Goal: Task Accomplishment & Management: Manage account settings

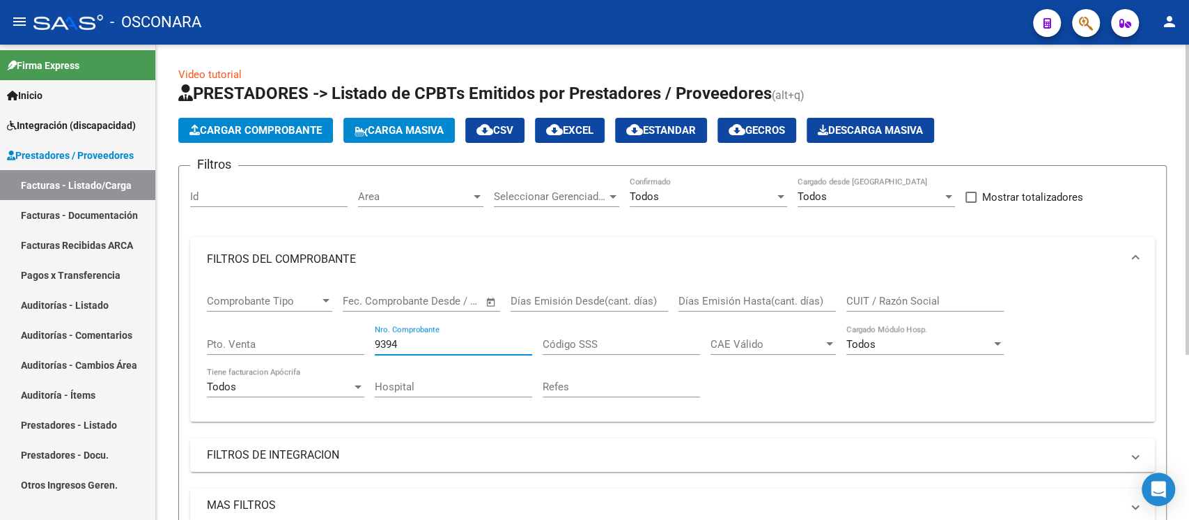
drag, startPoint x: 410, startPoint y: 346, endPoint x: 360, endPoint y: 345, distance: 49.5
click at [360, 345] on div "Comprobante Tipo Comprobante Tipo Fecha inicio – Fecha fin Fec. Comprobante Des…" at bounding box center [673, 345] width 932 height 129
click at [357, 192] on div "Filtros Id Area Area Seleccionar Gerenciador Seleccionar Gerenciador Todos Conf…" at bounding box center [672, 357] width 965 height 360
click at [403, 193] on span "Area" at bounding box center [414, 196] width 113 height 13
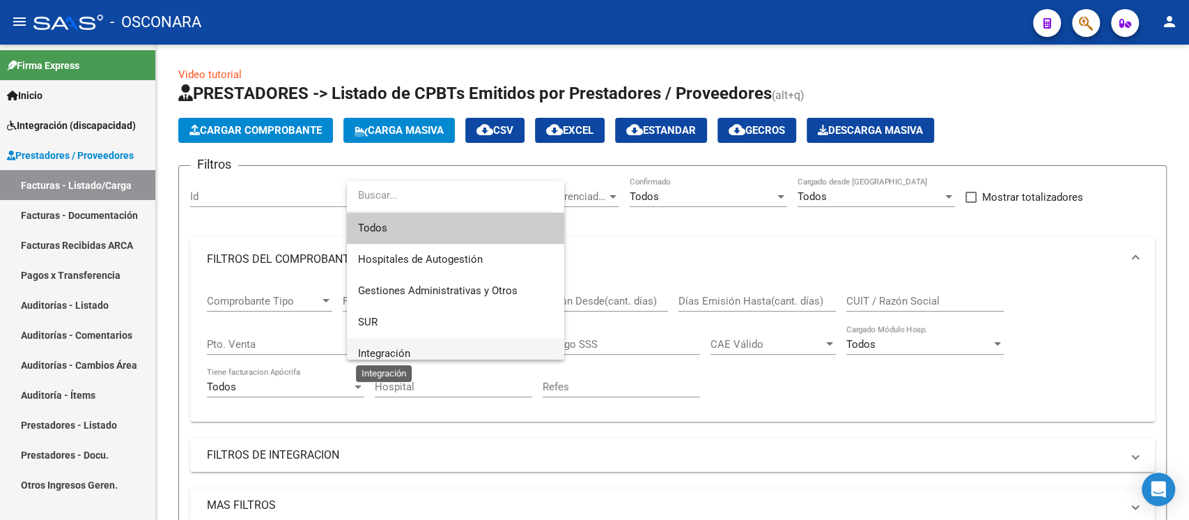
click at [399, 352] on span "Integración" at bounding box center [384, 353] width 52 height 13
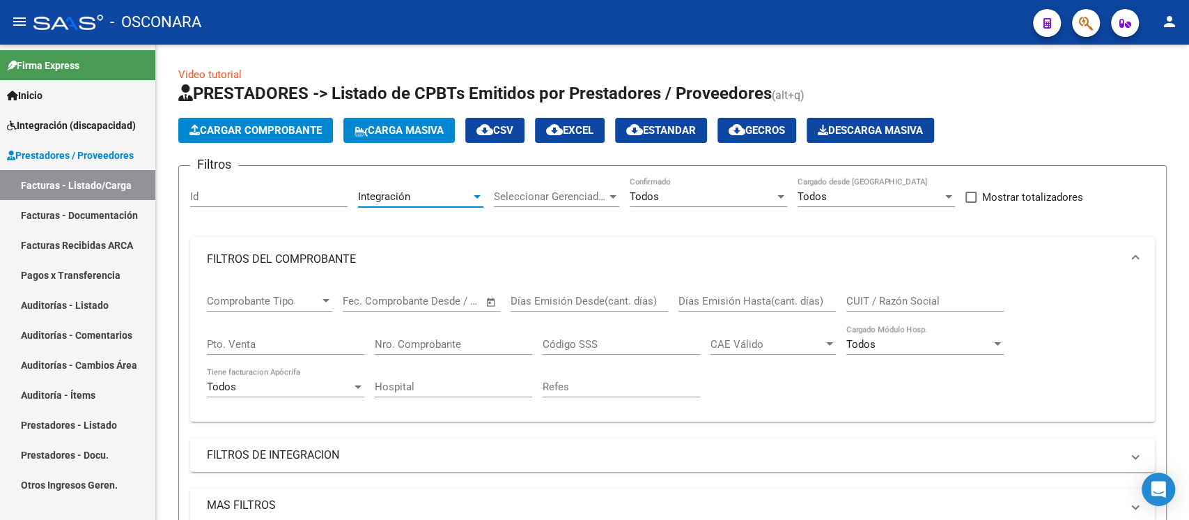
scroll to position [9, 0]
click at [563, 198] on span "Seleccionar Gerenciador" at bounding box center [550, 196] width 113 height 13
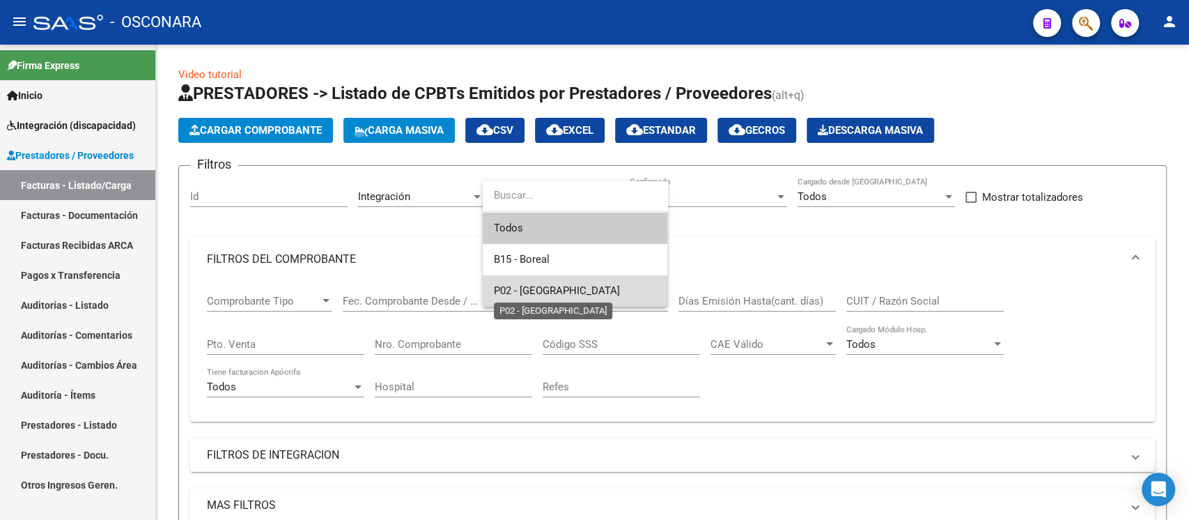
click at [541, 285] on span "P02 - [GEOGRAPHIC_DATA]" at bounding box center [557, 290] width 126 height 13
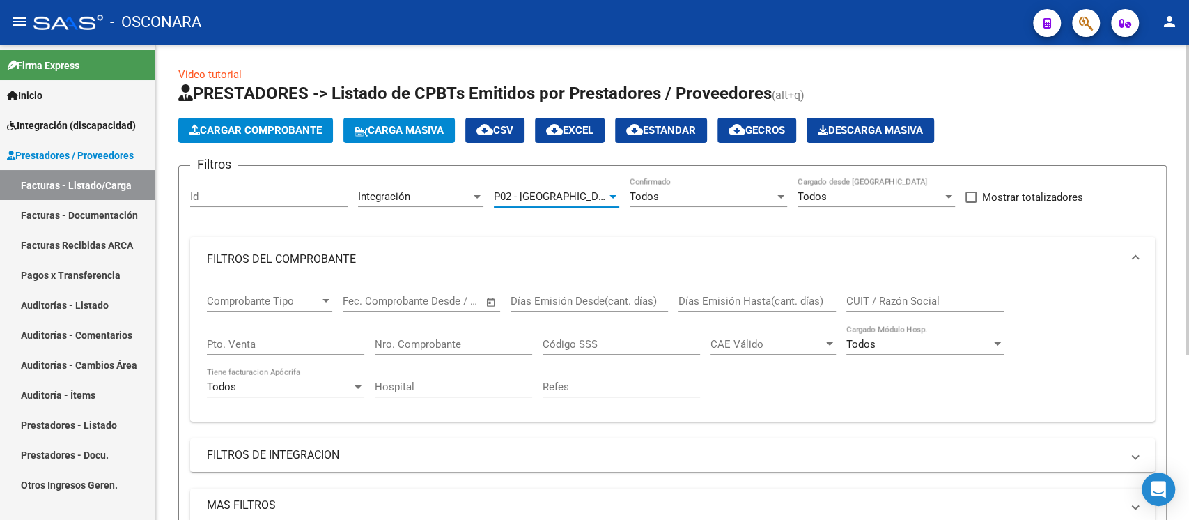
click at [527, 190] on span "P02 - [GEOGRAPHIC_DATA]" at bounding box center [557, 196] width 126 height 13
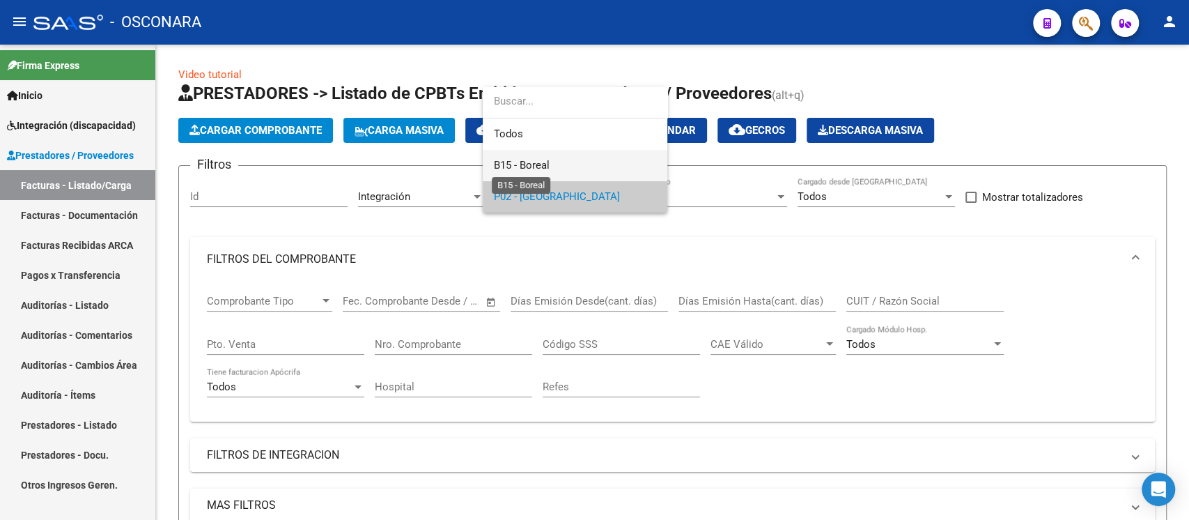
click at [538, 164] on span "B15 - Boreal" at bounding box center [522, 165] width 56 height 13
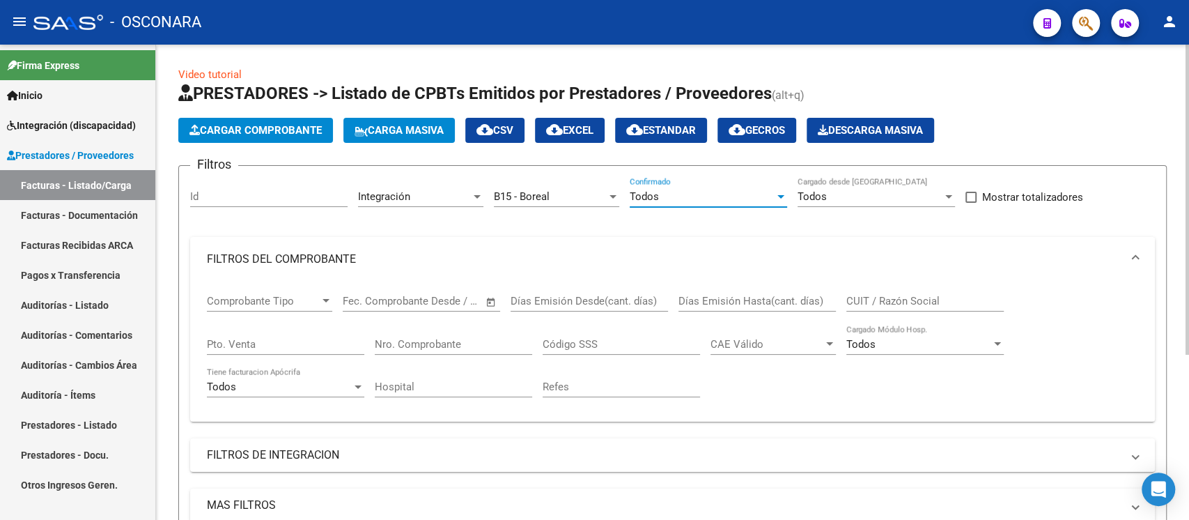
click at [704, 192] on div "Todos" at bounding box center [702, 196] width 145 height 13
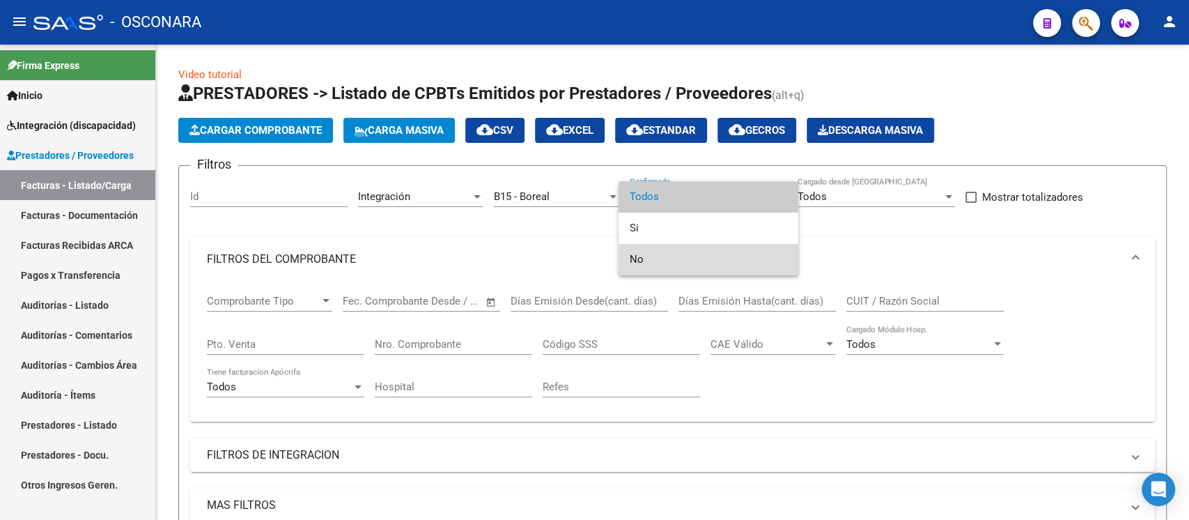
click at [653, 257] on span "No" at bounding box center [708, 259] width 157 height 31
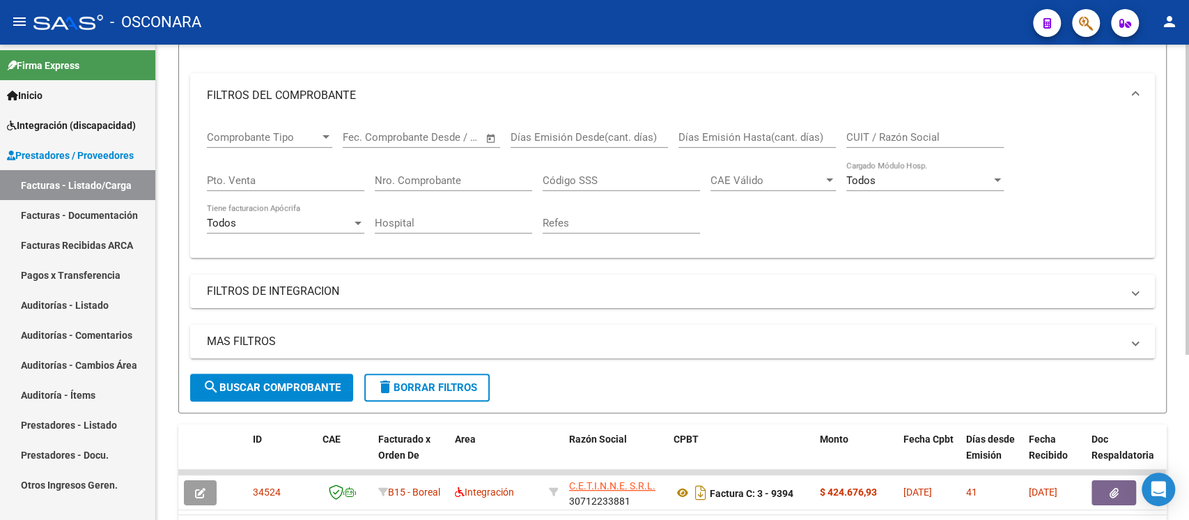
scroll to position [185, 0]
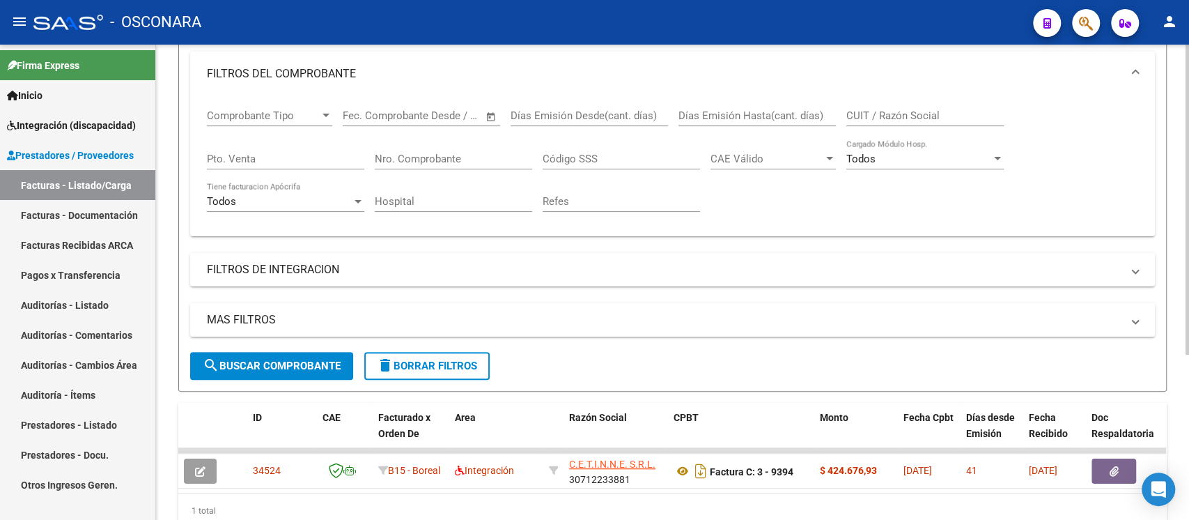
click at [321, 318] on mat-panel-title "MAS FILTROS" at bounding box center [664, 319] width 915 height 15
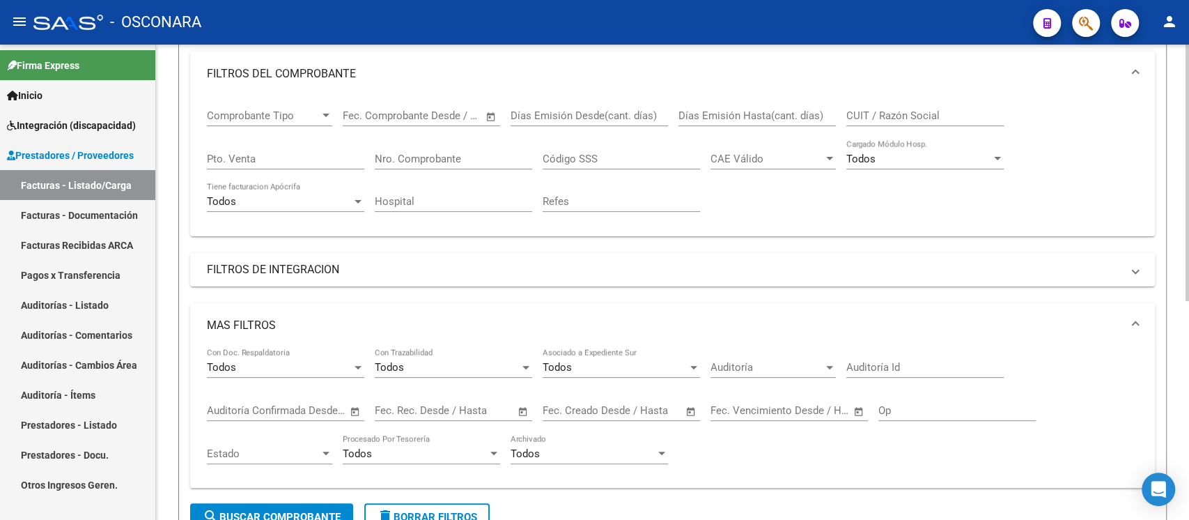
scroll to position [371, 0]
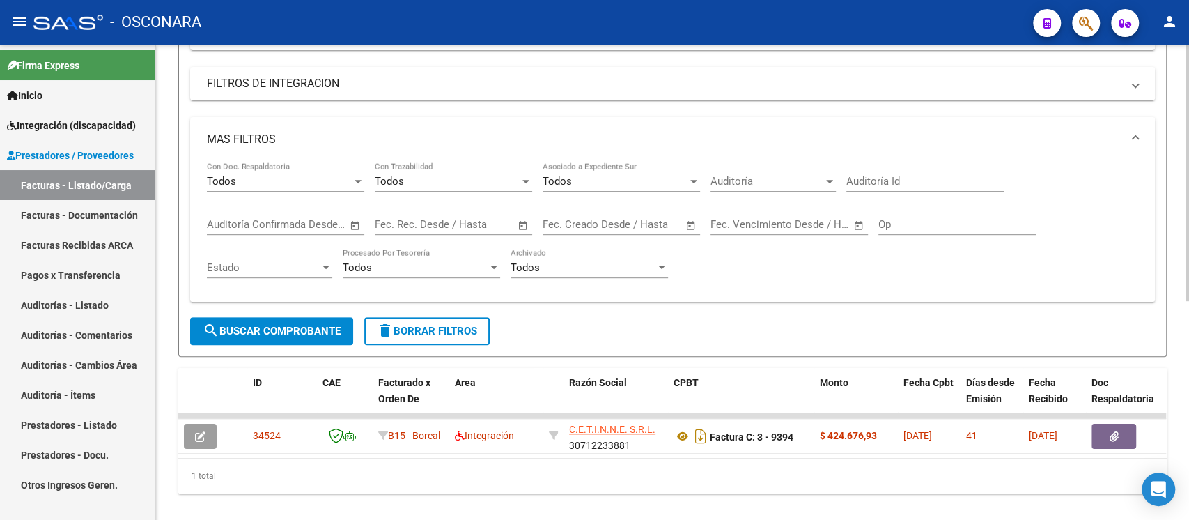
click at [425, 225] on input "text" at bounding box center [403, 224] width 56 height 13
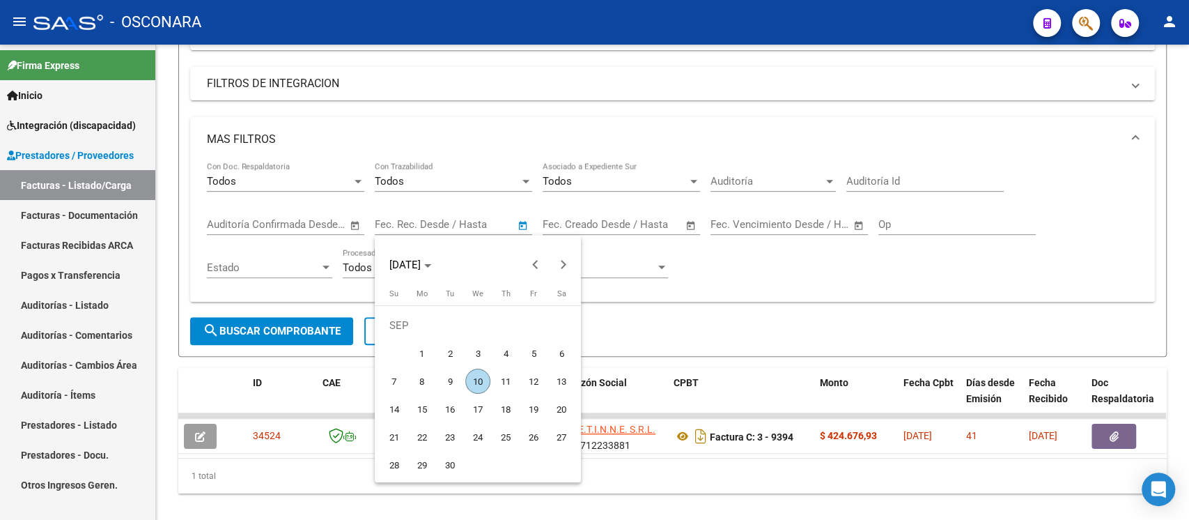
click at [425, 224] on div at bounding box center [594, 260] width 1189 height 520
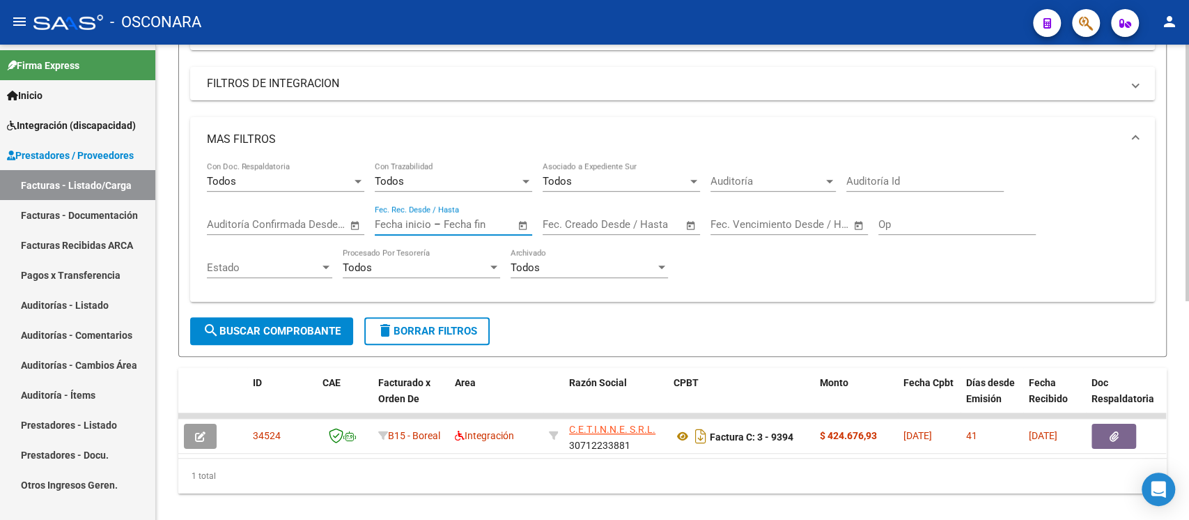
click at [428, 226] on input "text" at bounding box center [403, 224] width 56 height 13
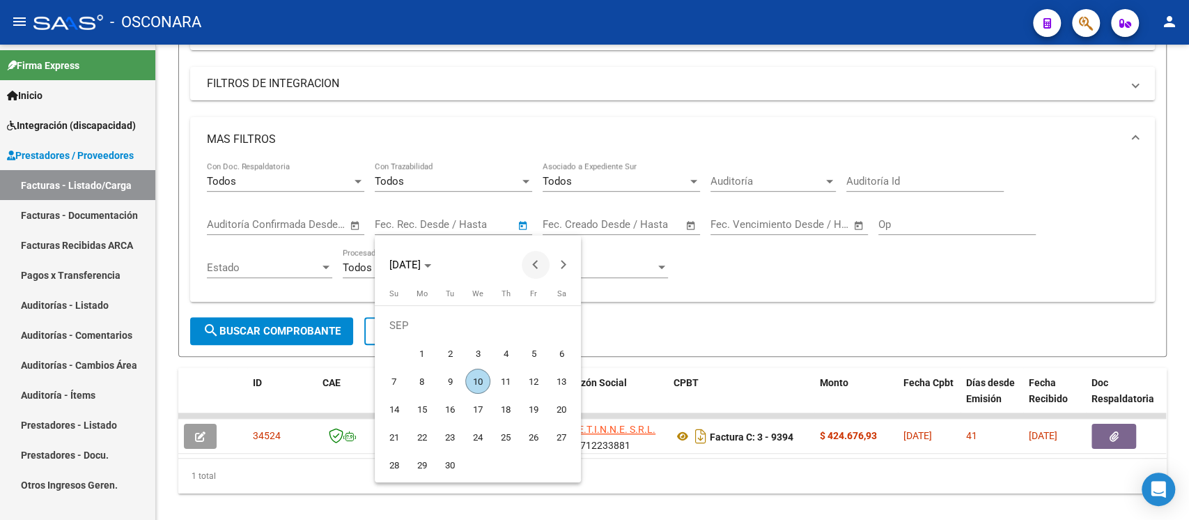
click at [536, 274] on span "Previous month" at bounding box center [536, 265] width 28 height 28
click at [536, 273] on span "Previous month" at bounding box center [536, 265] width 28 height 28
click at [447, 345] on span "1" at bounding box center [450, 353] width 25 height 25
type input "[DATE]"
click at [563, 263] on button "Next month" at bounding box center [564, 265] width 28 height 28
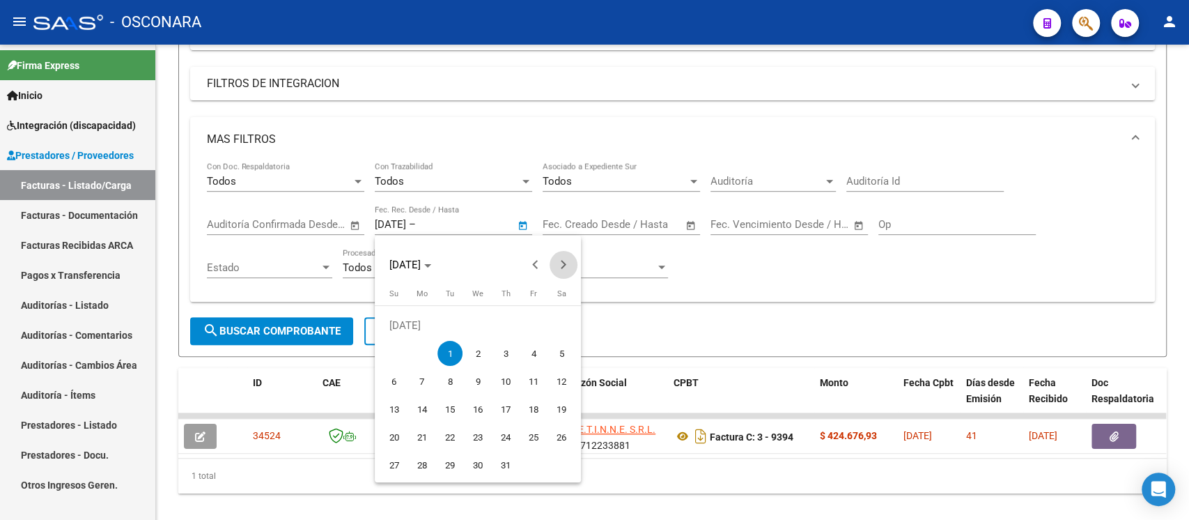
click at [563, 263] on button "Next month" at bounding box center [564, 265] width 28 height 28
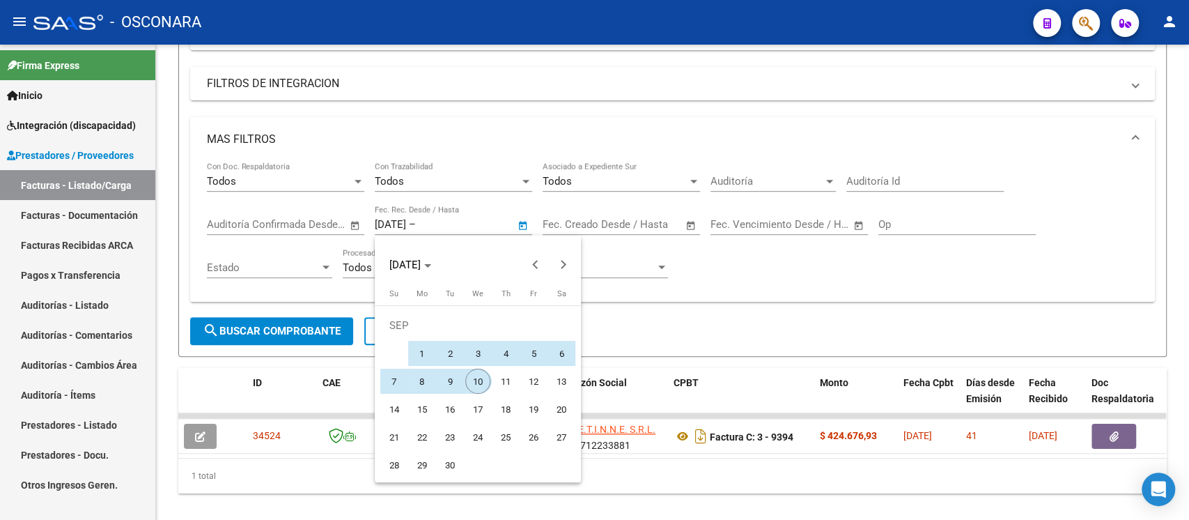
click at [482, 378] on span "10" at bounding box center [477, 381] width 25 height 25
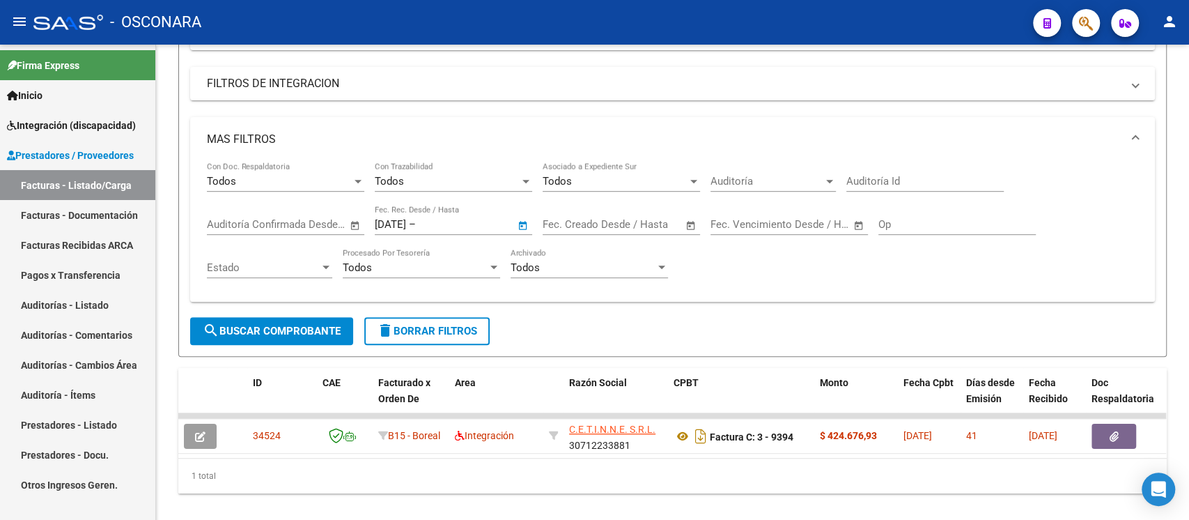
type input "[DATE]"
click at [384, 226] on input "[DATE]" at bounding box center [390, 224] width 31 height 13
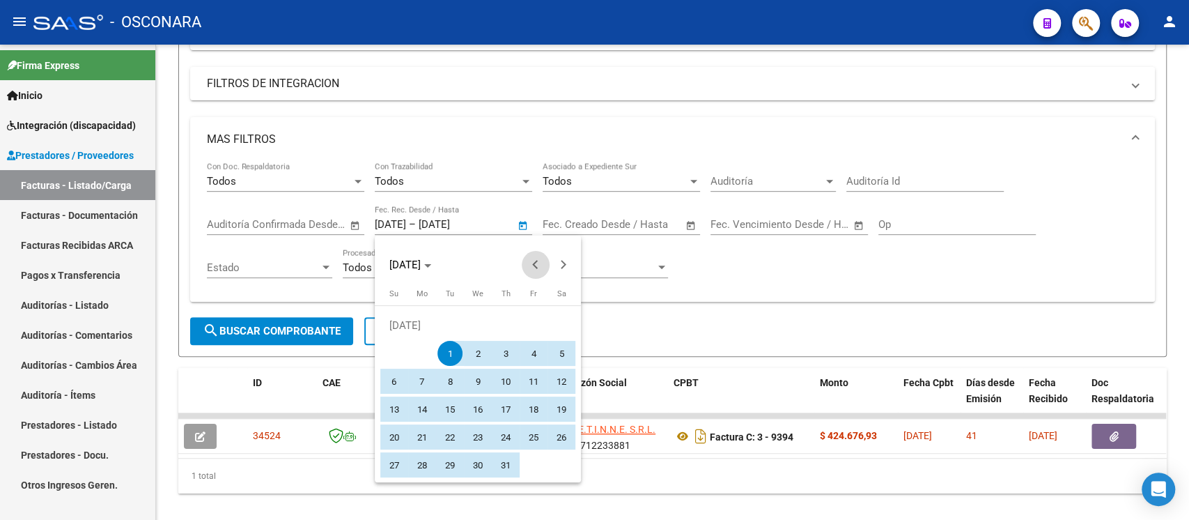
click at [536, 258] on span "Previous month" at bounding box center [536, 265] width 28 height 28
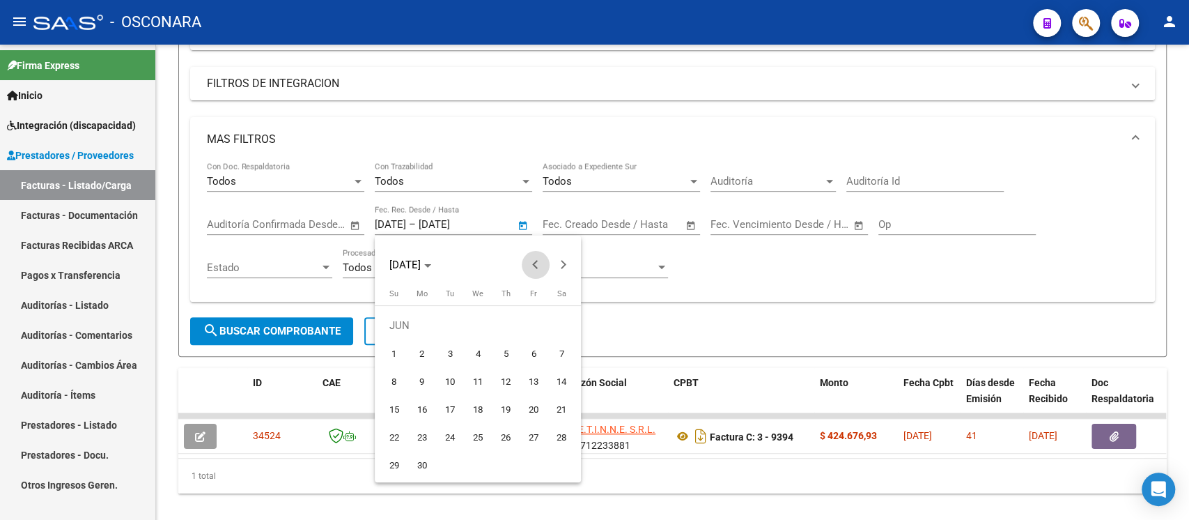
click at [536, 258] on span "Previous month" at bounding box center [536, 265] width 28 height 28
click at [499, 328] on span "1" at bounding box center [505, 325] width 25 height 25
type input "[DATE]"
click at [561, 263] on button "Next month" at bounding box center [564, 265] width 28 height 28
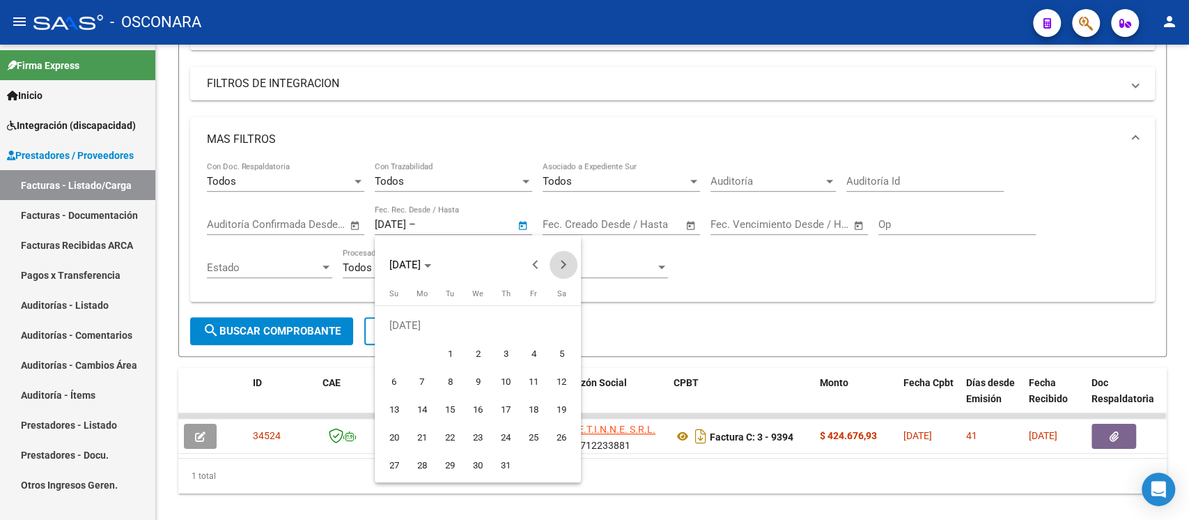
click at [561, 263] on button "Next month" at bounding box center [564, 265] width 28 height 28
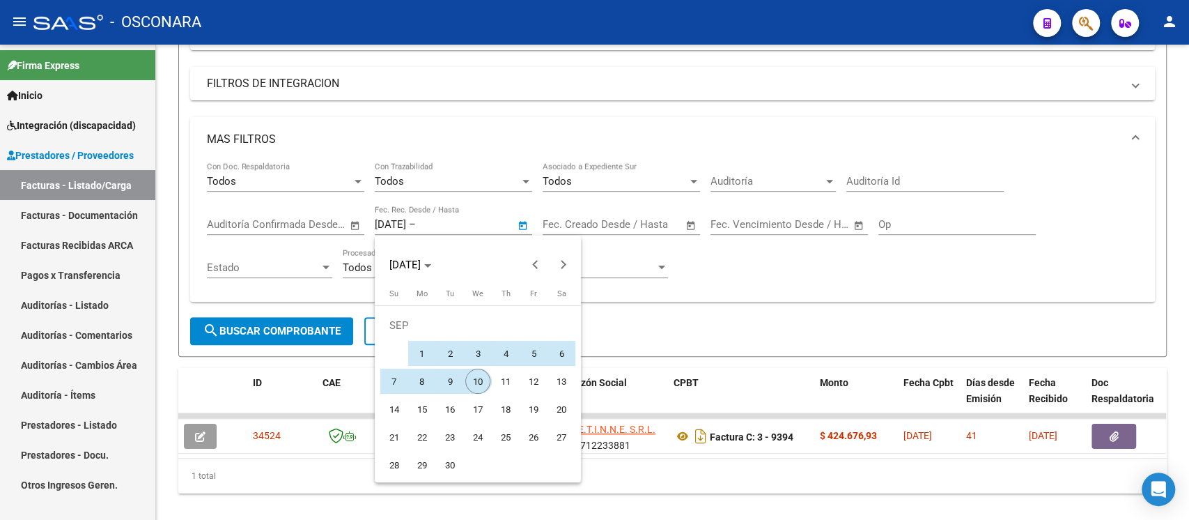
click at [477, 381] on span "10" at bounding box center [477, 381] width 25 height 25
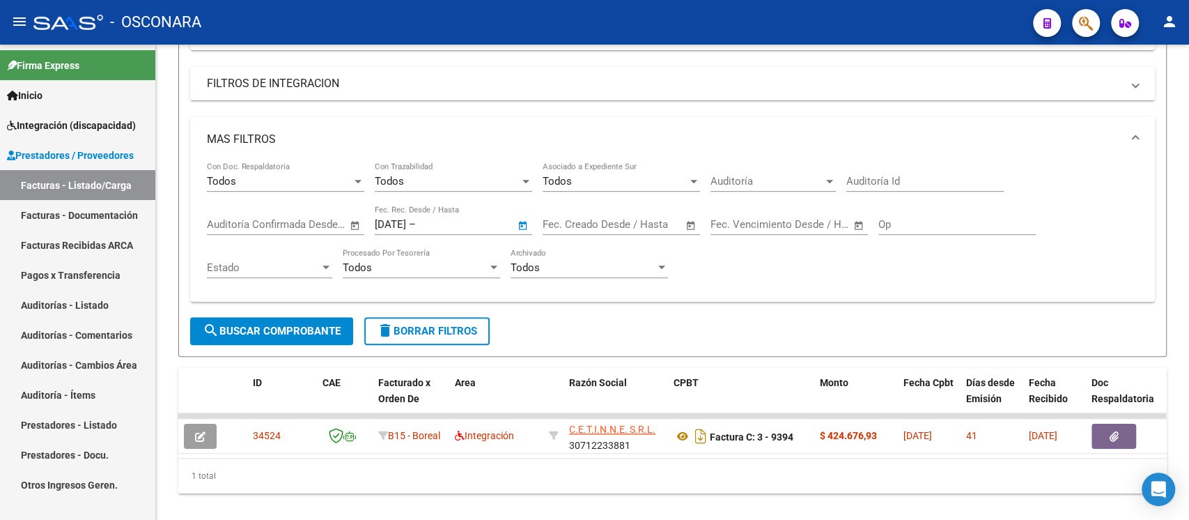
type input "[DATE]"
click at [286, 327] on span "search Buscar Comprobante" at bounding box center [272, 331] width 138 height 13
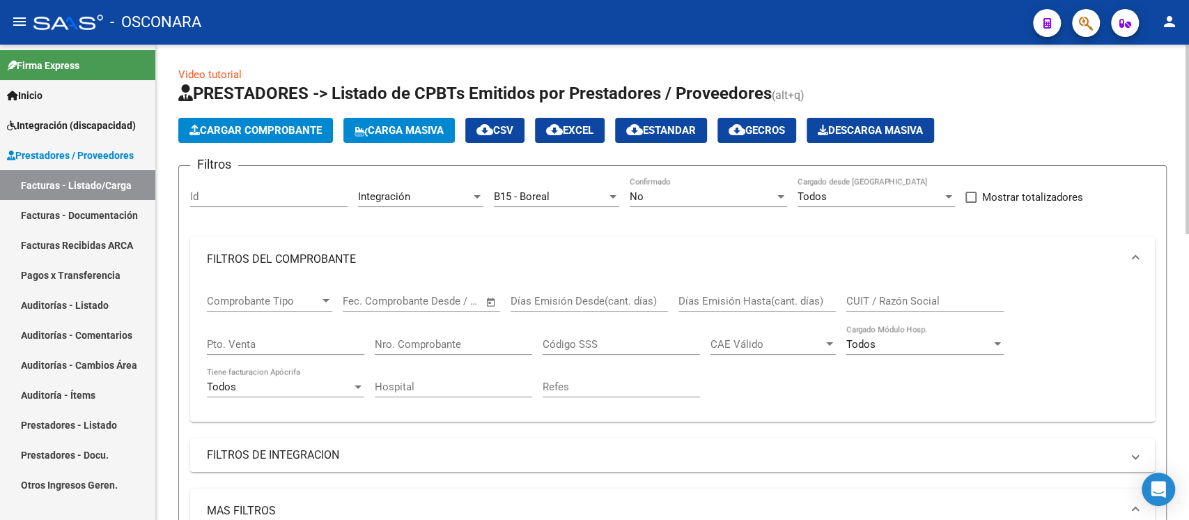
scroll to position [0, 0]
click at [594, 134] on span "cloud_download EXCEL" at bounding box center [569, 130] width 47 height 13
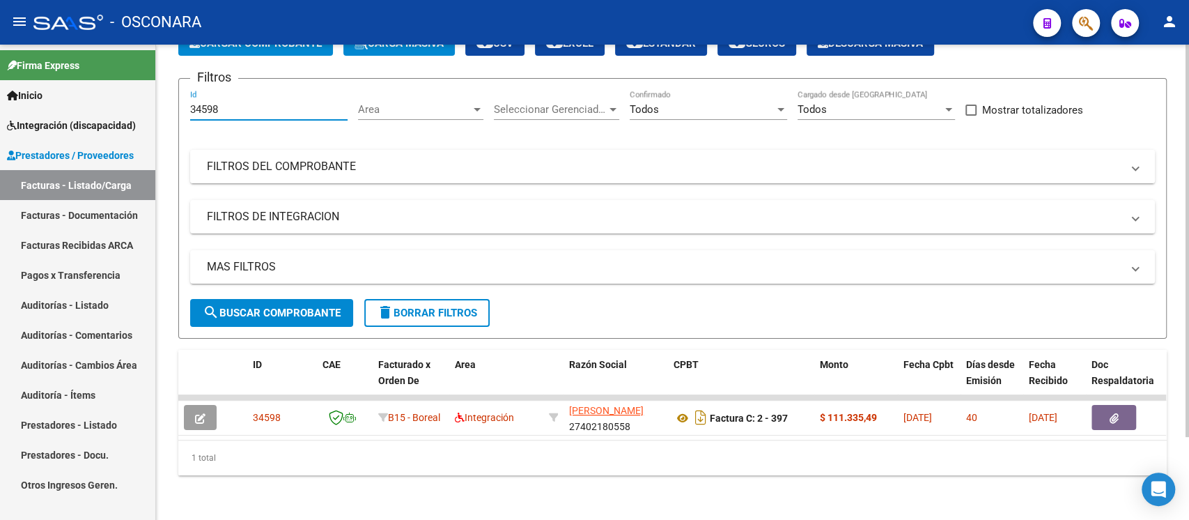
scroll to position [100, 0]
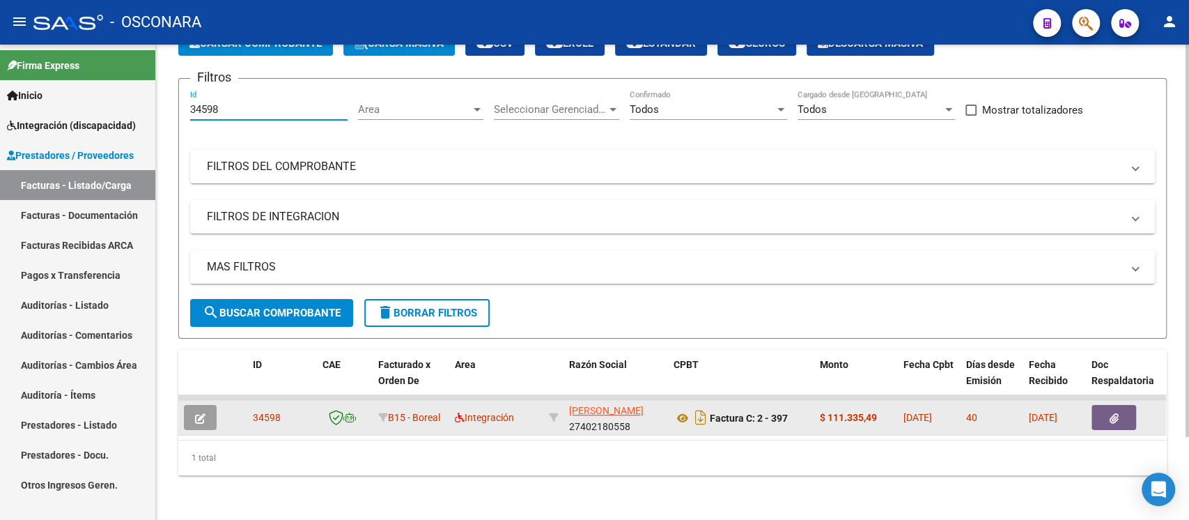
type input "34598"
click at [208, 408] on button "button" at bounding box center [200, 417] width 33 height 25
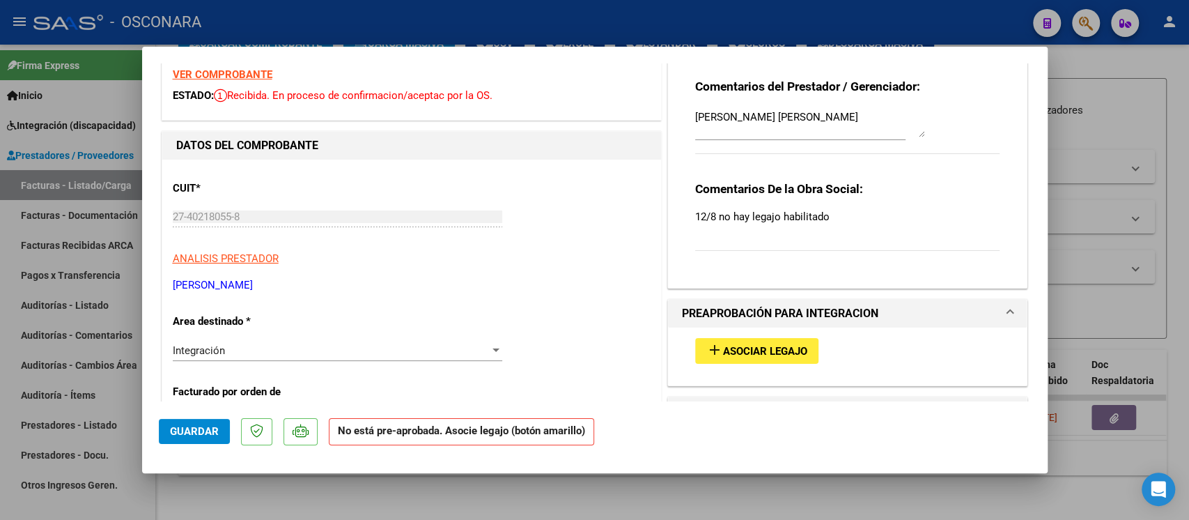
scroll to position [93, 0]
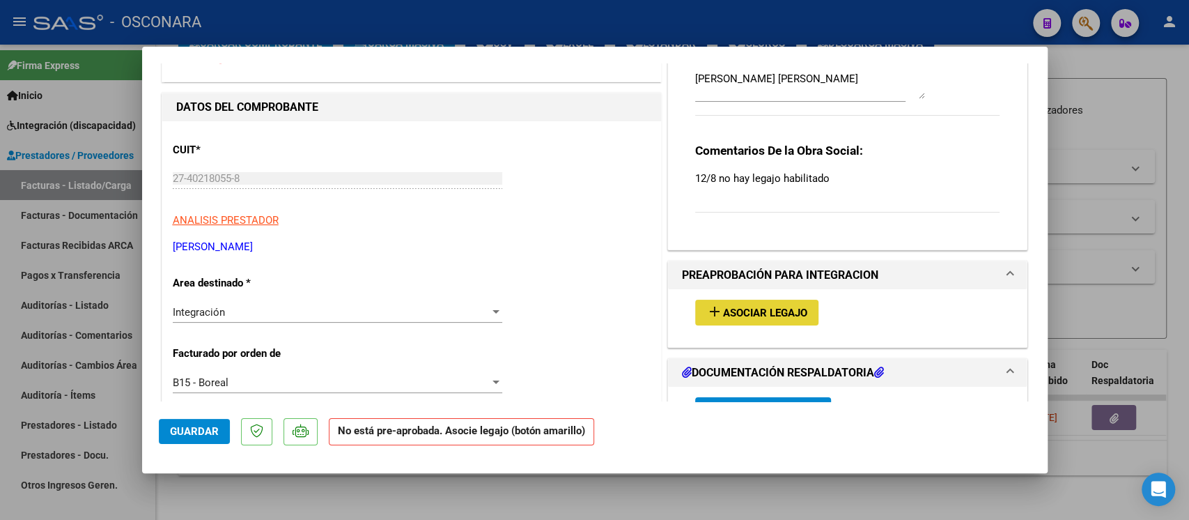
click at [752, 315] on span "Asociar Legajo" at bounding box center [765, 313] width 84 height 13
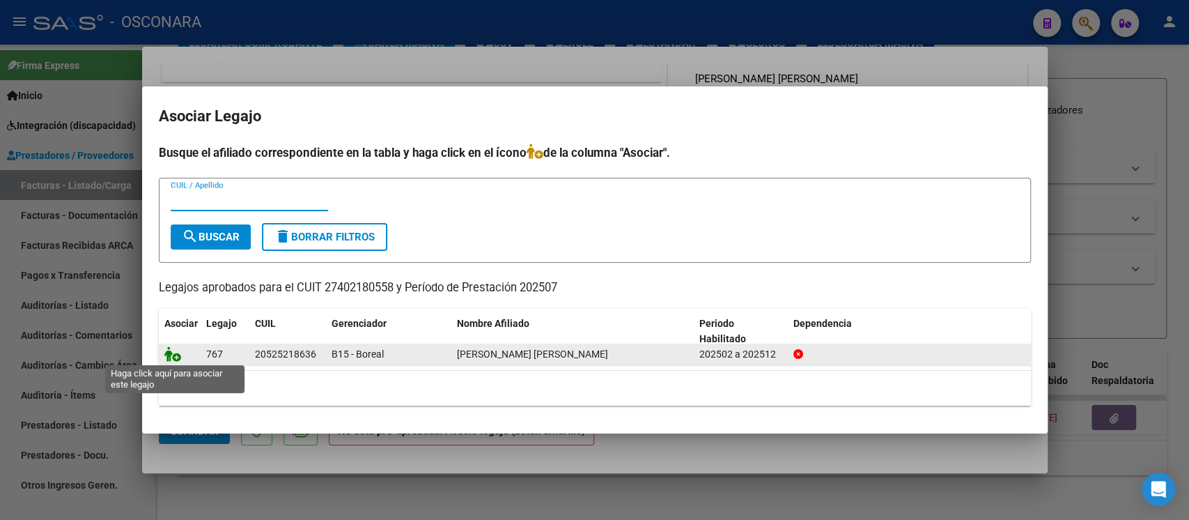
click at [176, 356] on icon at bounding box center [172, 353] width 17 height 15
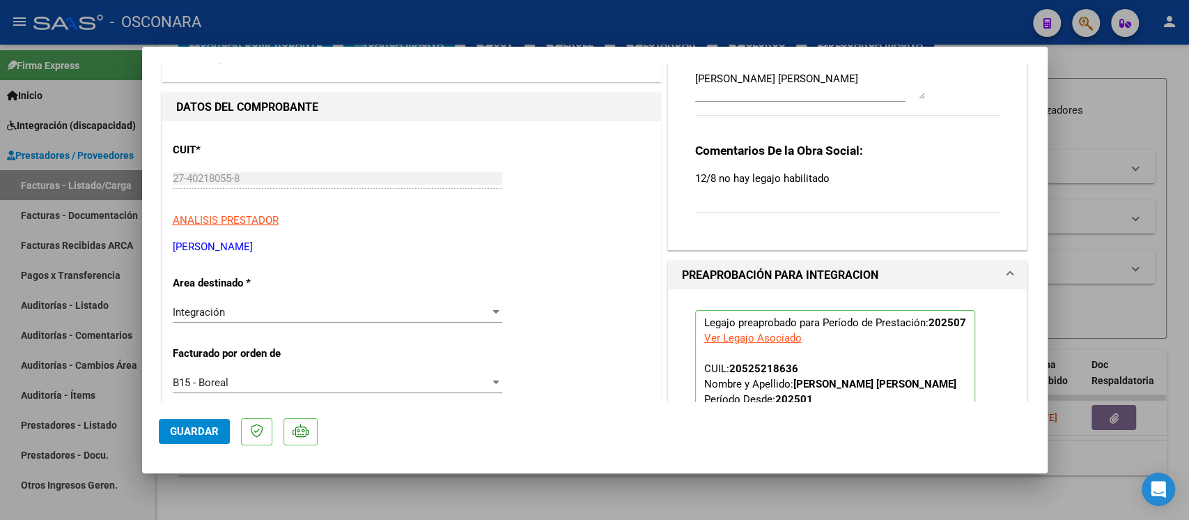
scroll to position [0, 0]
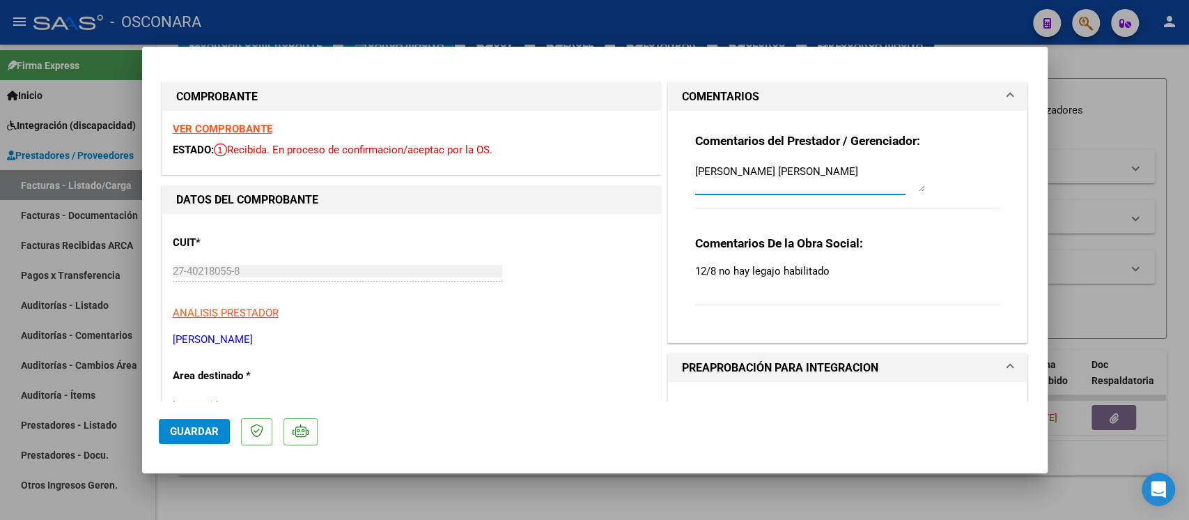
drag, startPoint x: 870, startPoint y: 171, endPoint x: 665, endPoint y: 179, distance: 205.0
click at [668, 179] on div "Comentarios del Prestador / Gerenciador: ARAUJO CABALLERO BAUTISTA URIEL Coment…" at bounding box center [848, 226] width 360 height 231
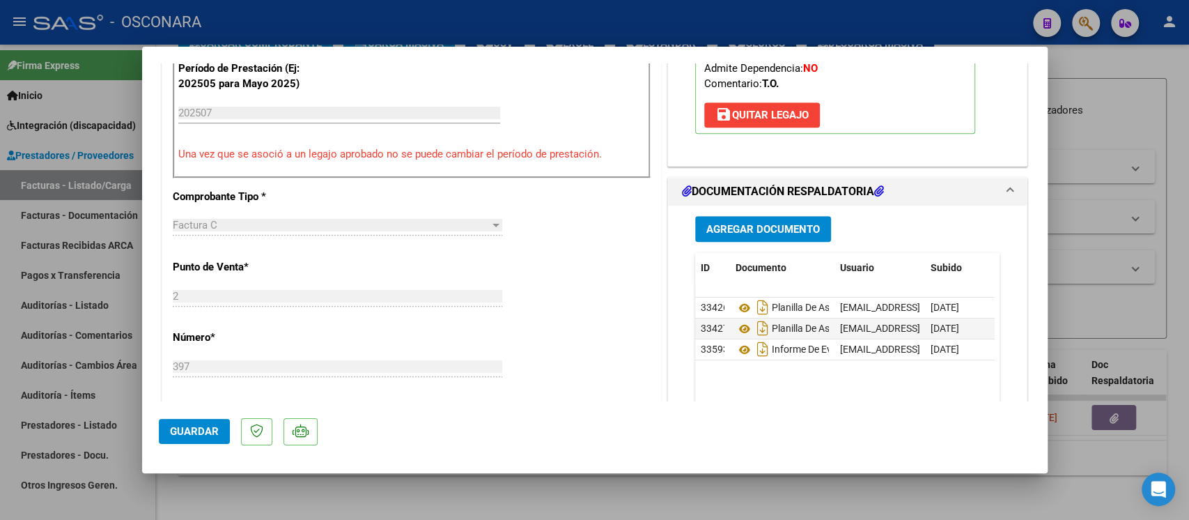
scroll to position [557, 0]
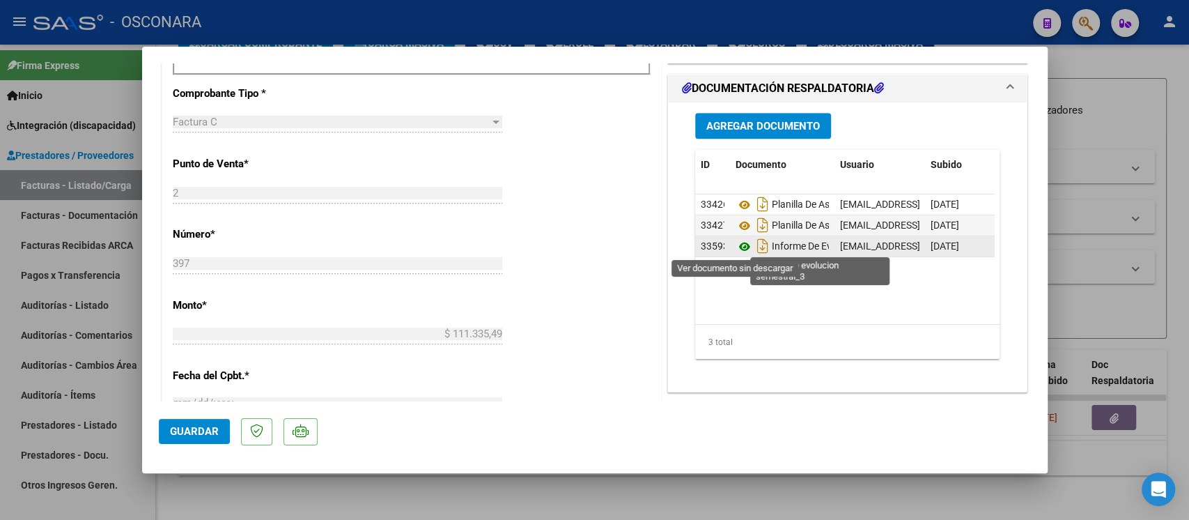
type textarea "10/10 SE ADJUNTO LEGAJO"
click at [736, 242] on icon at bounding box center [745, 246] width 18 height 17
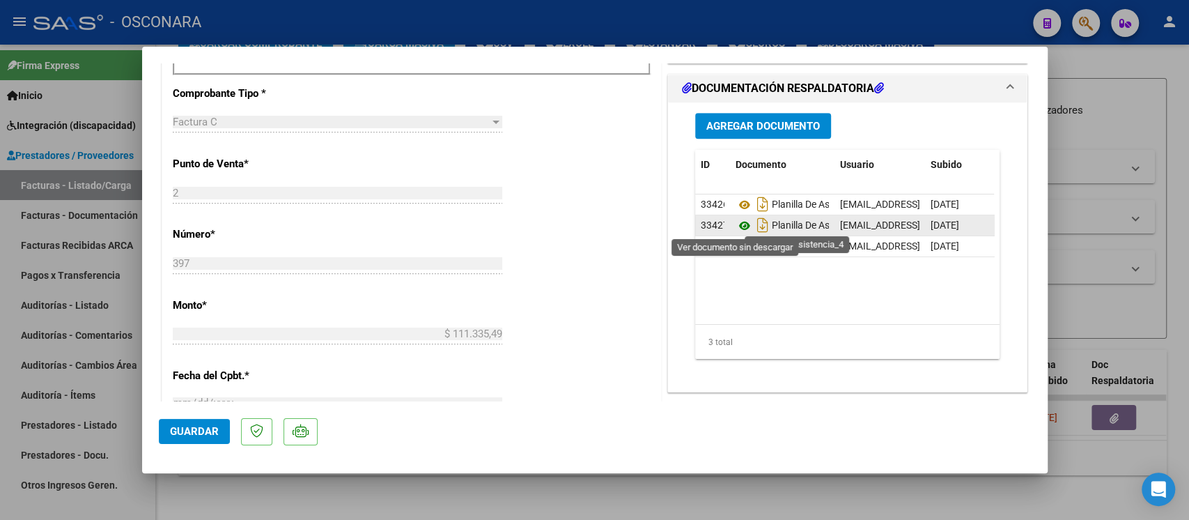
click at [736, 220] on icon at bounding box center [745, 225] width 18 height 17
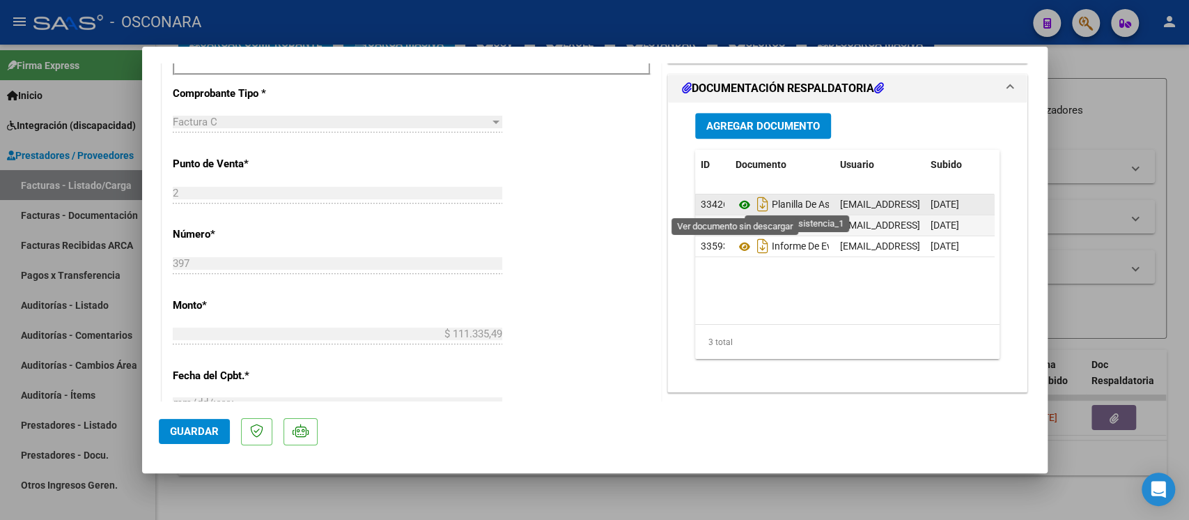
click at [736, 202] on icon at bounding box center [745, 204] width 18 height 17
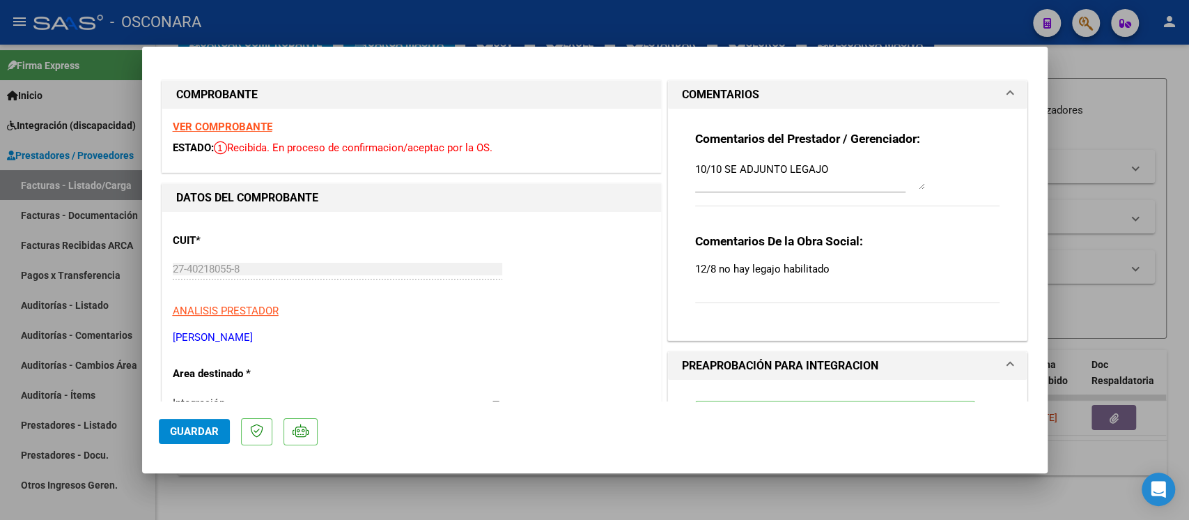
scroll to position [0, 0]
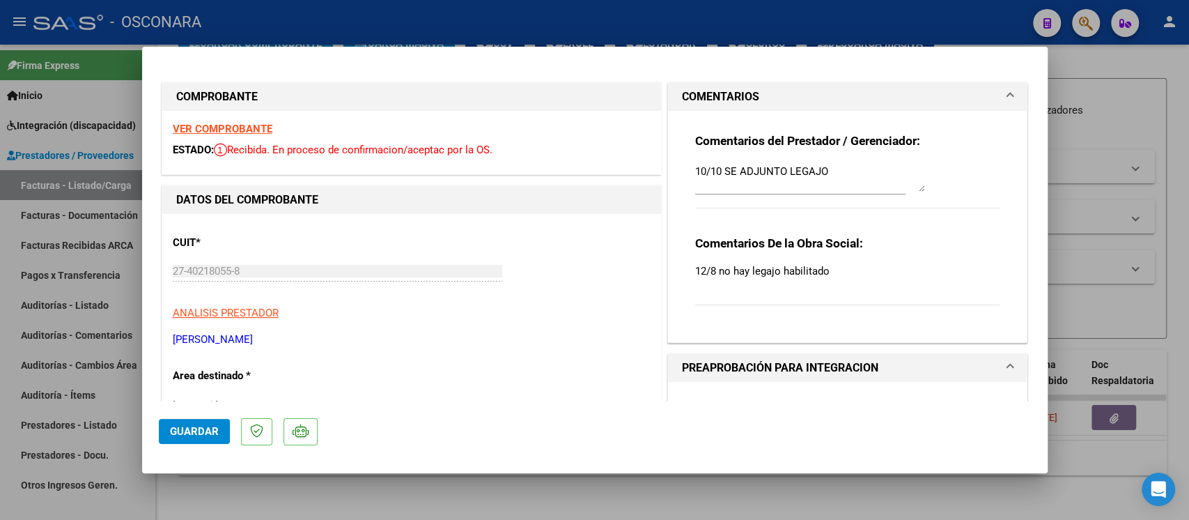
click at [254, 131] on strong "VER COMPROBANTE" at bounding box center [223, 129] width 100 height 13
click at [229, 125] on strong "VER COMPROBANTE" at bounding box center [223, 129] width 100 height 13
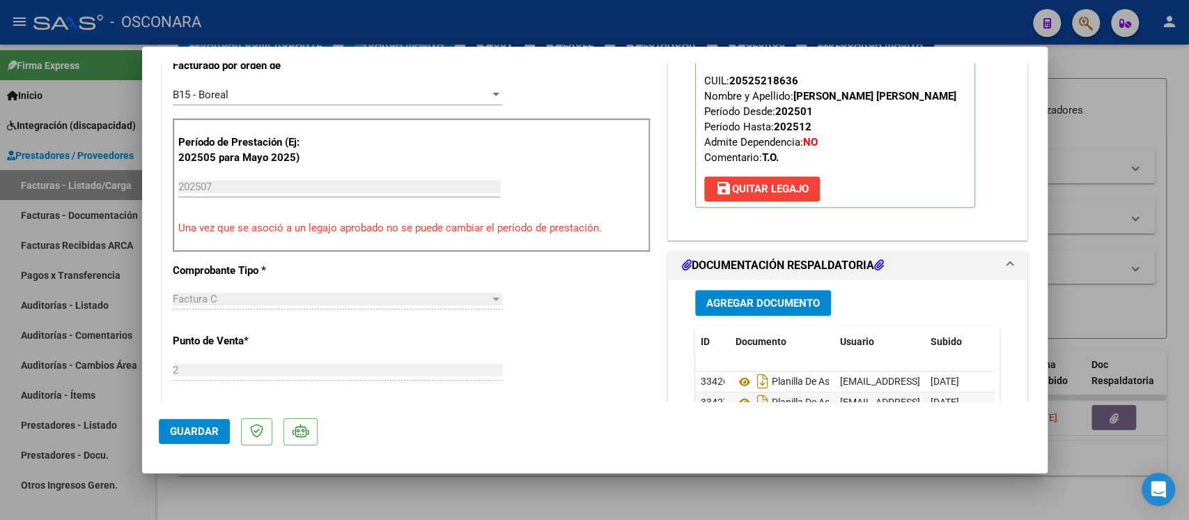
scroll to position [557, 0]
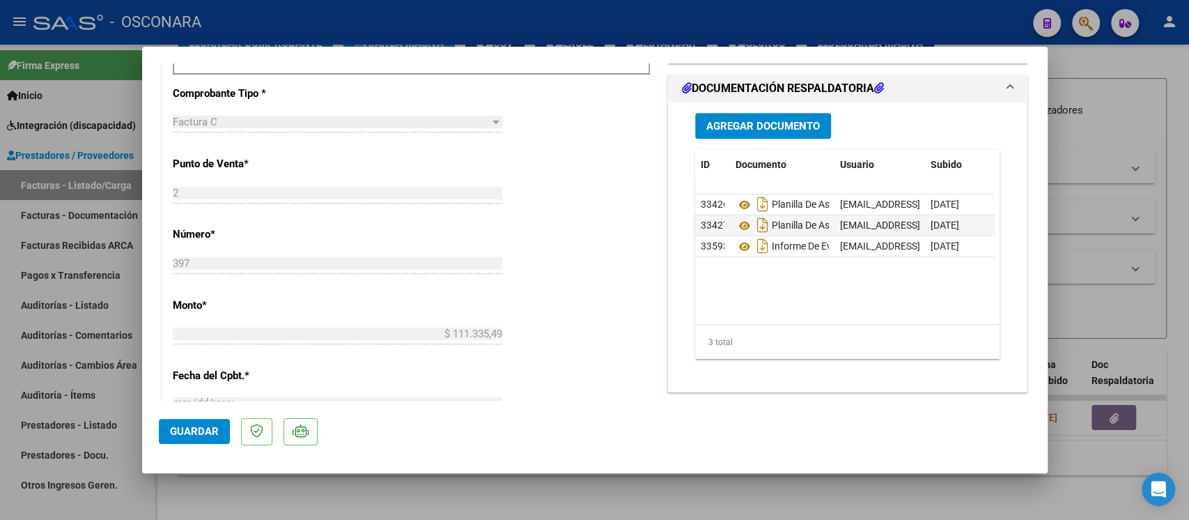
click at [747, 121] on span "Agregar Documento" at bounding box center [764, 126] width 114 height 13
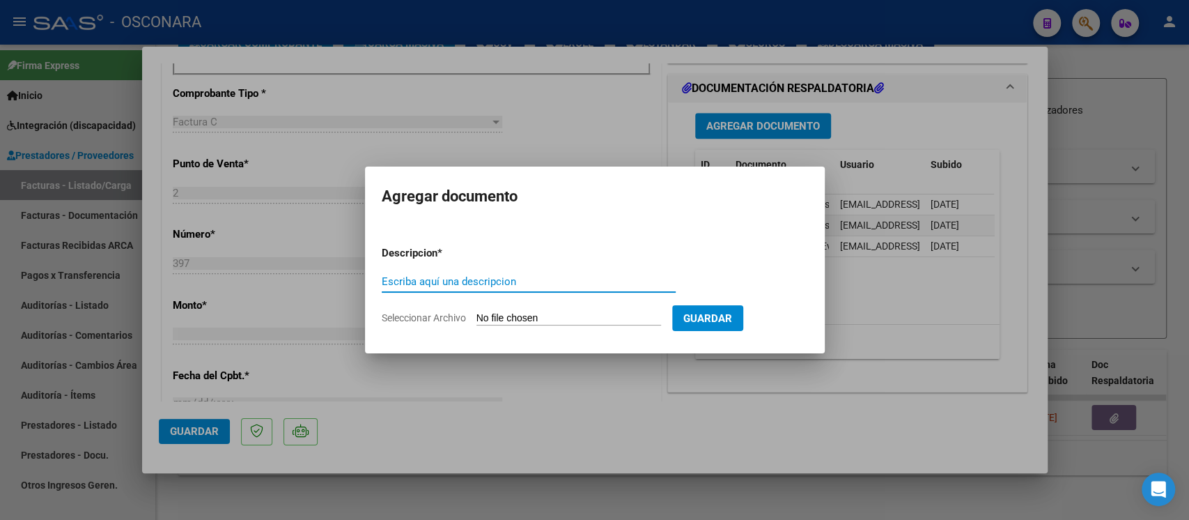
click at [514, 286] on input "Escriba aquí una descripcion" at bounding box center [529, 281] width 294 height 13
type input "PLANILLA CORREGIDA"
click at [507, 312] on input "Seleccionar Archivo" at bounding box center [569, 318] width 185 height 13
click at [512, 324] on input "Seleccionar Archivo" at bounding box center [569, 318] width 185 height 13
type input "C:\fakepath\148345-1-Planilla_de_Asistencia..pdf"
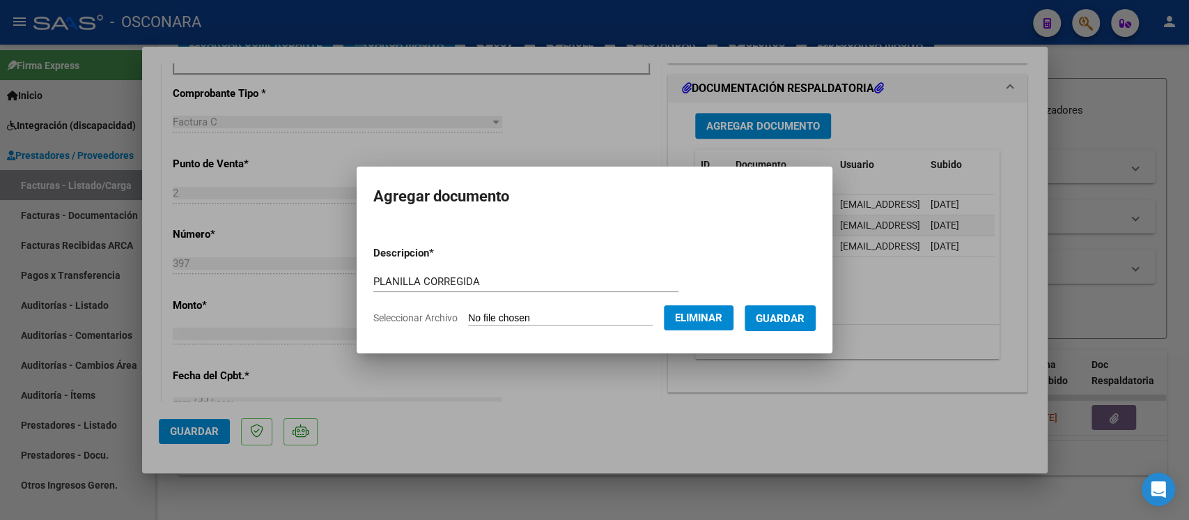
click at [805, 322] on span "Guardar" at bounding box center [780, 318] width 49 height 13
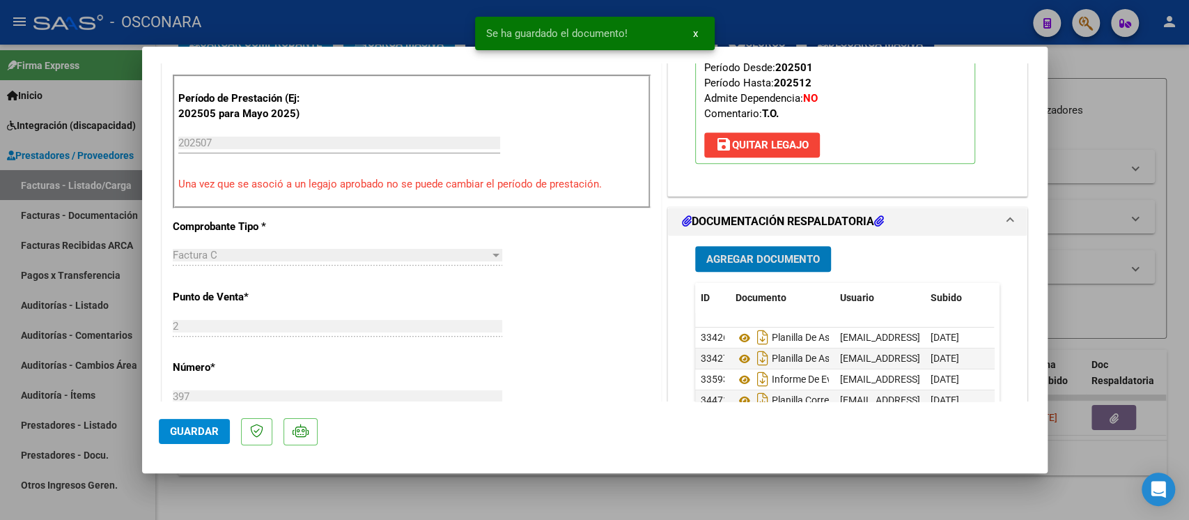
scroll to position [464, 0]
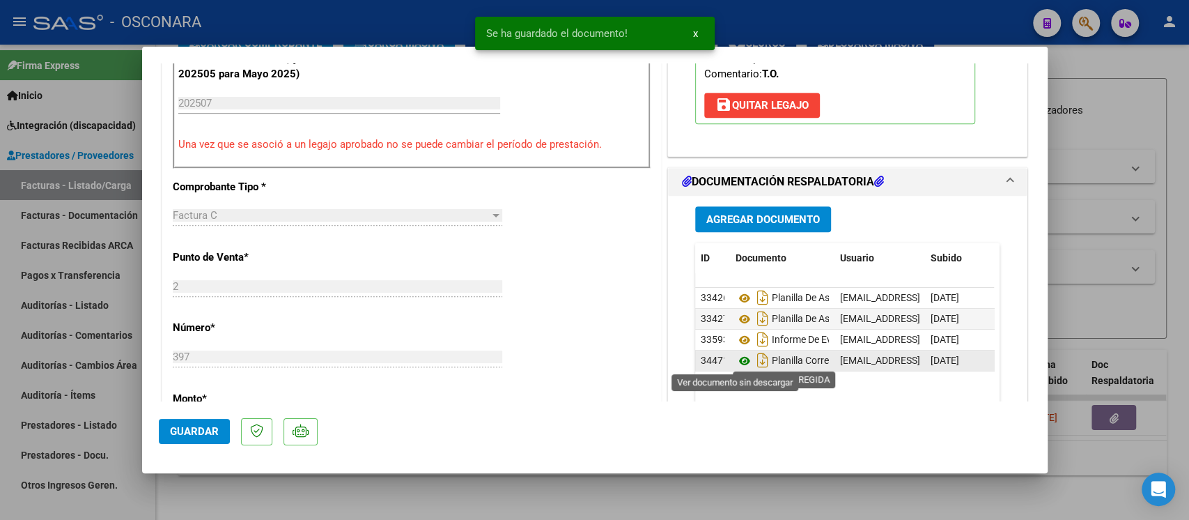
click at [739, 360] on icon at bounding box center [745, 361] width 18 height 17
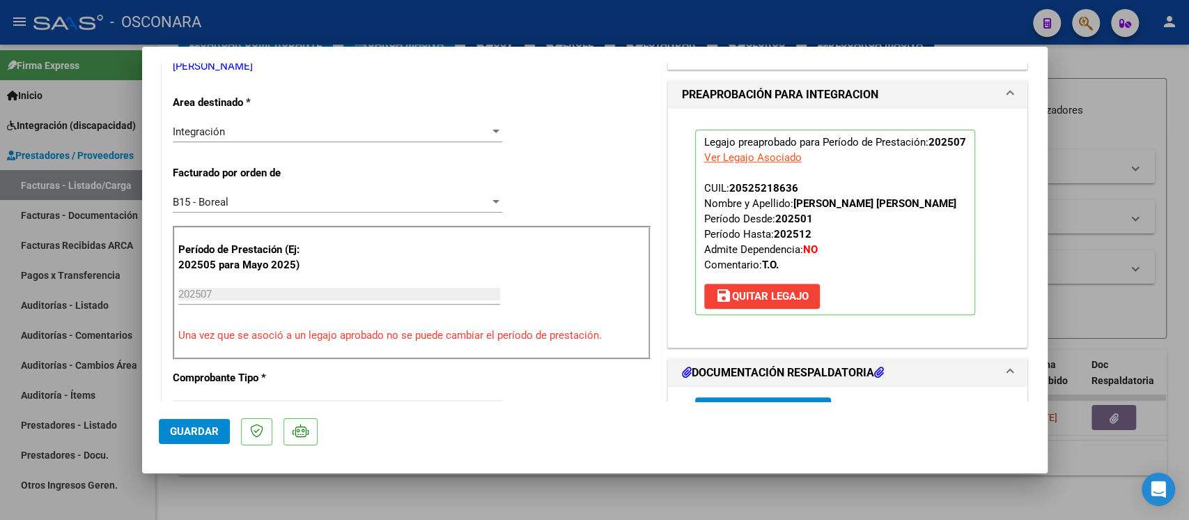
scroll to position [279, 0]
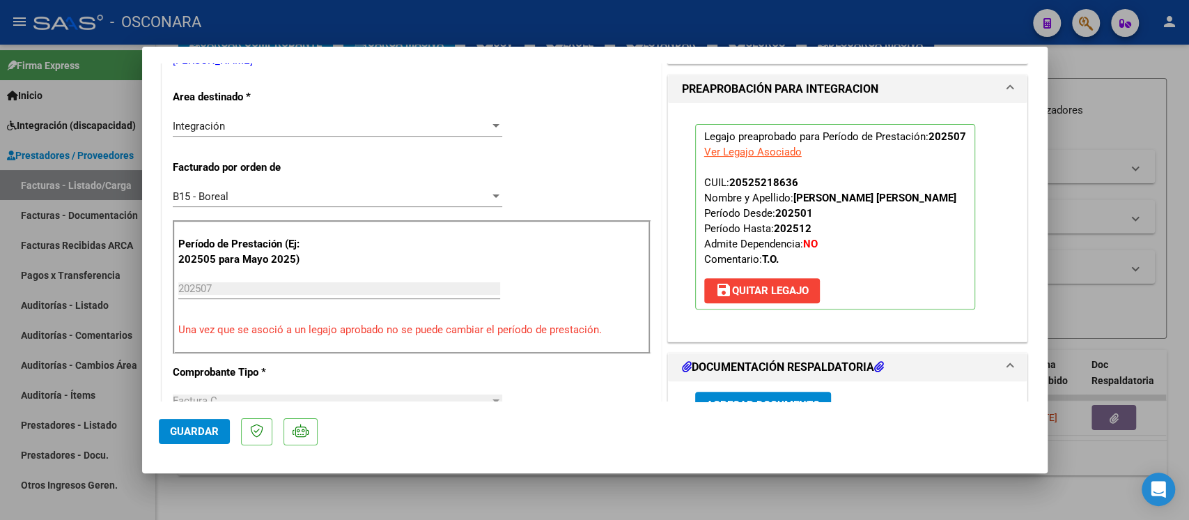
click at [191, 435] on span "Guardar" at bounding box center [194, 431] width 49 height 13
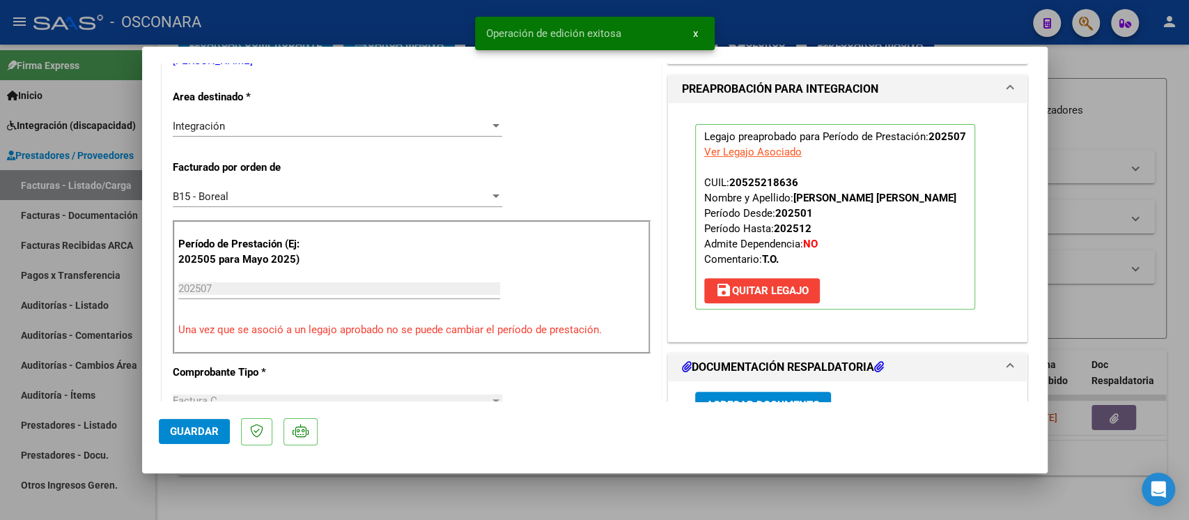
type input "$ 0,00"
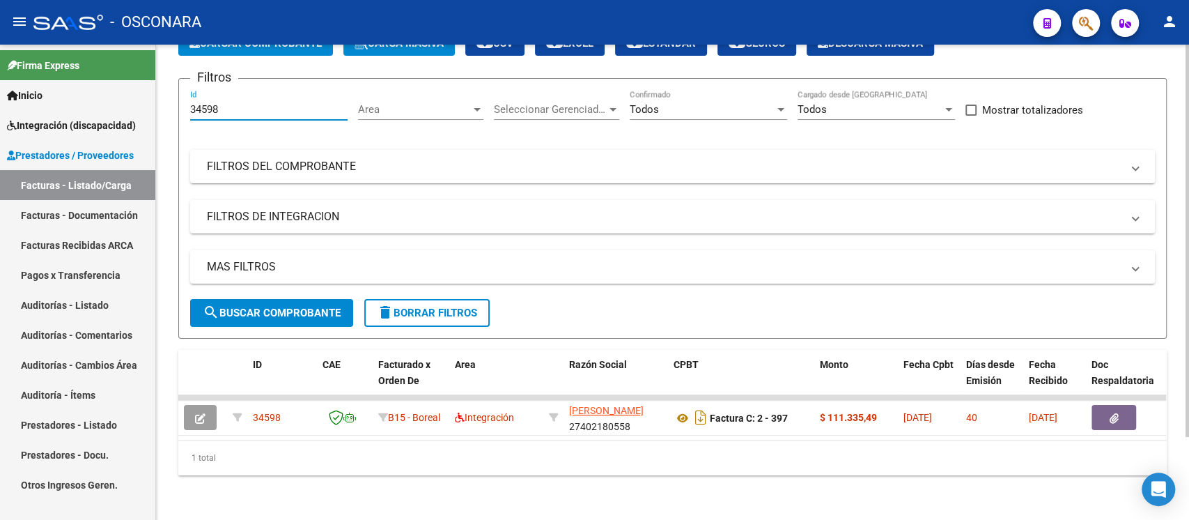
drag, startPoint x: 229, startPoint y: 91, endPoint x: 170, endPoint y: 91, distance: 58.5
click at [170, 91] on div "Video tutorial PRESTADORES -> Listado de CPBTs Emitidos por Prestadores / Prove…" at bounding box center [672, 238] width 1033 height 562
paste input "82"
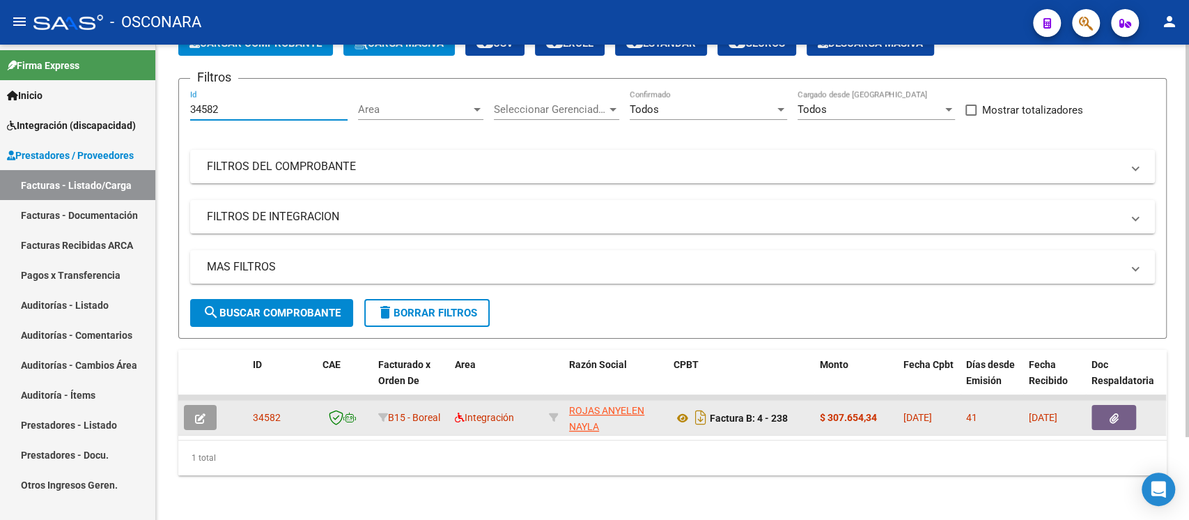
type input "34582"
click at [201, 413] on icon "button" at bounding box center [200, 418] width 10 height 10
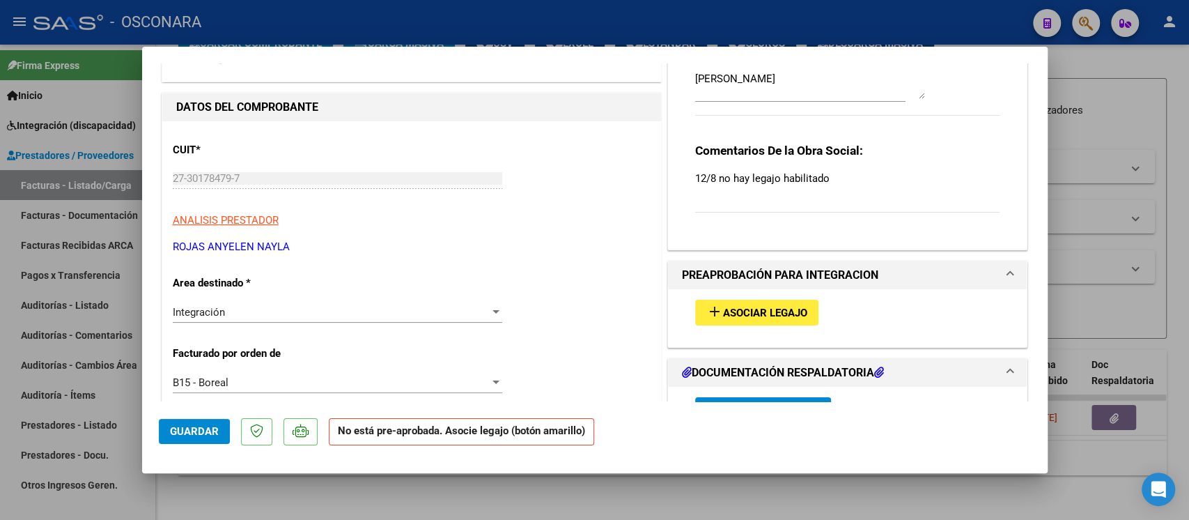
scroll to position [185, 0]
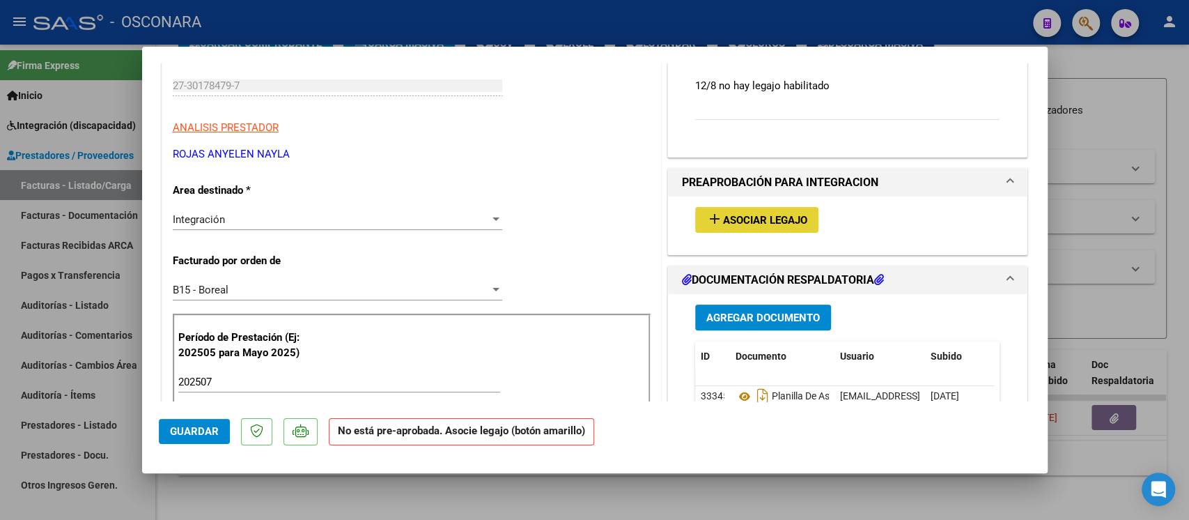
click at [782, 231] on button "add Asociar Legajo" at bounding box center [756, 220] width 123 height 26
click at [749, 227] on button "add Asociar Legajo" at bounding box center [756, 220] width 123 height 26
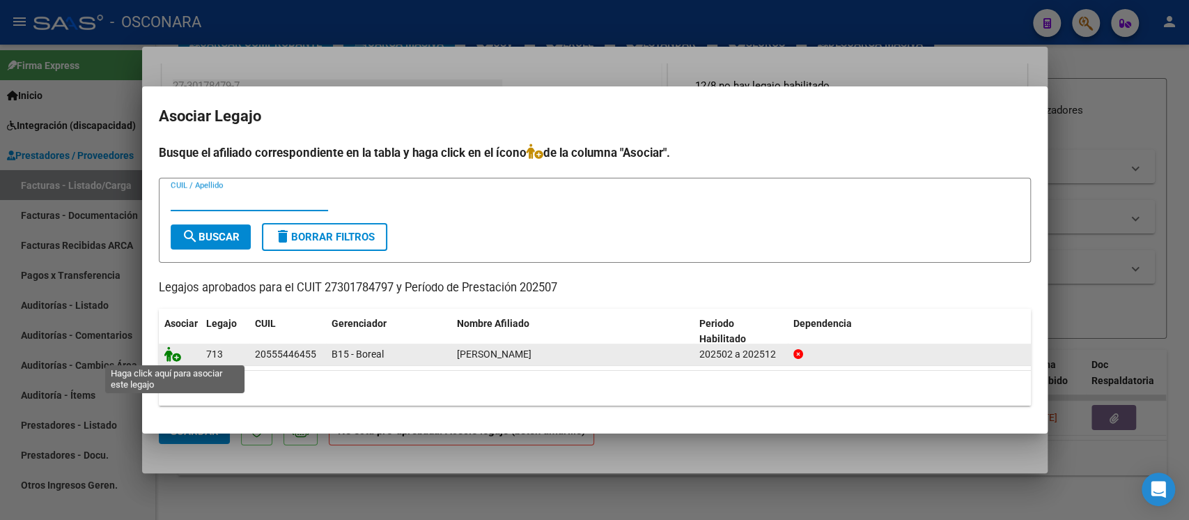
click at [174, 355] on icon at bounding box center [172, 353] width 17 height 15
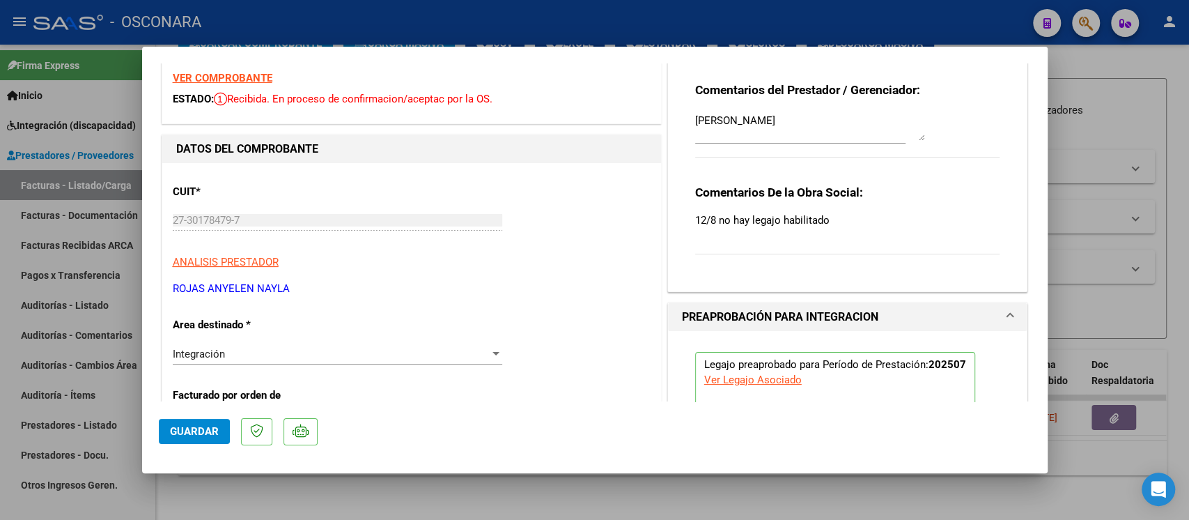
scroll to position [0, 0]
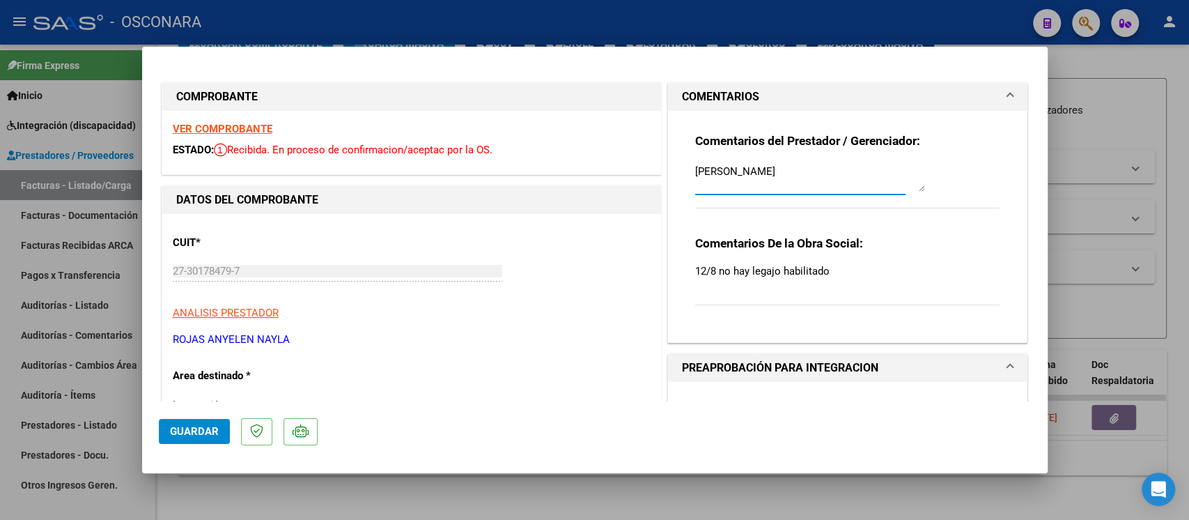
drag, startPoint x: 791, startPoint y: 166, endPoint x: 628, endPoint y: 180, distance: 163.6
type textarea "10/10 SE ADJUNTO LEGAJO"
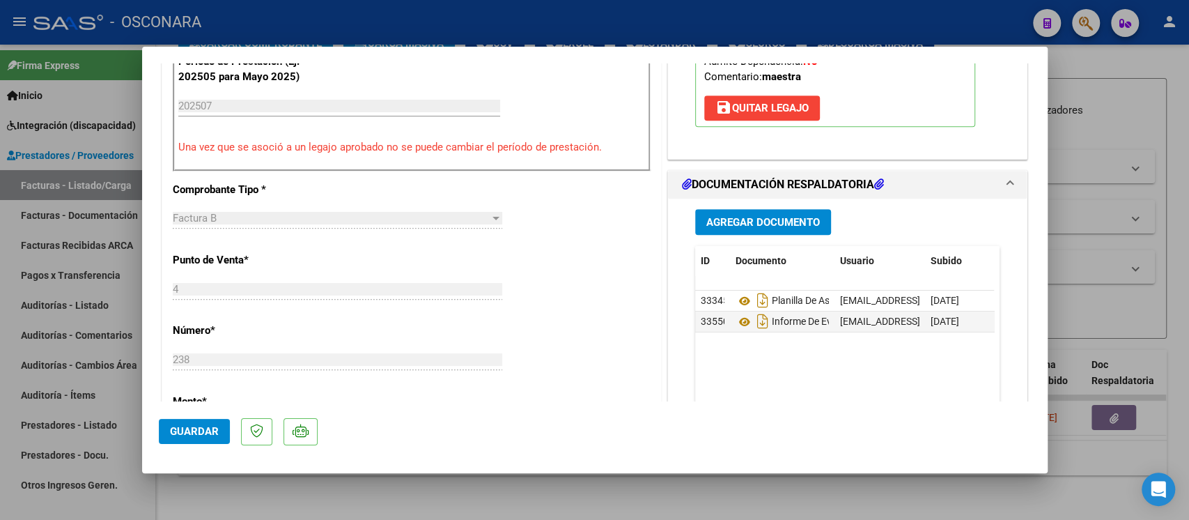
scroll to position [464, 0]
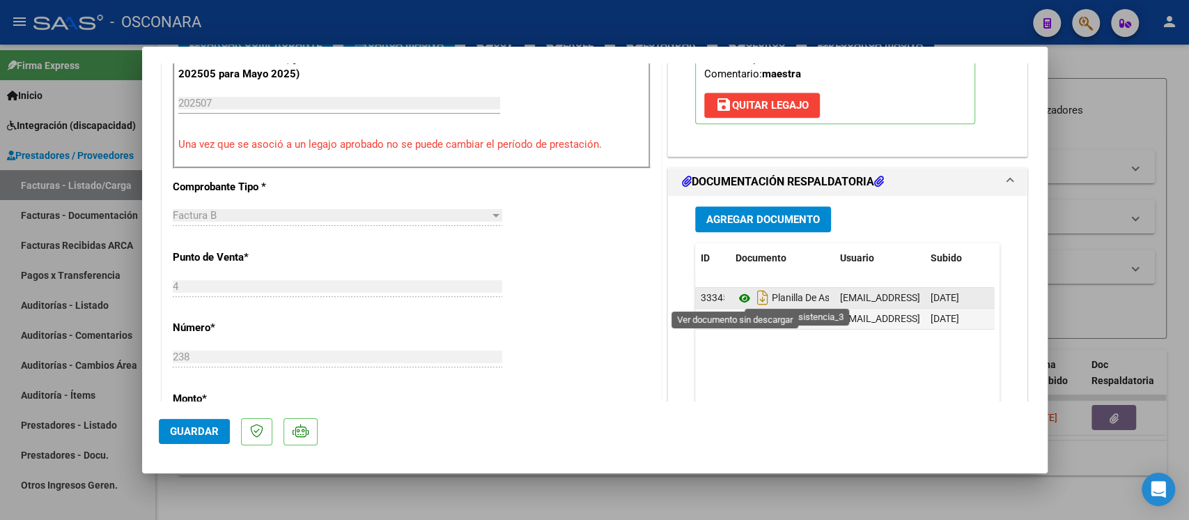
click at [736, 298] on icon at bounding box center [745, 298] width 18 height 17
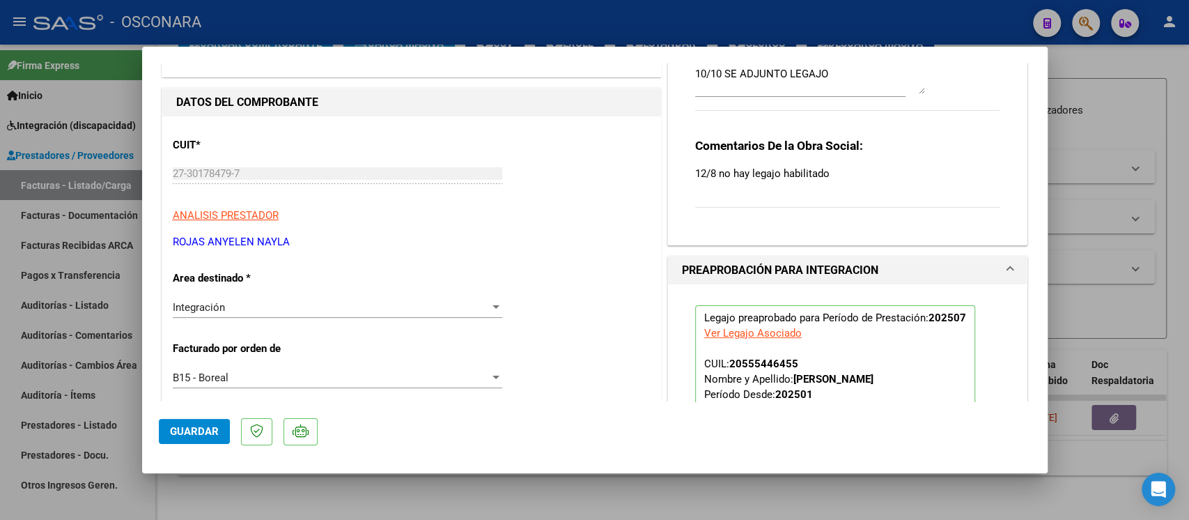
scroll to position [0, 0]
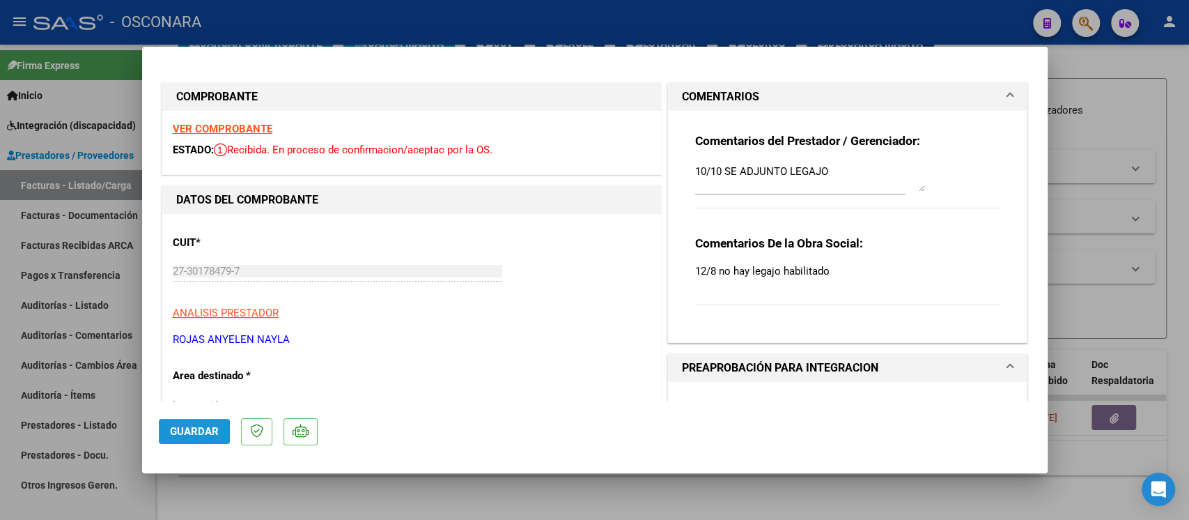
click at [199, 430] on span "Guardar" at bounding box center [194, 431] width 49 height 13
type input "$ 0,00"
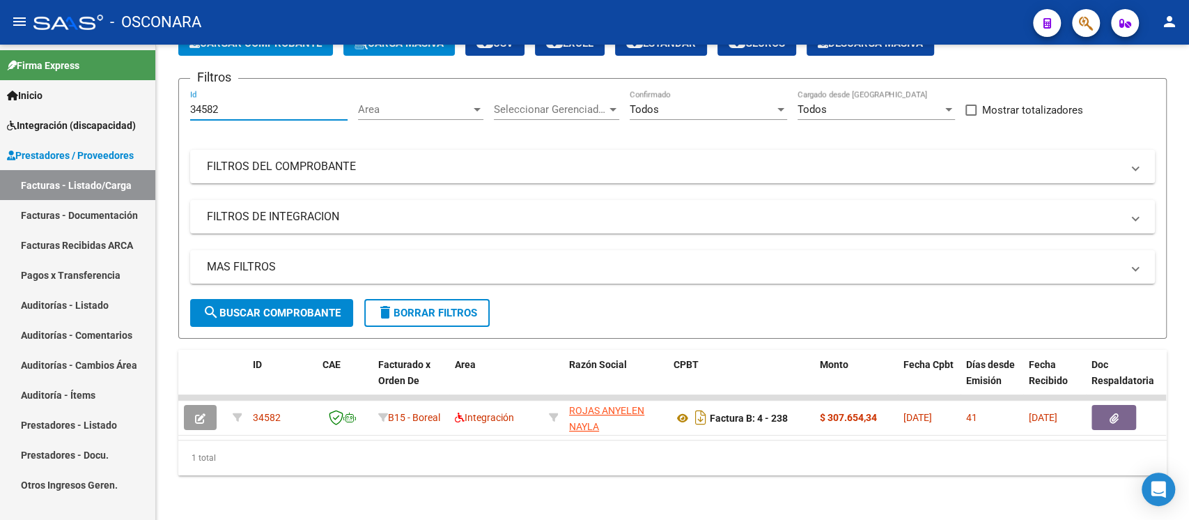
drag, startPoint x: 239, startPoint y: 94, endPoint x: 94, endPoint y: 98, distance: 145.0
click at [94, 98] on mat-sidenav-container "Firma Express Inicio Instructivos Contacto OS Integración (discapacidad) Certif…" at bounding box center [594, 282] width 1189 height 475
paste input "46"
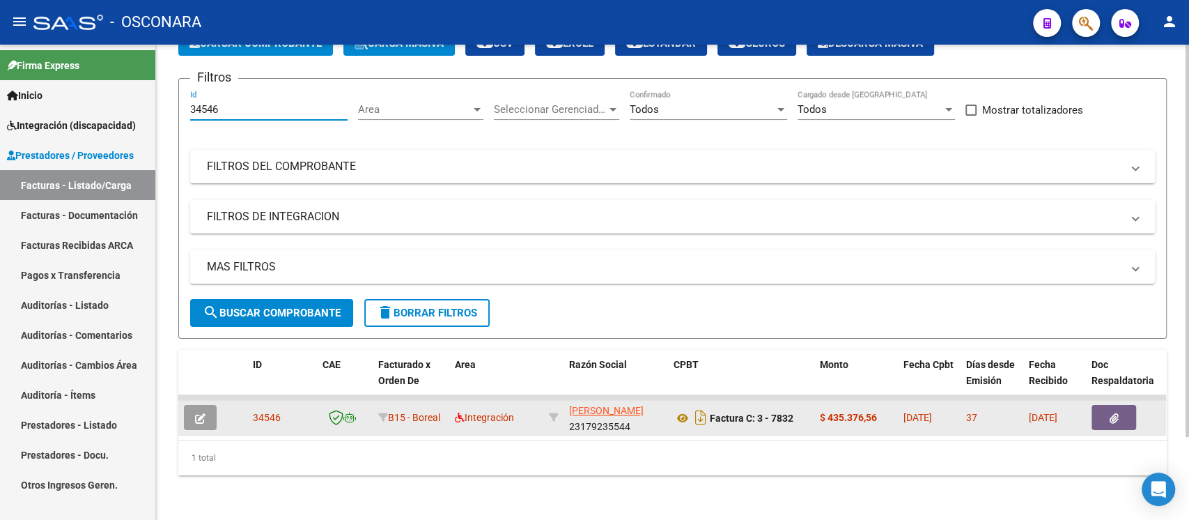
type input "34546"
click at [206, 405] on button "button" at bounding box center [200, 417] width 33 height 25
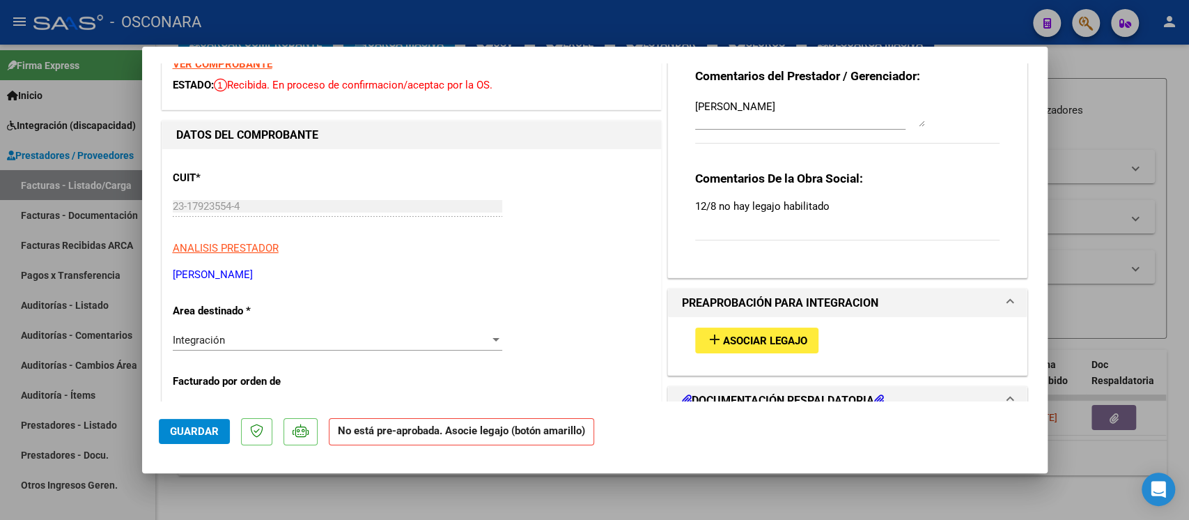
scroll to position [93, 0]
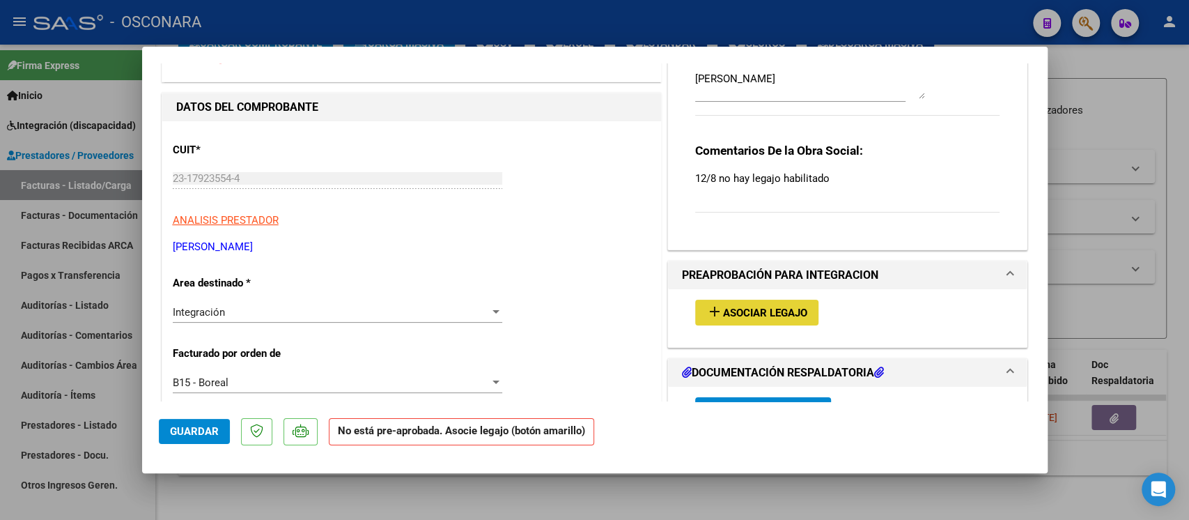
click at [739, 307] on span "Asociar Legajo" at bounding box center [765, 313] width 84 height 13
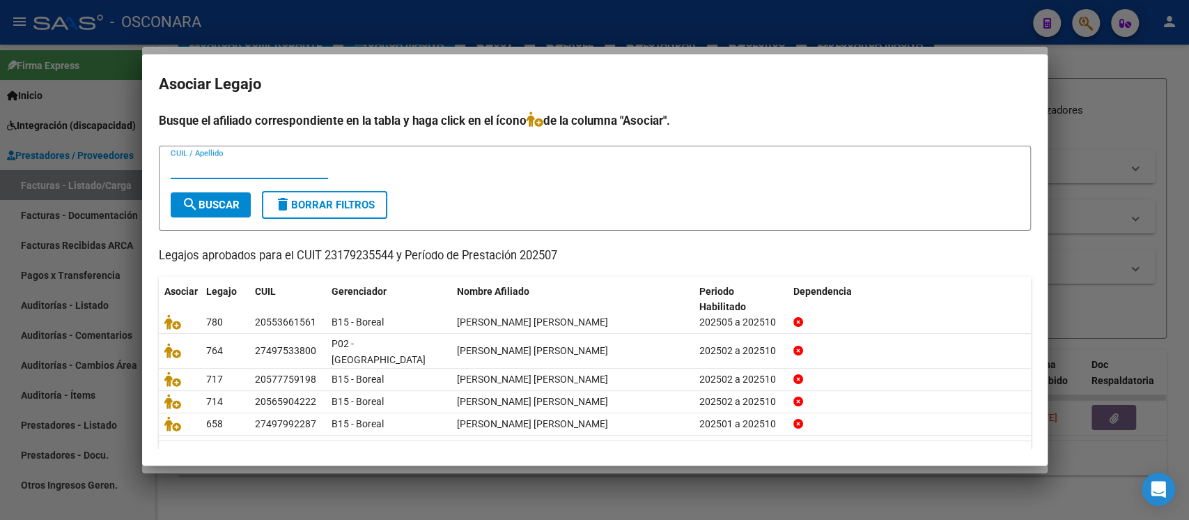
click at [207, 170] on input "CUIL / Apellido" at bounding box center [249, 168] width 157 height 13
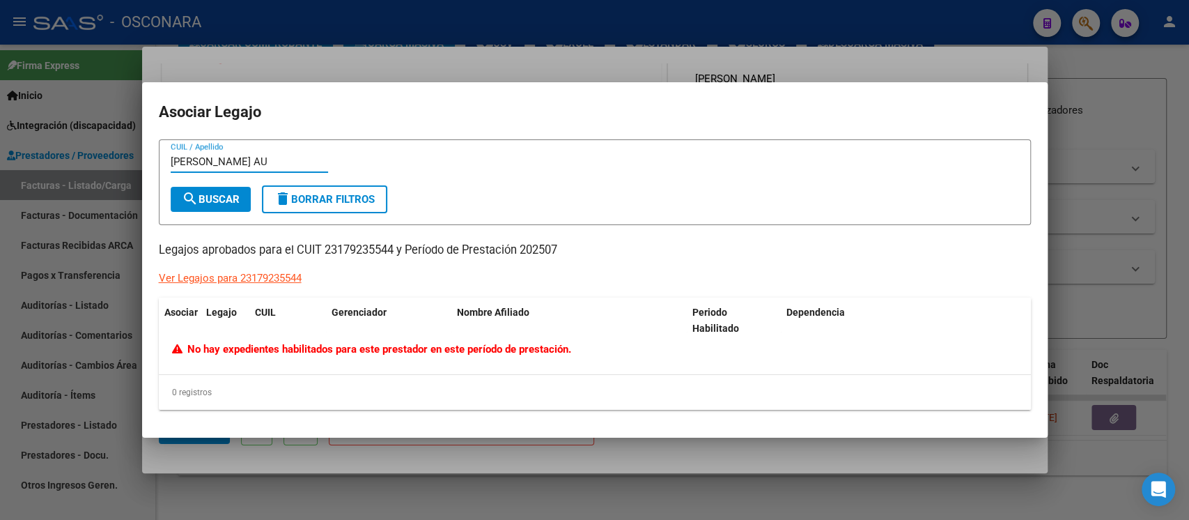
click at [251, 165] on input "MOYANO AU" at bounding box center [249, 161] width 157 height 13
type input "MOYANO"
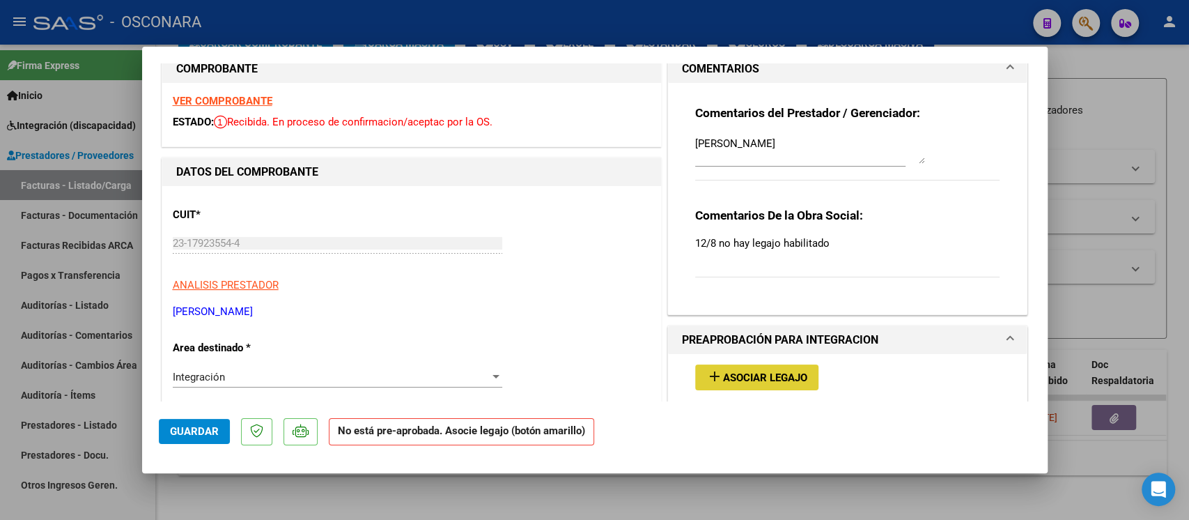
scroll to position [0, 0]
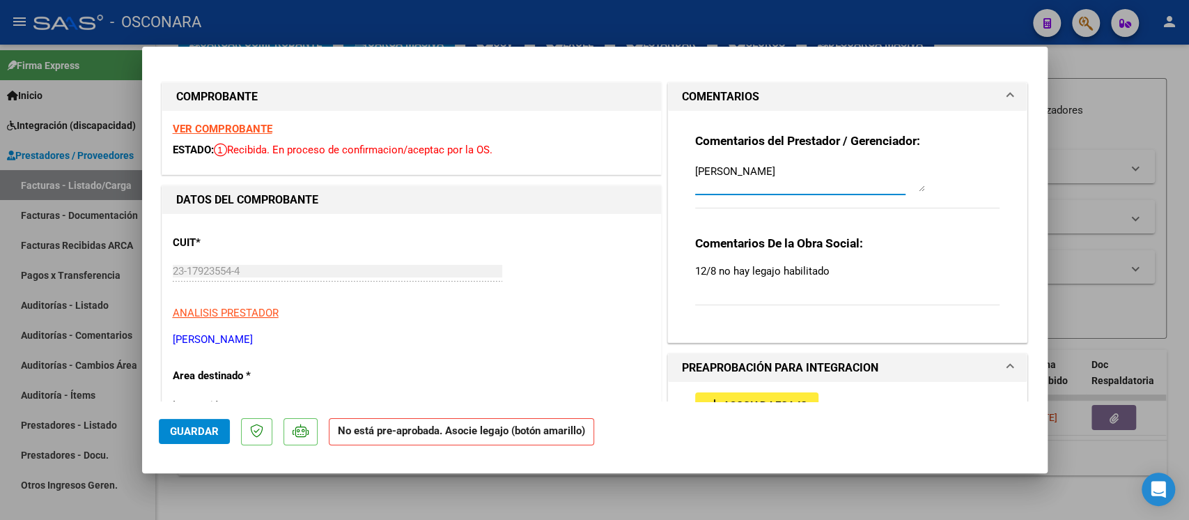
drag, startPoint x: 688, startPoint y: 172, endPoint x: 817, endPoint y: 172, distance: 128.9
click at [817, 172] on textarea "MOYANO OJEDA AUGUSTO" at bounding box center [810, 178] width 230 height 28
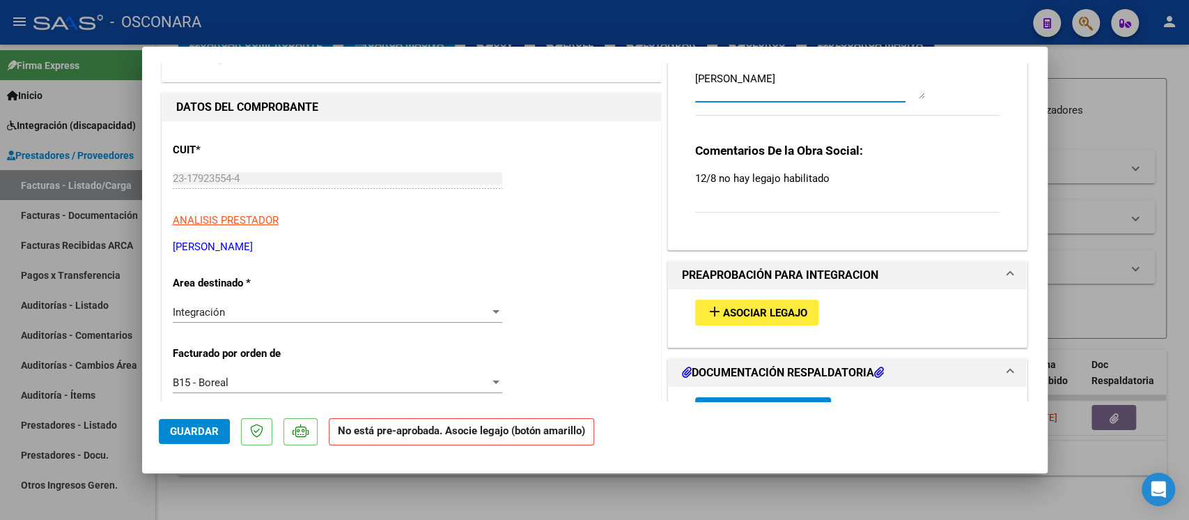
click at [764, 311] on span "Asociar Legajo" at bounding box center [765, 313] width 84 height 13
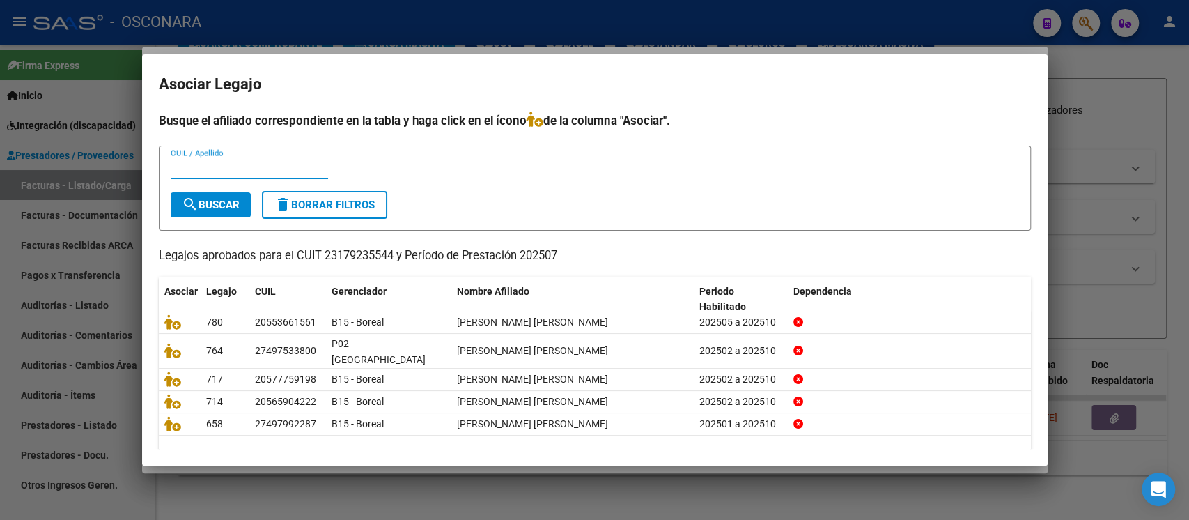
click at [242, 162] on input "CUIL / Apellido" at bounding box center [249, 168] width 157 height 13
click at [238, 169] on input "CUIL / Apellido" at bounding box center [249, 168] width 157 height 13
paste input "MOYANO OJEDA AUGUSTO"
type input "MOYANO OJEDA AUGUSTO"
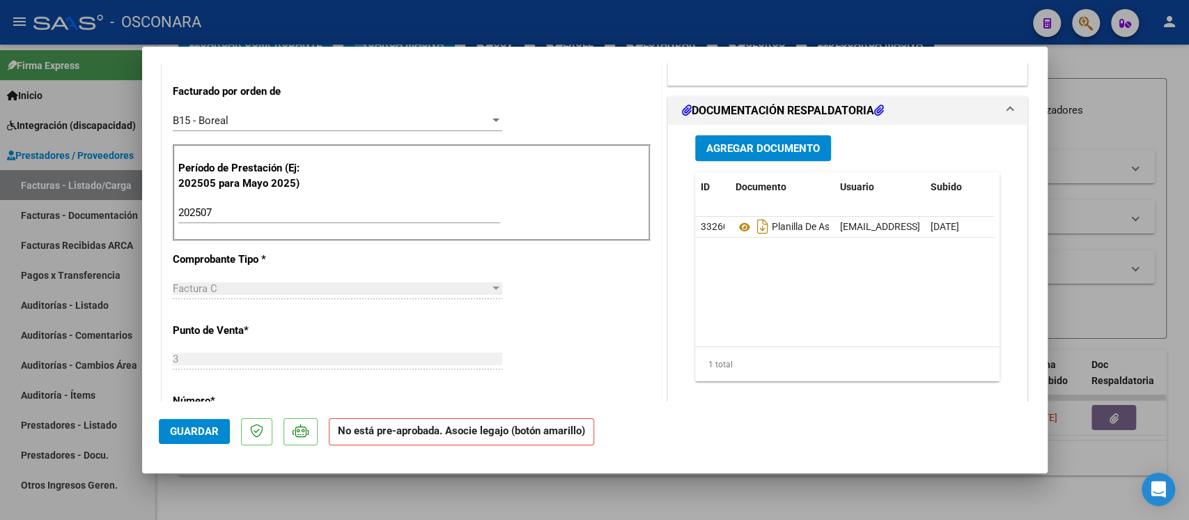
scroll to position [371, 0]
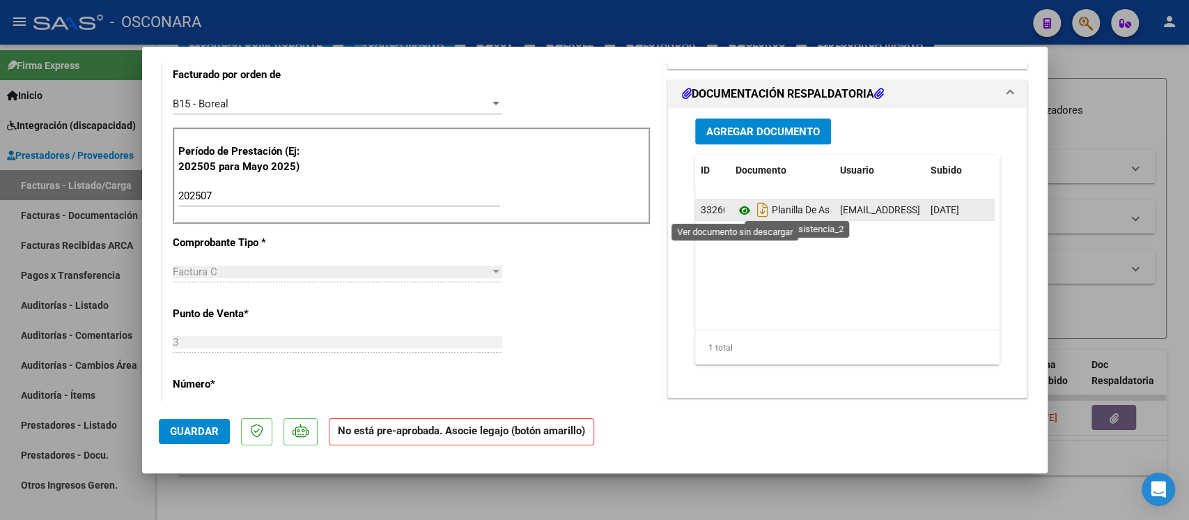
click at [739, 211] on icon at bounding box center [745, 210] width 18 height 17
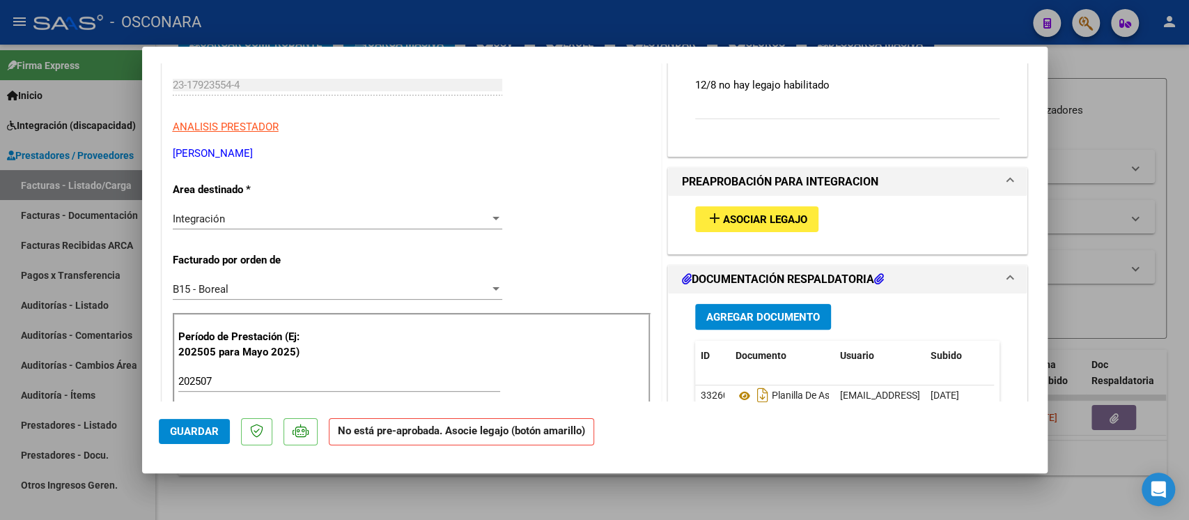
scroll to position [185, 0]
type input "$ 0,00"
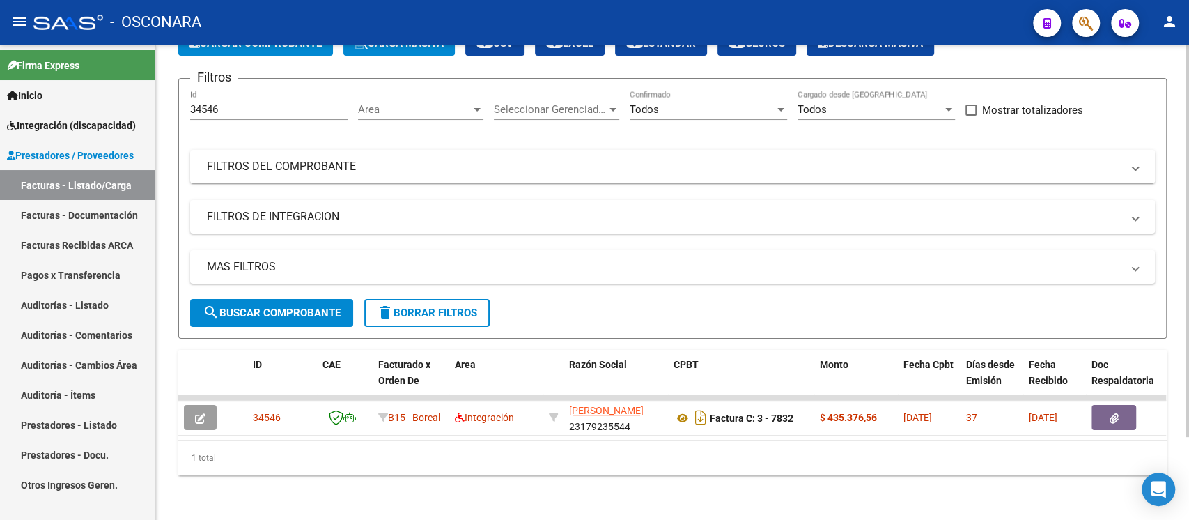
click at [240, 104] on div "34546 Id" at bounding box center [268, 105] width 157 height 30
drag, startPoint x: 229, startPoint y: 99, endPoint x: 123, endPoint y: 90, distance: 106.3
click at [125, 100] on mat-sidenav-container "Firma Express Inicio Instructivos Contacto OS Integración (discapacidad) Certif…" at bounding box center [594, 282] width 1189 height 475
paste input "34545"
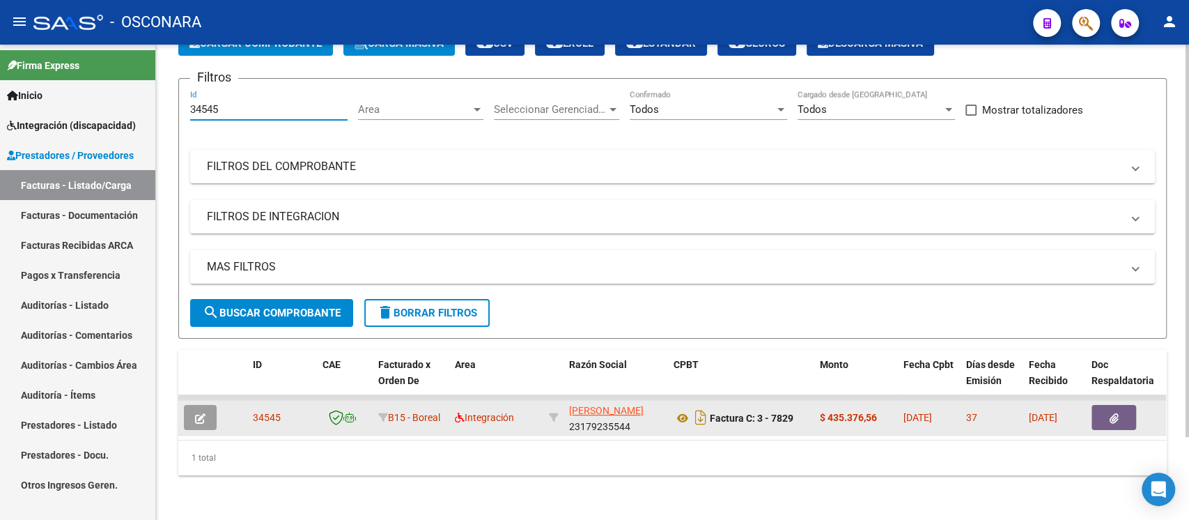
type input "34545"
click at [206, 405] on button "button" at bounding box center [200, 417] width 33 height 25
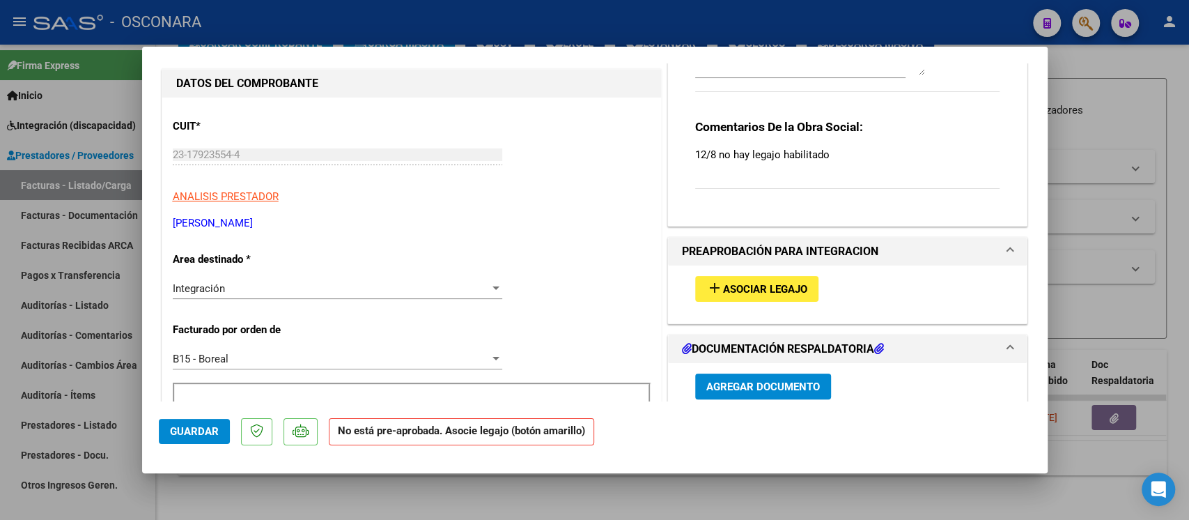
scroll to position [93, 0]
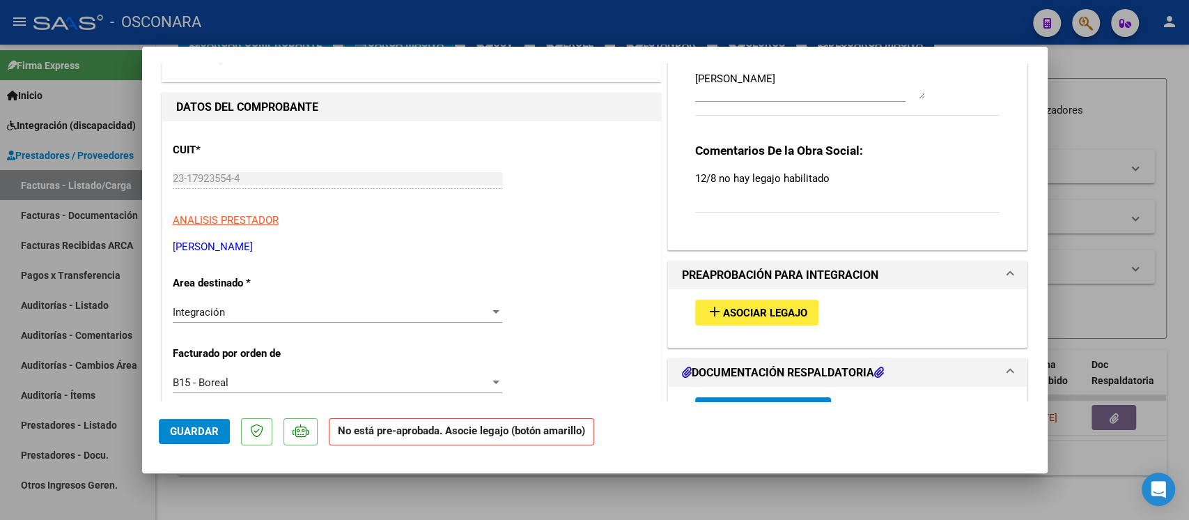
click at [748, 311] on span "Asociar Legajo" at bounding box center [765, 313] width 84 height 13
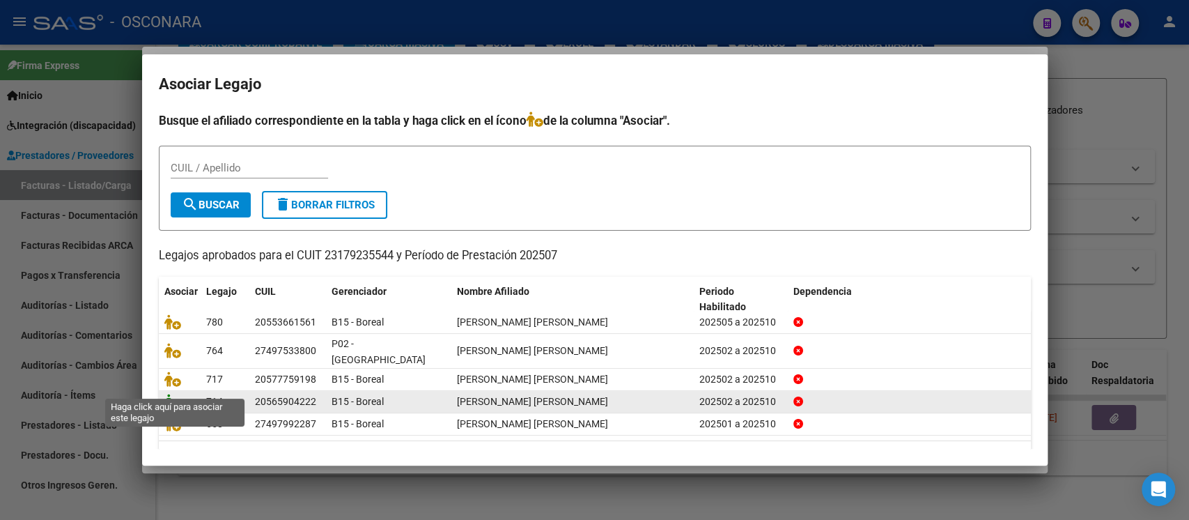
click at [174, 394] on icon at bounding box center [172, 401] width 17 height 15
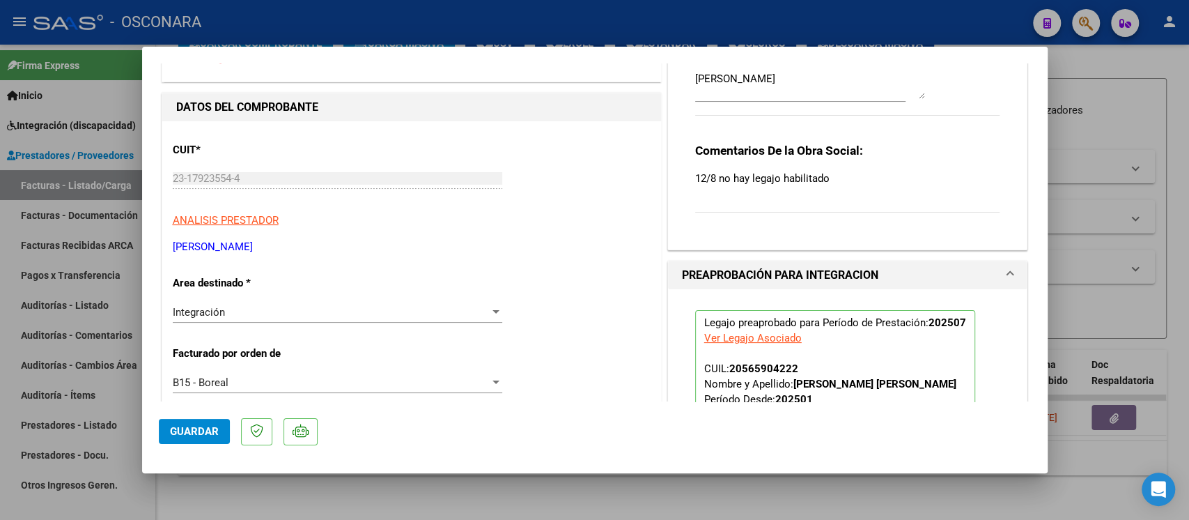
scroll to position [0, 0]
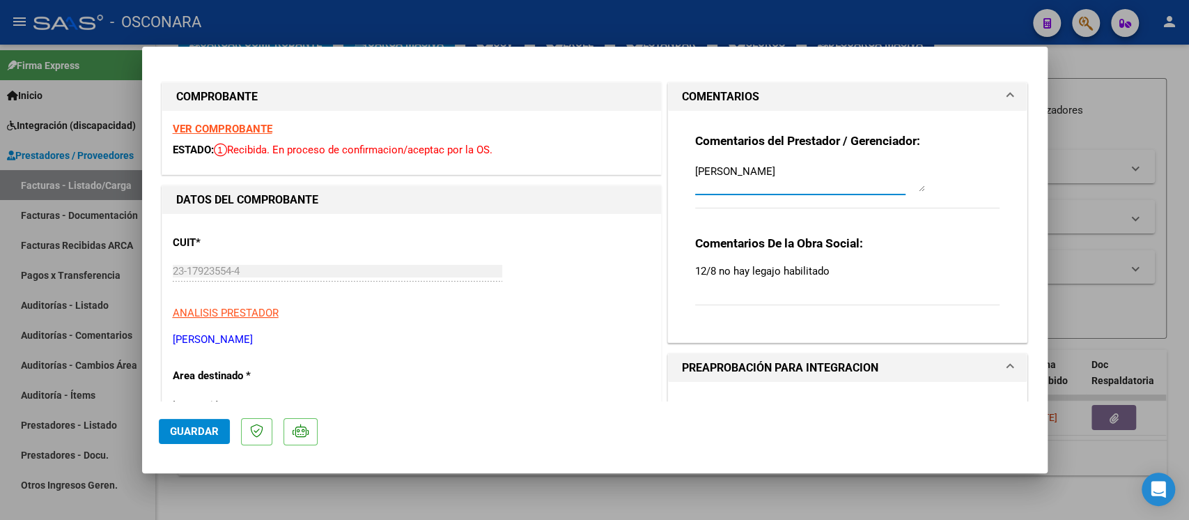
drag, startPoint x: 770, startPoint y: 166, endPoint x: 660, endPoint y: 164, distance: 110.1
click at [668, 164] on div "Comentarios del Prestador / Gerenciador: OROZCO GAEL Comentarios De la Obra Soc…" at bounding box center [848, 226] width 360 height 231
click at [807, 171] on textarea at bounding box center [810, 178] width 230 height 28
paste textarea "10/10 SE ADJUNTO LEGAJO"
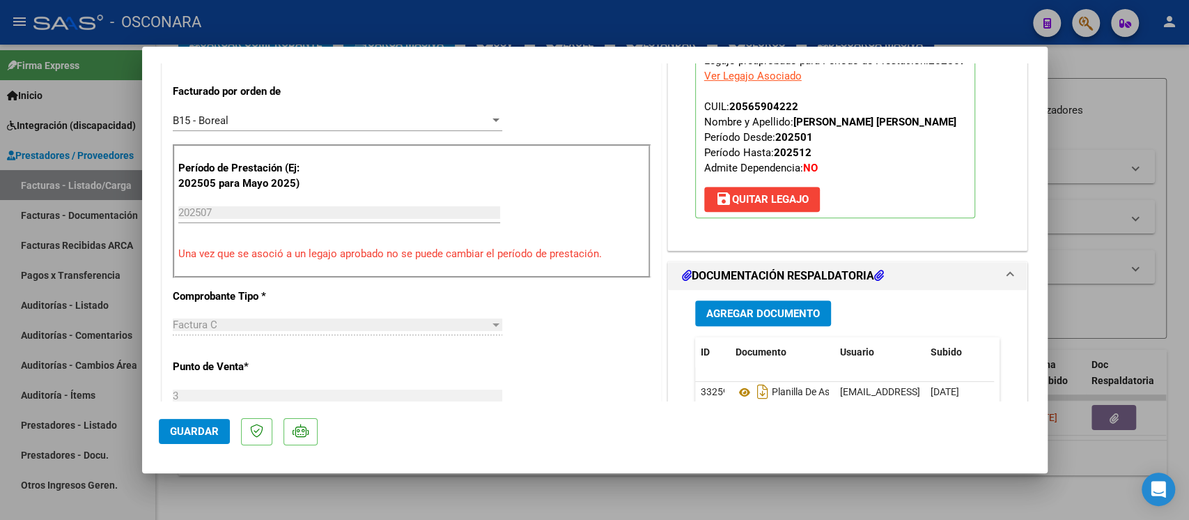
scroll to position [371, 0]
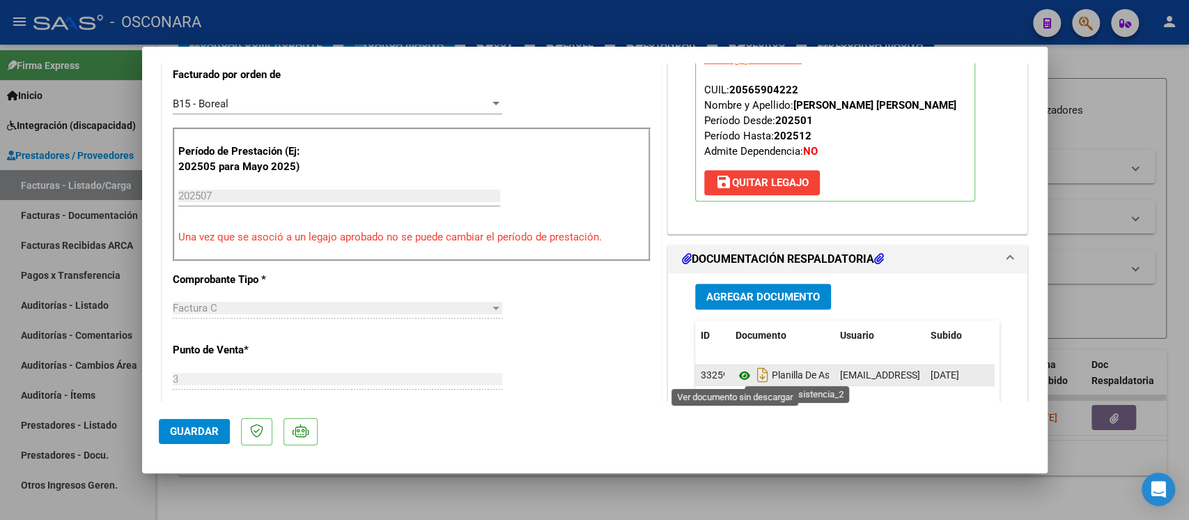
type textarea "10/10 SE ADJUNTO LEGAJO"
click at [736, 371] on icon at bounding box center [745, 375] width 18 height 17
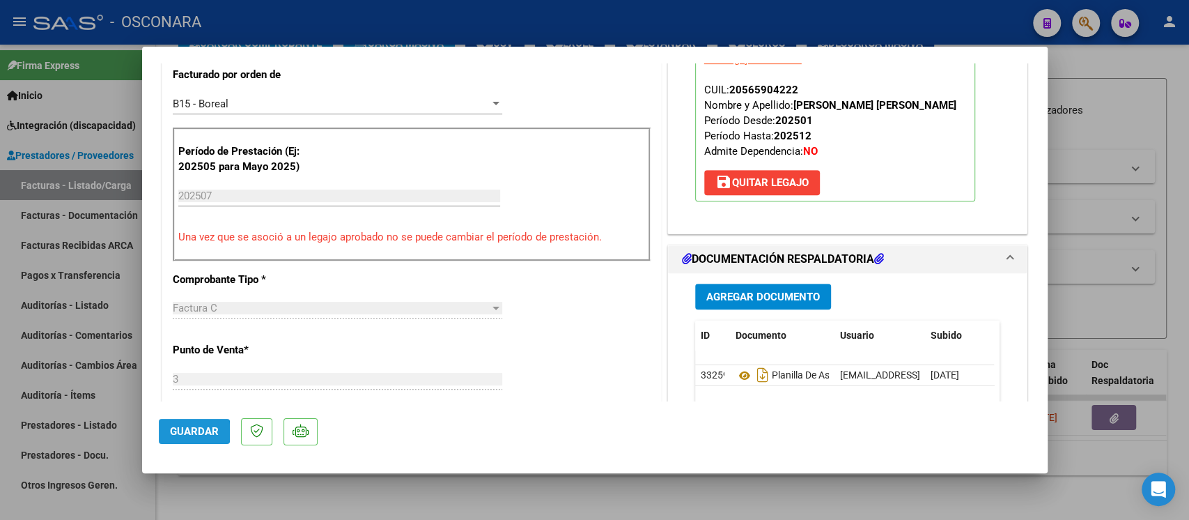
click at [183, 432] on span "Guardar" at bounding box center [194, 431] width 49 height 13
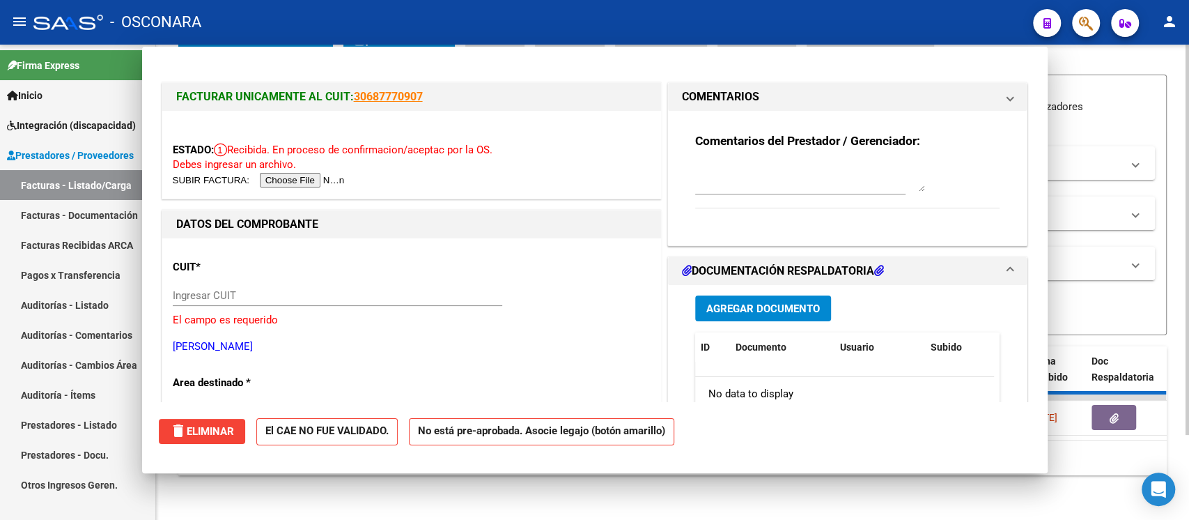
scroll to position [0, 0]
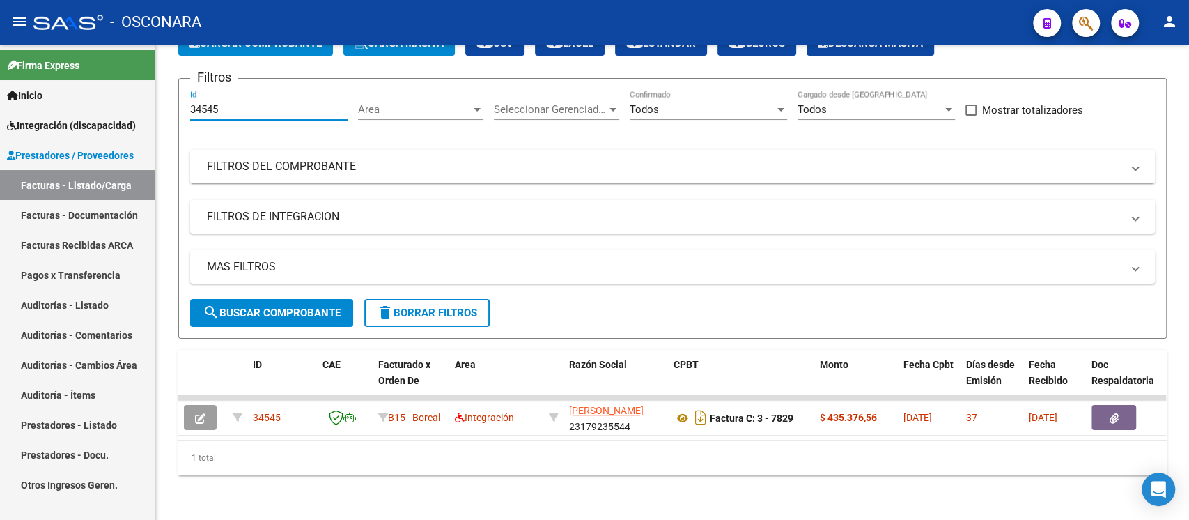
drag, startPoint x: 229, startPoint y: 95, endPoint x: 90, endPoint y: 87, distance: 139.6
click at [90, 87] on mat-sidenav-container "Firma Express Inicio Instructivos Contacto OS Integración (discapacidad) Certif…" at bounding box center [594, 282] width 1189 height 475
paste input "39"
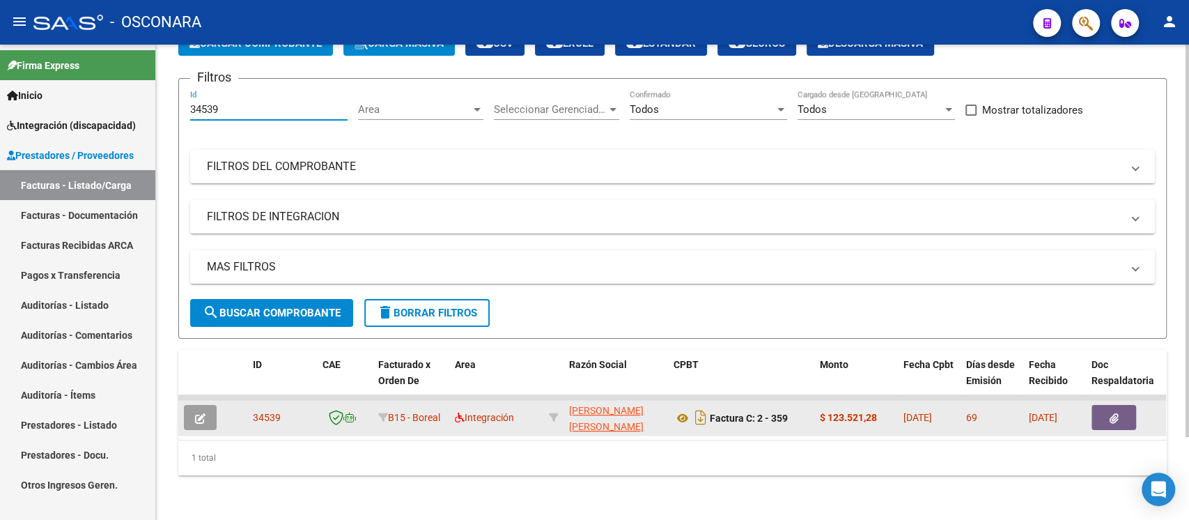
type input "34539"
click at [201, 410] on button "button" at bounding box center [200, 417] width 33 height 25
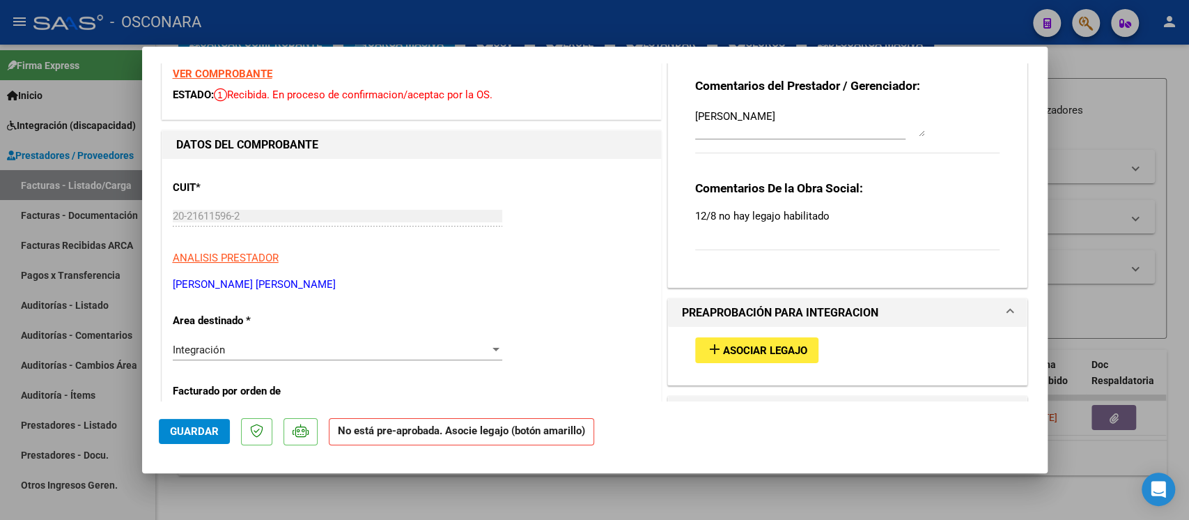
scroll to position [93, 0]
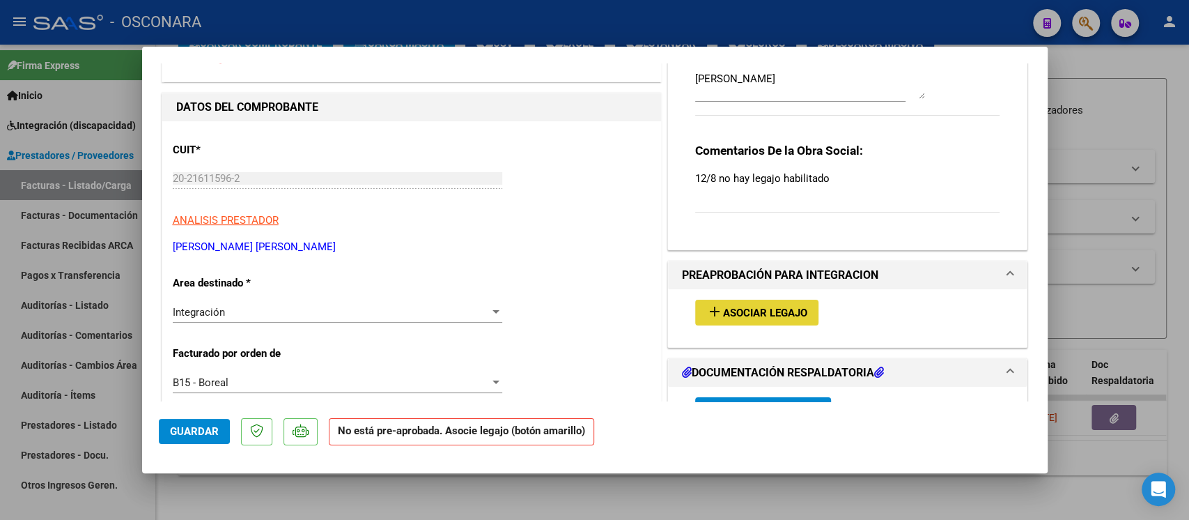
click at [736, 312] on span "Asociar Legajo" at bounding box center [765, 313] width 84 height 13
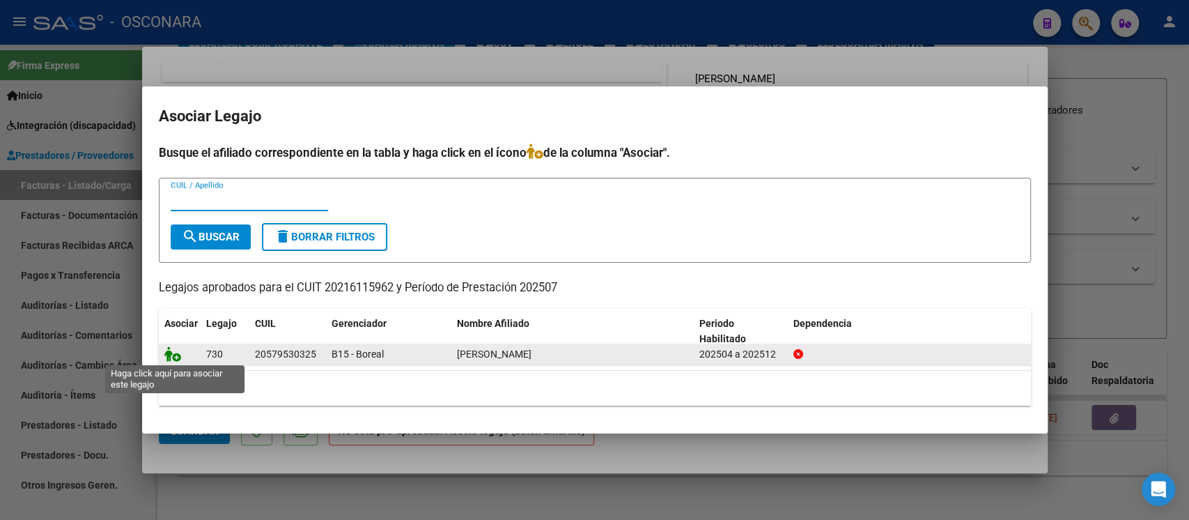
click at [167, 346] on icon at bounding box center [172, 353] width 17 height 15
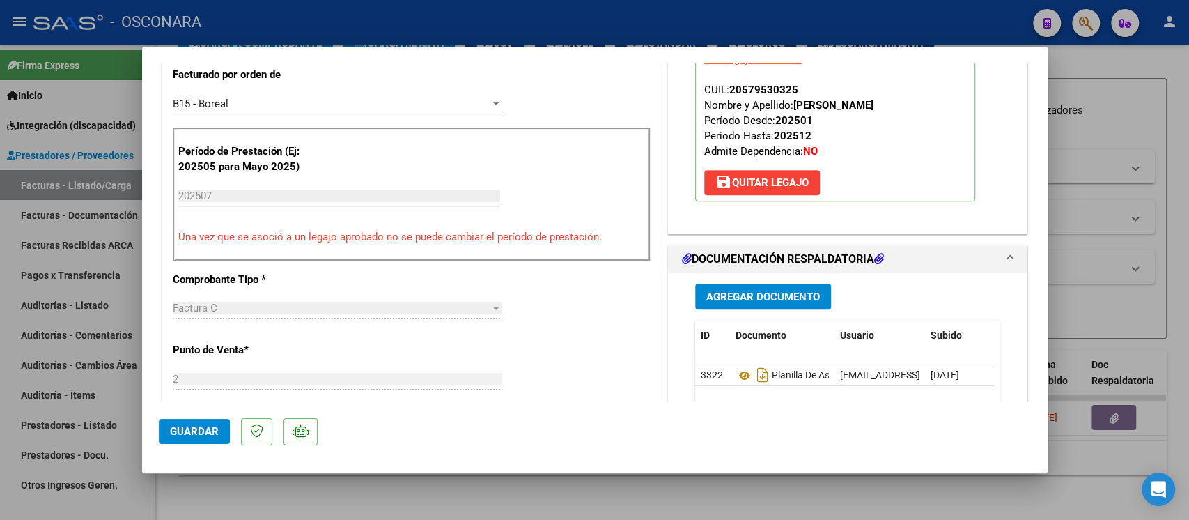
scroll to position [0, 0]
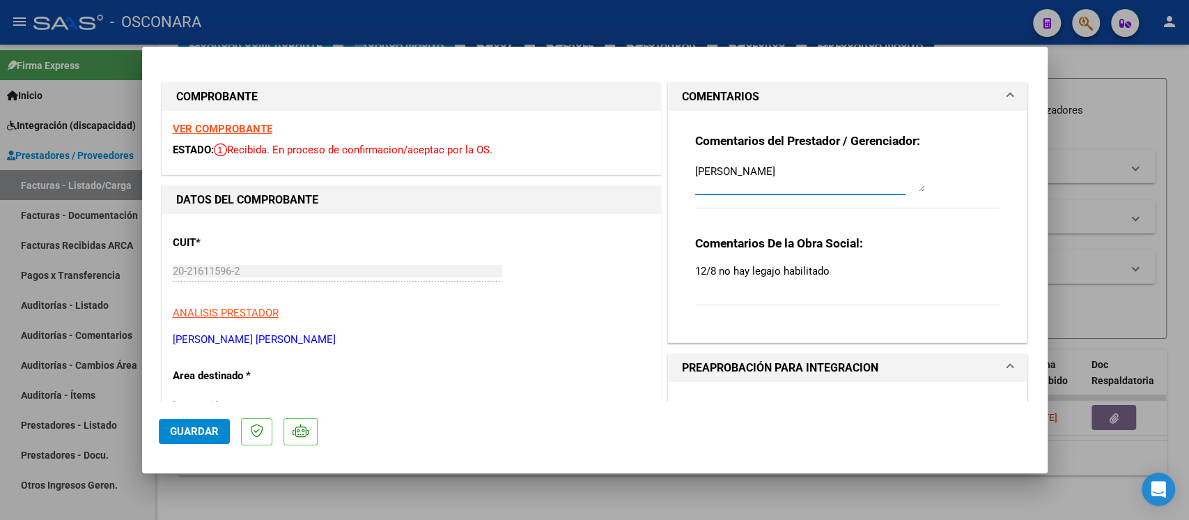
drag, startPoint x: 848, startPoint y: 174, endPoint x: 652, endPoint y: 176, distance: 195.8
click at [711, 187] on textarea at bounding box center [810, 178] width 230 height 28
paste textarea "10/10 SE ADJUNTO LEGAJO"
type textarea "10/10 SE ADJUNTO LEGAJO"
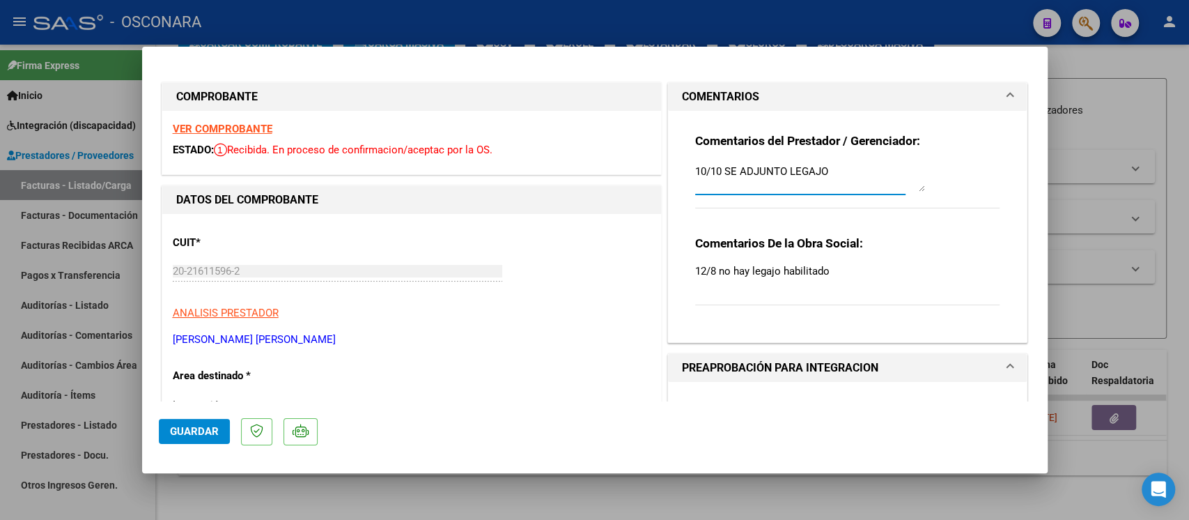
click at [203, 437] on span "Guardar" at bounding box center [194, 431] width 49 height 13
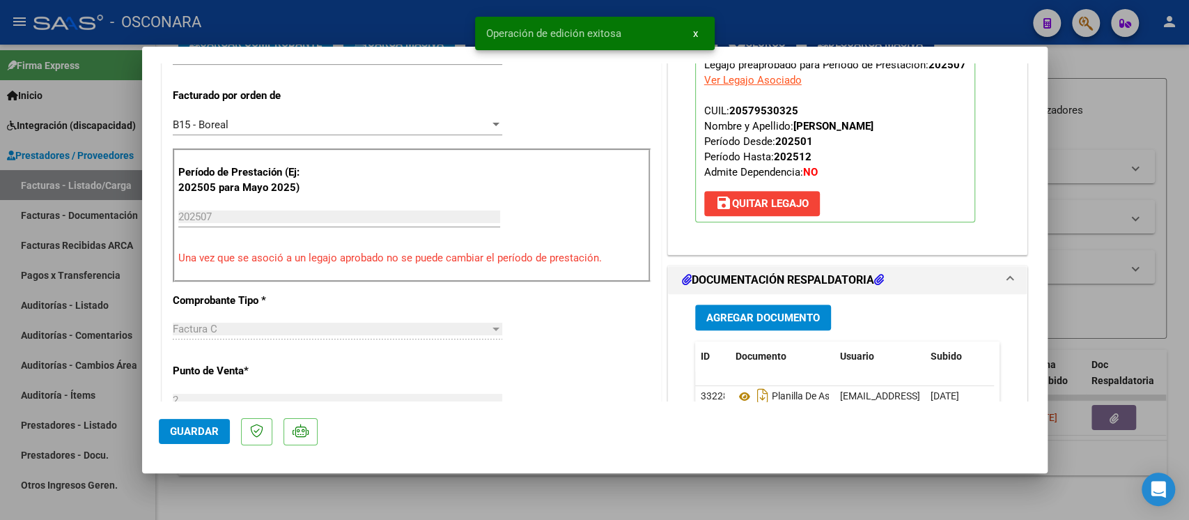
scroll to position [371, 0]
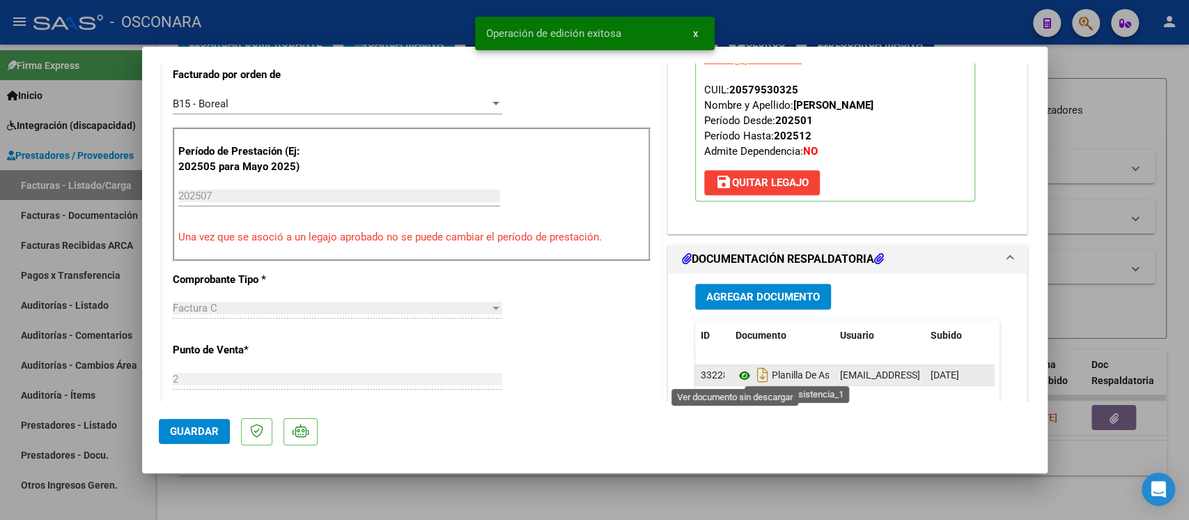
click at [738, 373] on icon at bounding box center [745, 375] width 18 height 17
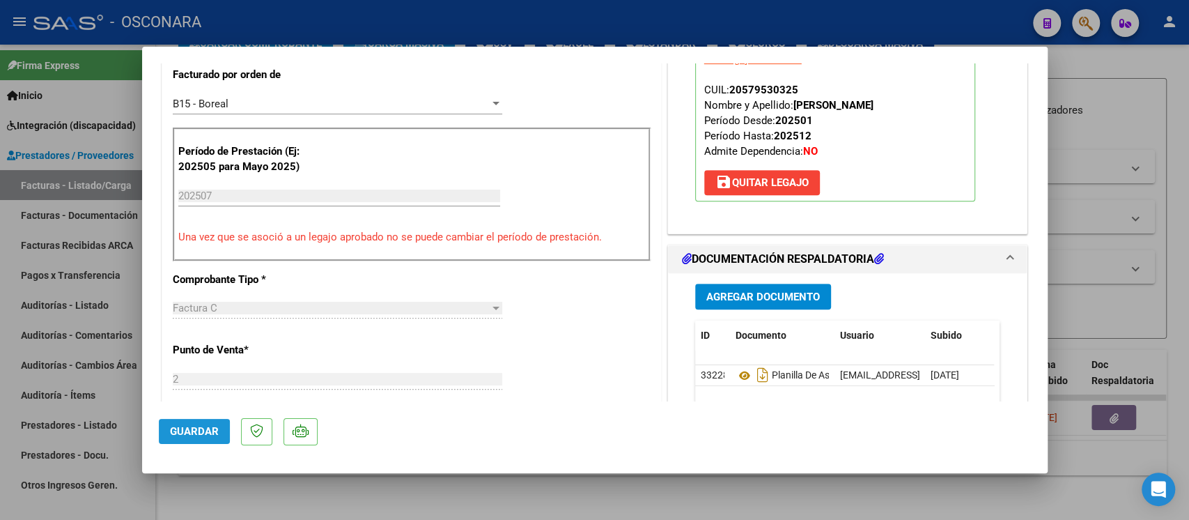
click at [201, 427] on span "Guardar" at bounding box center [194, 431] width 49 height 13
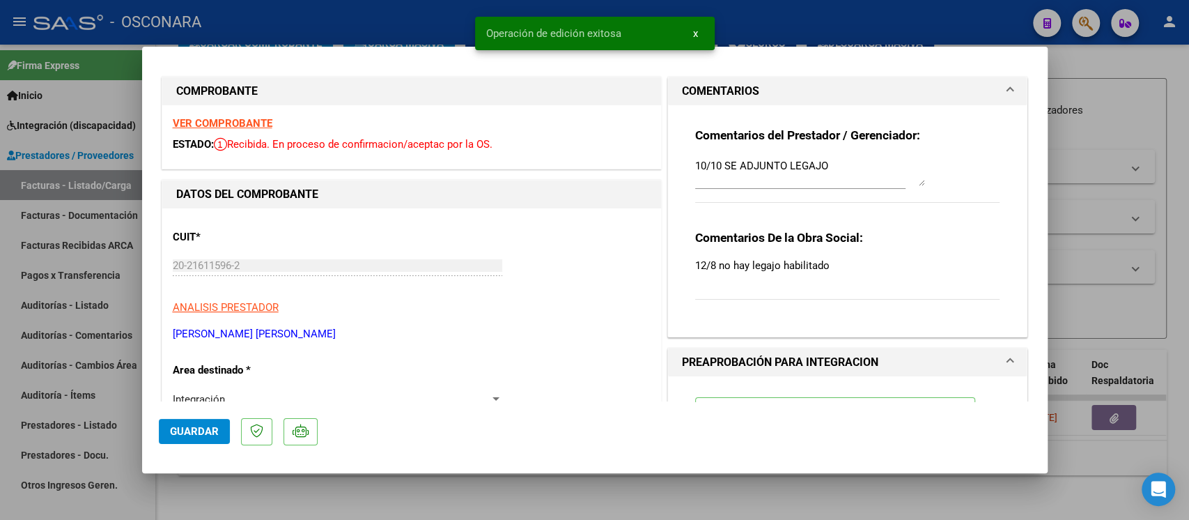
scroll to position [0, 0]
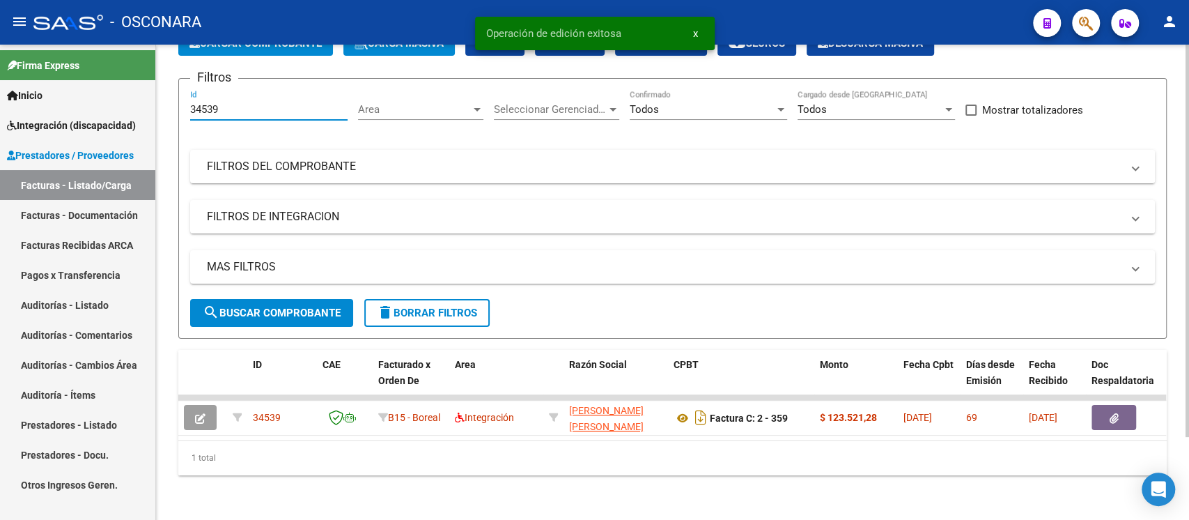
drag, startPoint x: 222, startPoint y: 98, endPoint x: 165, endPoint y: 94, distance: 56.6
click at [165, 94] on div "Video tutorial PRESTADORES -> Listado de CPBTs Emitidos por Prestadores / Prove…" at bounding box center [672, 238] width 1033 height 562
paste input "5"
type input "34535"
click at [280, 307] on span "search Buscar Comprobante" at bounding box center [272, 313] width 138 height 13
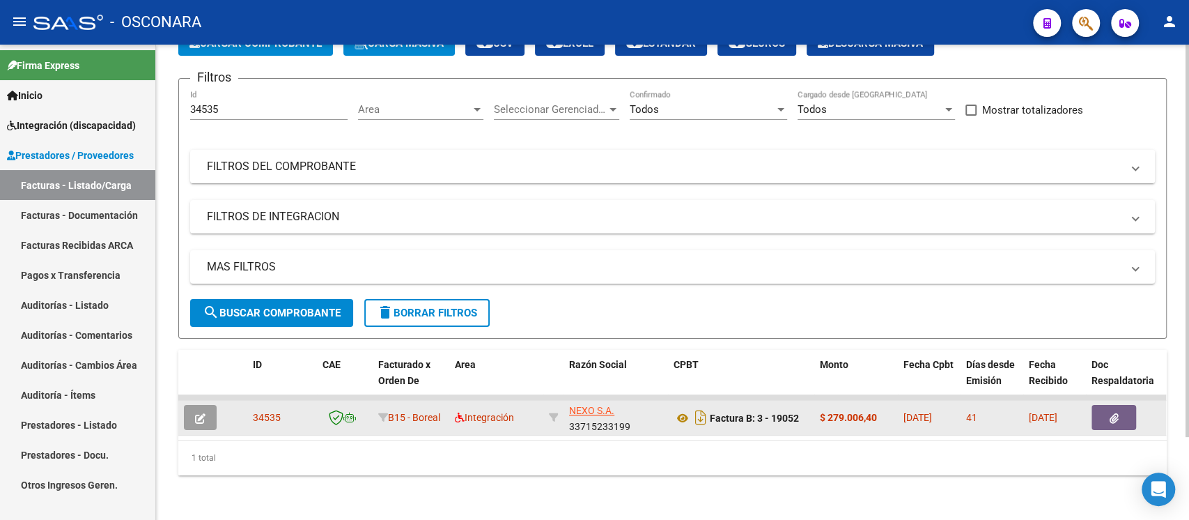
click at [201, 413] on icon "button" at bounding box center [200, 418] width 10 height 10
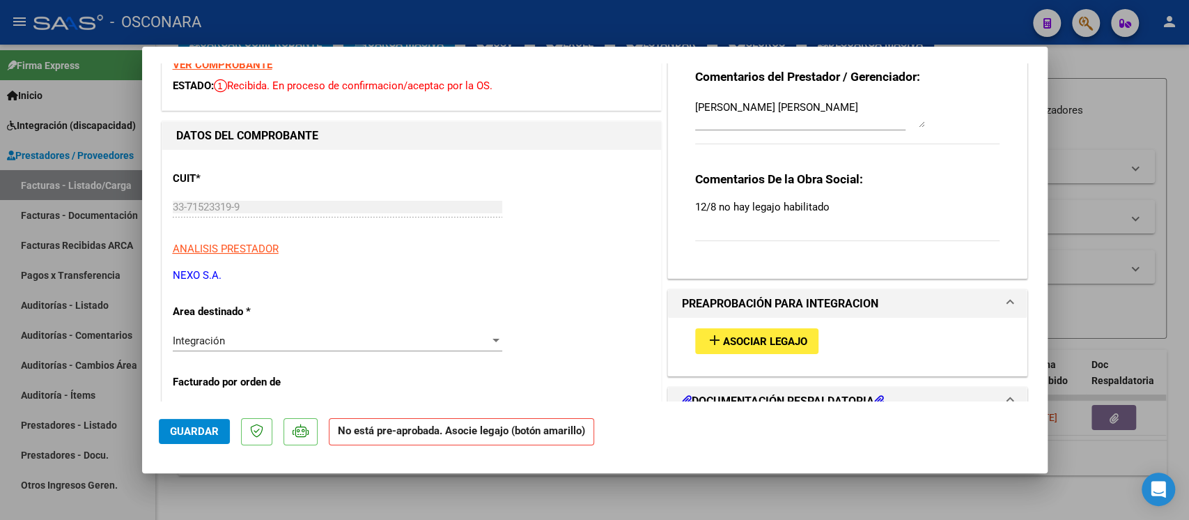
scroll to position [185, 0]
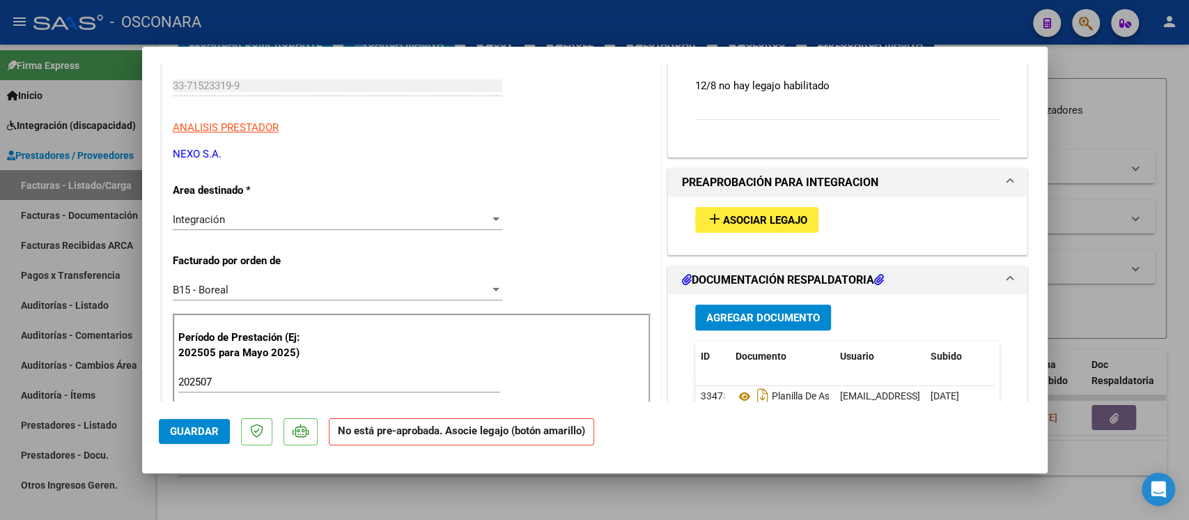
click at [743, 209] on button "add Asociar Legajo" at bounding box center [756, 220] width 123 height 26
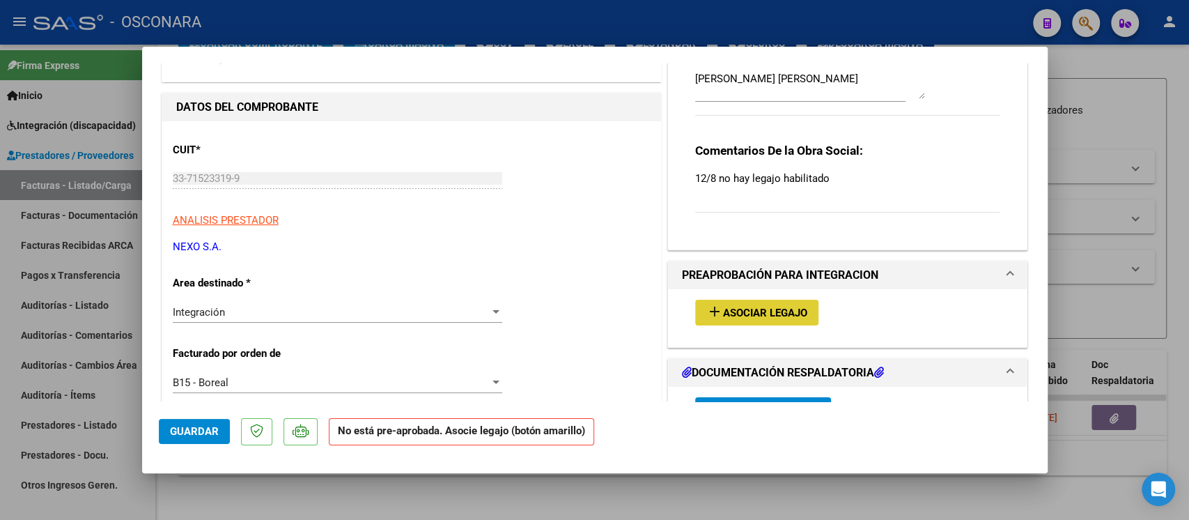
scroll to position [0, 0]
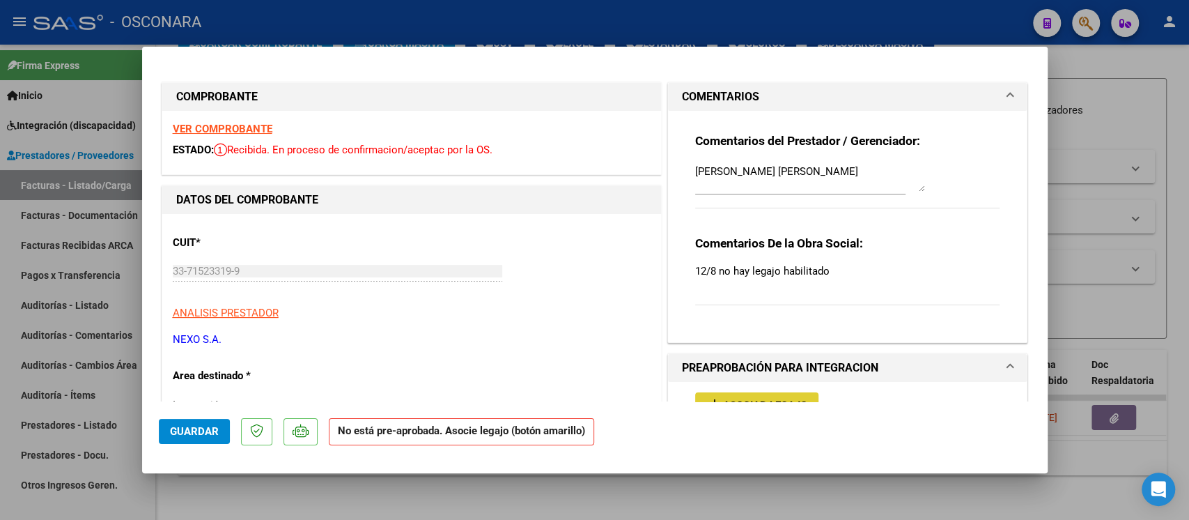
type input "$ 0,00"
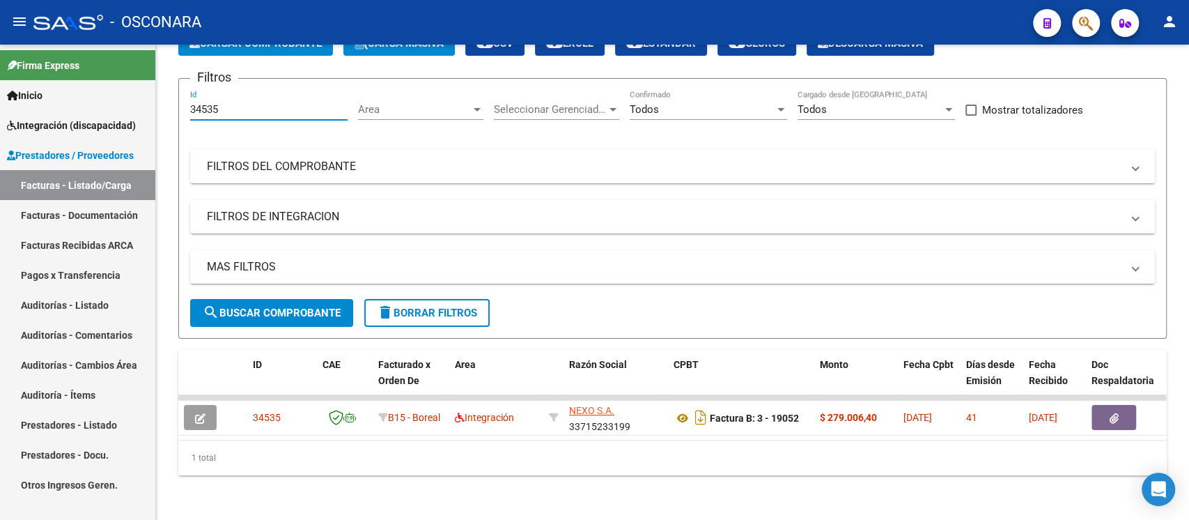
drag, startPoint x: 240, startPoint y: 99, endPoint x: 102, endPoint y: 105, distance: 138.1
click at [102, 105] on mat-sidenav-container "Firma Express Inicio Instructivos Contacto OS Integración (discapacidad) Certif…" at bounding box center [594, 282] width 1189 height 475
paste input "0"
type input "34530"
click at [277, 307] on span "search Buscar Comprobante" at bounding box center [272, 313] width 138 height 13
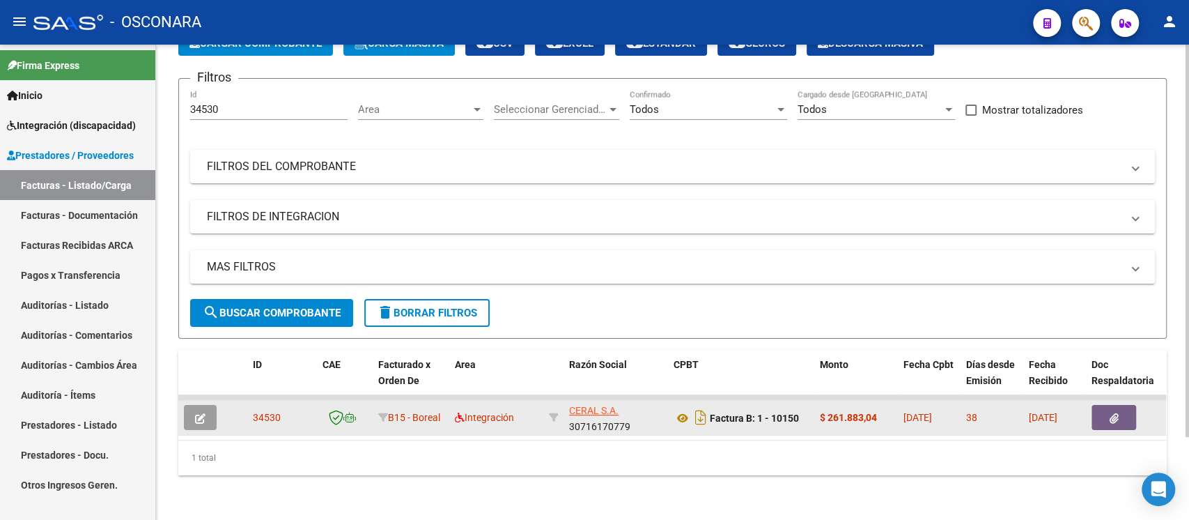
click at [195, 413] on icon "button" at bounding box center [200, 418] width 10 height 10
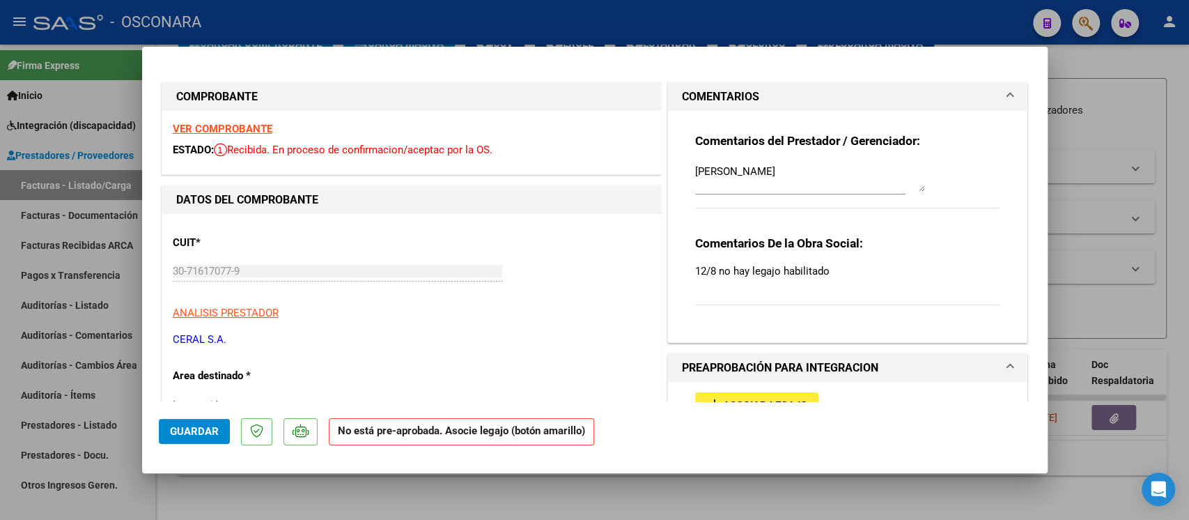
scroll to position [93, 0]
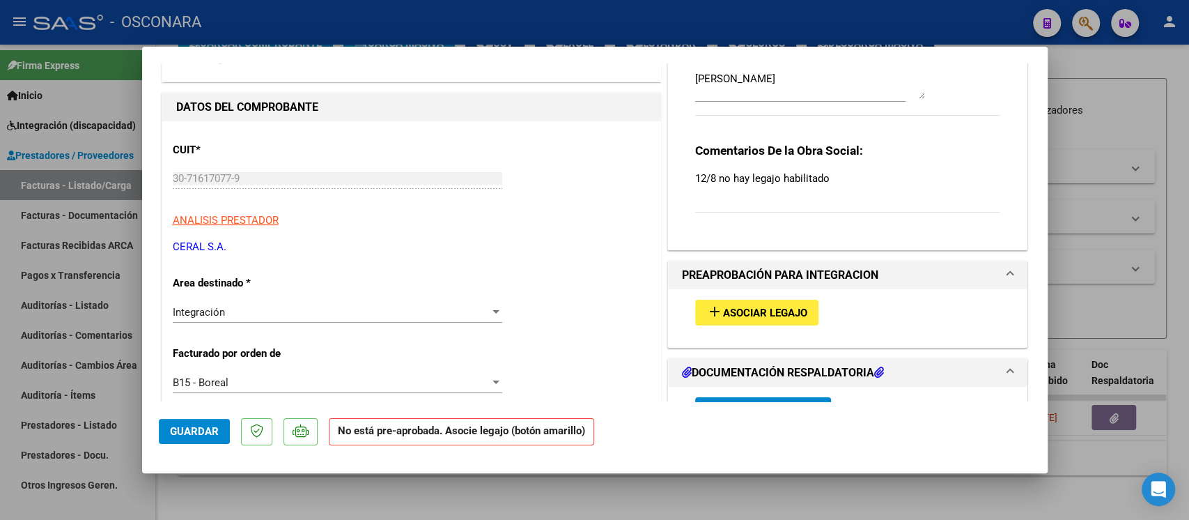
click at [747, 314] on span "Asociar Legajo" at bounding box center [765, 313] width 84 height 13
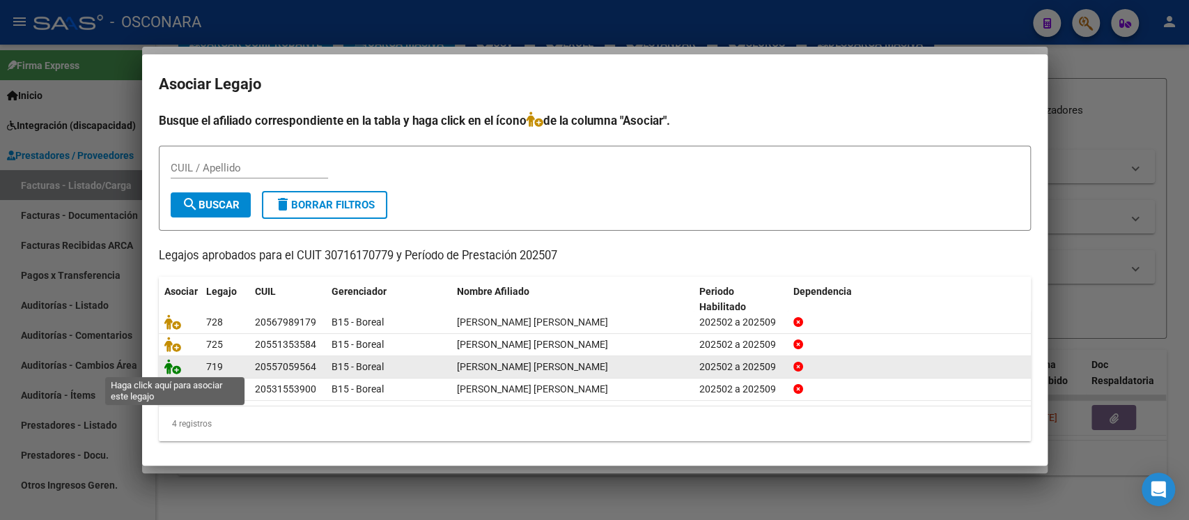
click at [173, 365] on icon at bounding box center [172, 366] width 17 height 15
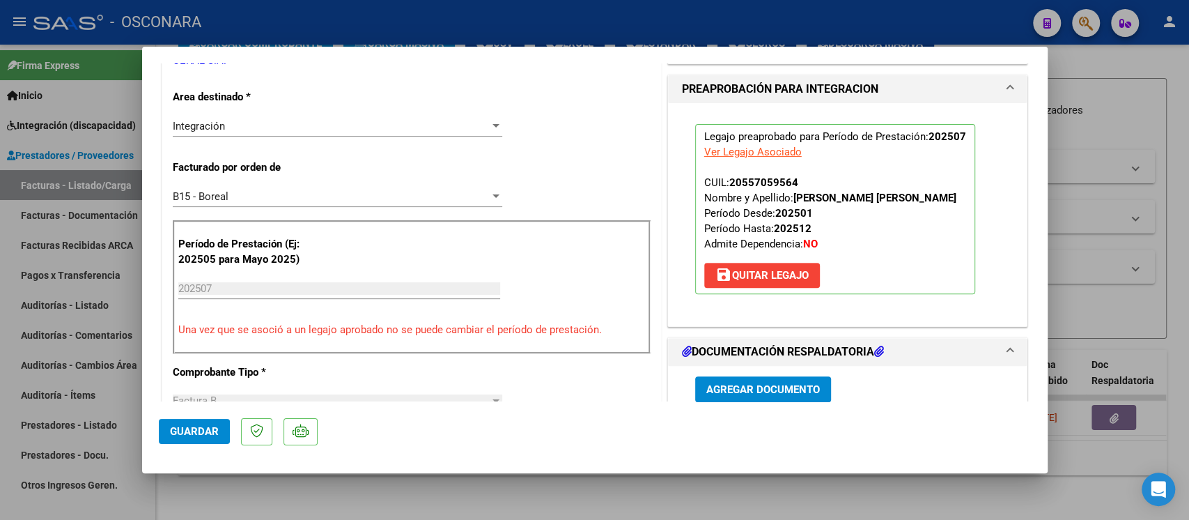
scroll to position [0, 0]
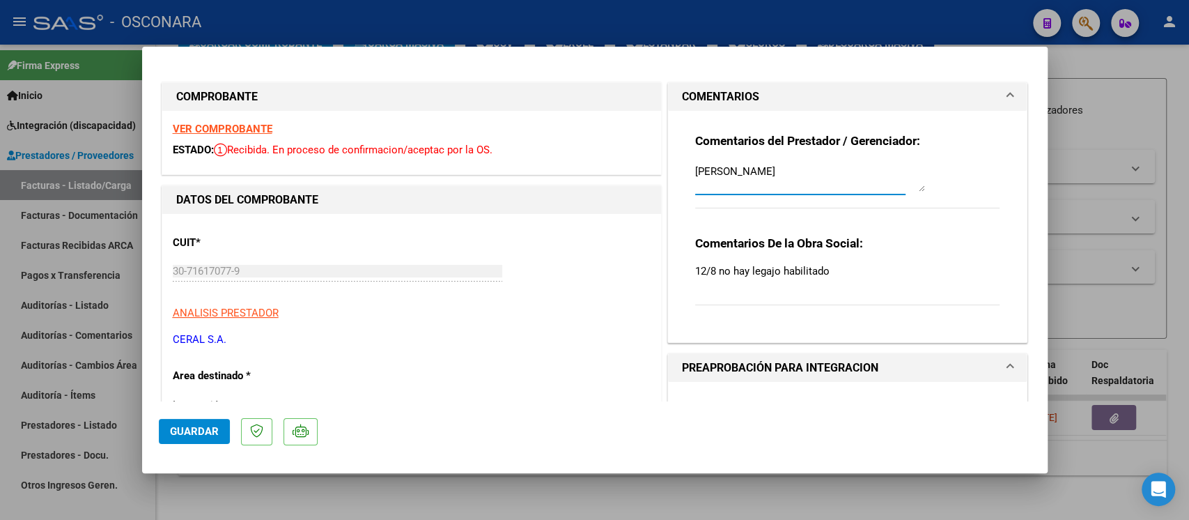
drag, startPoint x: 844, startPoint y: 171, endPoint x: 652, endPoint y: 177, distance: 191.7
click at [771, 180] on textarea at bounding box center [810, 178] width 230 height 28
paste textarea "10/10 SE ADJUNTO LEGAJO"
type textarea "10/10 SE ADJUNTO LEGAJO"
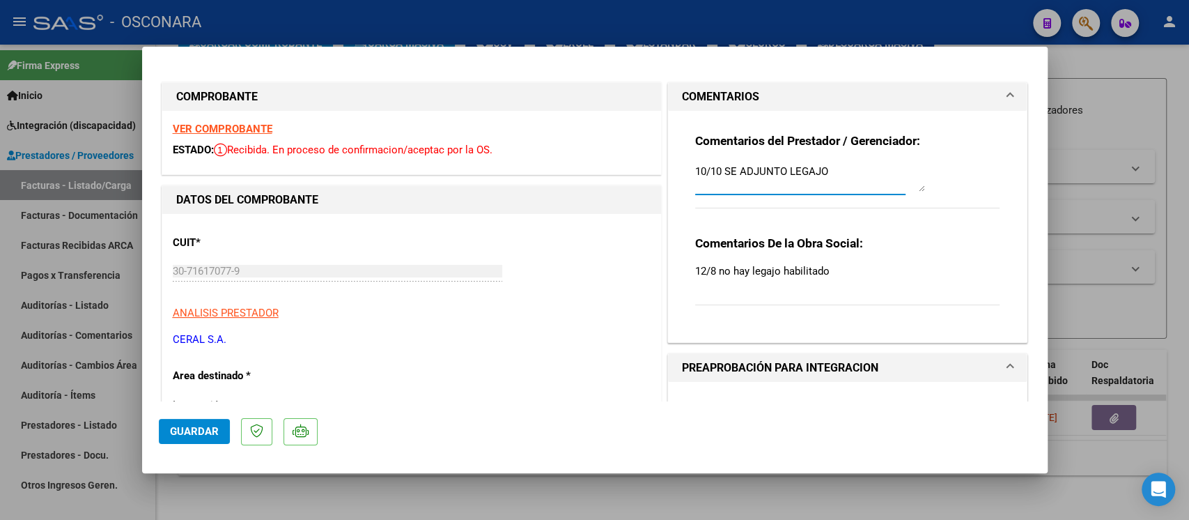
click at [208, 435] on span "Guardar" at bounding box center [194, 431] width 49 height 13
click at [205, 422] on button "Guardar" at bounding box center [194, 431] width 71 height 25
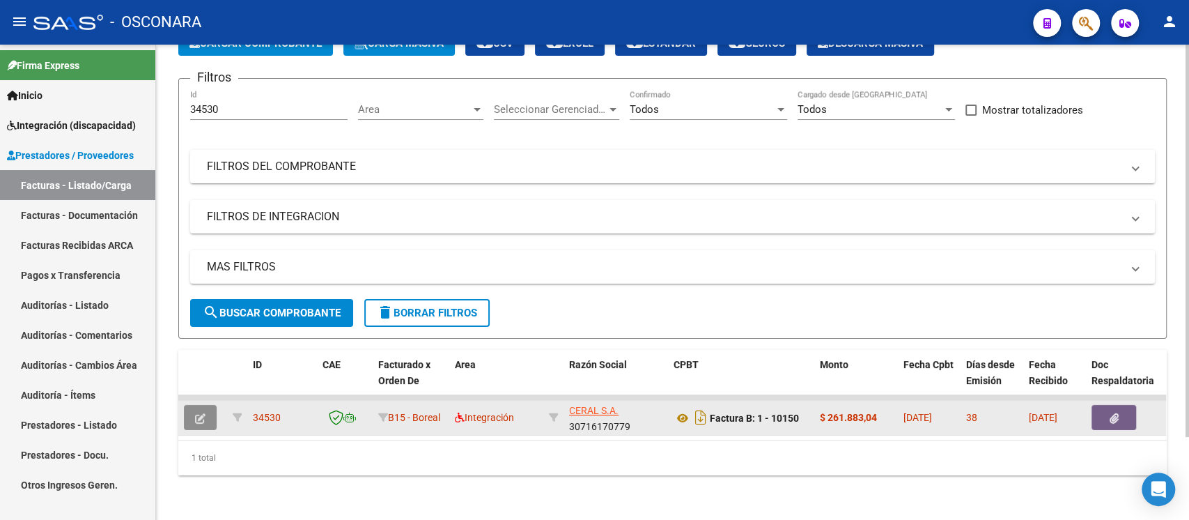
click at [201, 413] on icon "button" at bounding box center [200, 418] width 10 height 10
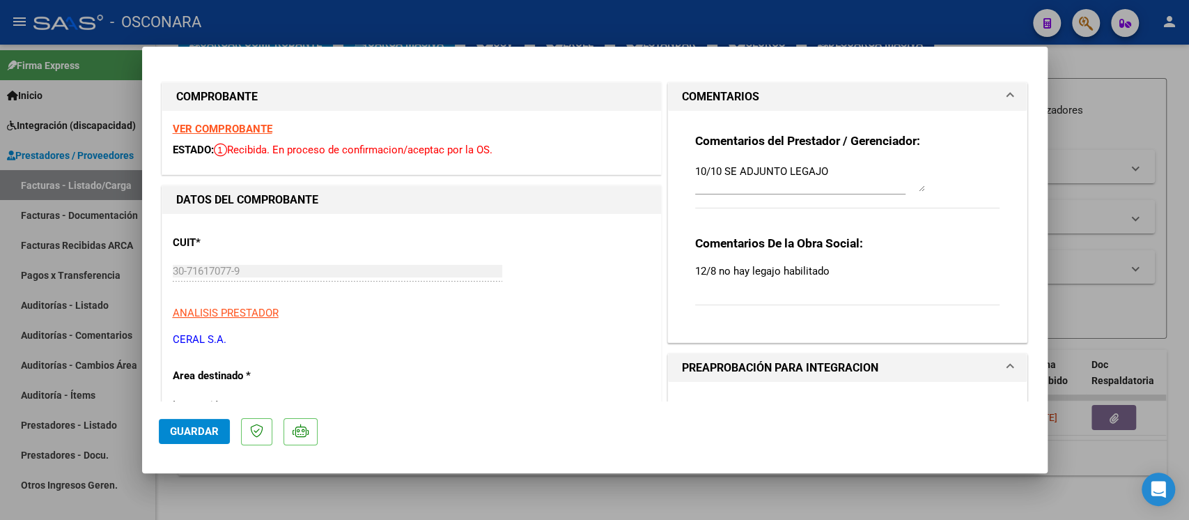
type input "$ 0,00"
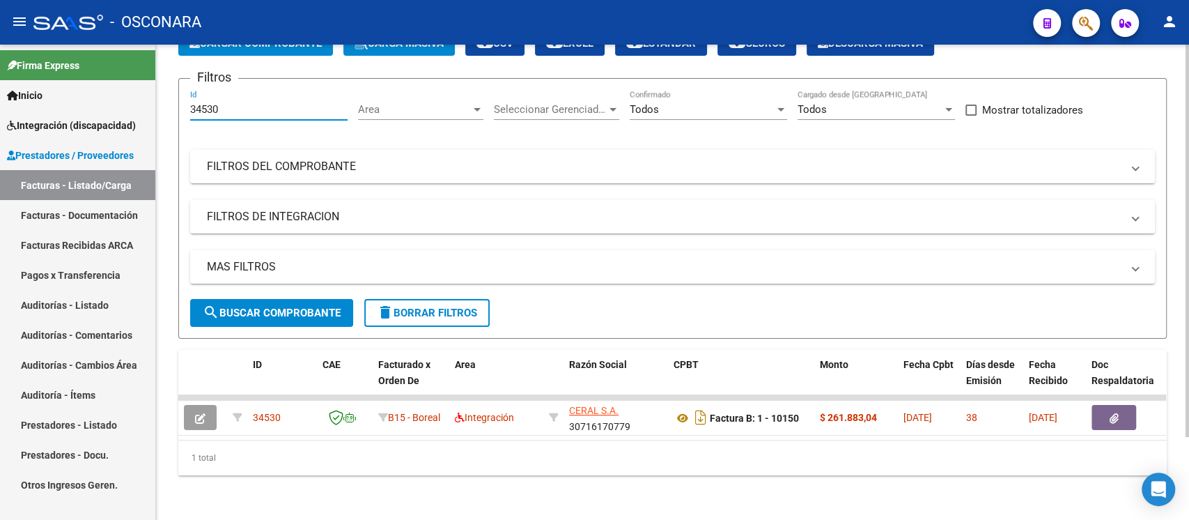
drag, startPoint x: 228, startPoint y: 95, endPoint x: 171, endPoint y: 107, distance: 57.8
click at [171, 107] on div "Video tutorial PRESTADORES -> Listado de CPBTs Emitidos por Prestadores / Prove…" at bounding box center [672, 238] width 1033 height 562
paste input "34524"
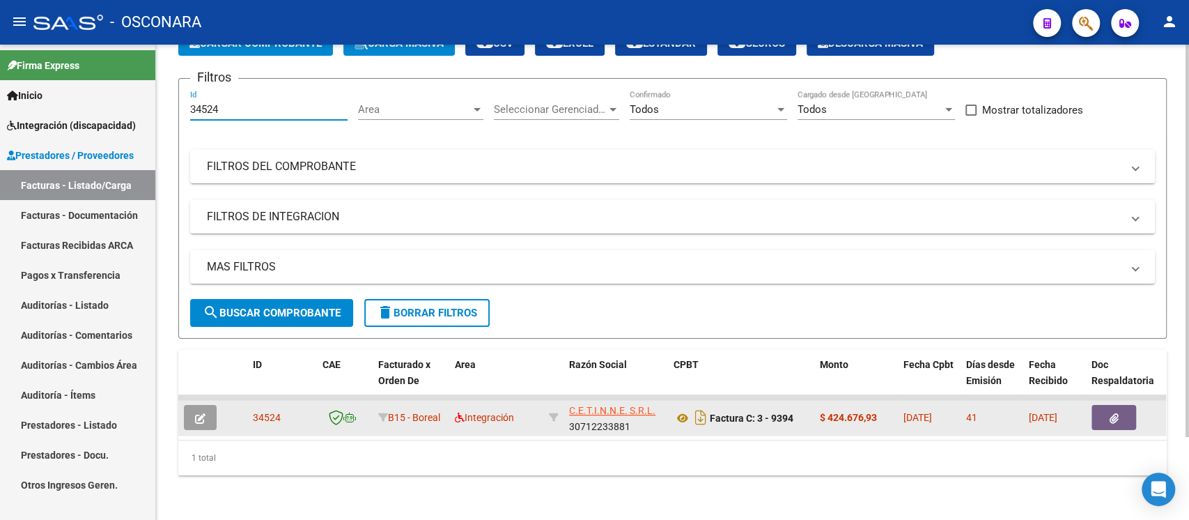
type input "34524"
click at [204, 413] on icon "button" at bounding box center [200, 418] width 10 height 10
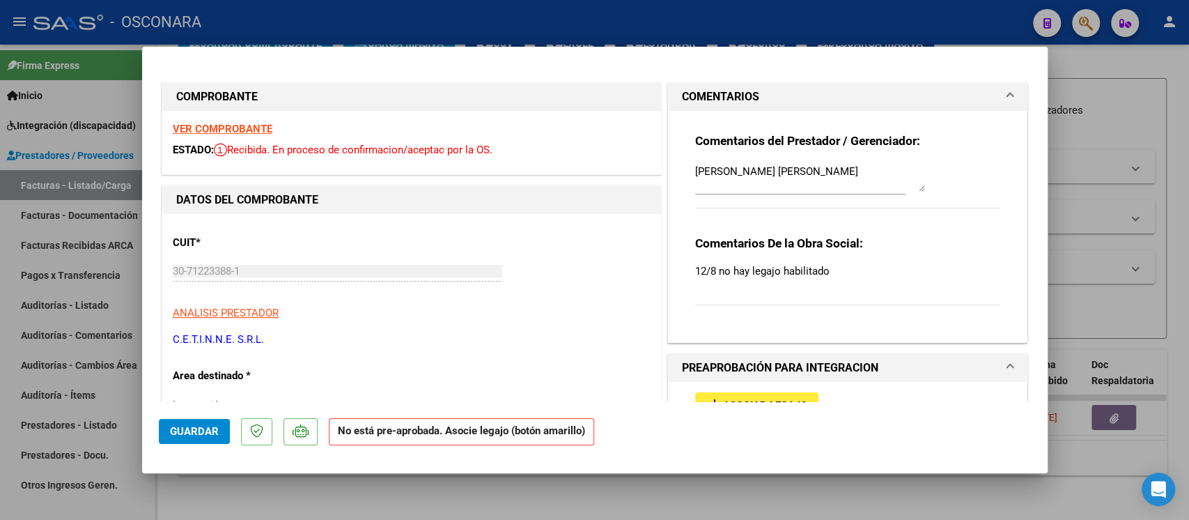
scroll to position [93, 0]
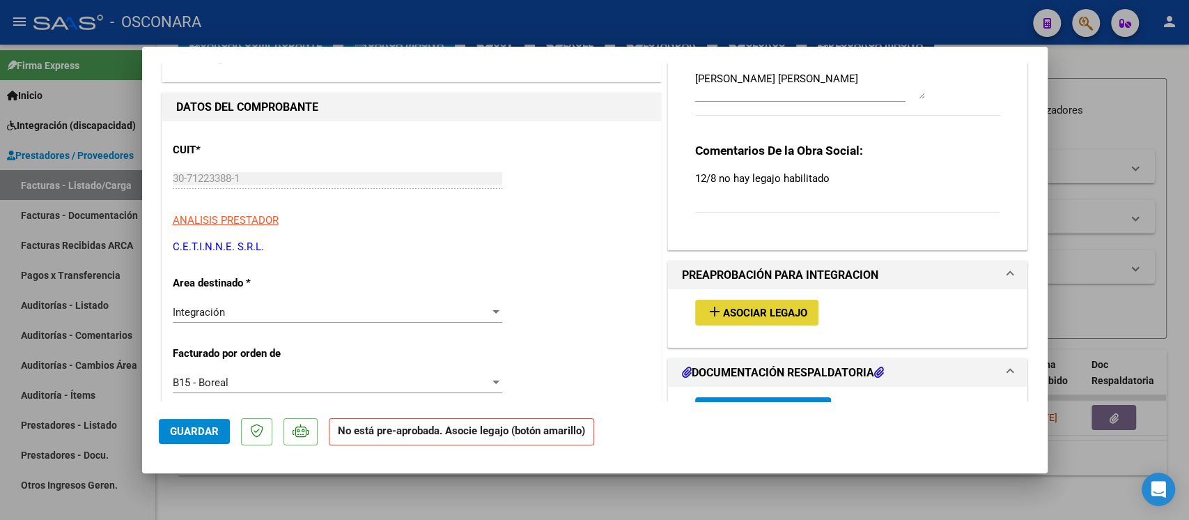
click at [762, 307] on span "Asociar Legajo" at bounding box center [765, 313] width 84 height 13
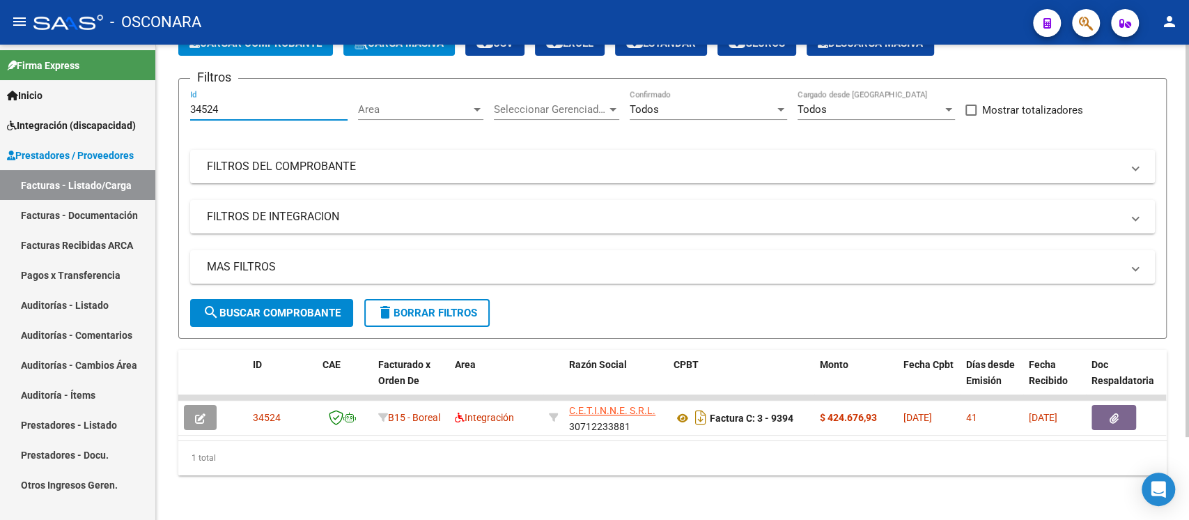
drag, startPoint x: 227, startPoint y: 95, endPoint x: 159, endPoint y: 114, distance: 70.8
click at [160, 114] on div "Video tutorial PRESTADORES -> Listado de CPBTs Emitidos por Prestadores / Prove…" at bounding box center [672, 238] width 1033 height 562
paste input "08"
type input "34508"
click at [318, 307] on span "search Buscar Comprobante" at bounding box center [272, 313] width 138 height 13
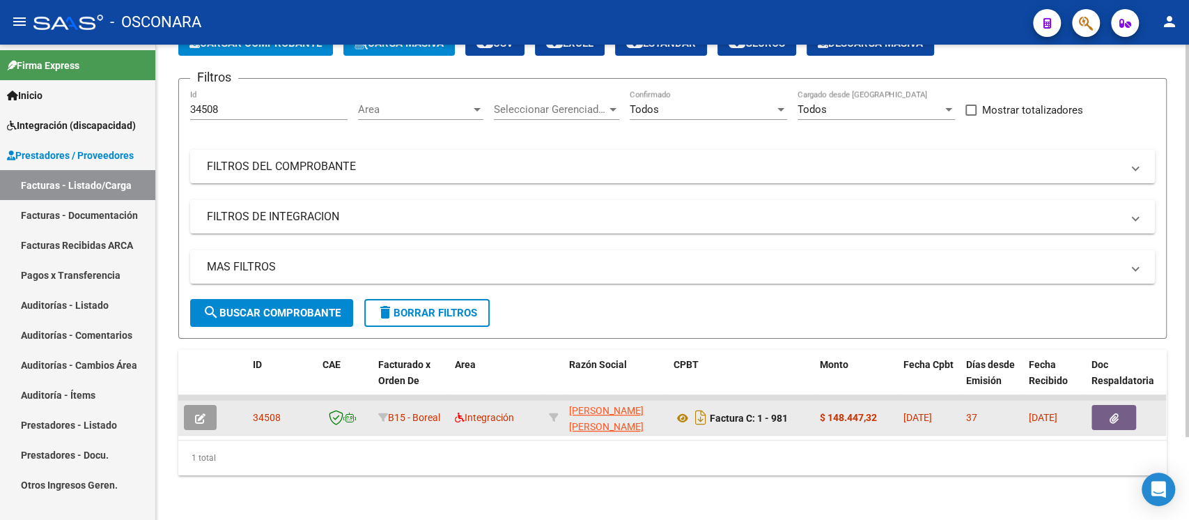
click at [197, 413] on icon "button" at bounding box center [200, 418] width 10 height 10
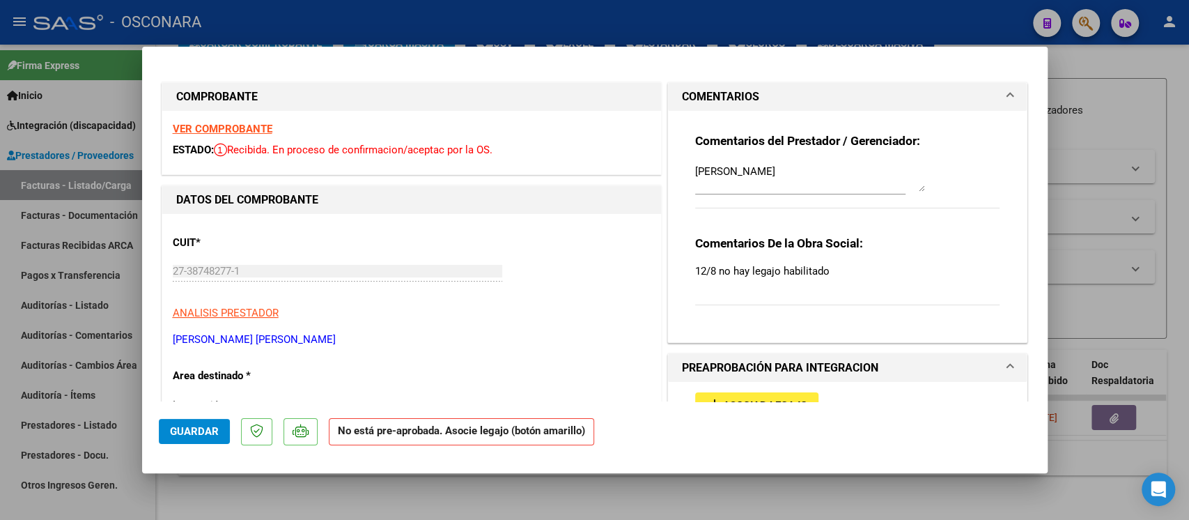
scroll to position [93, 0]
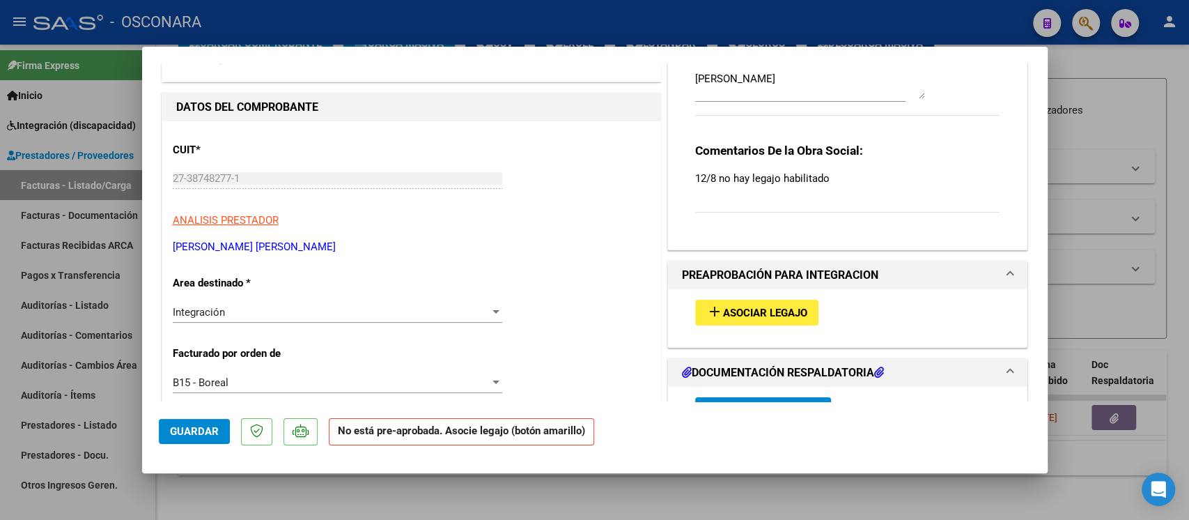
click at [739, 317] on span "Asociar Legajo" at bounding box center [765, 313] width 84 height 13
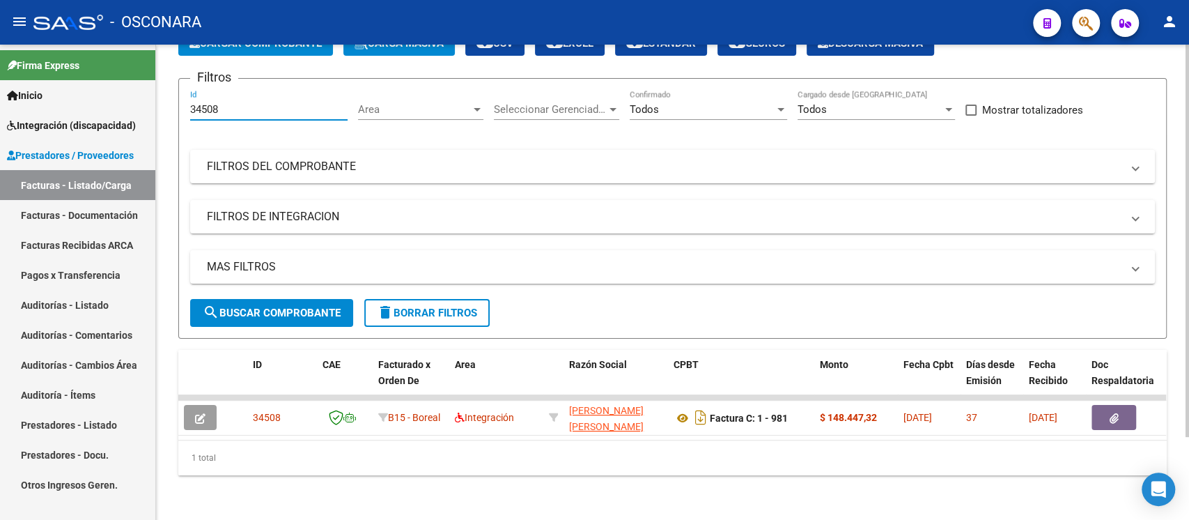
drag, startPoint x: 238, startPoint y: 102, endPoint x: 224, endPoint y: 105, distance: 13.5
click at [224, 105] on div "34508 Id" at bounding box center [268, 105] width 157 height 30
drag, startPoint x: 229, startPoint y: 96, endPoint x: 159, endPoint y: 100, distance: 69.8
click at [159, 100] on div "Video tutorial PRESTADORES -> Listado de CPBTs Emitidos por Prestadores / Prove…" at bounding box center [672, 238] width 1033 height 562
paste input "471"
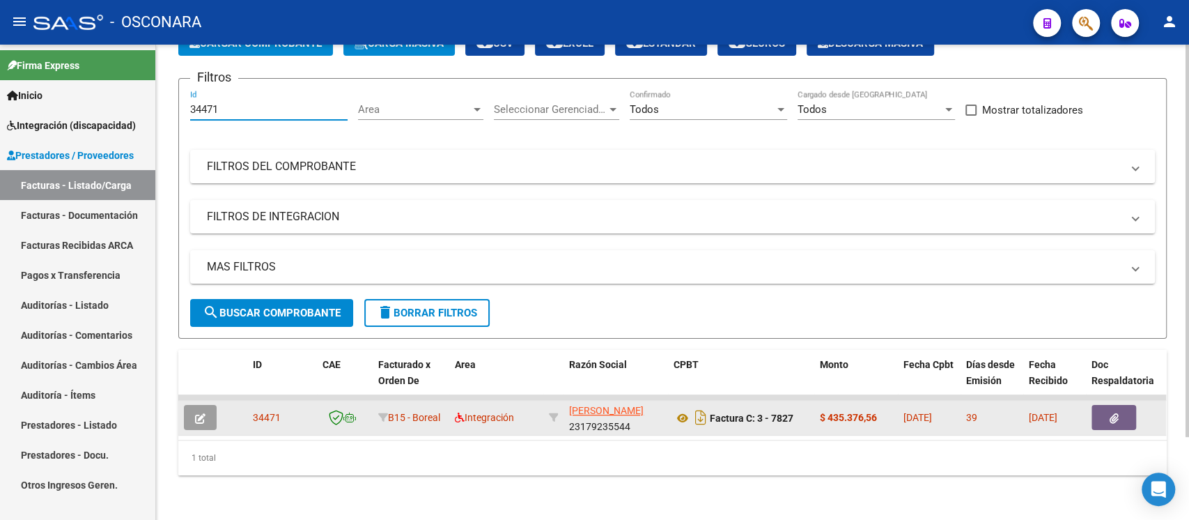
type input "34471"
click at [201, 413] on icon "button" at bounding box center [200, 418] width 10 height 10
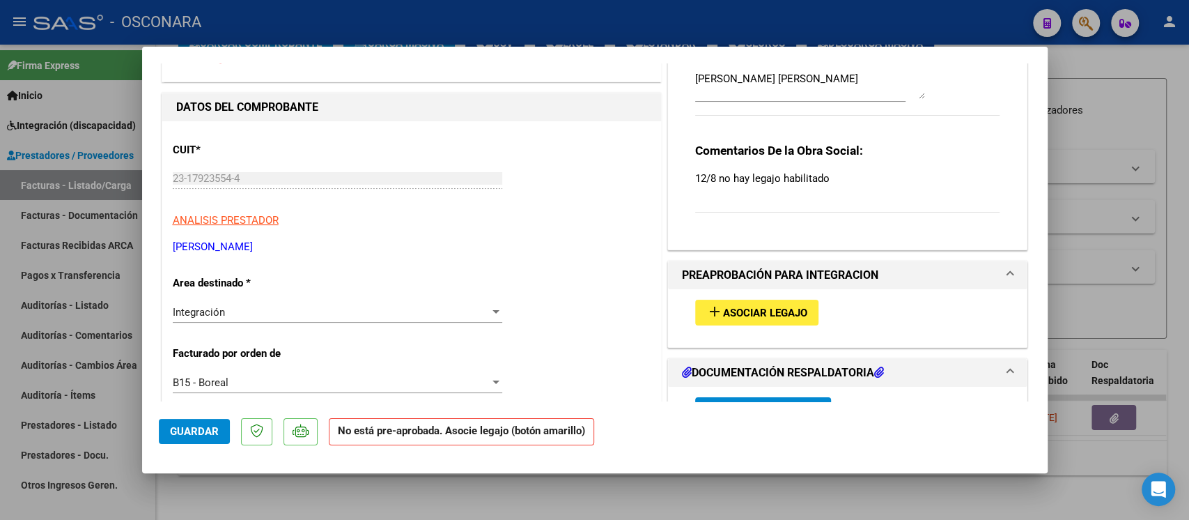
scroll to position [185, 0]
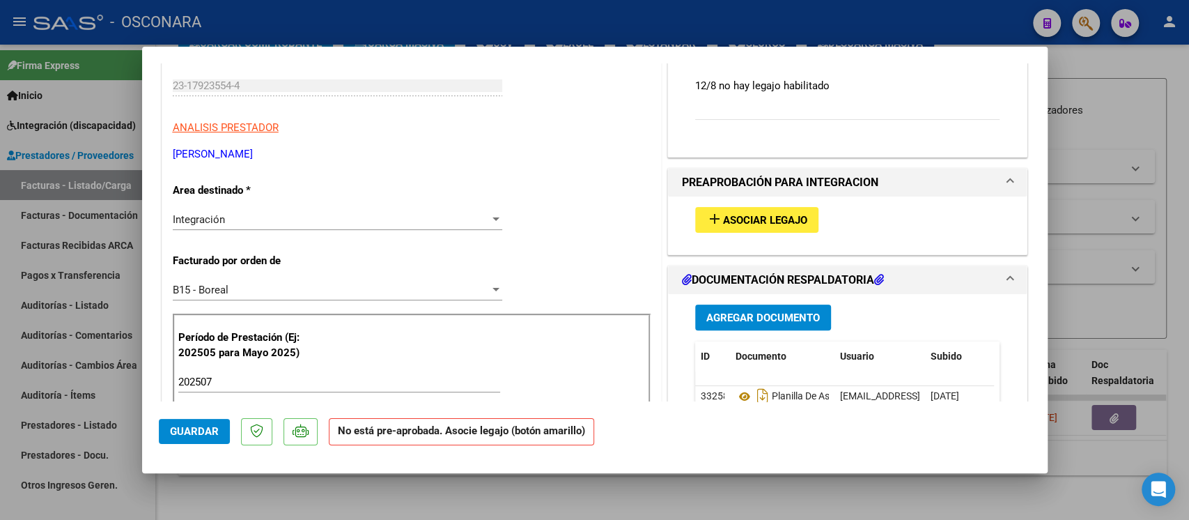
click at [746, 230] on button "add Asociar Legajo" at bounding box center [756, 220] width 123 height 26
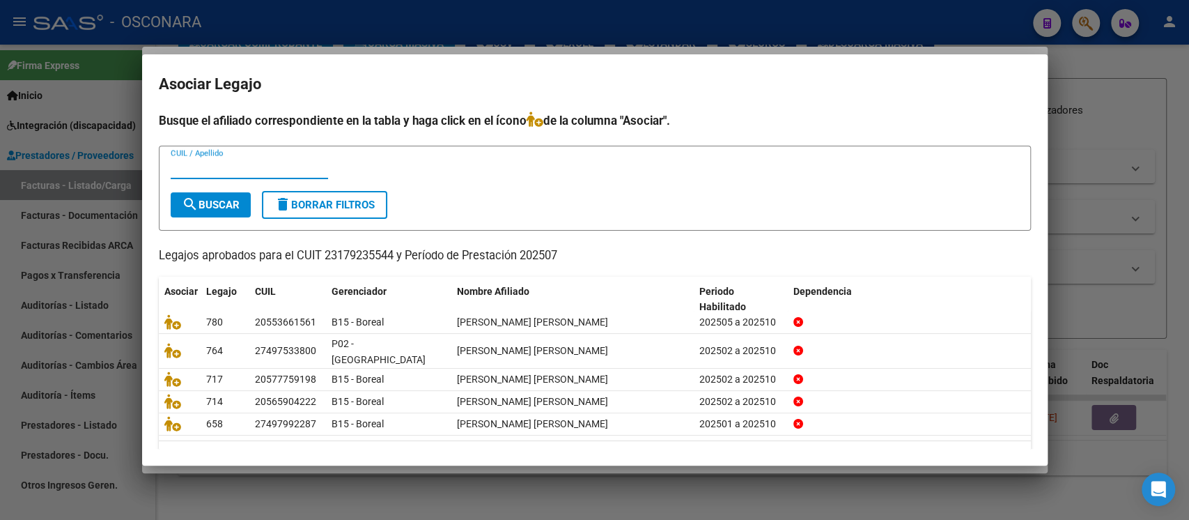
click at [258, 169] on input "CUIL / Apellido" at bounding box center [249, 168] width 157 height 13
type input "DAH"
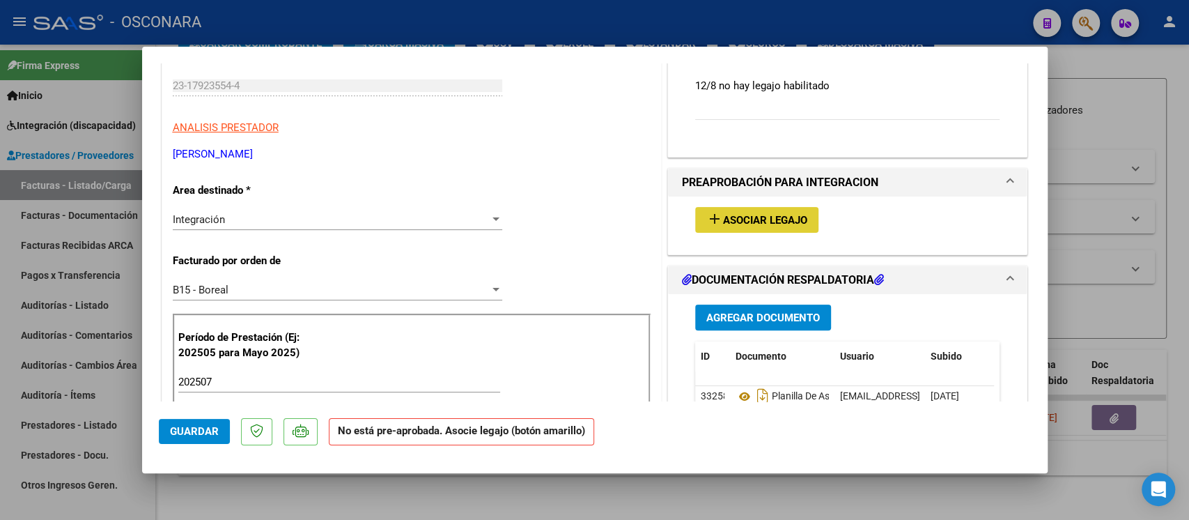
scroll to position [0, 0]
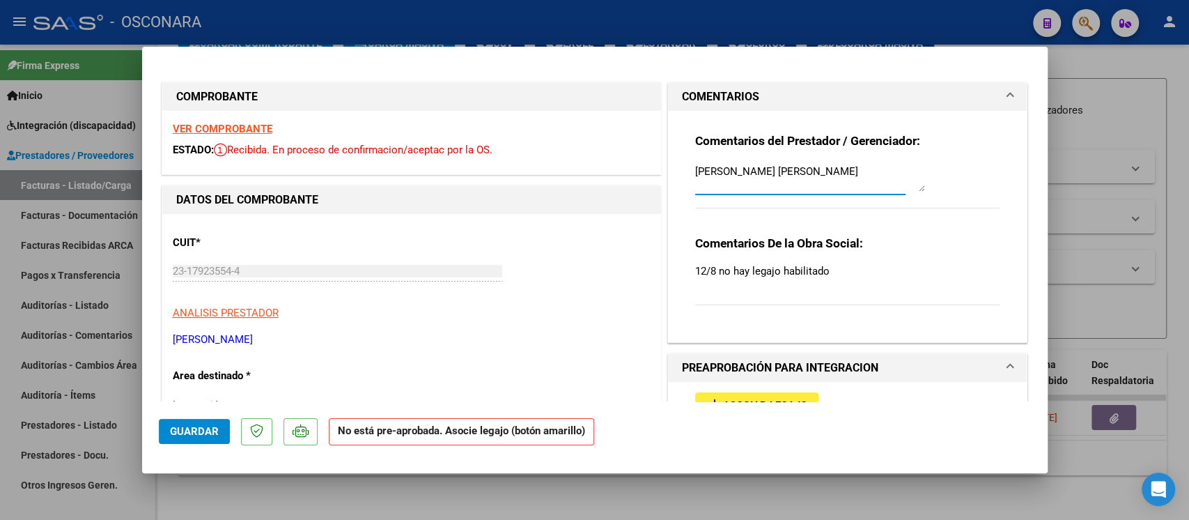
drag, startPoint x: 688, startPoint y: 170, endPoint x: 775, endPoint y: 169, distance: 87.8
click at [775, 169] on textarea "DAHER ENZO ARIEL" at bounding box center [810, 178] width 230 height 28
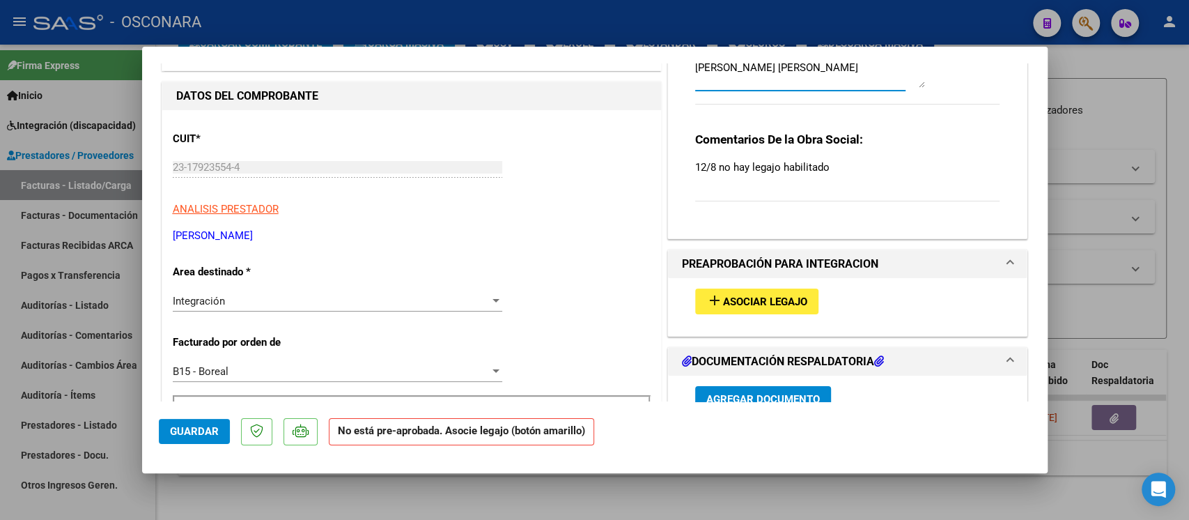
scroll to position [185, 0]
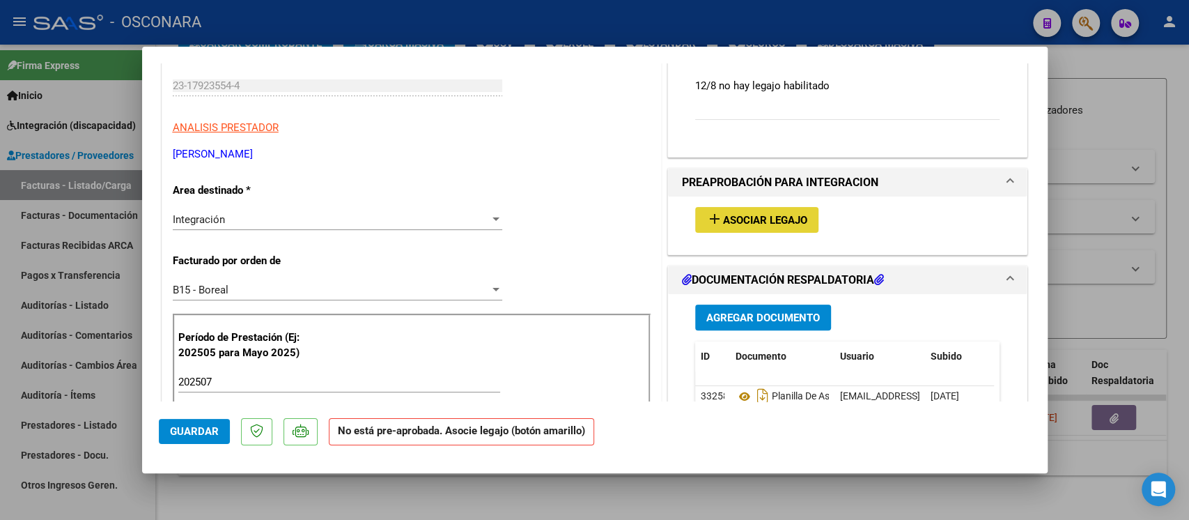
click at [752, 225] on span "Asociar Legajo" at bounding box center [765, 220] width 84 height 13
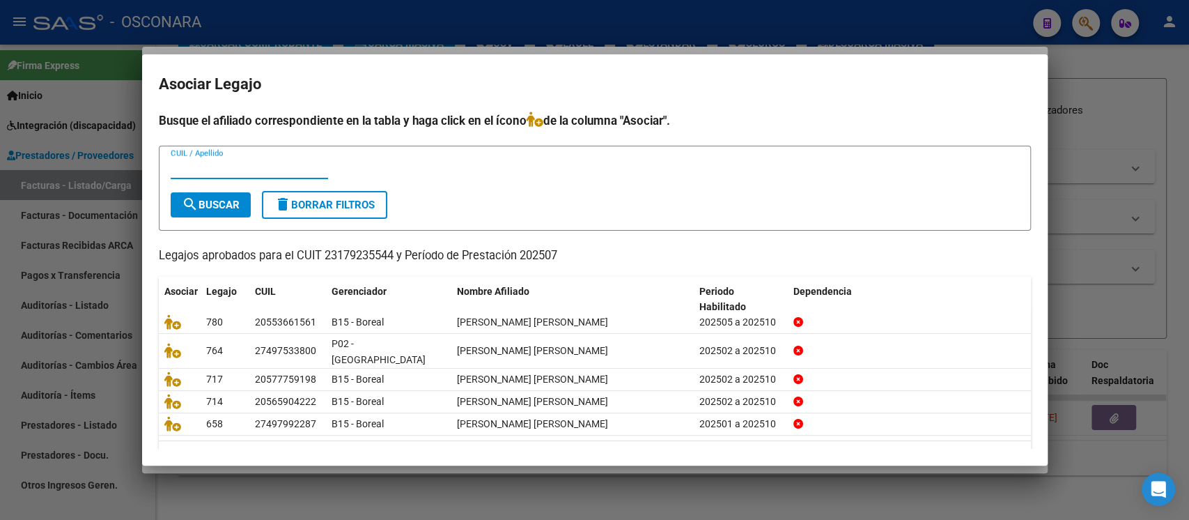
click at [258, 164] on input "CUIL / Apellido" at bounding box center [249, 168] width 157 height 13
type input "DAHER"
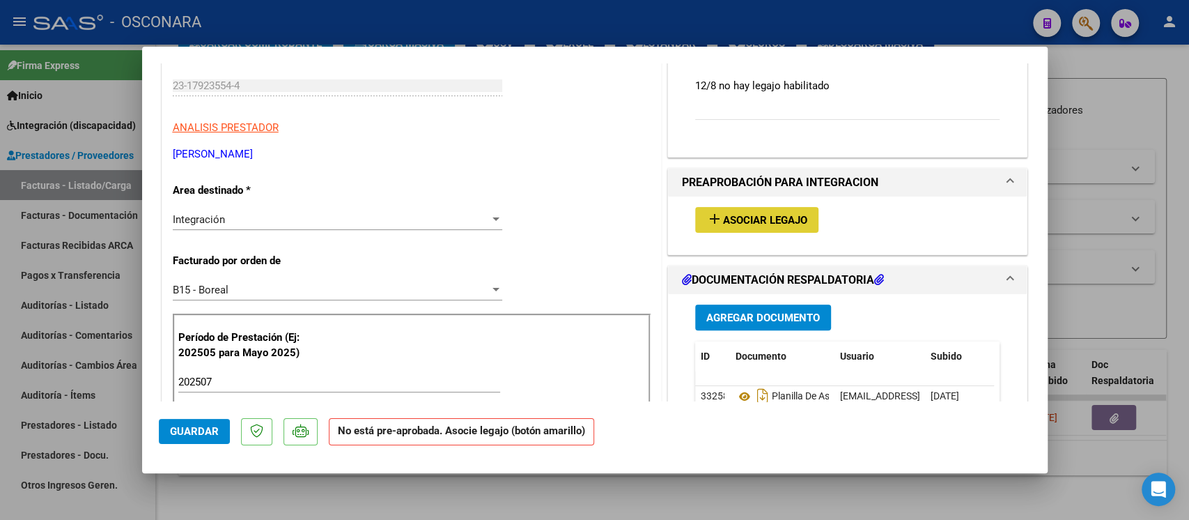
type input "$ 0,00"
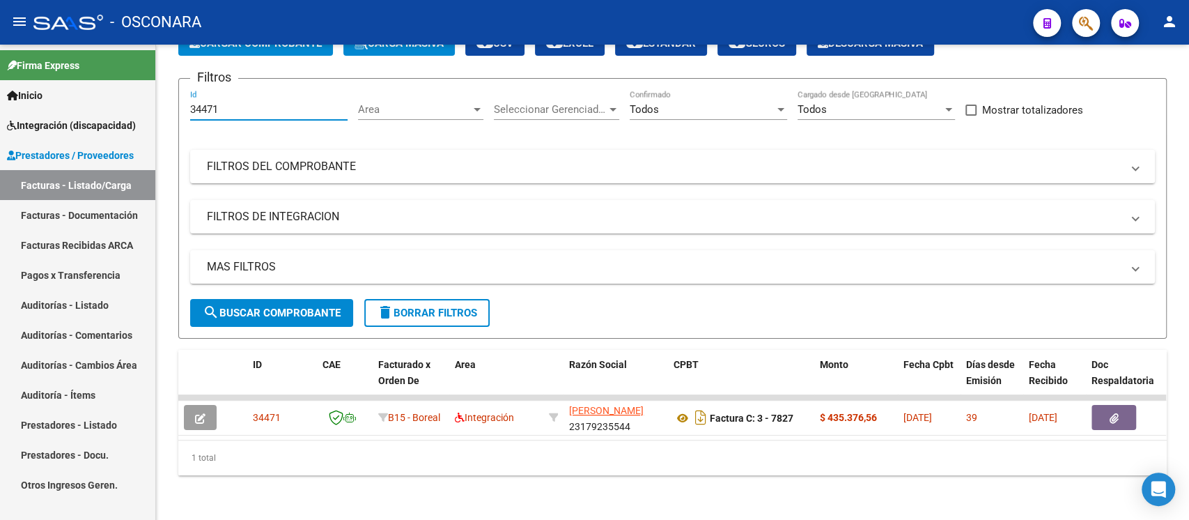
drag, startPoint x: 227, startPoint y: 95, endPoint x: 135, endPoint y: 98, distance: 92.0
click at [135, 98] on mat-sidenav-container "Firma Express Inicio Instructivos Contacto OS Integración (discapacidad) Certif…" at bounding box center [594, 282] width 1189 height 475
paste input "62"
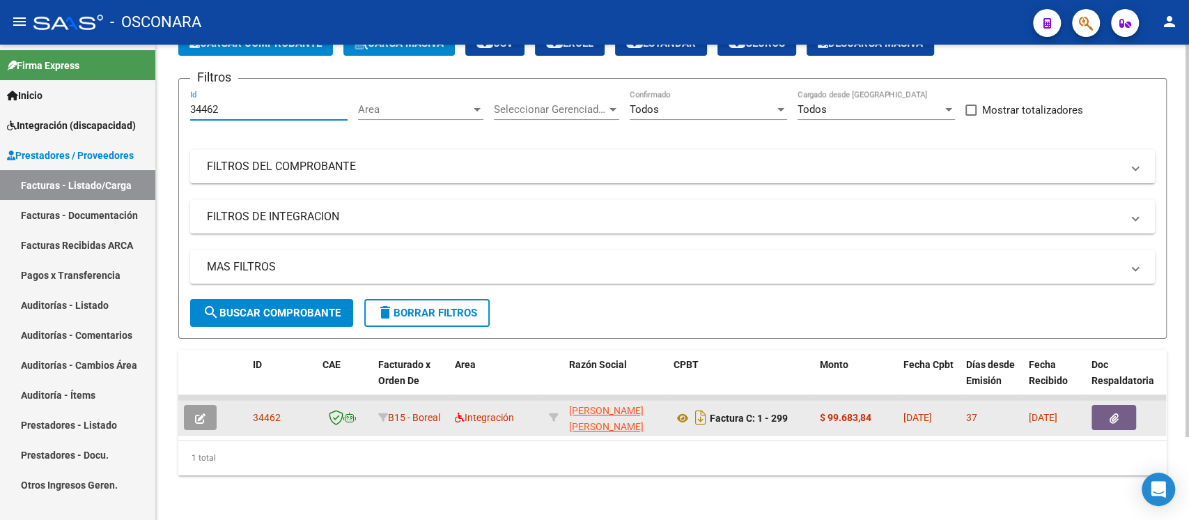
type input "34462"
click at [205, 405] on button "button" at bounding box center [200, 417] width 33 height 25
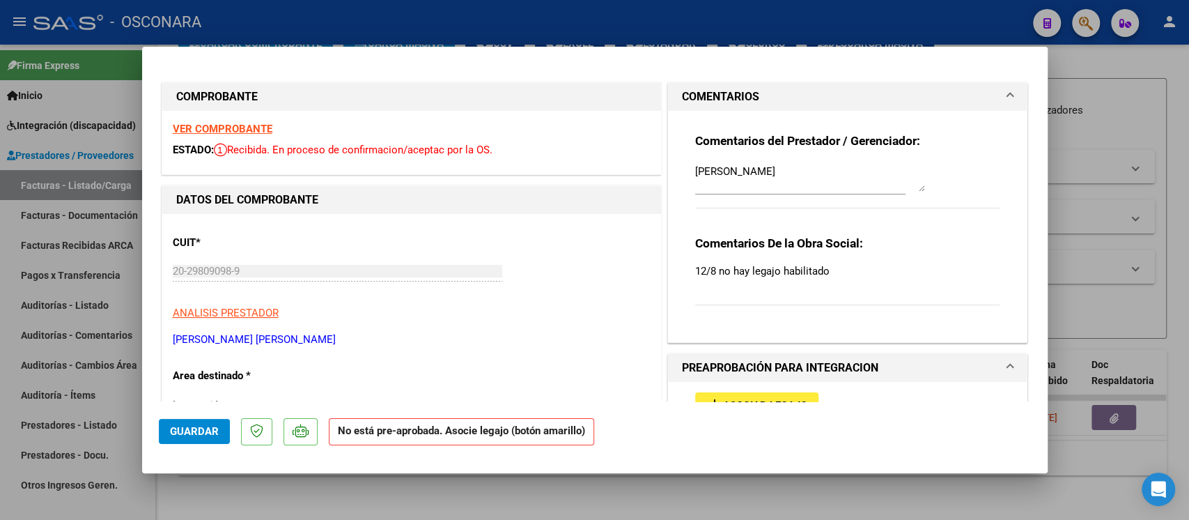
scroll to position [93, 0]
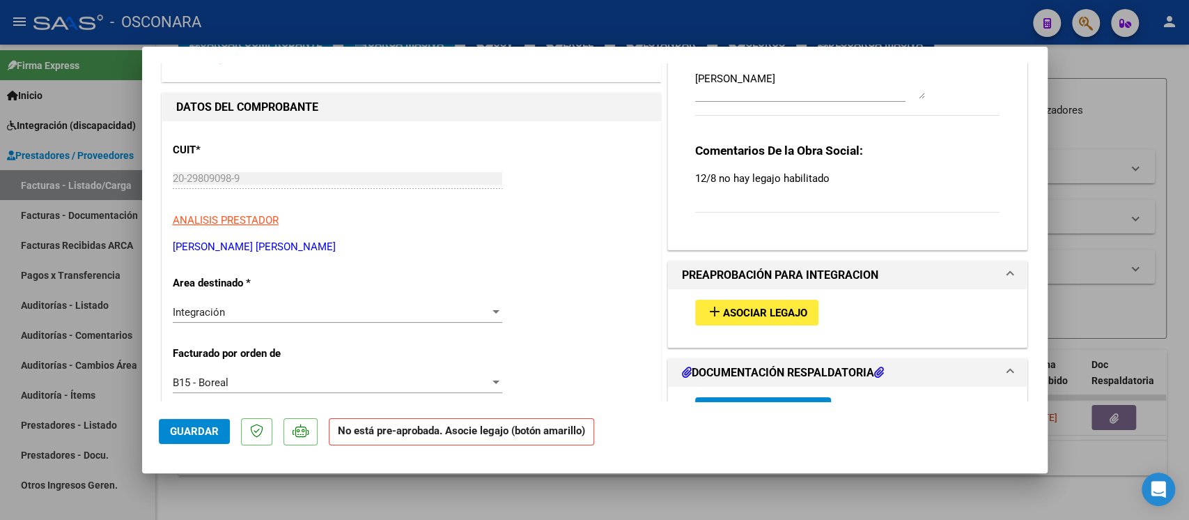
click at [746, 289] on div "add Asociar Legajo" at bounding box center [848, 312] width 326 height 47
click at [746, 304] on button "add Asociar Legajo" at bounding box center [756, 313] width 123 height 26
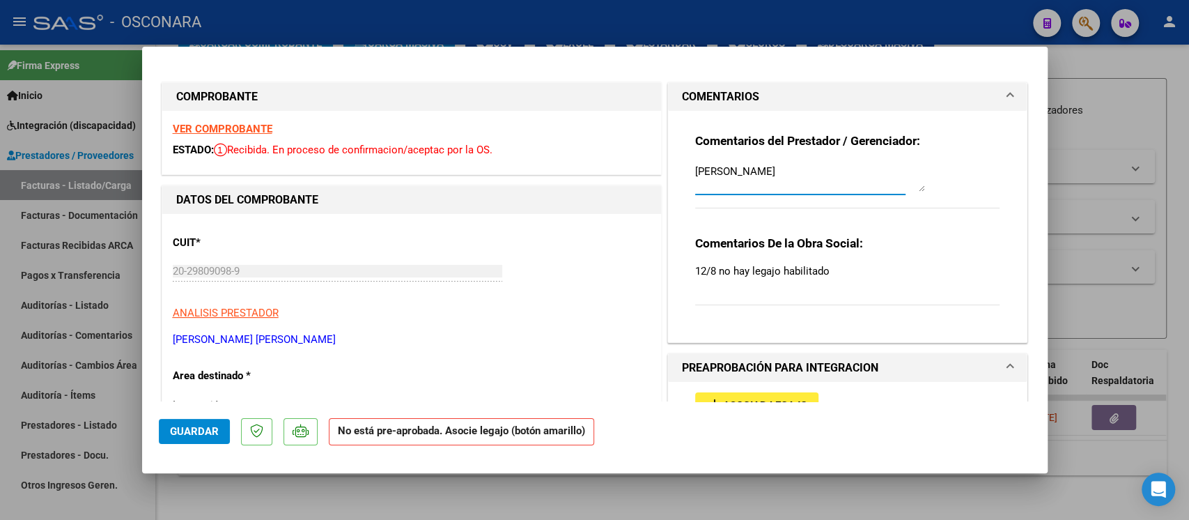
drag, startPoint x: 752, startPoint y: 174, endPoint x: 708, endPoint y: 175, distance: 44.6
click at [708, 175] on textarea "DIAZ VERA" at bounding box center [810, 178] width 230 height 28
type input "$ 0,00"
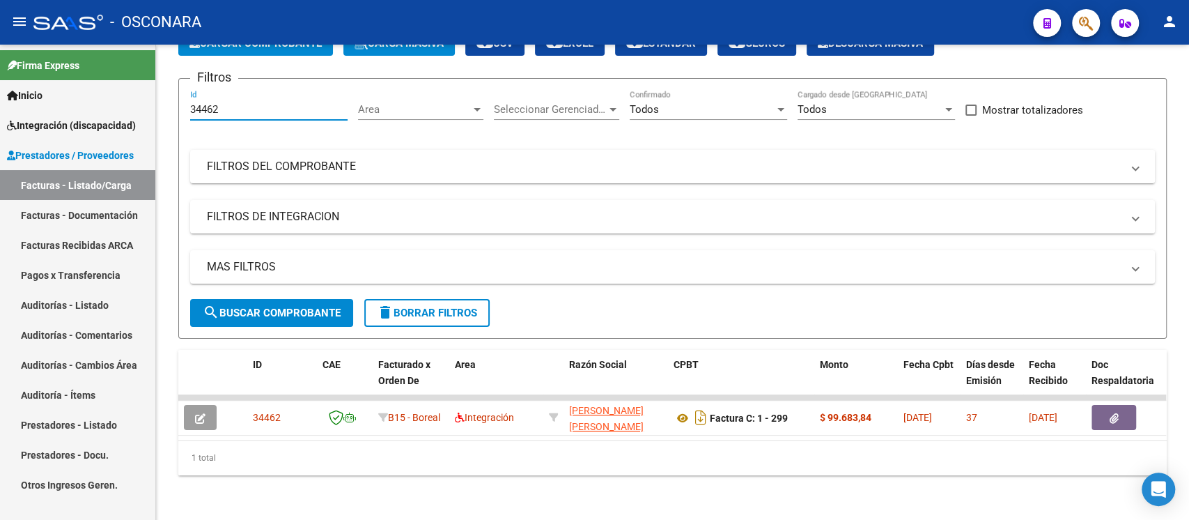
drag, startPoint x: 224, startPoint y: 93, endPoint x: 100, endPoint y: 107, distance: 124.9
click at [102, 107] on mat-sidenav-container "Firma Express Inicio Instructivos Contacto OS Integración (discapacidad) Certif…" at bounding box center [594, 282] width 1189 height 475
paste input "53"
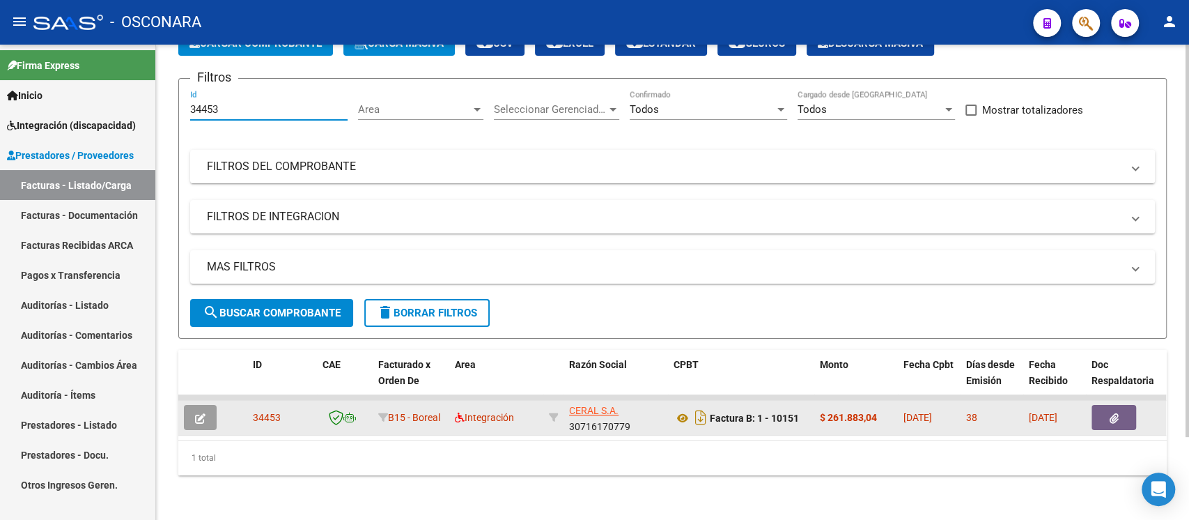
type input "34453"
click at [205, 413] on icon "button" at bounding box center [200, 418] width 10 height 10
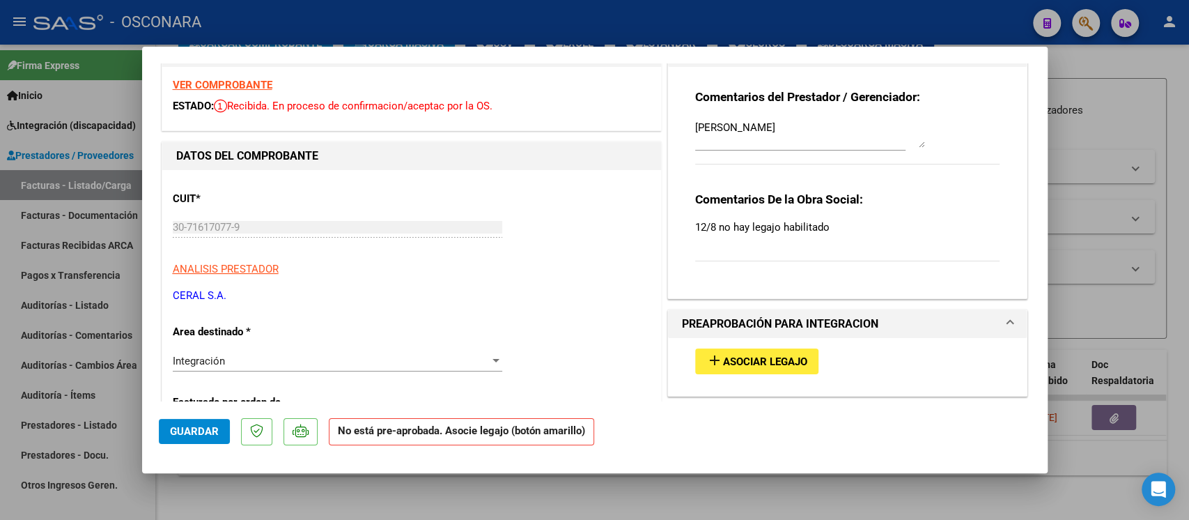
scroll to position [185, 0]
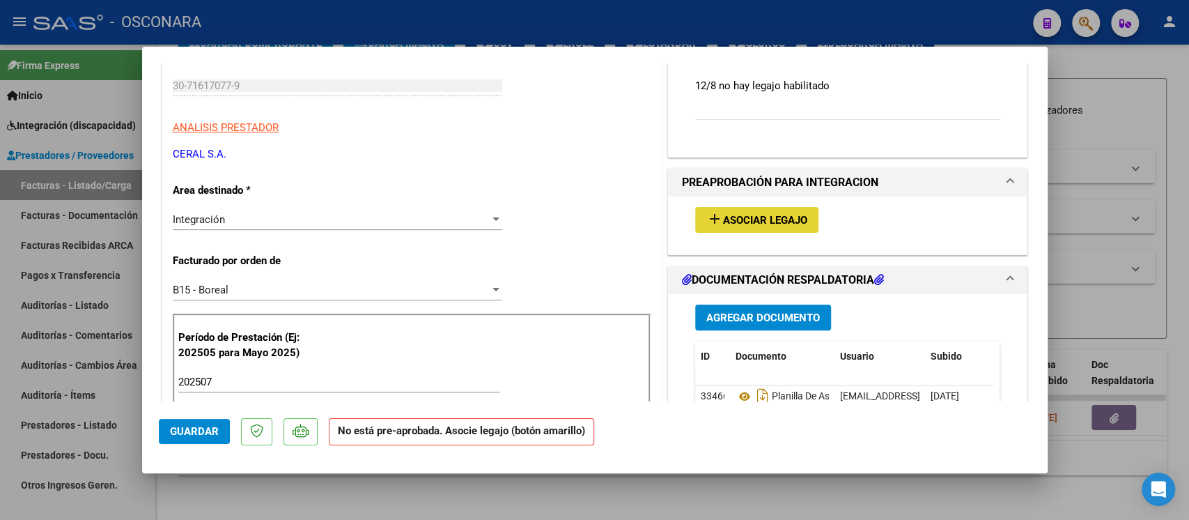
click at [756, 226] on button "add Asociar Legajo" at bounding box center [756, 220] width 123 height 26
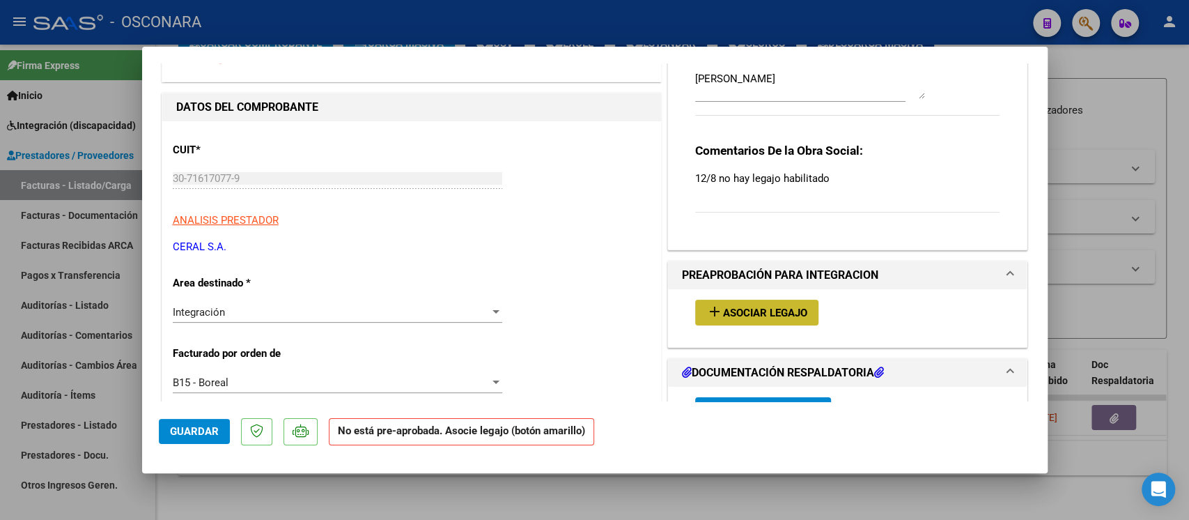
click at [778, 310] on span "Asociar Legajo" at bounding box center [765, 313] width 84 height 13
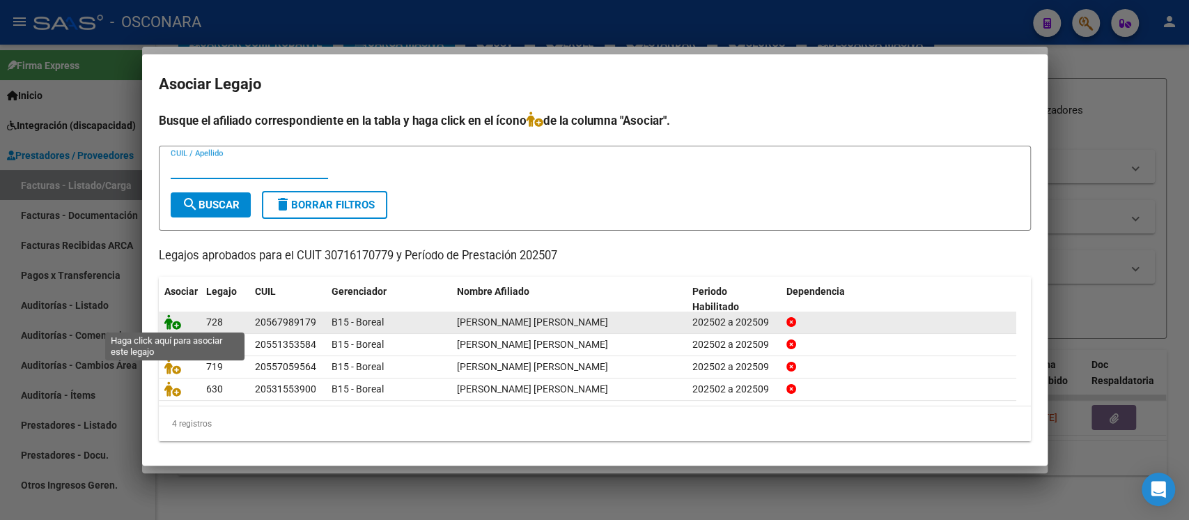
click at [174, 319] on icon at bounding box center [172, 321] width 17 height 15
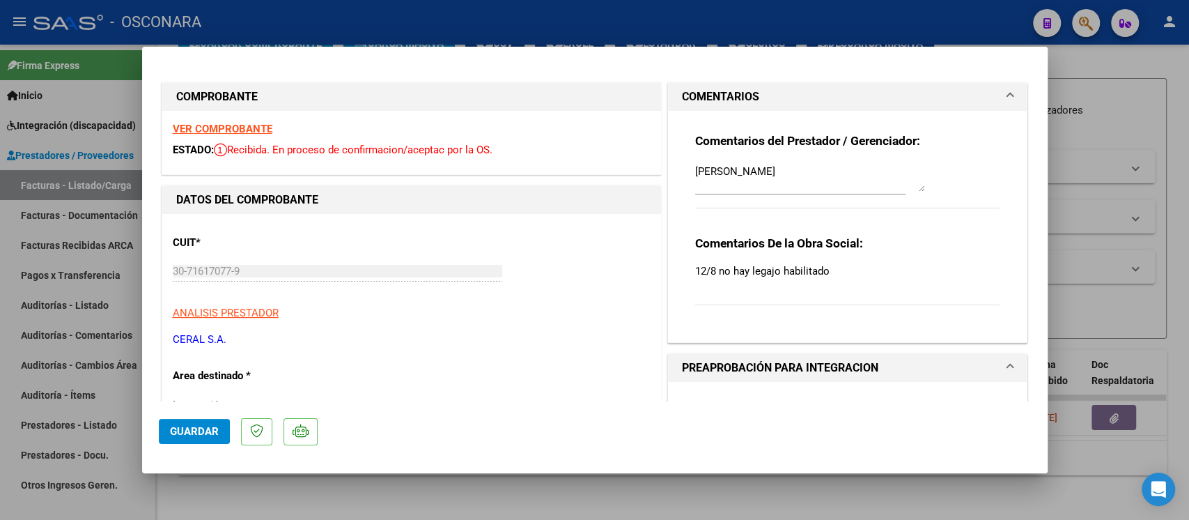
scroll to position [0, 0]
drag, startPoint x: 814, startPoint y: 167, endPoint x: 571, endPoint y: 148, distance: 243.8
click at [716, 184] on textarea at bounding box center [810, 178] width 230 height 28
paste textarea "10/10 SE ADJUNTO LEGAJO"
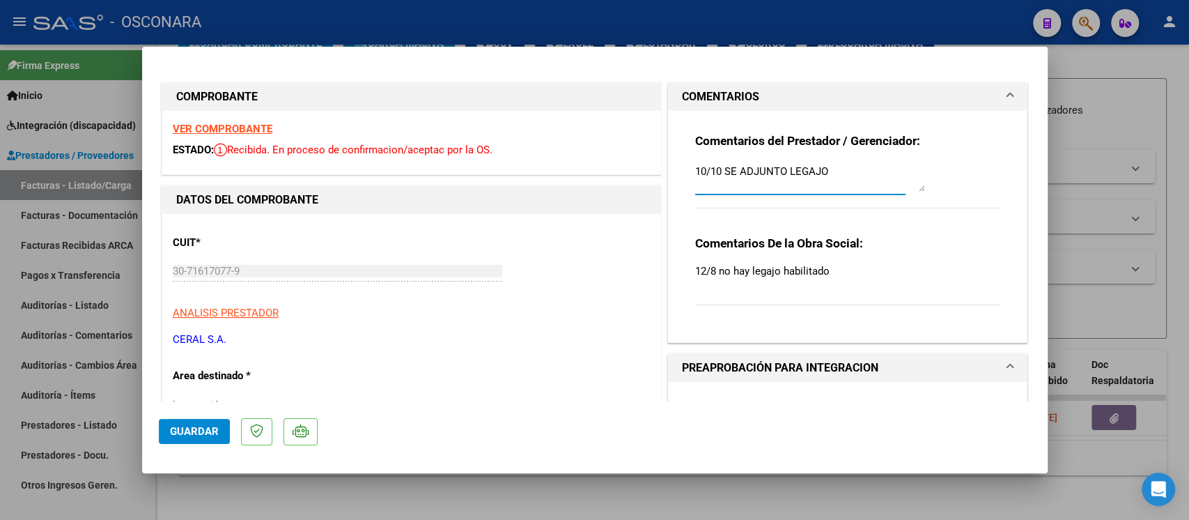
type textarea "10/10 SE ADJUNTO LEGAJO"
click at [197, 427] on span "Guardar" at bounding box center [194, 431] width 49 height 13
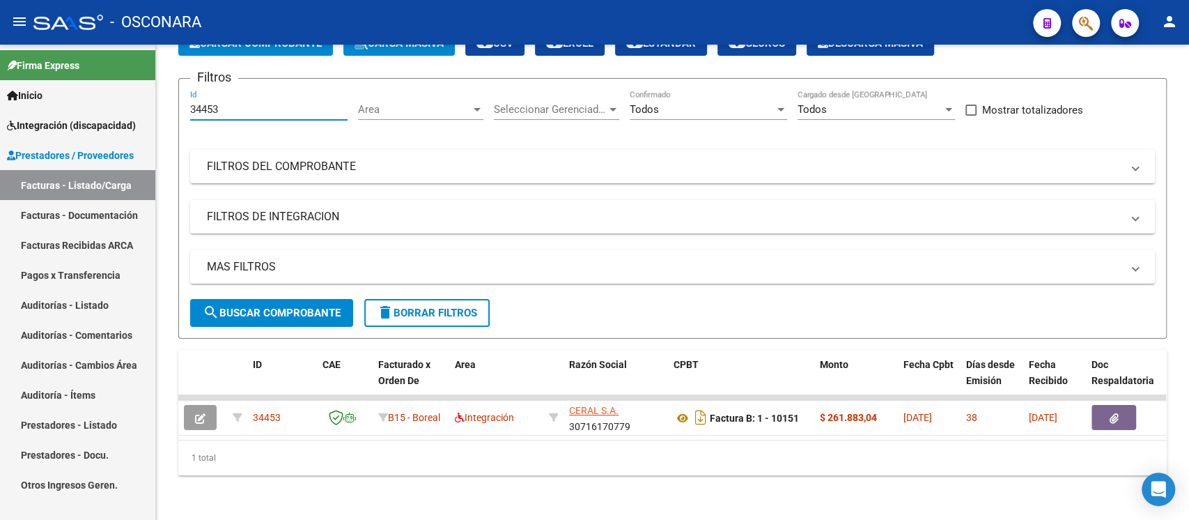
drag, startPoint x: 245, startPoint y: 95, endPoint x: 109, endPoint y: 98, distance: 136.6
click at [109, 98] on mat-sidenav-container "Firma Express Inicio Instructivos Contacto OS Integración (discapacidad) Certif…" at bounding box center [594, 282] width 1189 height 475
paste input "44"
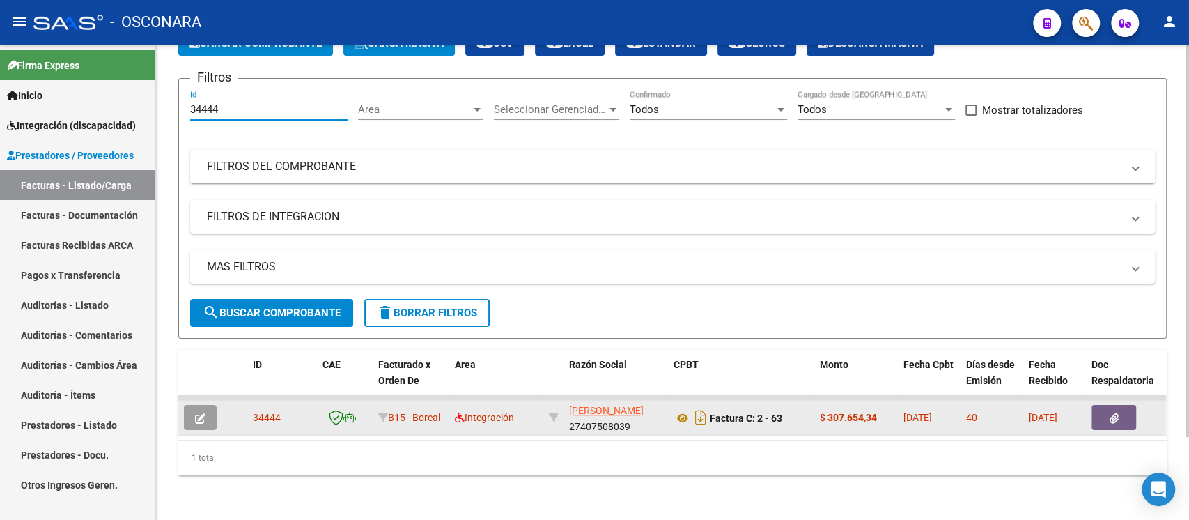
type input "34444"
click at [204, 413] on icon "button" at bounding box center [200, 418] width 10 height 10
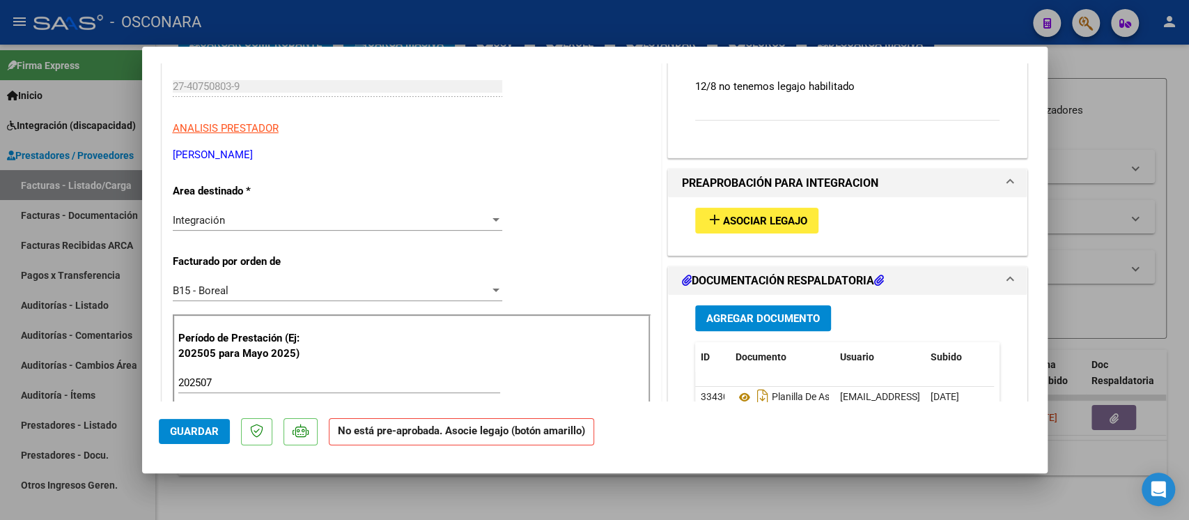
scroll to position [185, 0]
click at [729, 218] on span "Asociar Legajo" at bounding box center [765, 220] width 84 height 13
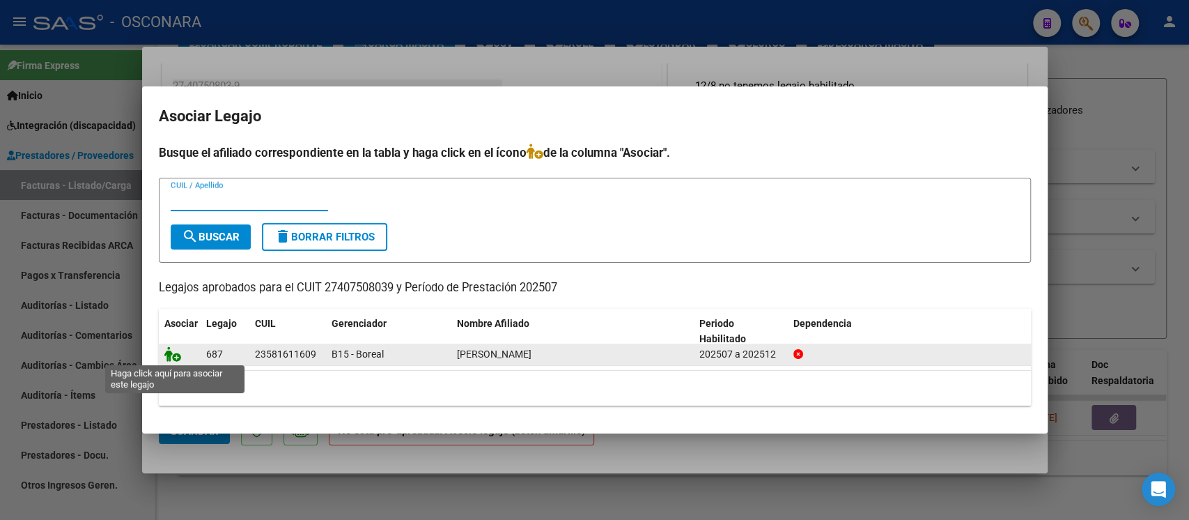
click at [164, 357] on icon at bounding box center [172, 353] width 17 height 15
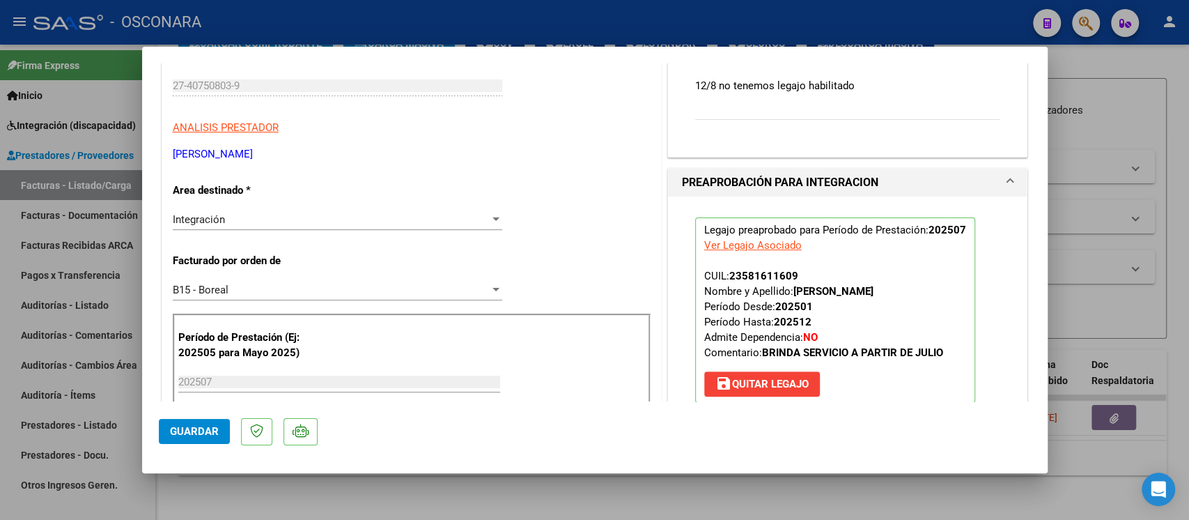
scroll to position [0, 0]
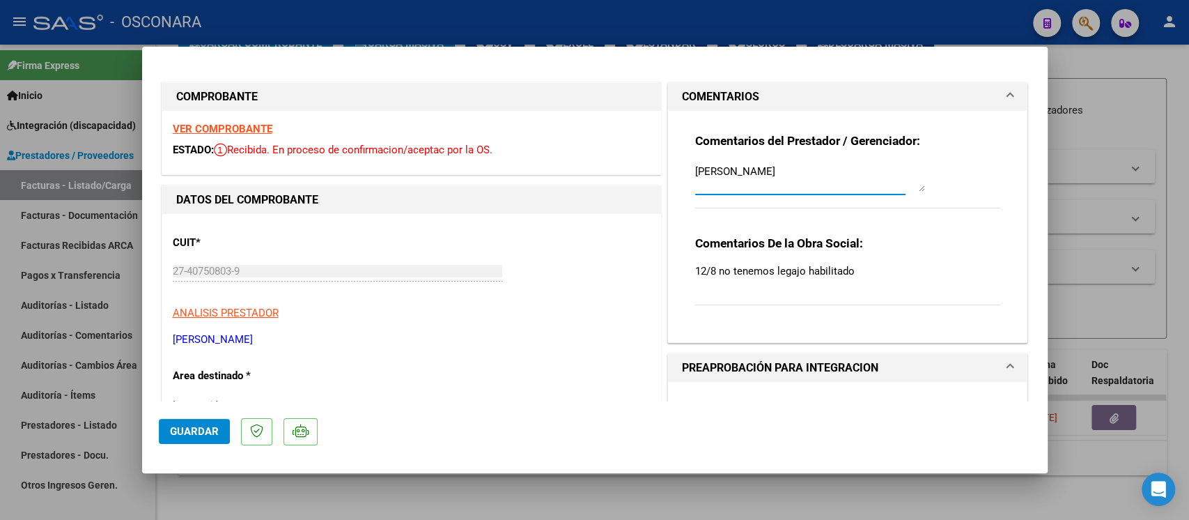
drag, startPoint x: 803, startPoint y: 176, endPoint x: 649, endPoint y: 162, distance: 153.9
click at [713, 176] on textarea at bounding box center [810, 178] width 230 height 28
paste textarea "10/10 SE ADJUNTO LEGAJO"
type textarea "10/10 SE ADJUNTO LEGAJO"
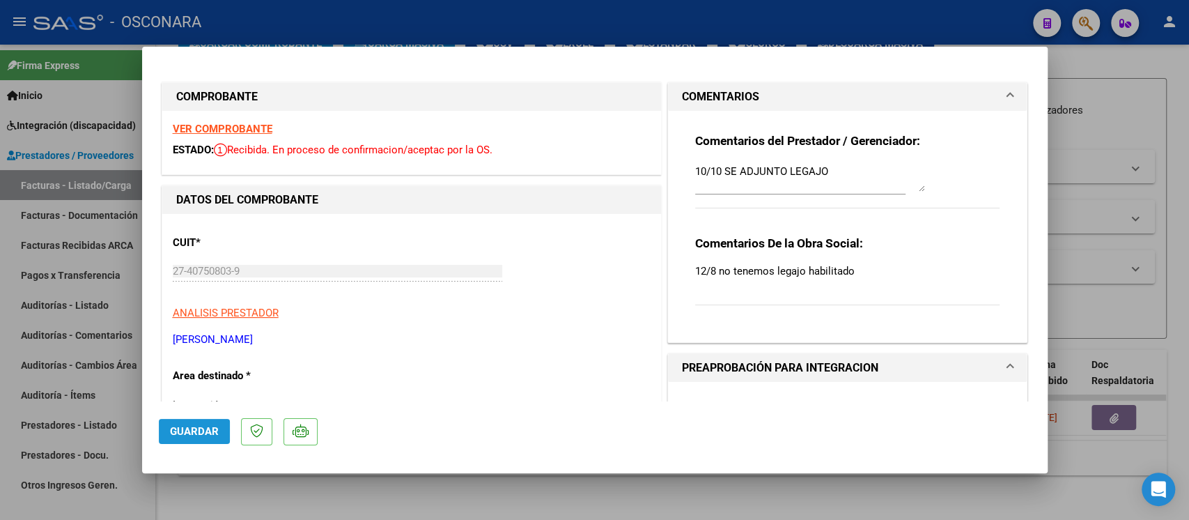
click at [190, 431] on span "Guardar" at bounding box center [194, 431] width 49 height 13
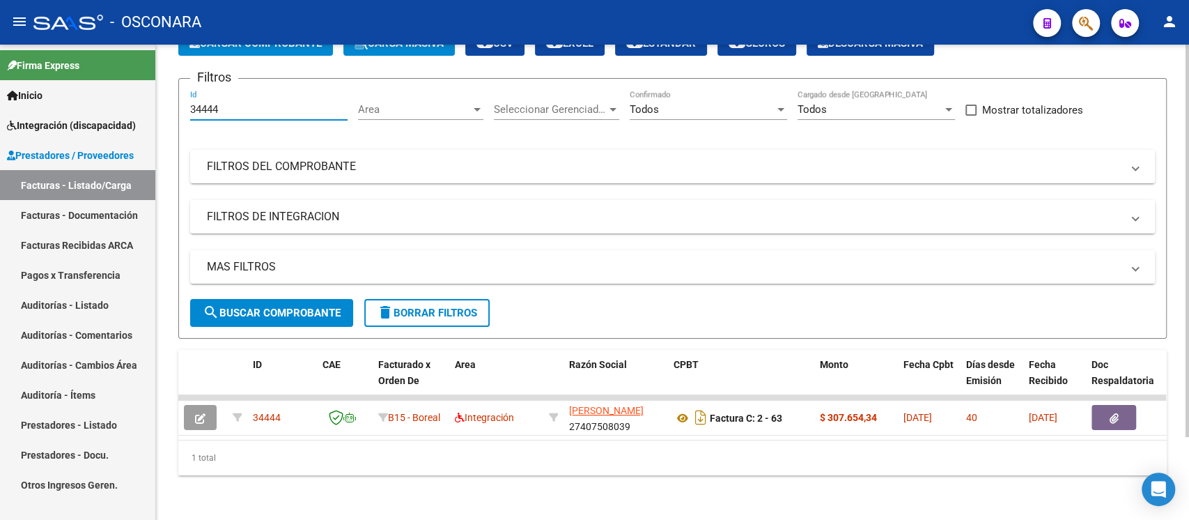
drag, startPoint x: 223, startPoint y: 95, endPoint x: 161, endPoint y: 92, distance: 62.1
click at [161, 92] on div "Video tutorial PRESTADORES -> Listado de CPBTs Emitidos por Prestadores / Prove…" at bounding box center [672, 238] width 1033 height 562
paste input "29"
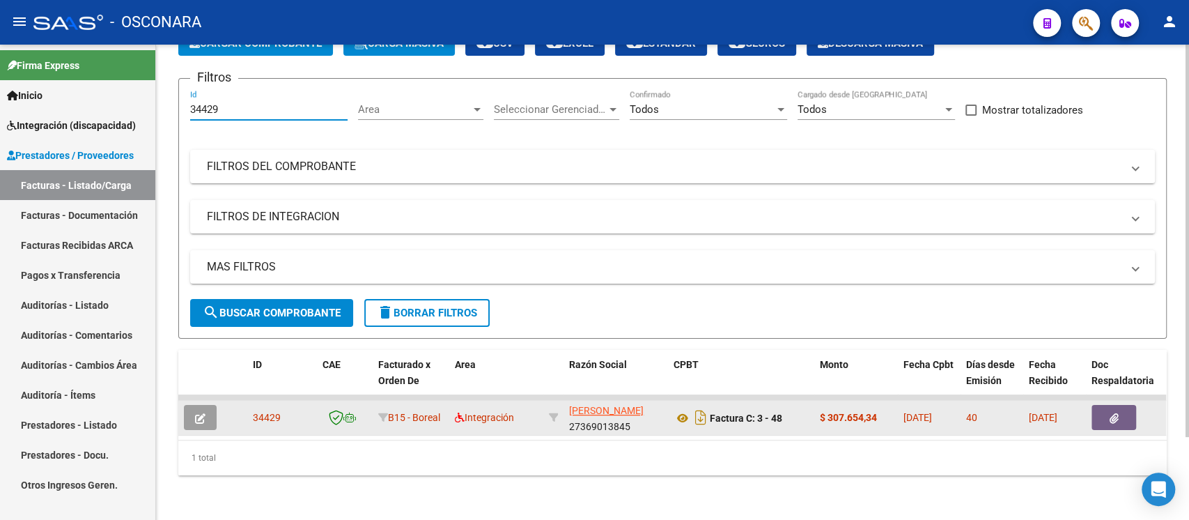
type input "34429"
click at [193, 405] on button "button" at bounding box center [200, 417] width 33 height 25
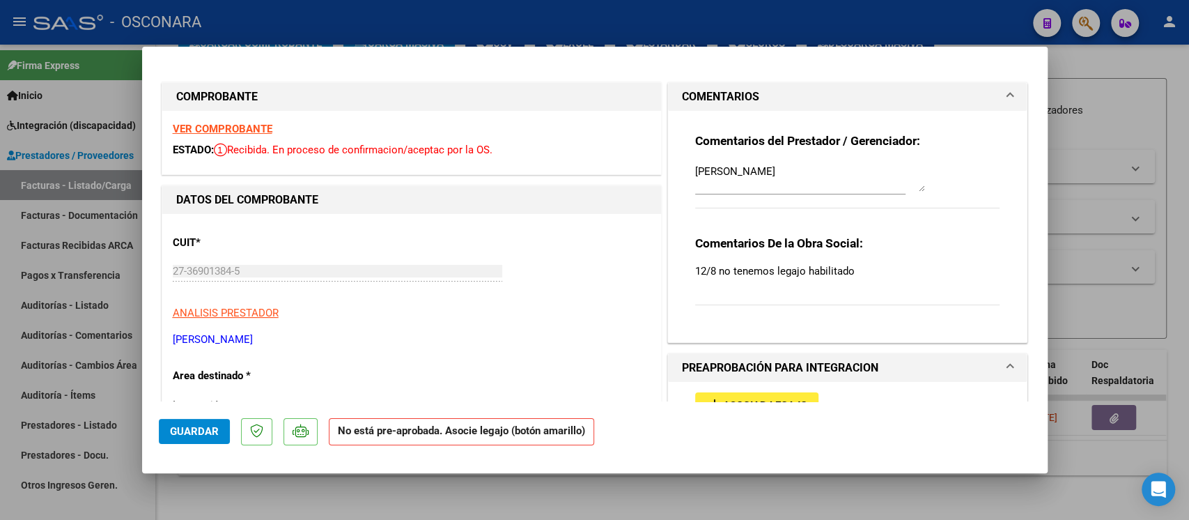
scroll to position [93, 0]
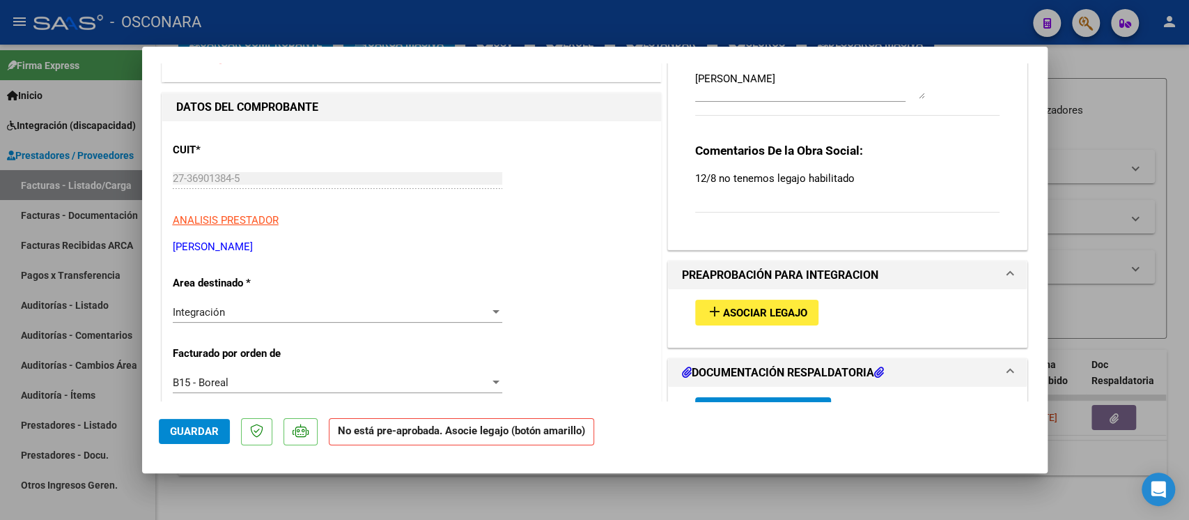
click at [752, 301] on button "add Asociar Legajo" at bounding box center [756, 313] width 123 height 26
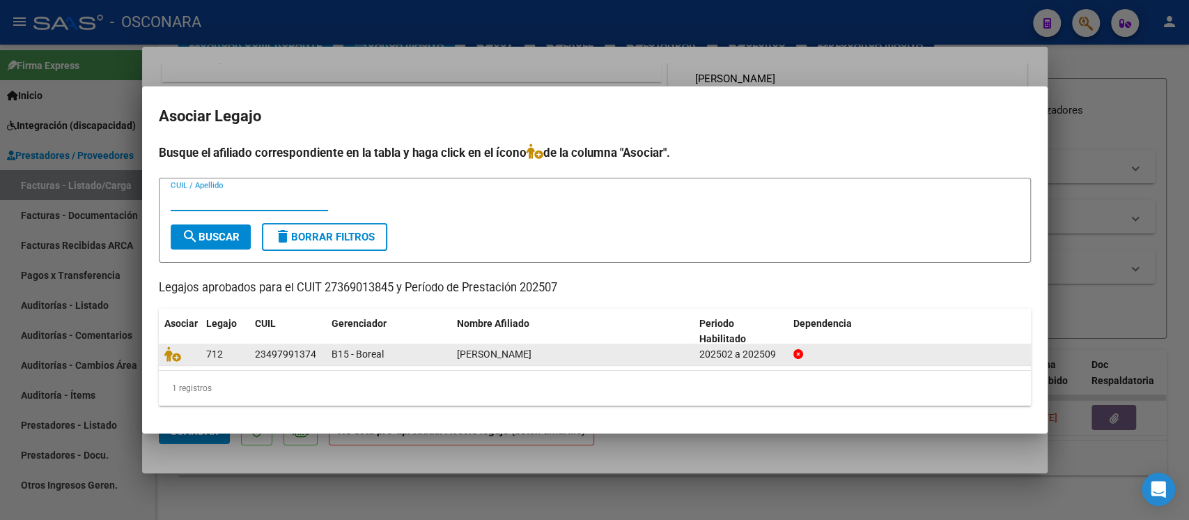
click at [173, 362] on datatable-body-cell at bounding box center [180, 354] width 42 height 22
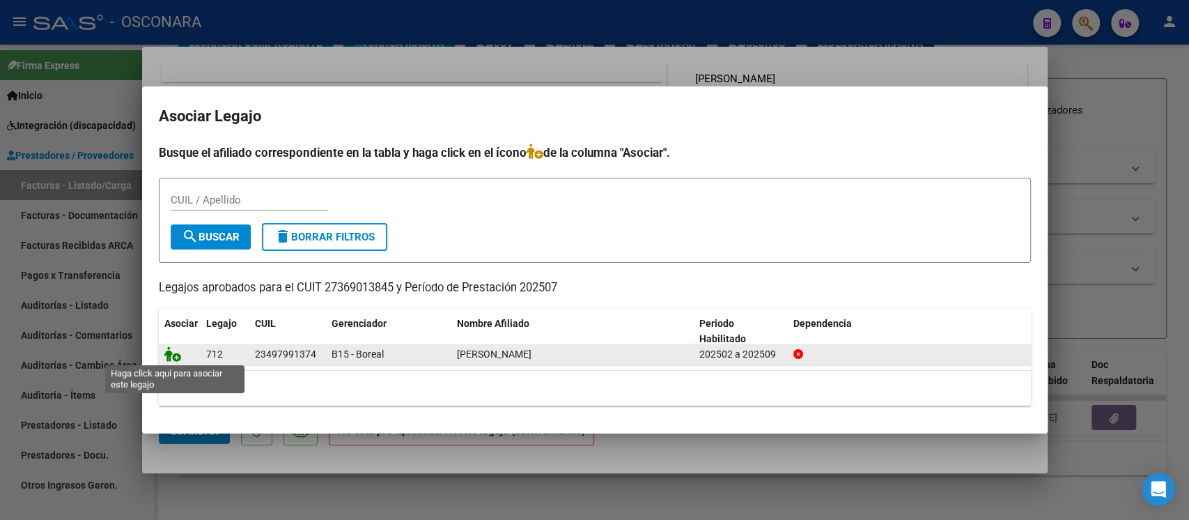
click at [171, 355] on icon at bounding box center [172, 353] width 17 height 15
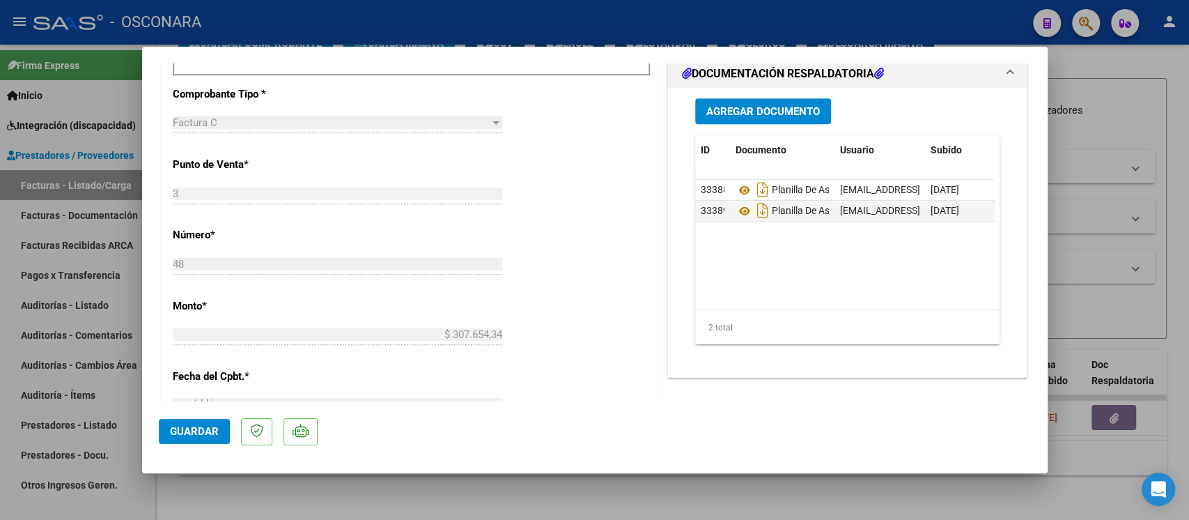
scroll to position [557, 0]
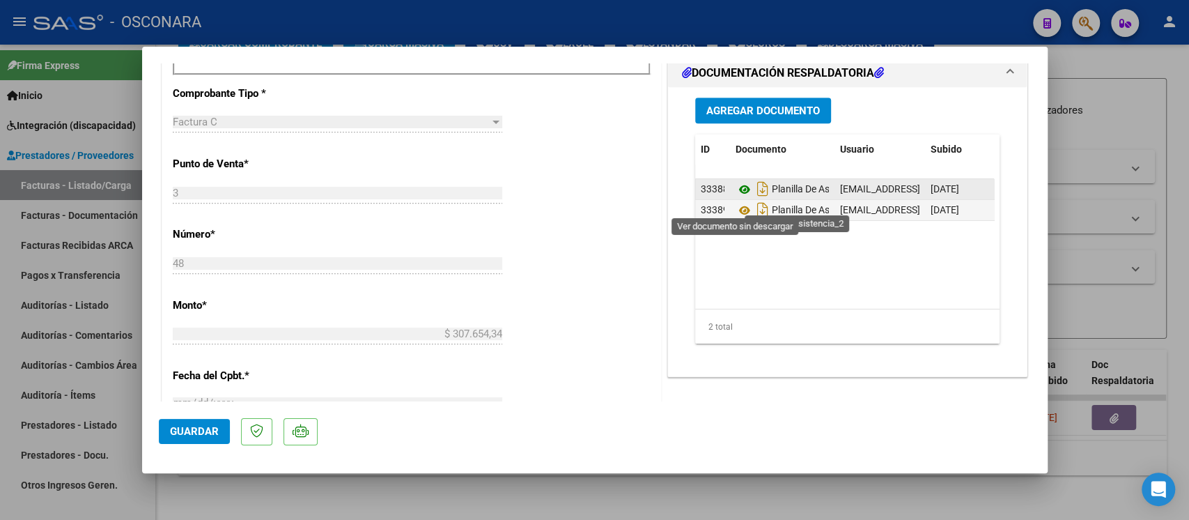
click at [736, 198] on icon at bounding box center [745, 189] width 18 height 17
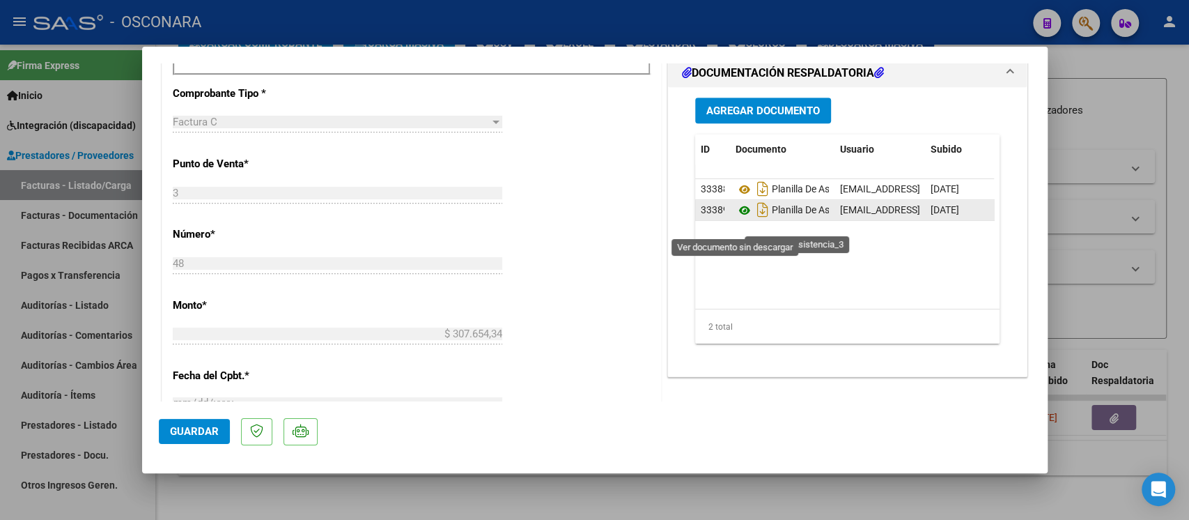
click at [736, 219] on icon at bounding box center [745, 210] width 18 height 17
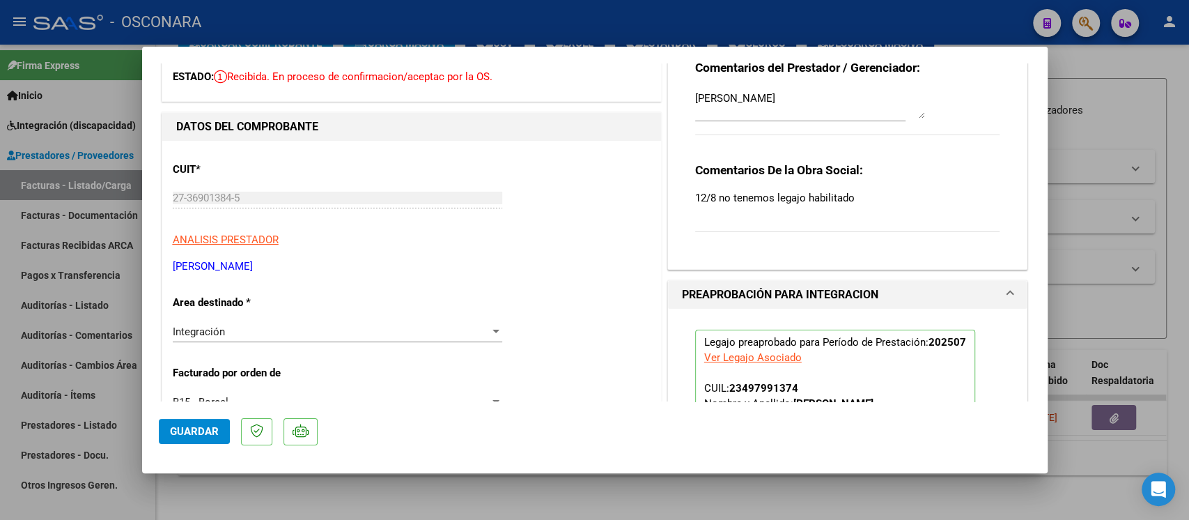
scroll to position [0, 0]
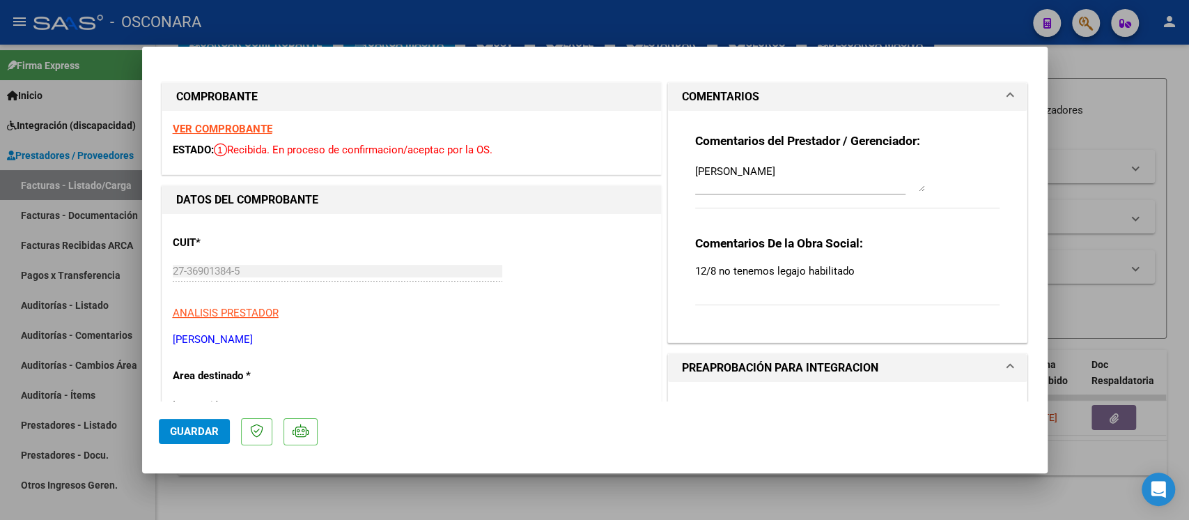
click at [238, 125] on strong "VER COMPROBANTE" at bounding box center [223, 129] width 100 height 13
drag, startPoint x: 888, startPoint y: 172, endPoint x: 628, endPoint y: 171, distance: 259.9
click at [715, 187] on textarea at bounding box center [810, 178] width 230 height 28
paste textarea "10/10 SE ADJUNTO LEGAJO"
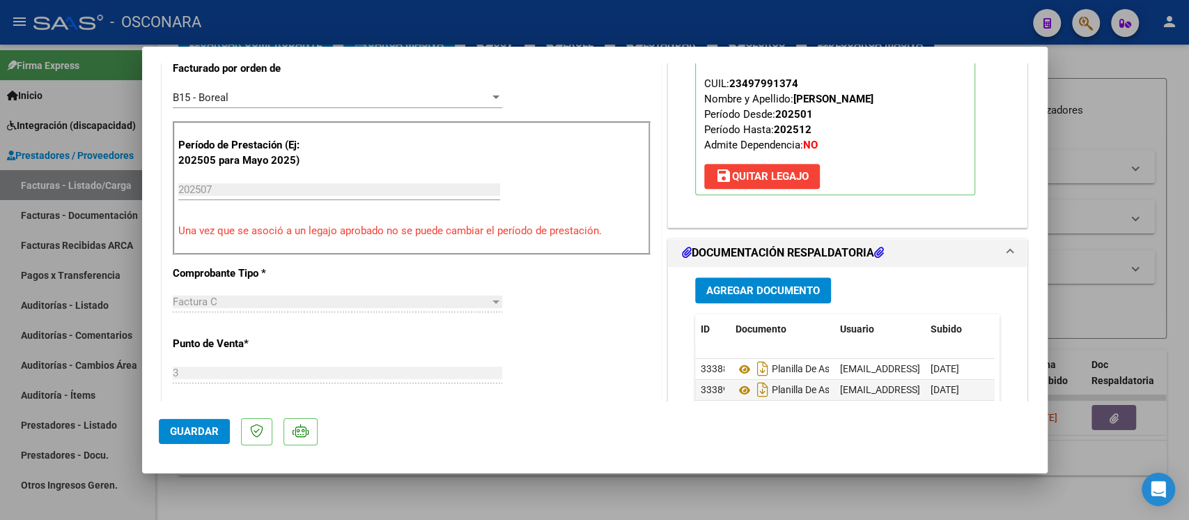
scroll to position [557, 0]
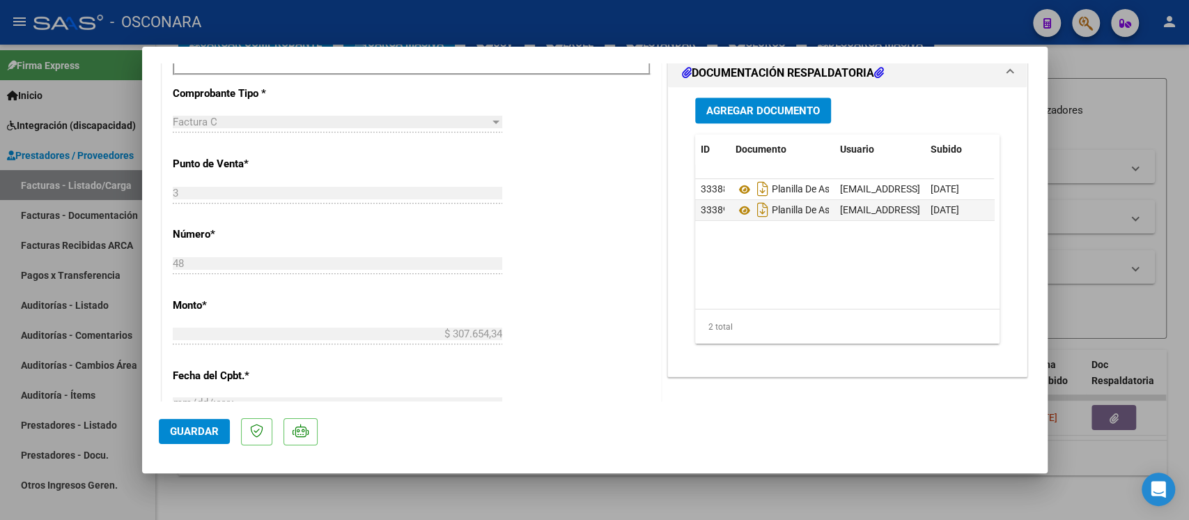
type textarea "10/10 SE ADJUNTO LEGAJO"
click at [752, 123] on button "Agregar Documento" at bounding box center [763, 111] width 136 height 26
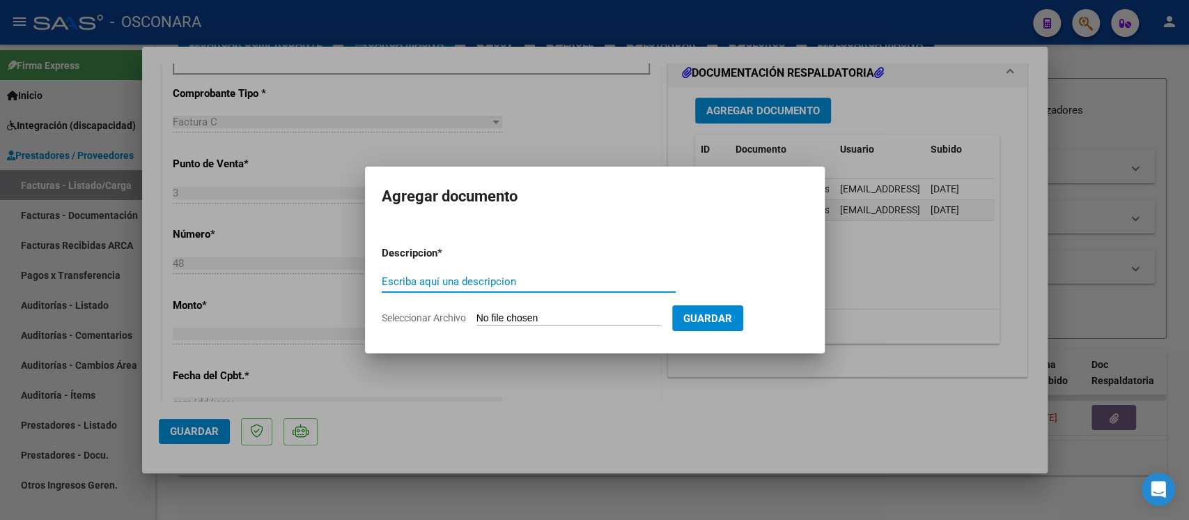
click at [463, 279] on input "Escriba aquí una descripcion" at bounding box center [529, 281] width 294 height 13
type input "PLANILLA"
click at [530, 311] on app-file-uploader "Seleccionar Archivo" at bounding box center [527, 317] width 291 height 13
click at [518, 315] on input "Seleccionar Archivo" at bounding box center [569, 318] width 185 height 13
type input "C:\fakepath\149447-2-Planilla_de_Asistencia.jpeg"
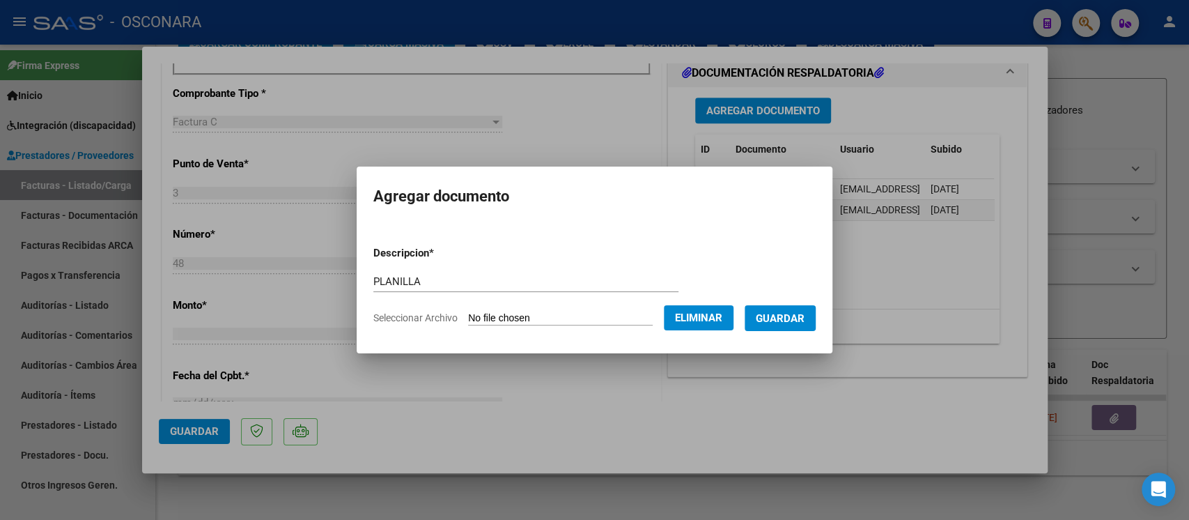
click at [775, 328] on button "Guardar" at bounding box center [780, 318] width 71 height 26
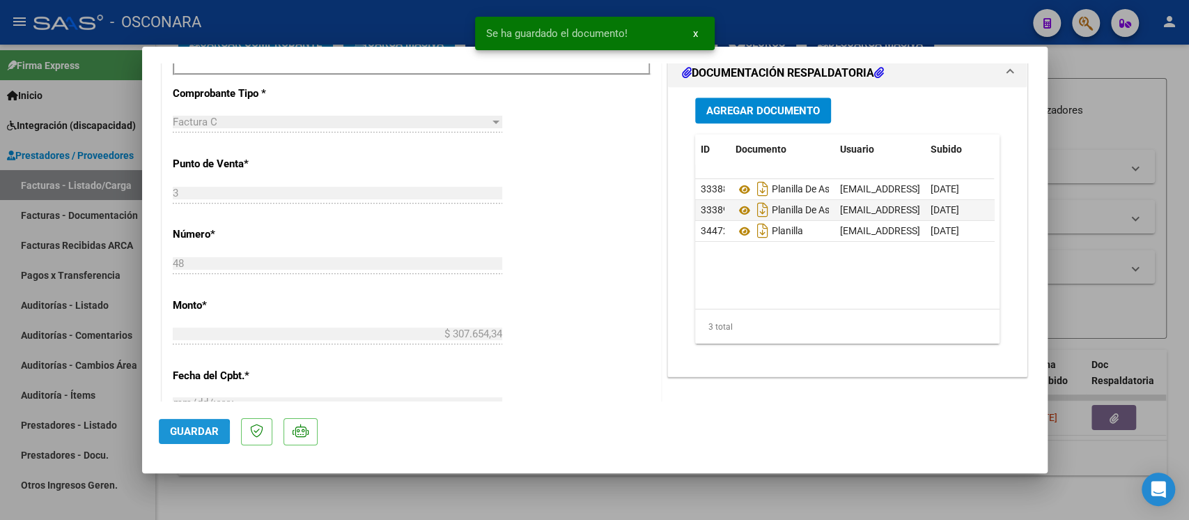
click at [190, 432] on span "Guardar" at bounding box center [194, 431] width 49 height 13
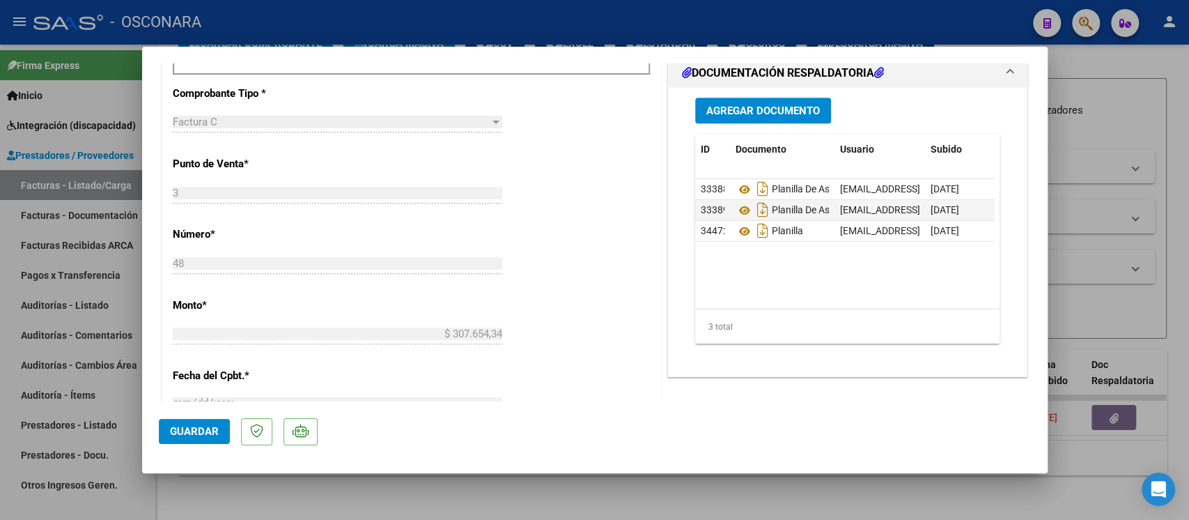
click at [190, 432] on span "Guardar" at bounding box center [194, 431] width 49 height 13
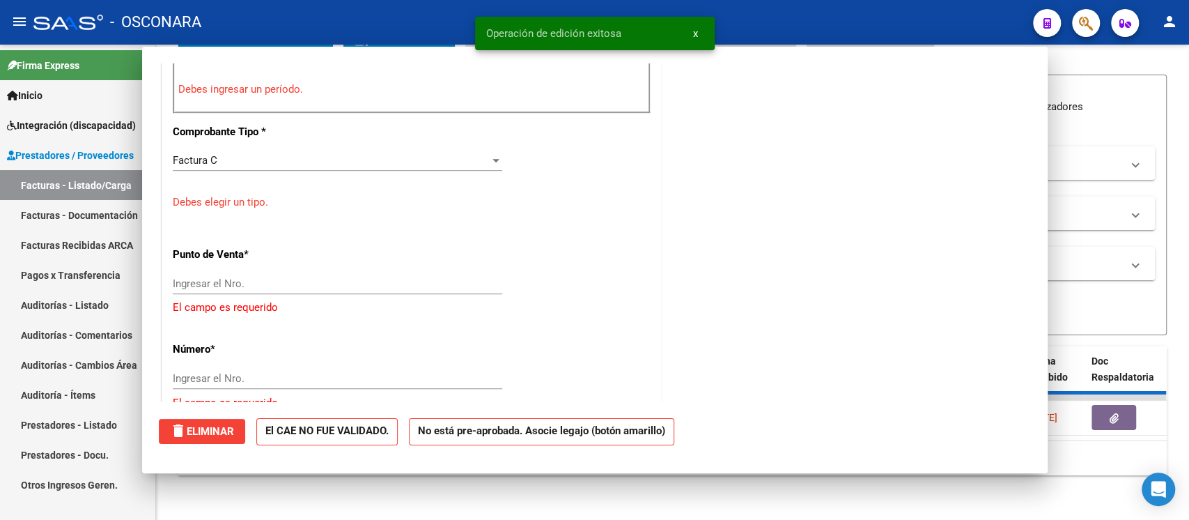
scroll to position [0, 0]
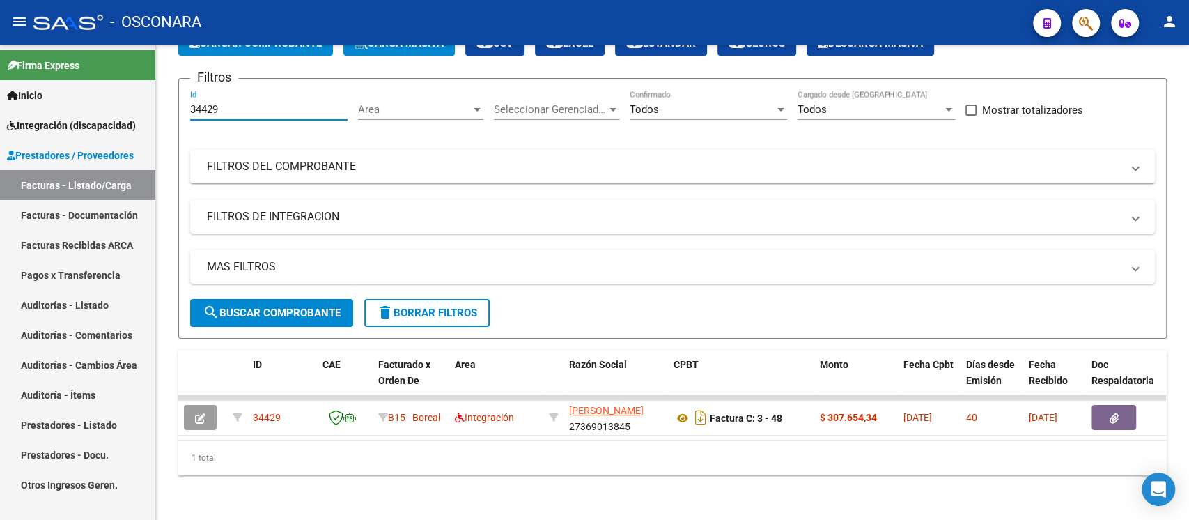
drag, startPoint x: 222, startPoint y: 98, endPoint x: 95, endPoint y: 100, distance: 126.8
click at [95, 100] on mat-sidenav-container "Firma Express Inicio Instructivos Contacto OS Integración (discapacidad) Certif…" at bounding box center [594, 282] width 1189 height 475
paste input "0"
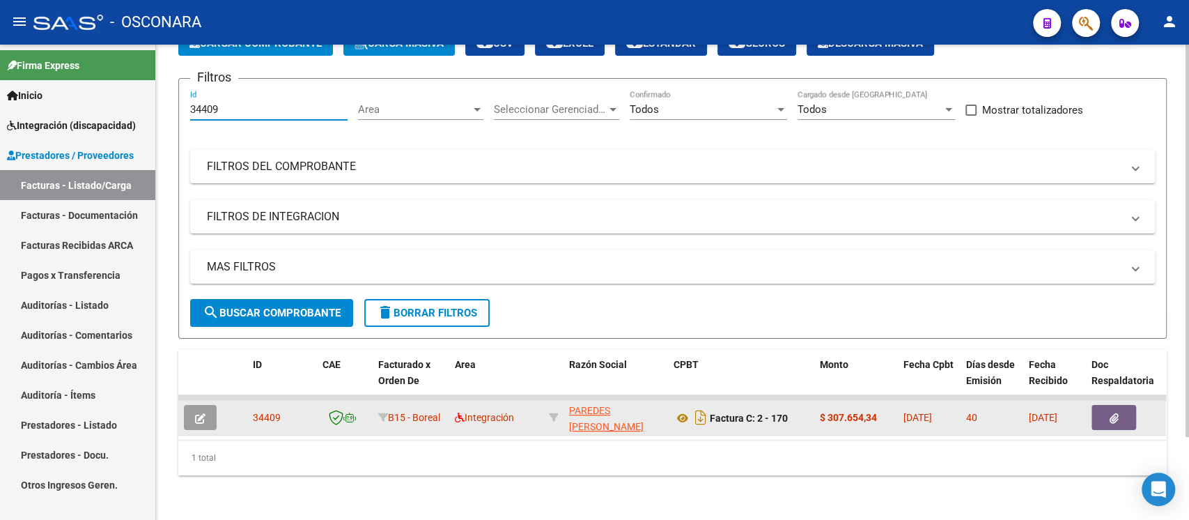
type input "34409"
click at [200, 413] on icon "button" at bounding box center [200, 418] width 10 height 10
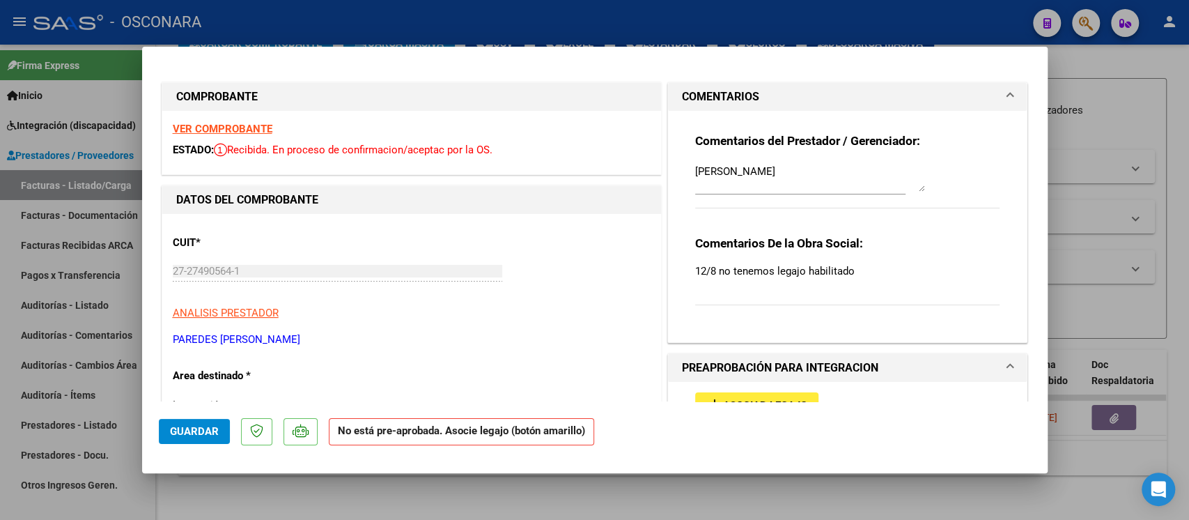
scroll to position [93, 0]
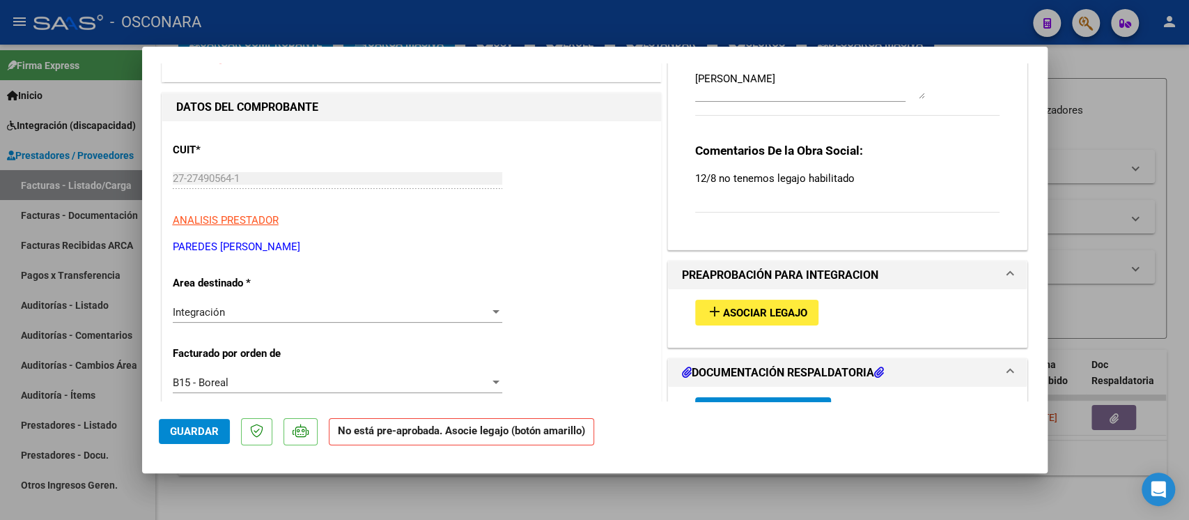
click at [752, 307] on span "Asociar Legajo" at bounding box center [765, 313] width 84 height 13
type input "$ 0,00"
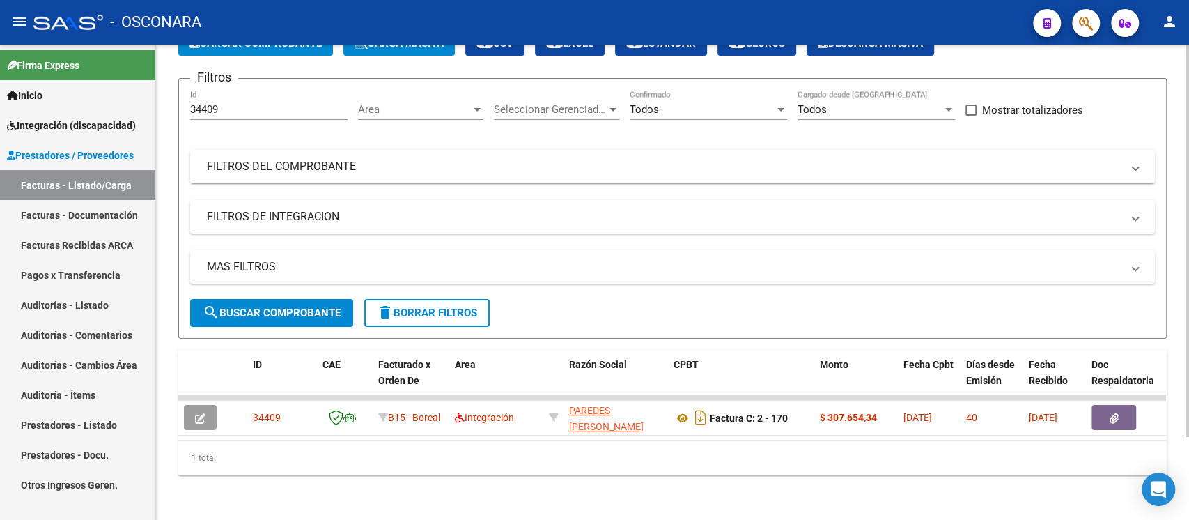
click at [224, 101] on div "34409 Id" at bounding box center [268, 105] width 157 height 30
drag, startPoint x: 224, startPoint y: 101, endPoint x: 155, endPoint y: 101, distance: 69.7
click at [155, 101] on mat-sidenav-container "Firma Express Inicio Instructivos Contacto OS Integración (discapacidad) Certif…" at bounding box center [594, 282] width 1189 height 475
paste input "38"
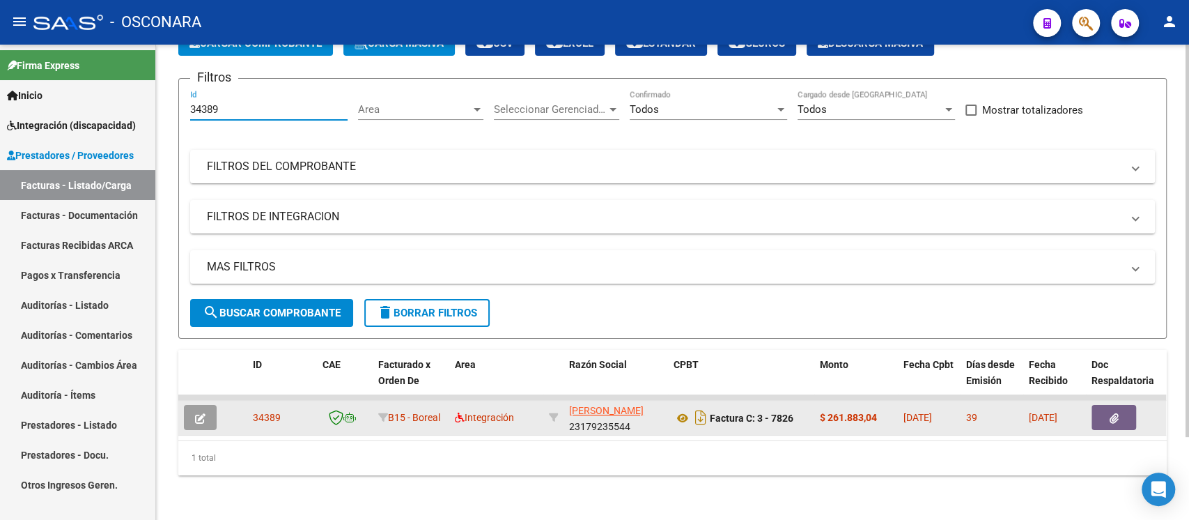
type input "34389"
click at [205, 413] on icon "button" at bounding box center [200, 418] width 10 height 10
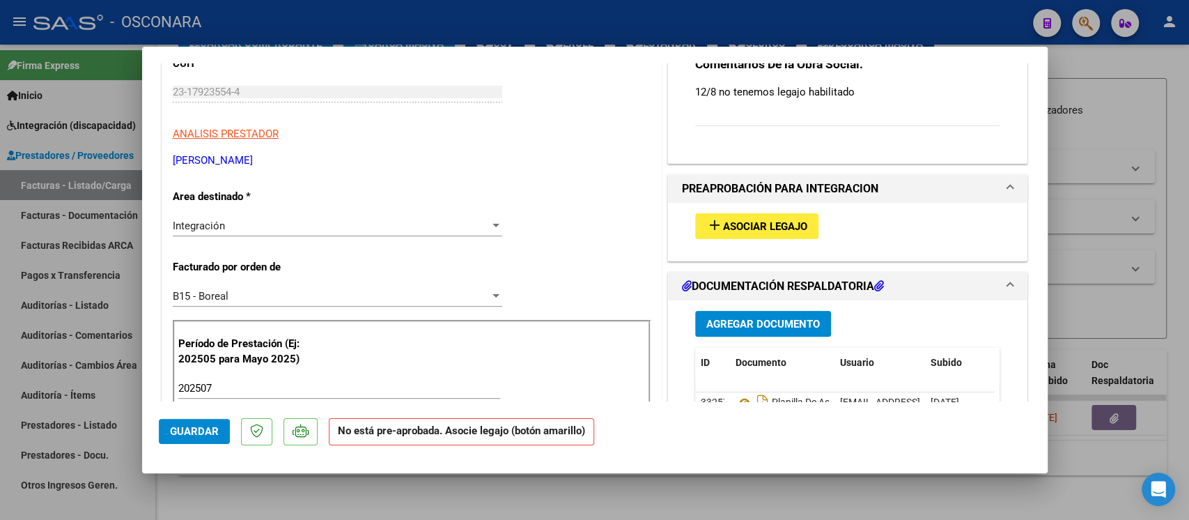
scroll to position [185, 0]
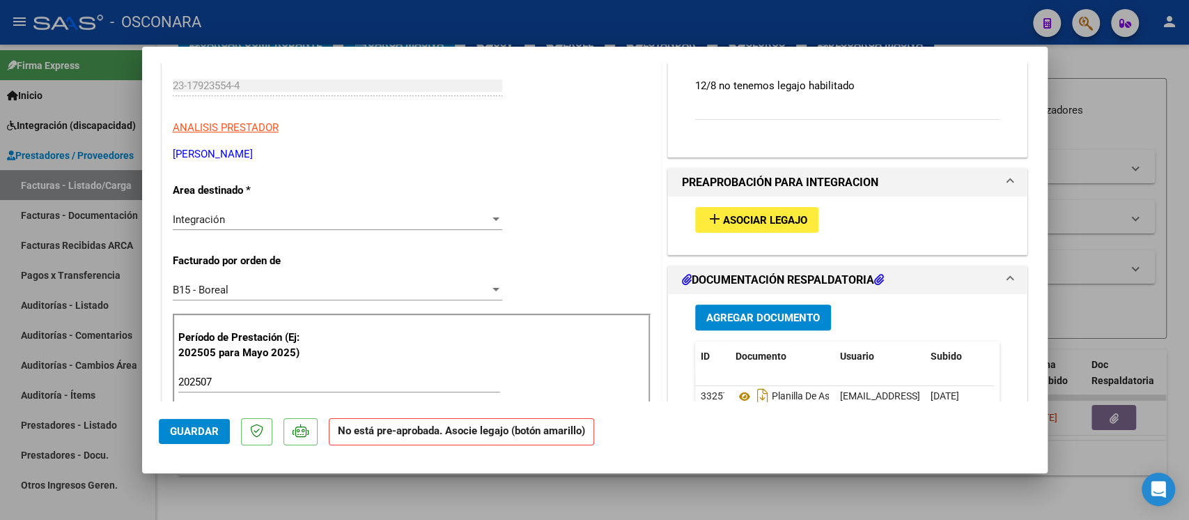
click at [747, 233] on div "add Asociar Legajo" at bounding box center [848, 219] width 326 height 47
click at [747, 226] on button "add Asociar Legajo" at bounding box center [756, 220] width 123 height 26
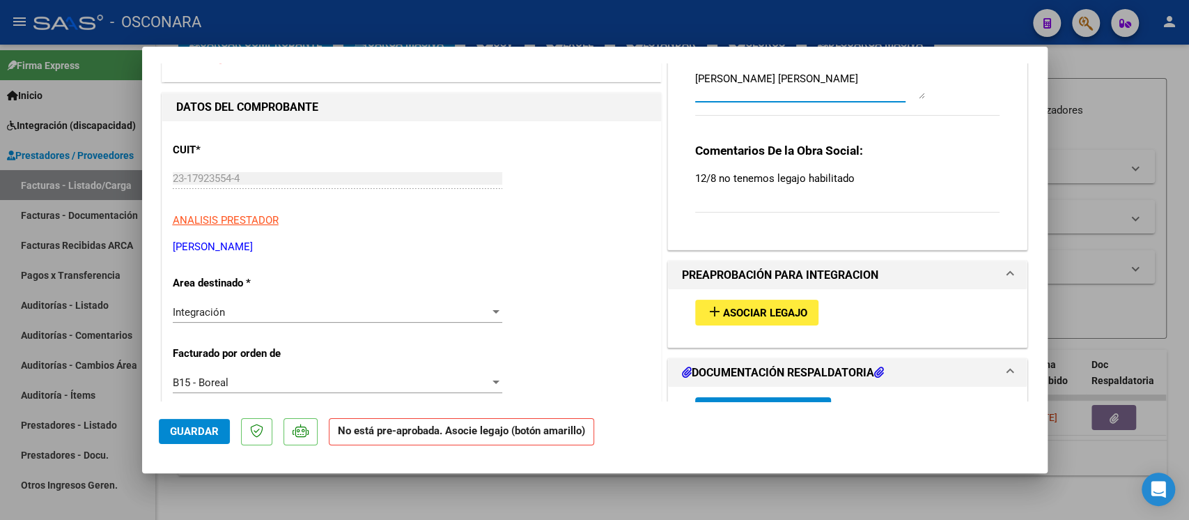
drag, startPoint x: 687, startPoint y: 77, endPoint x: 719, endPoint y: 82, distance: 32.3
click at [719, 82] on textarea "GIMEZ MARCELO JONAS" at bounding box center [810, 85] width 230 height 28
click at [710, 308] on mat-icon "add" at bounding box center [715, 311] width 17 height 17
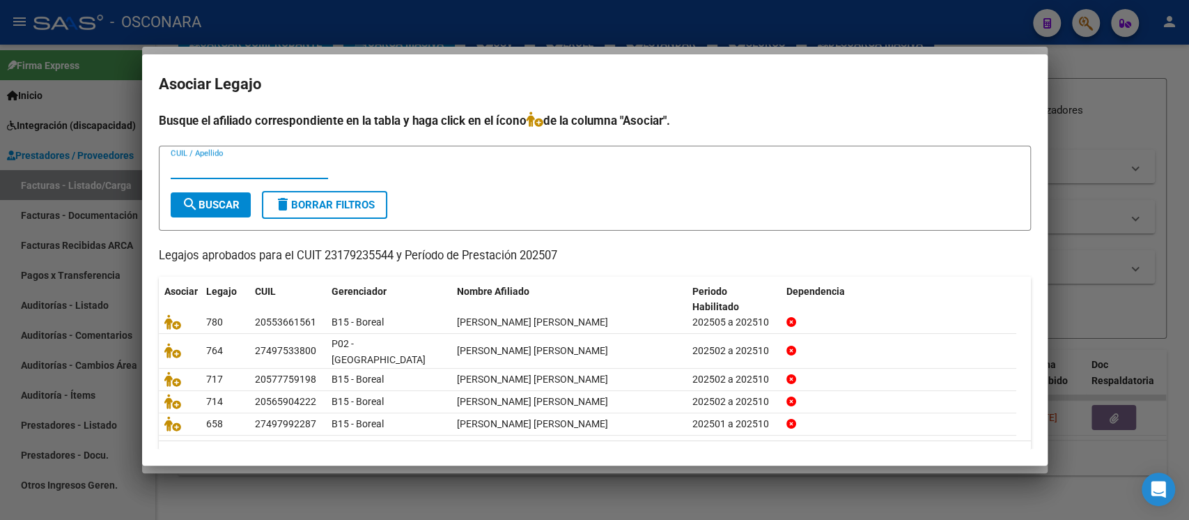
click at [242, 170] on input "CUIL / Apellido" at bounding box center [249, 168] width 157 height 13
paste input "GIMEZ"
type input "GIMEZ"
click at [219, 201] on span "search Buscar" at bounding box center [211, 205] width 58 height 13
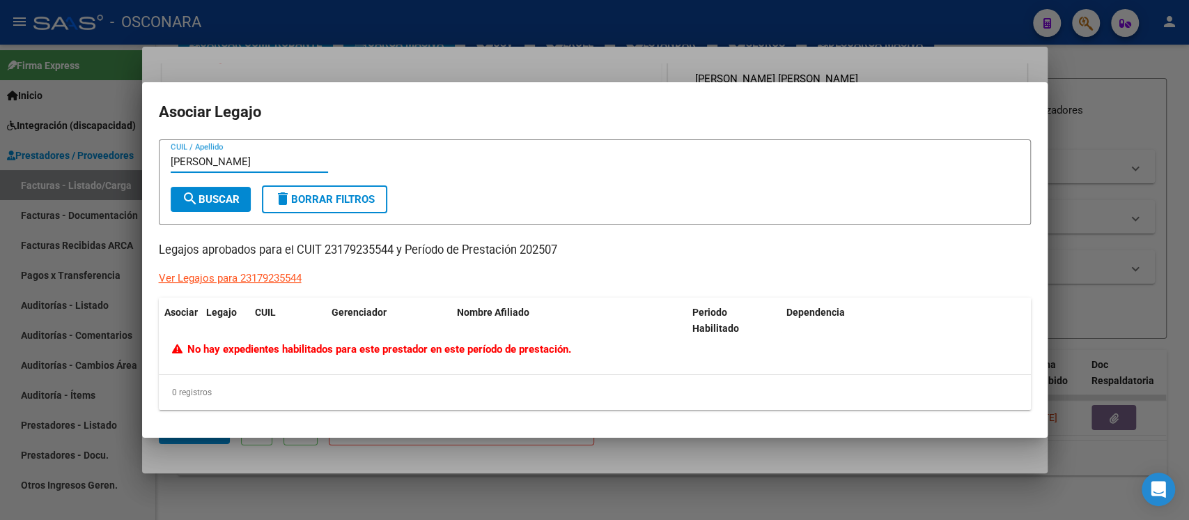
drag, startPoint x: 231, startPoint y: 162, endPoint x: 122, endPoint y: 161, distance: 109.4
click at [122, 161] on div "COMPROBANTE VER COMPROBANTE ESTADO: Recibida. En proceso de confirmacion/acepta…" at bounding box center [594, 260] width 1189 height 520
click at [203, 194] on span "search Buscar" at bounding box center [211, 199] width 58 height 13
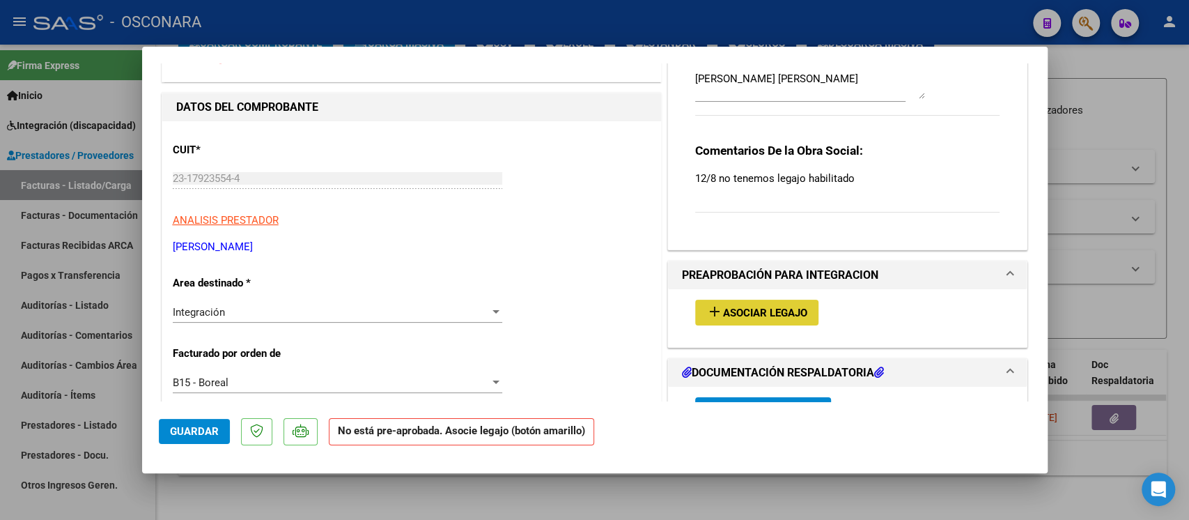
type input "$ 0,00"
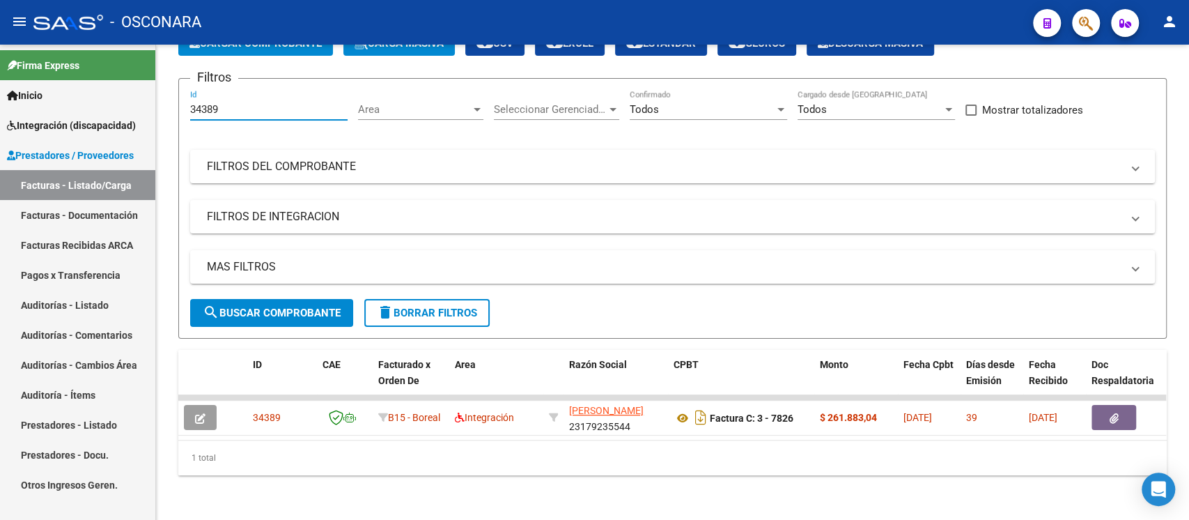
drag, startPoint x: 226, startPoint y: 98, endPoint x: 155, endPoint y: 106, distance: 70.9
click at [155, 106] on mat-sidenav-container "Firma Express Inicio Instructivos Contacto OS Integración (discapacidad) Certif…" at bounding box center [594, 282] width 1189 height 475
paste input "8"
type input "34388"
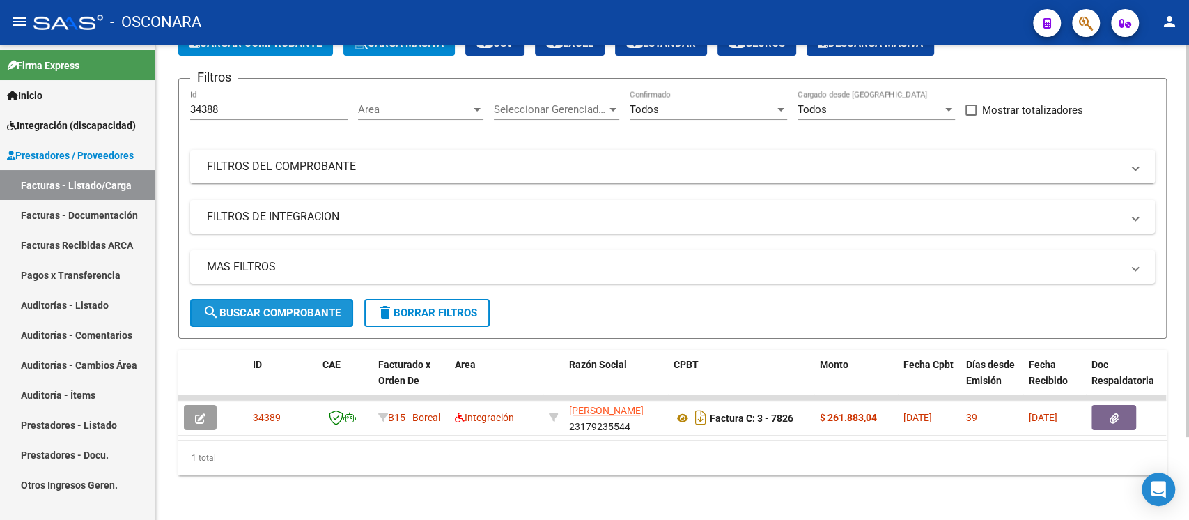
click at [316, 307] on span "search Buscar Comprobante" at bounding box center [272, 313] width 138 height 13
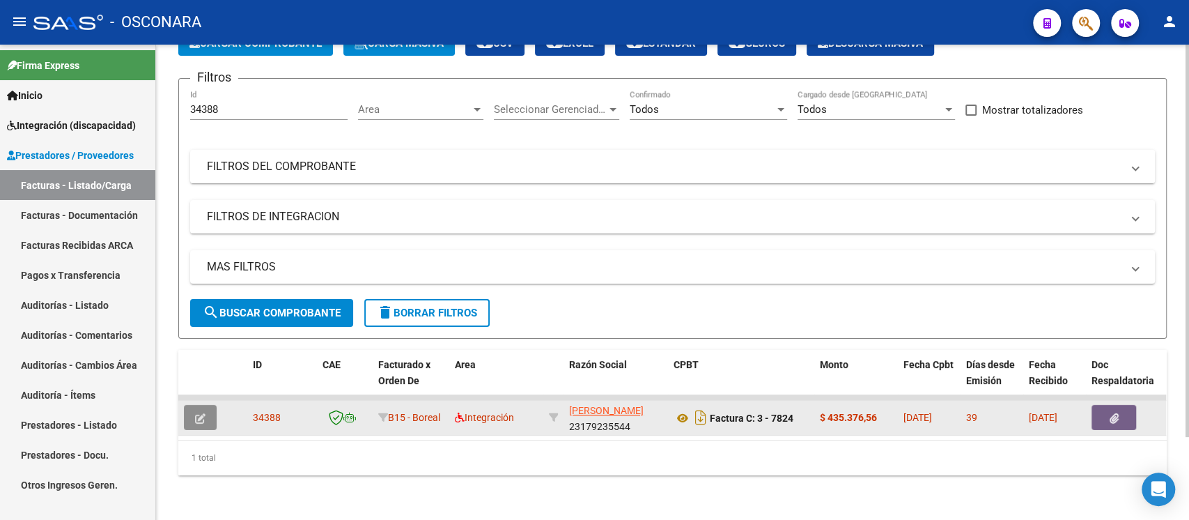
click at [198, 413] on icon "button" at bounding box center [200, 418] width 10 height 10
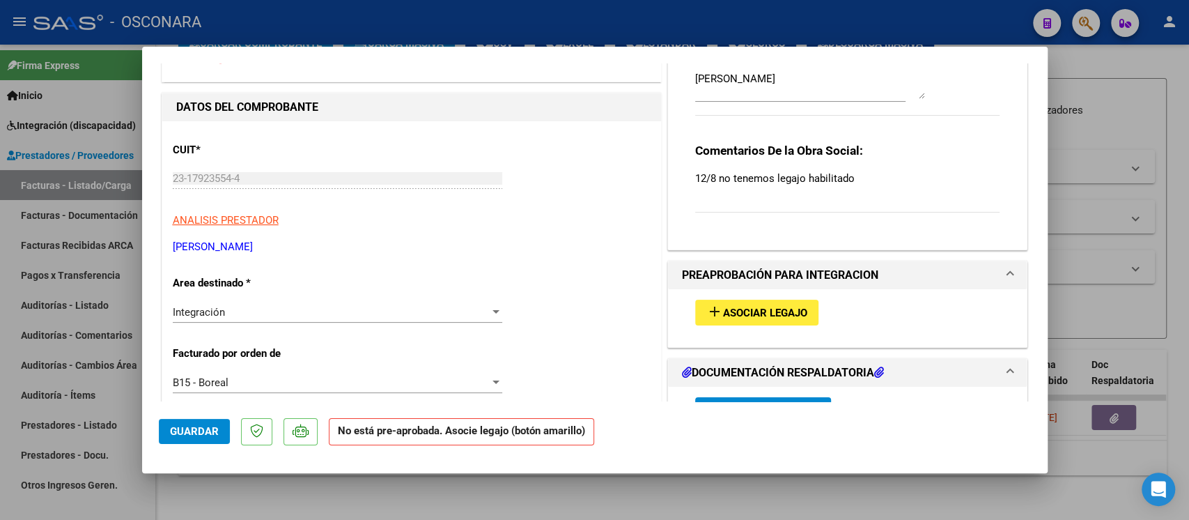
click at [755, 307] on span "Asociar Legajo" at bounding box center [765, 313] width 84 height 13
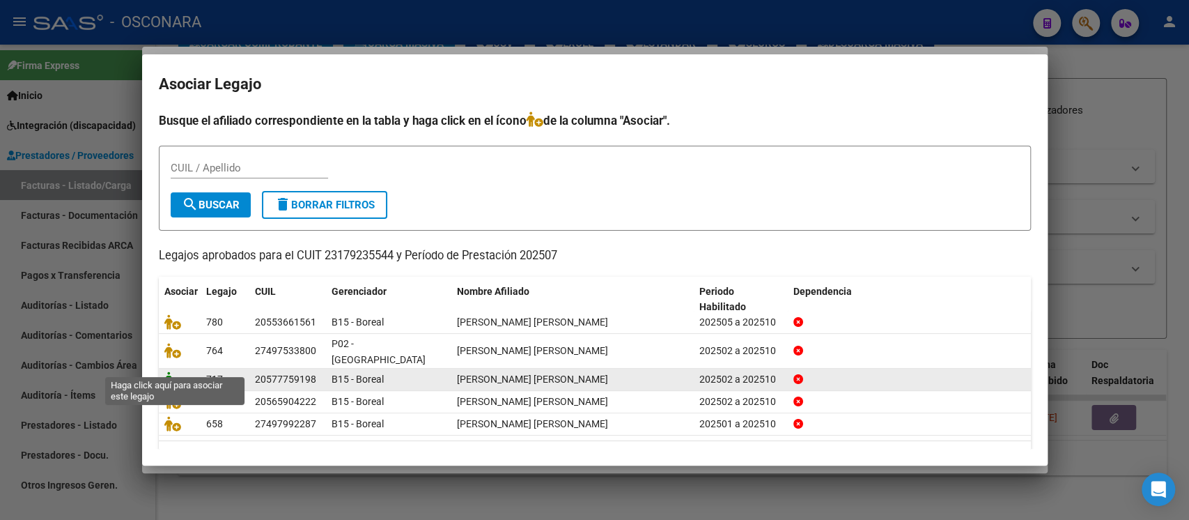
click at [174, 371] on icon at bounding box center [172, 378] width 17 height 15
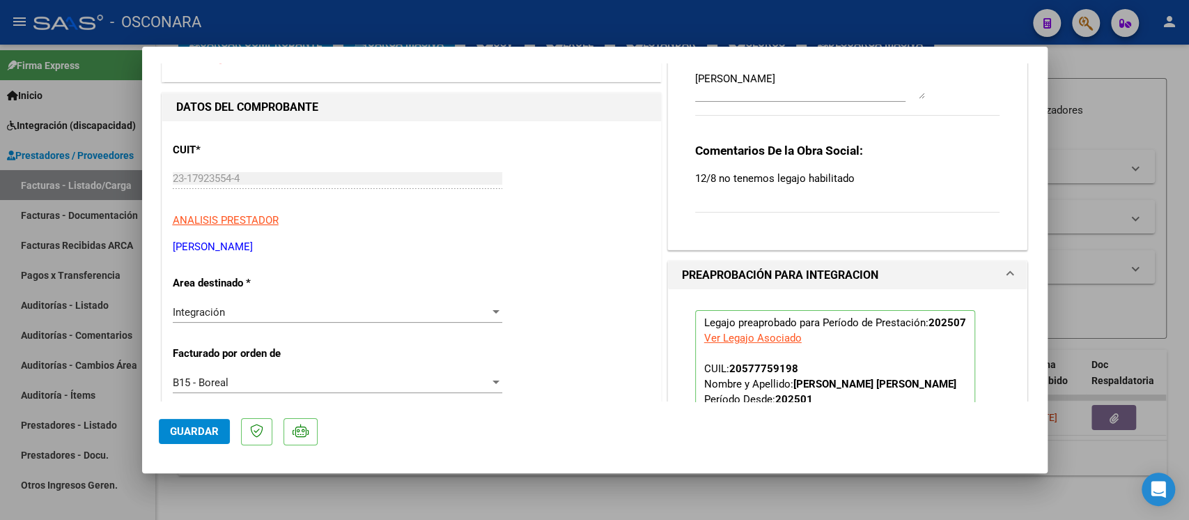
scroll to position [0, 0]
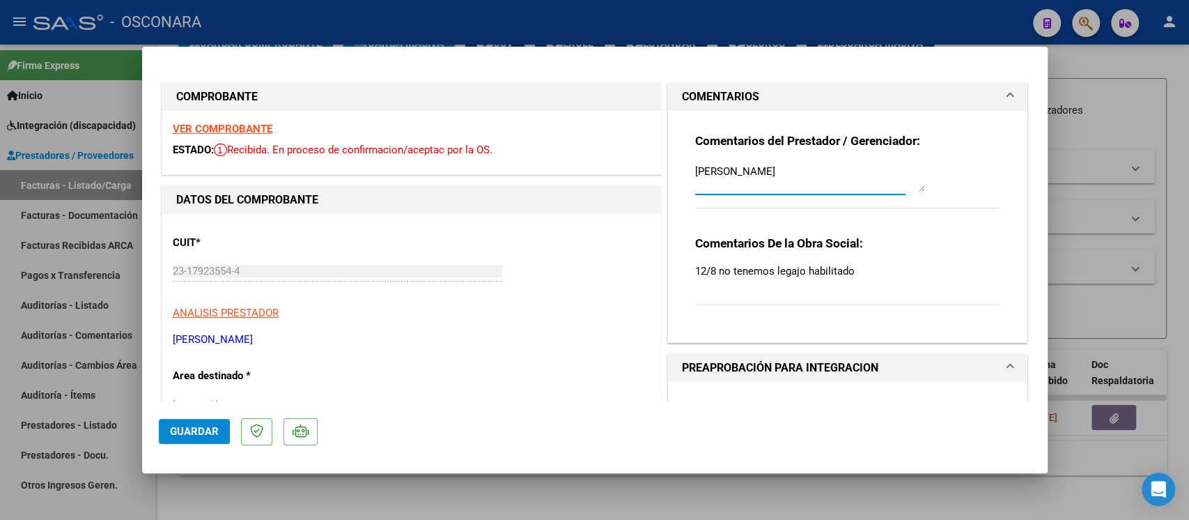
drag, startPoint x: 782, startPoint y: 166, endPoint x: 585, endPoint y: 155, distance: 197.5
click at [775, 171] on textarea at bounding box center [810, 178] width 230 height 28
paste textarea "10/10 SE ADJUNTO LEGAJO"
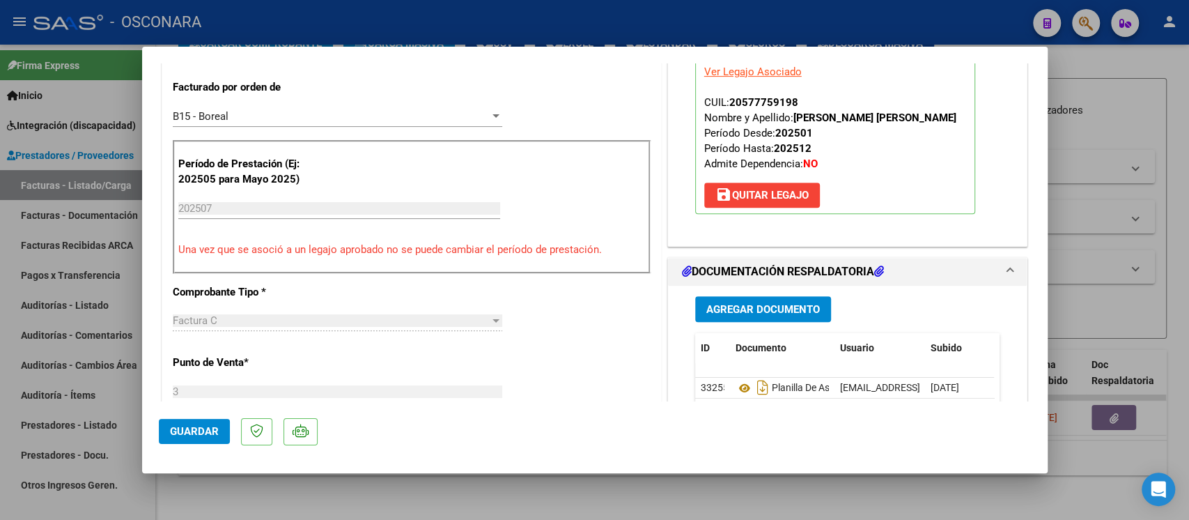
scroll to position [464, 0]
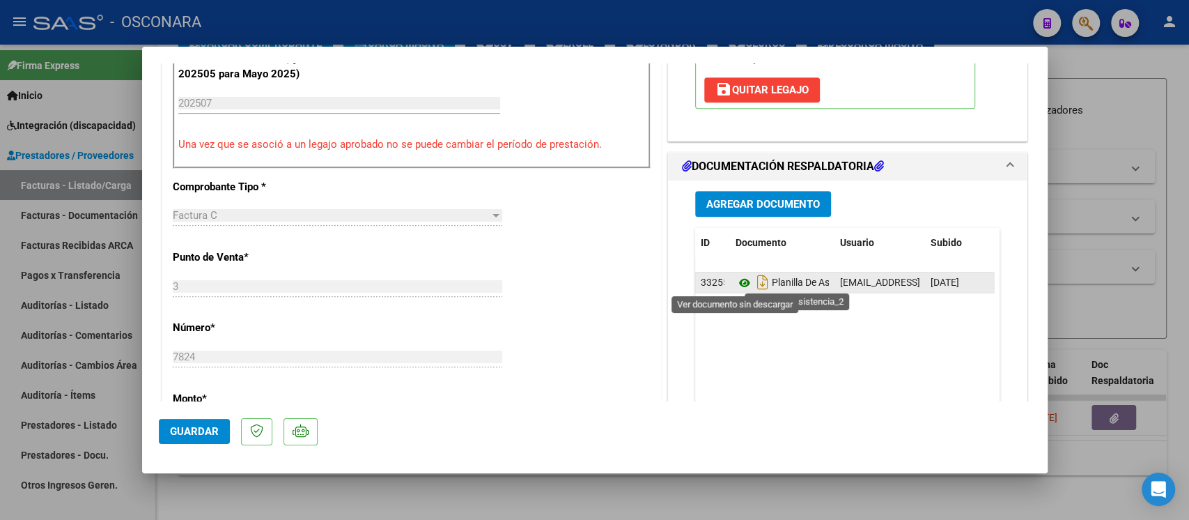
type textarea "10/10 SE ADJUNTO LEGAJO"
click at [736, 277] on icon at bounding box center [745, 283] width 18 height 17
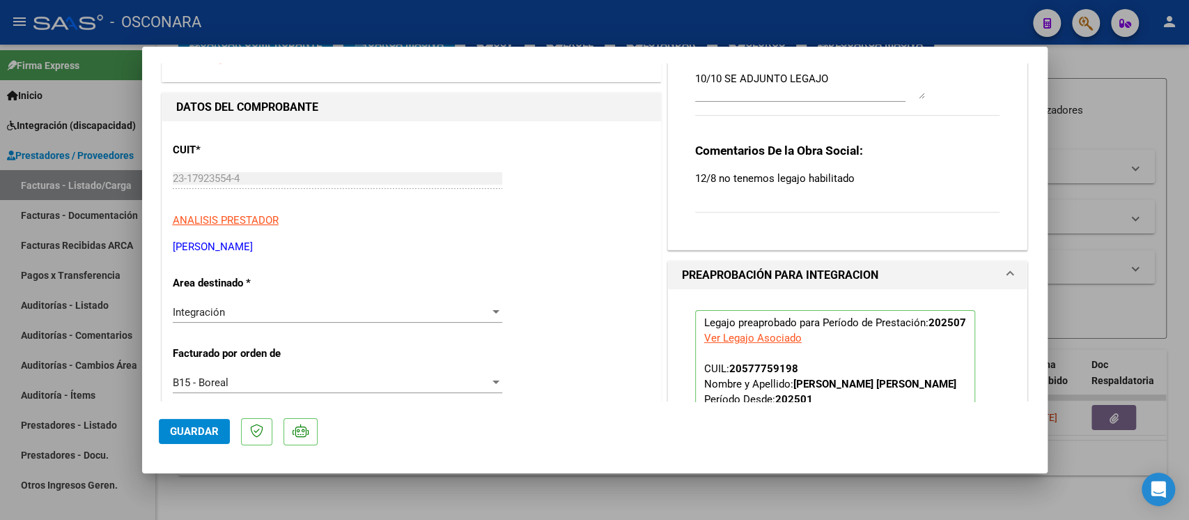
scroll to position [0, 0]
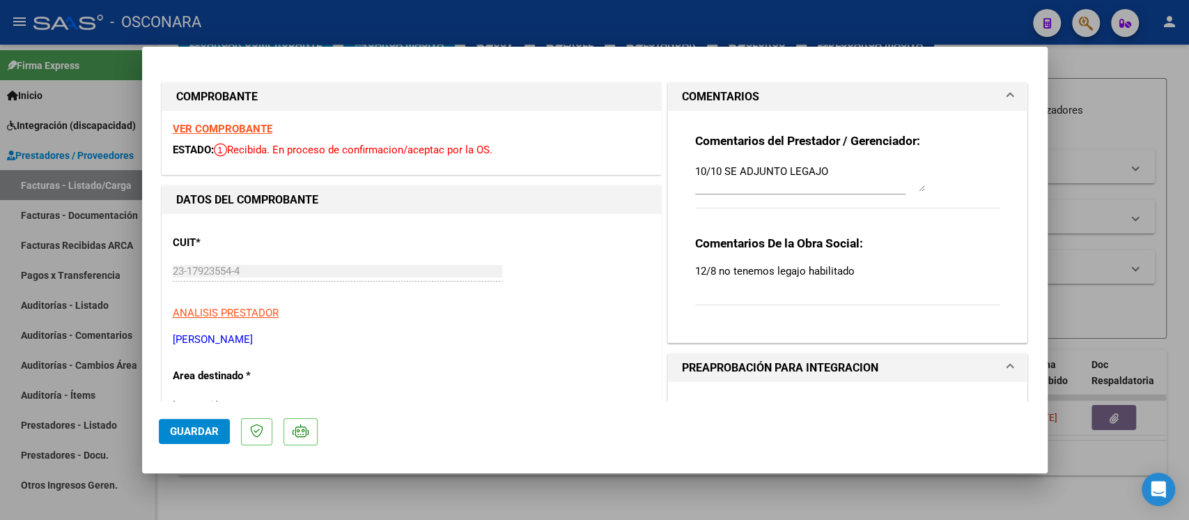
click at [184, 431] on span "Guardar" at bounding box center [194, 431] width 49 height 13
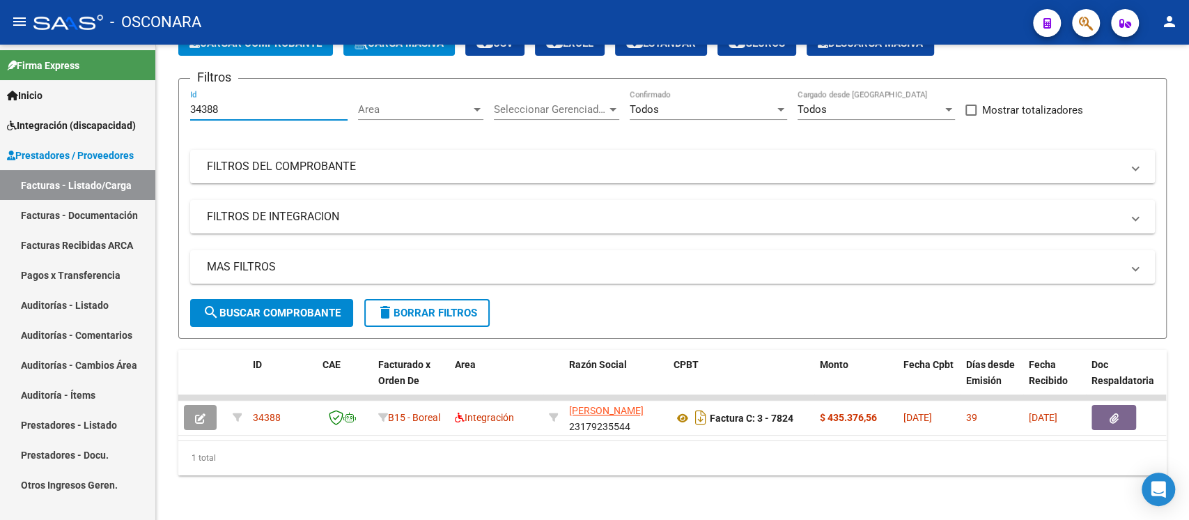
drag, startPoint x: 229, startPoint y: 94, endPoint x: 134, endPoint y: 106, distance: 96.2
click at [153, 107] on mat-sidenav-container "Firma Express Inicio Instructivos Contacto OS Integración (discapacidad) Certif…" at bounding box center [594, 282] width 1189 height 475
paste input "79"
type input "34379"
click at [296, 307] on span "search Buscar Comprobante" at bounding box center [272, 313] width 138 height 13
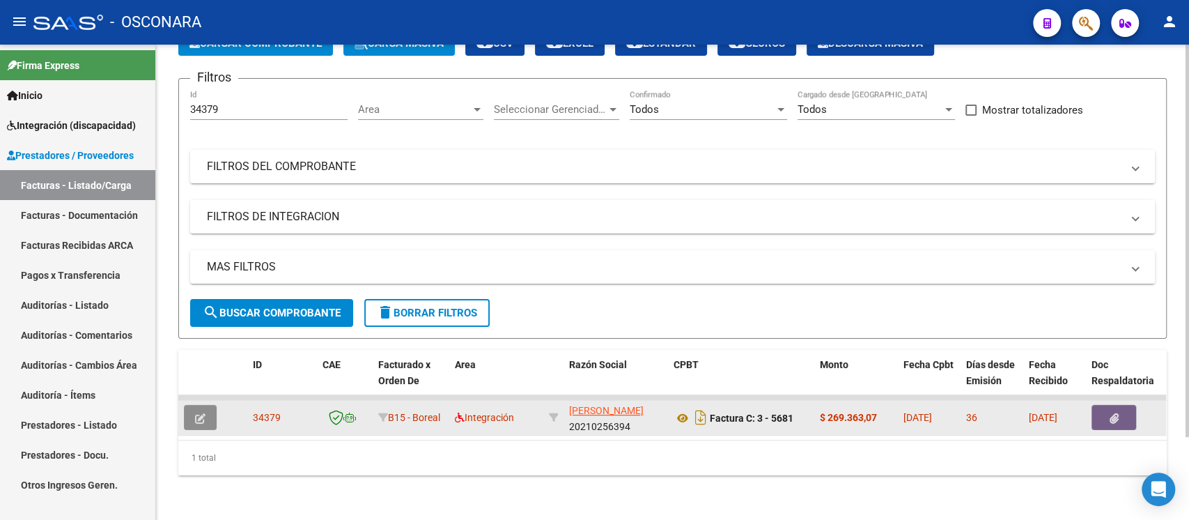
click at [197, 413] on icon "button" at bounding box center [200, 418] width 10 height 10
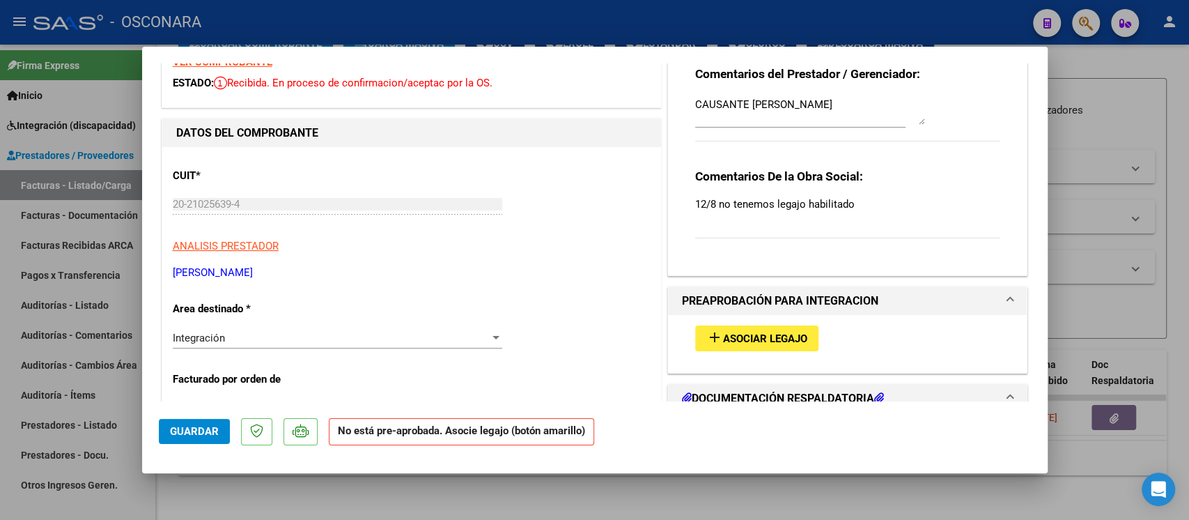
scroll to position [185, 0]
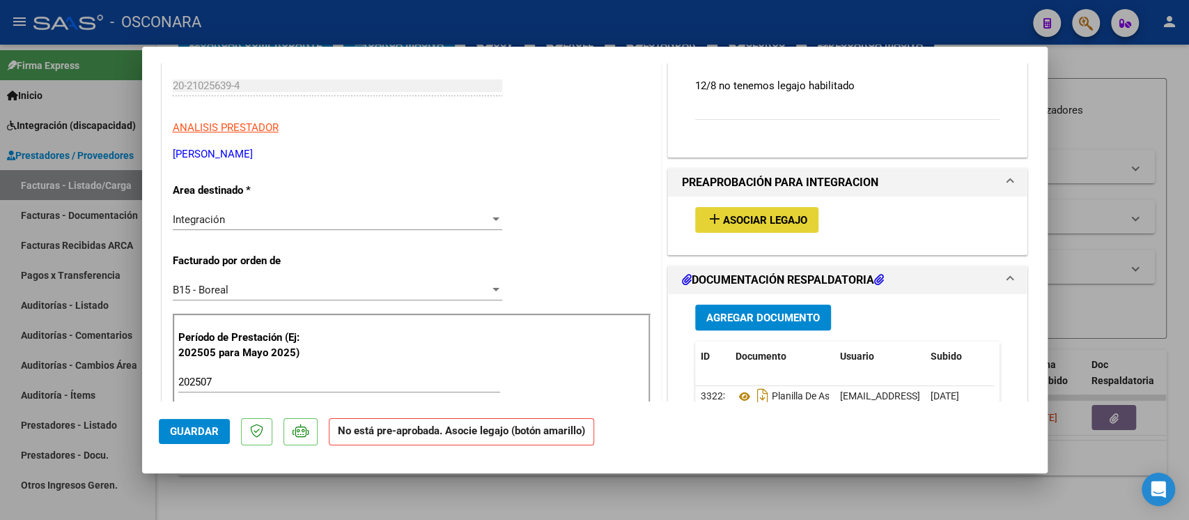
click at [739, 221] on span "Asociar Legajo" at bounding box center [765, 220] width 84 height 13
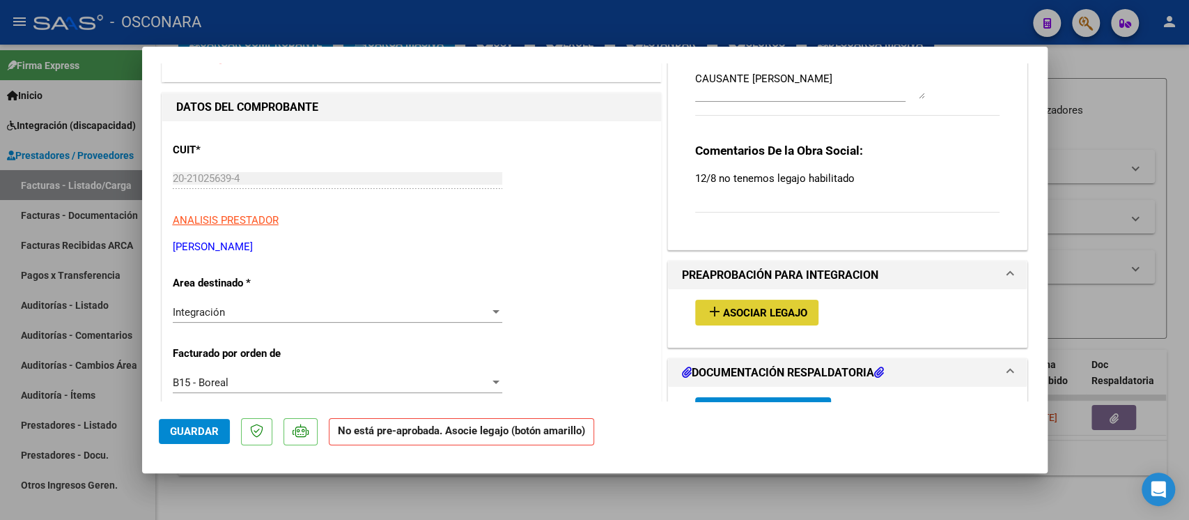
click at [755, 307] on span "Asociar Legajo" at bounding box center [765, 313] width 84 height 13
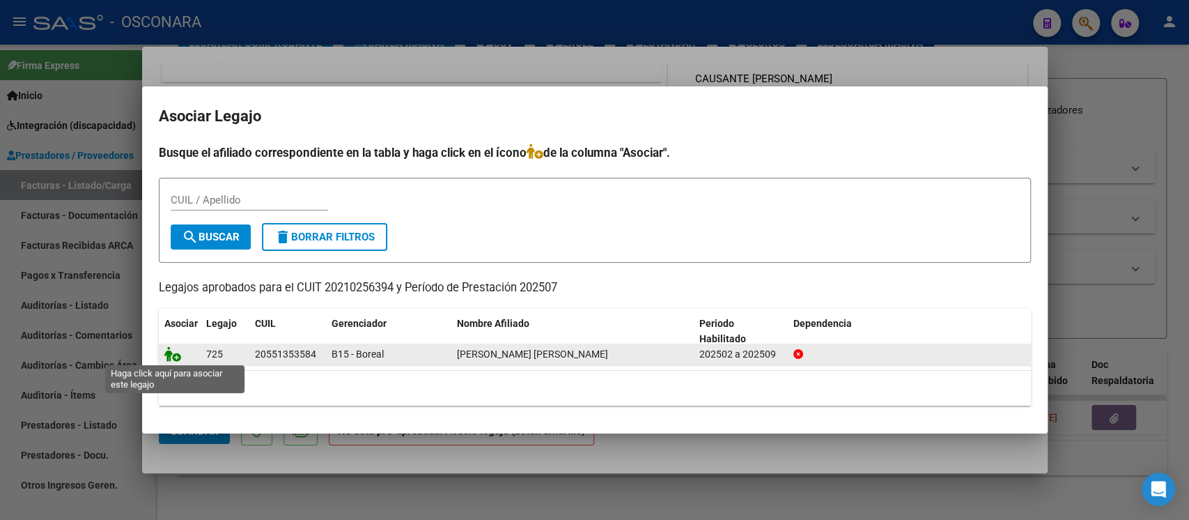
click at [173, 356] on icon at bounding box center [172, 353] width 17 height 15
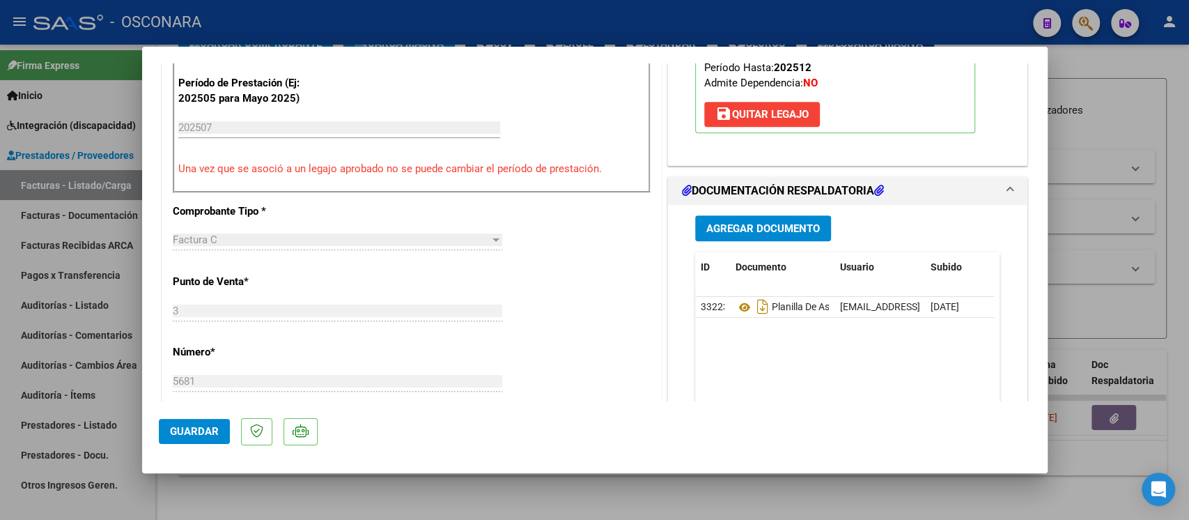
scroll to position [464, 0]
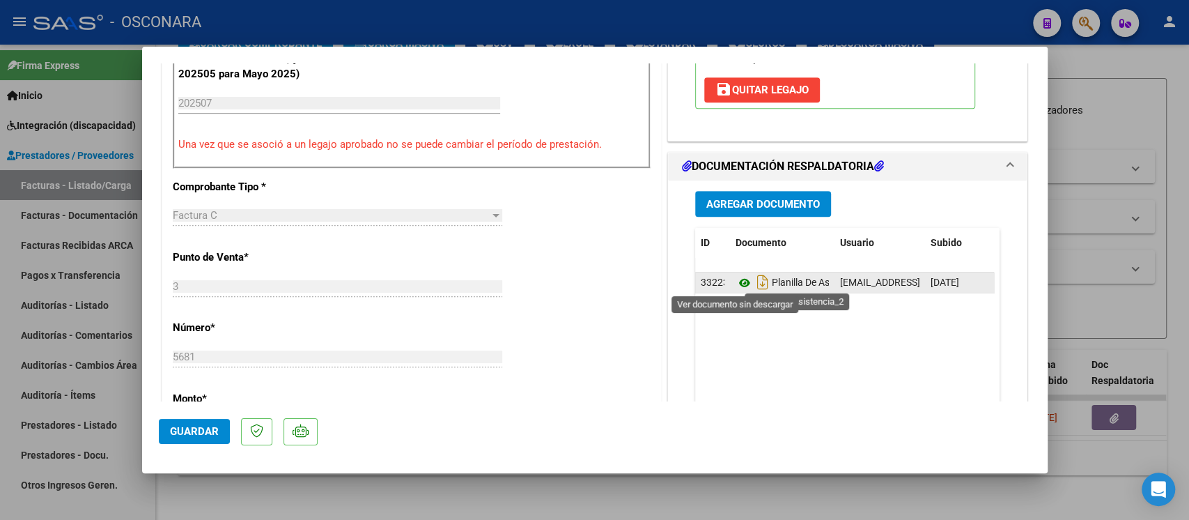
click at [739, 282] on icon at bounding box center [745, 283] width 18 height 17
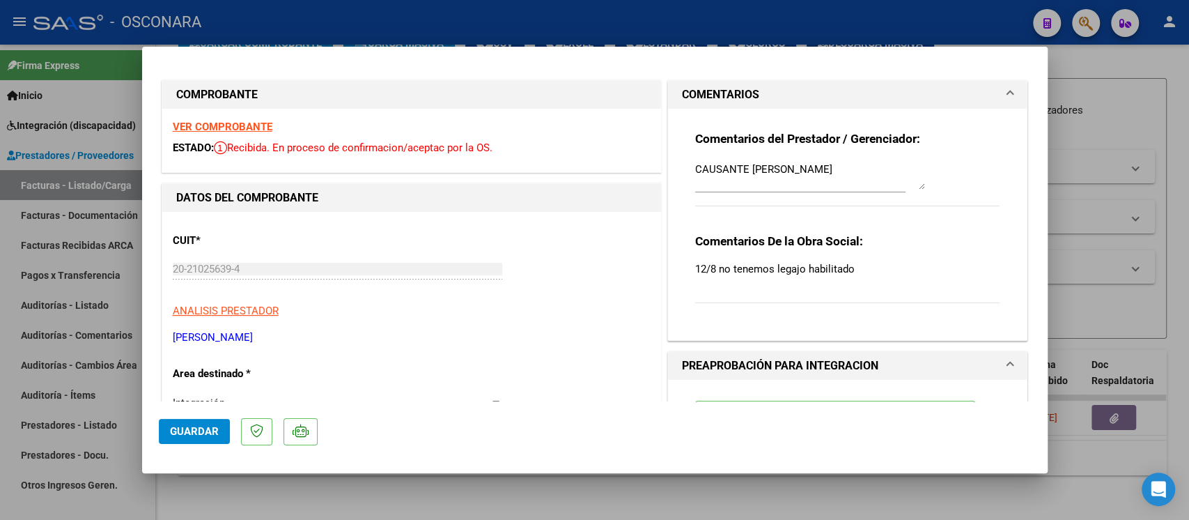
scroll to position [0, 0]
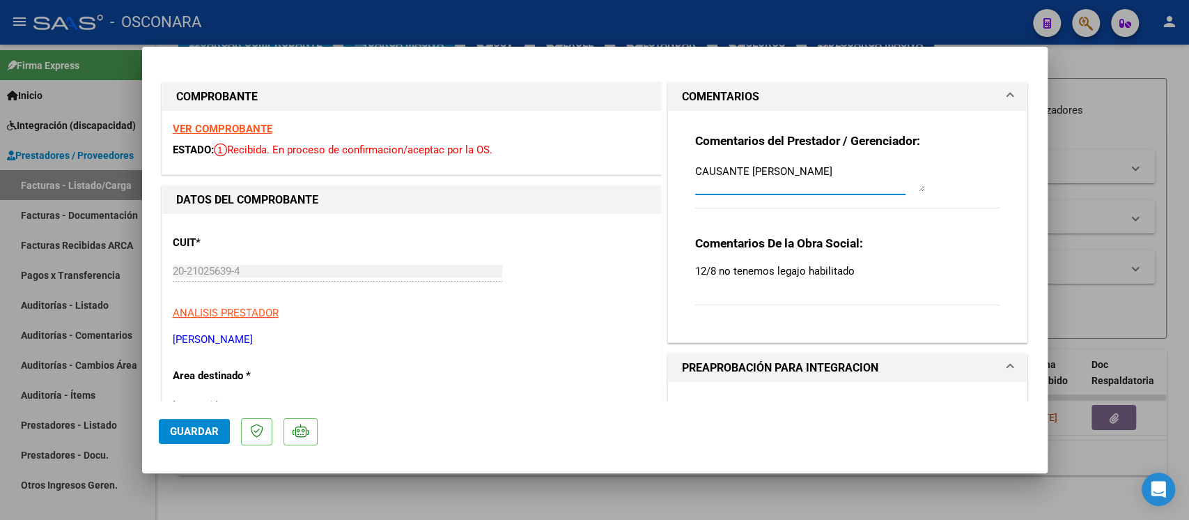
drag, startPoint x: 898, startPoint y: 168, endPoint x: 569, endPoint y: 161, distance: 329.6
click at [731, 173] on textarea at bounding box center [810, 178] width 230 height 28
paste textarea "10/10 SE ADJUNTO LEGAJO"
type textarea "10/10 SE ADJUNTO LEGAJO"
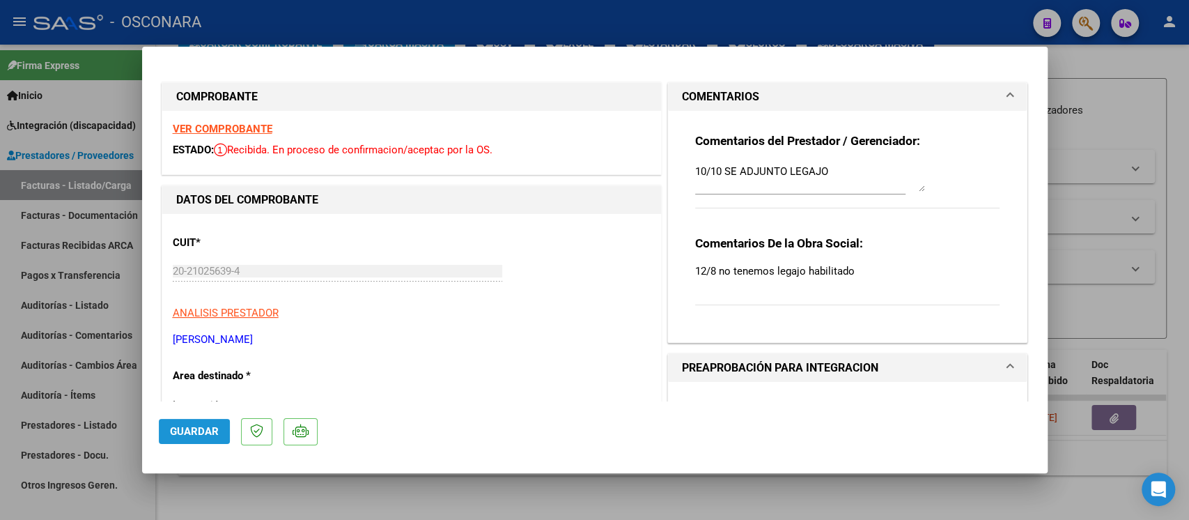
click at [208, 432] on span "Guardar" at bounding box center [194, 431] width 49 height 13
click at [180, 431] on span "Guardar" at bounding box center [194, 431] width 49 height 13
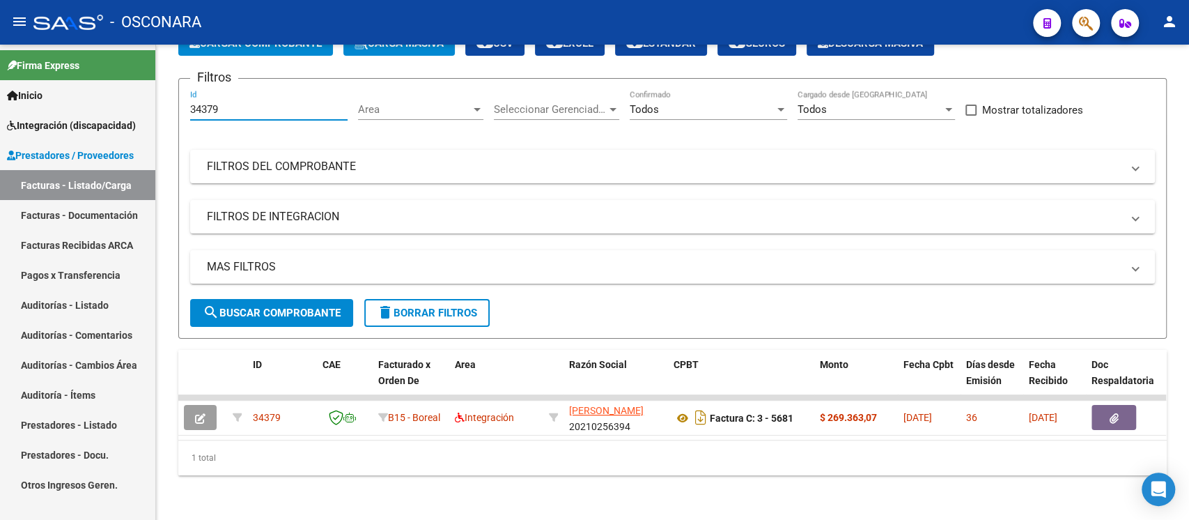
drag, startPoint x: 243, startPoint y: 98, endPoint x: 45, endPoint y: 100, distance: 198.6
click at [45, 100] on mat-sidenav-container "Firma Express Inicio Instructivos Contacto OS Integración (discapacidad) Certif…" at bounding box center [594, 282] width 1189 height 475
paste input "546"
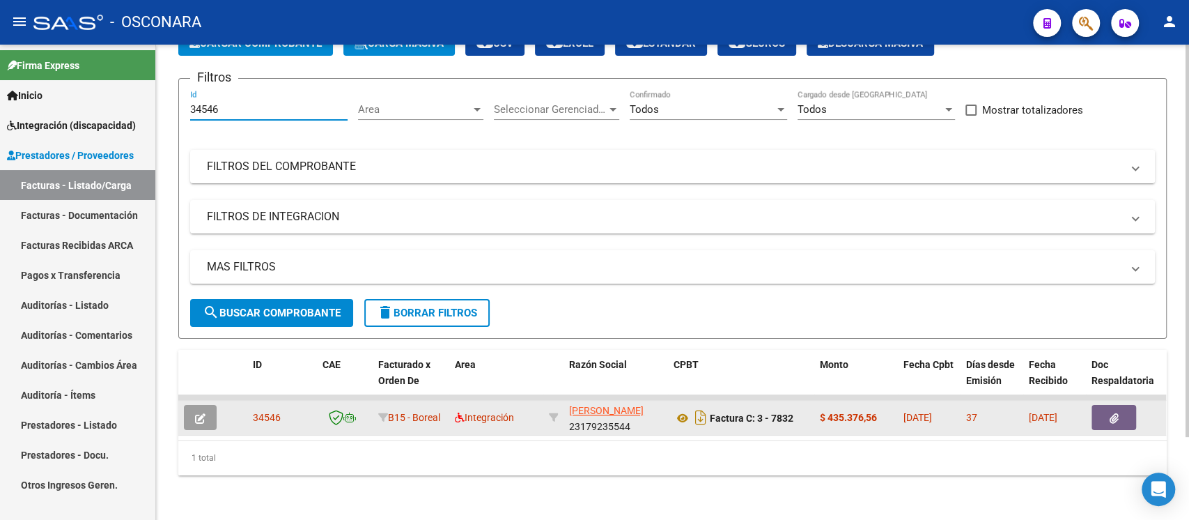
type input "34546"
click at [203, 413] on icon "button" at bounding box center [200, 418] width 10 height 10
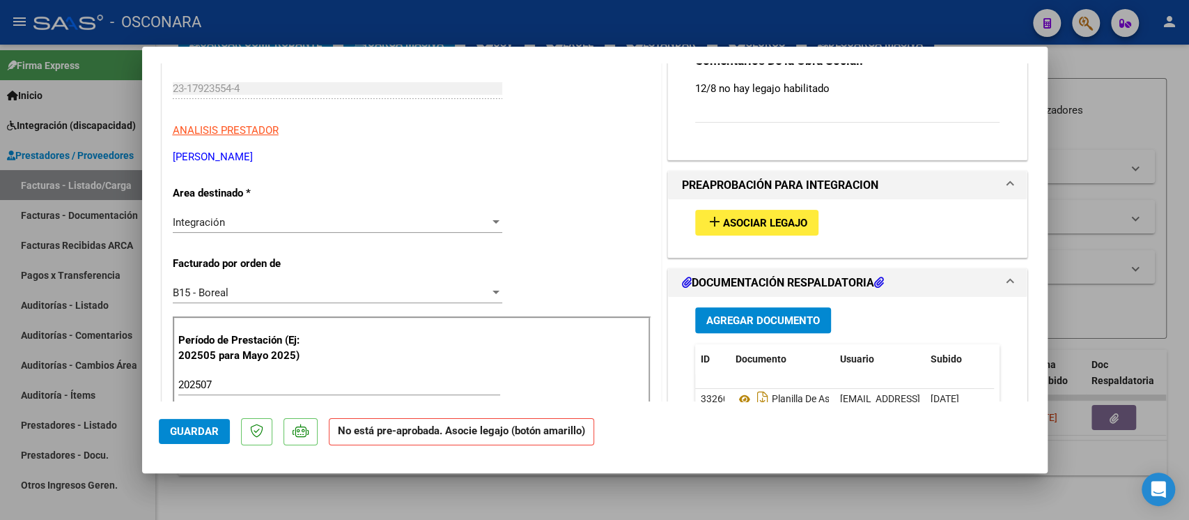
scroll to position [185, 0]
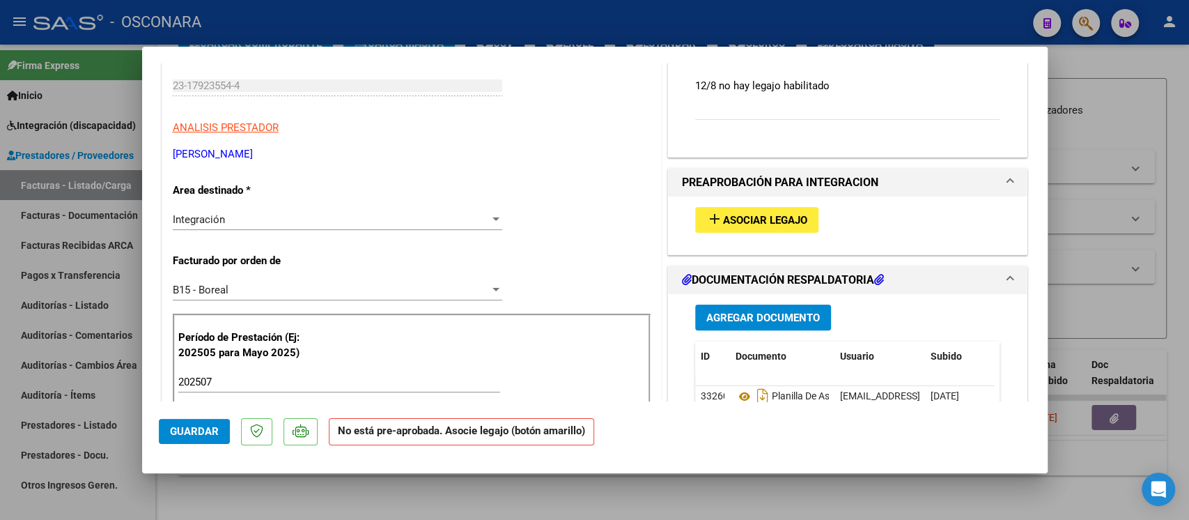
click at [732, 202] on div "add Asociar Legajo" at bounding box center [848, 219] width 326 height 47
click at [740, 226] on button "add Asociar Legajo" at bounding box center [756, 220] width 123 height 26
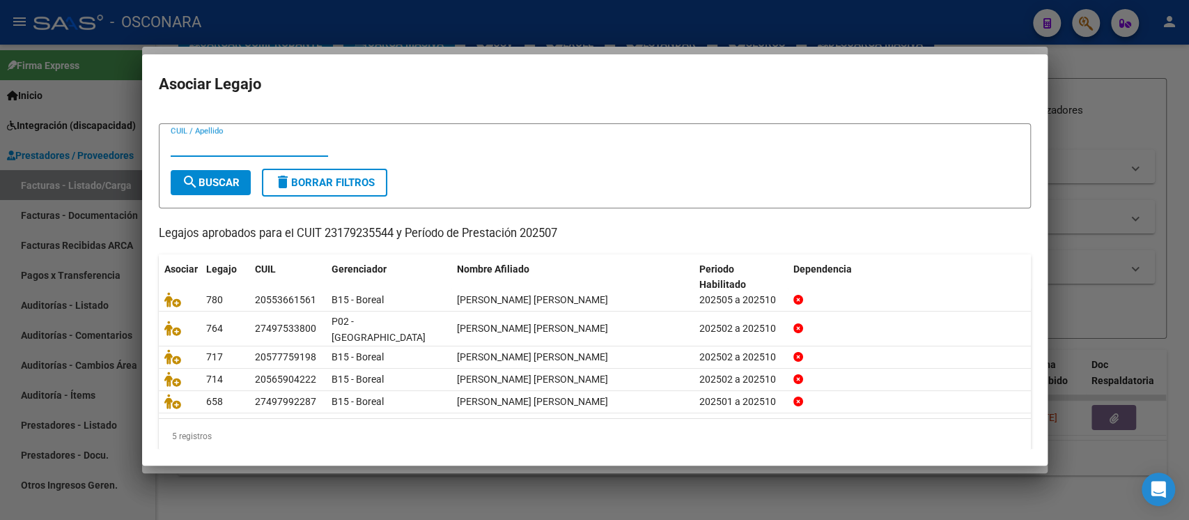
scroll to position [0, 0]
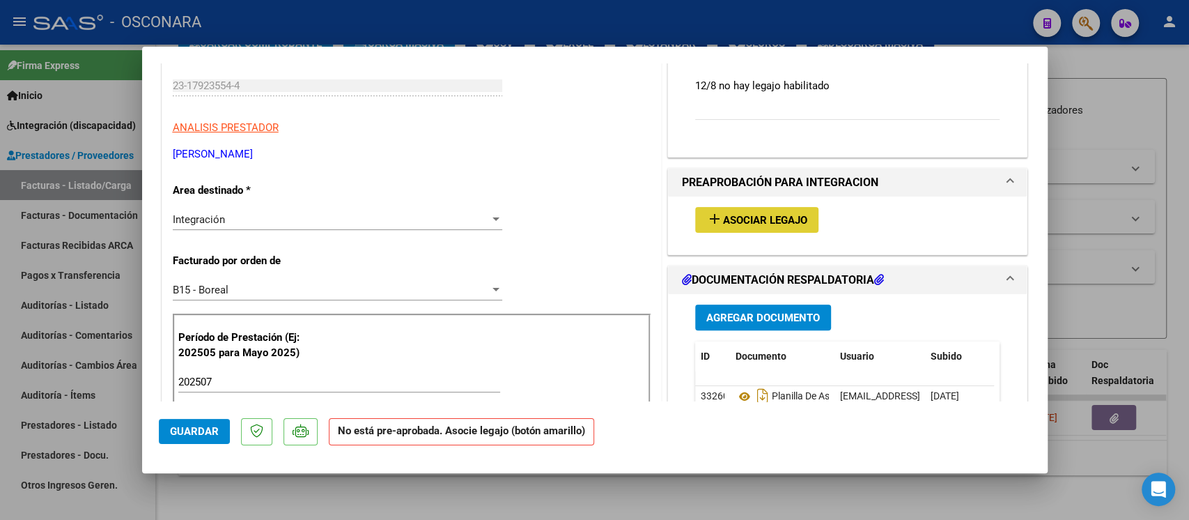
type input "$ 0,00"
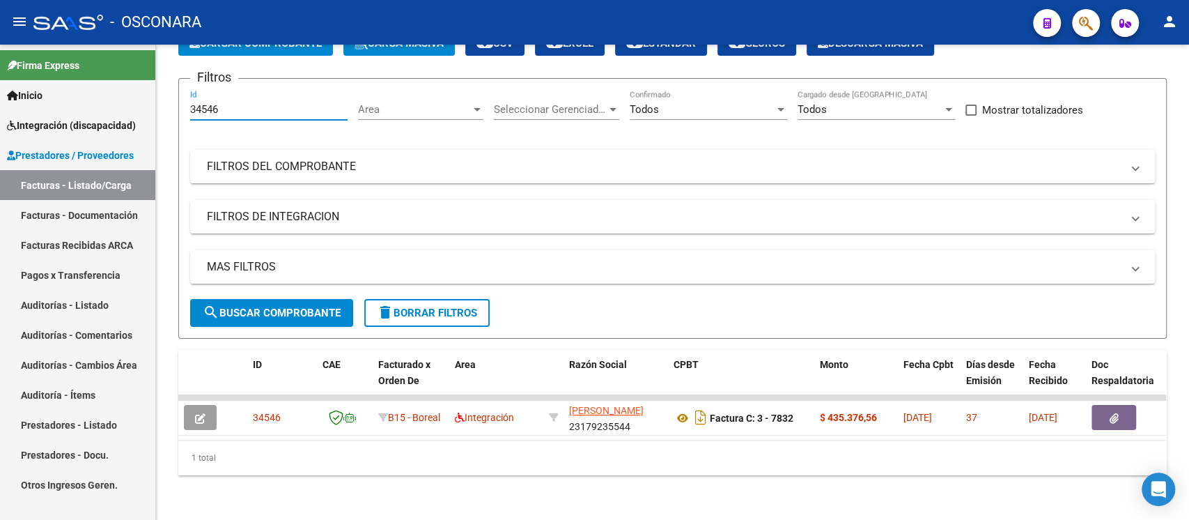
drag, startPoint x: 228, startPoint y: 97, endPoint x: 31, endPoint y: 70, distance: 198.9
click at [31, 70] on mat-sidenav-container "Firma Express Inicio Instructivos Contacto OS Integración (discapacidad) Certif…" at bounding box center [594, 282] width 1189 height 475
paste input "35"
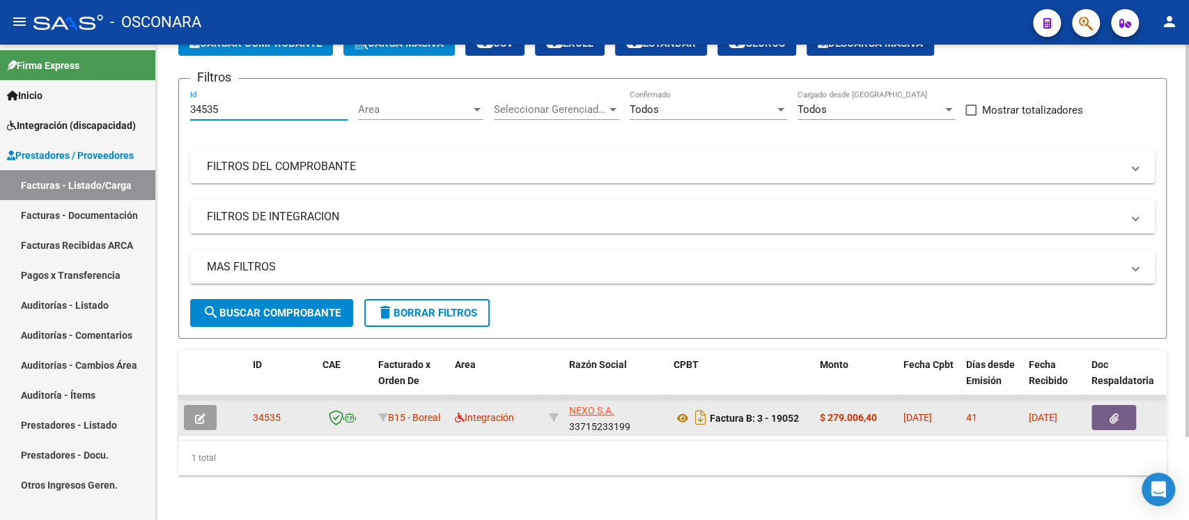
type input "34535"
click at [202, 413] on icon "button" at bounding box center [200, 418] width 10 height 10
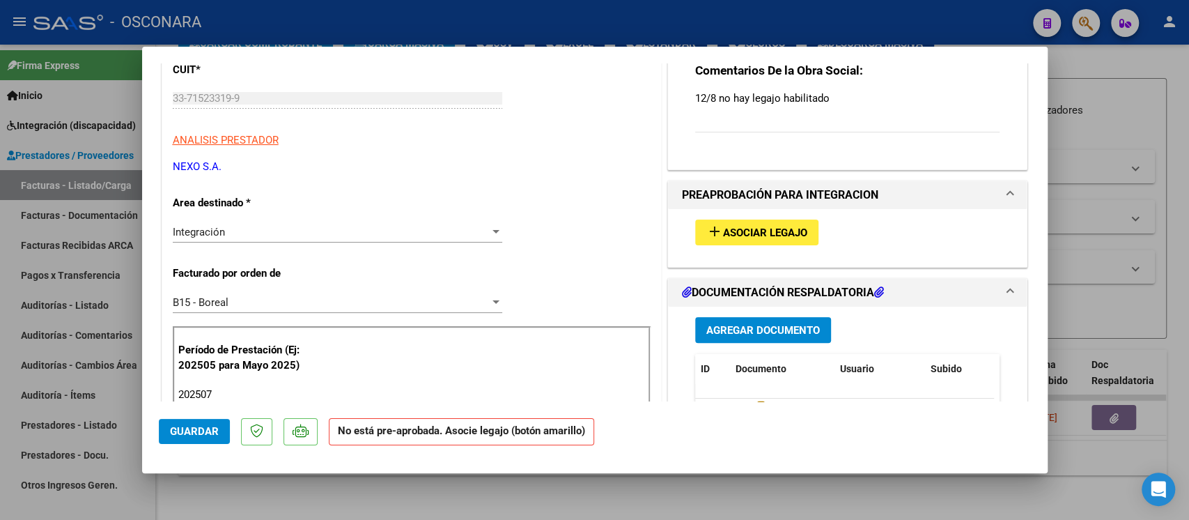
scroll to position [185, 0]
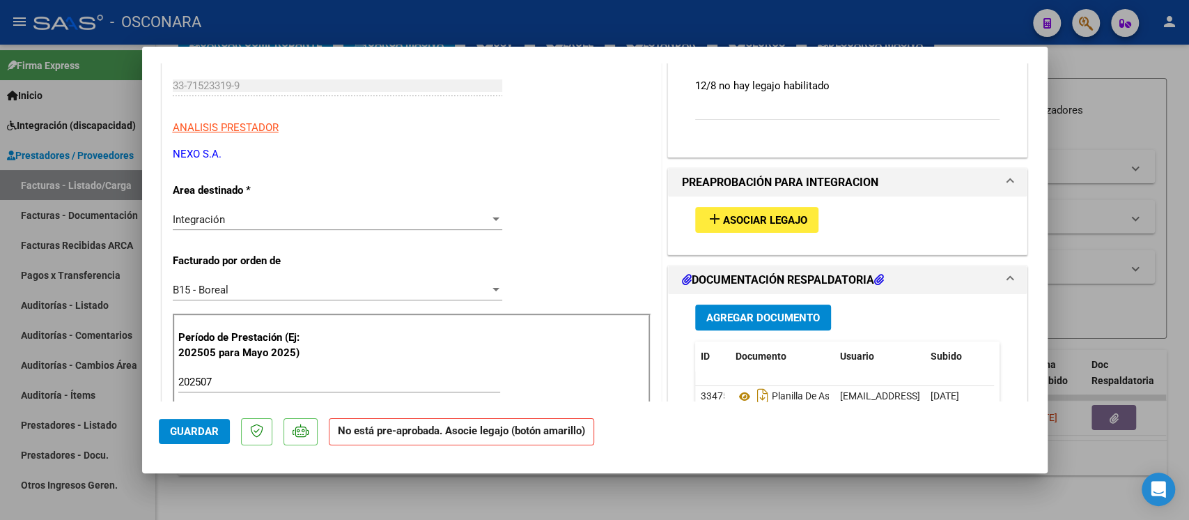
click at [732, 217] on span "Asociar Legajo" at bounding box center [765, 220] width 84 height 13
type input "$ 0,00"
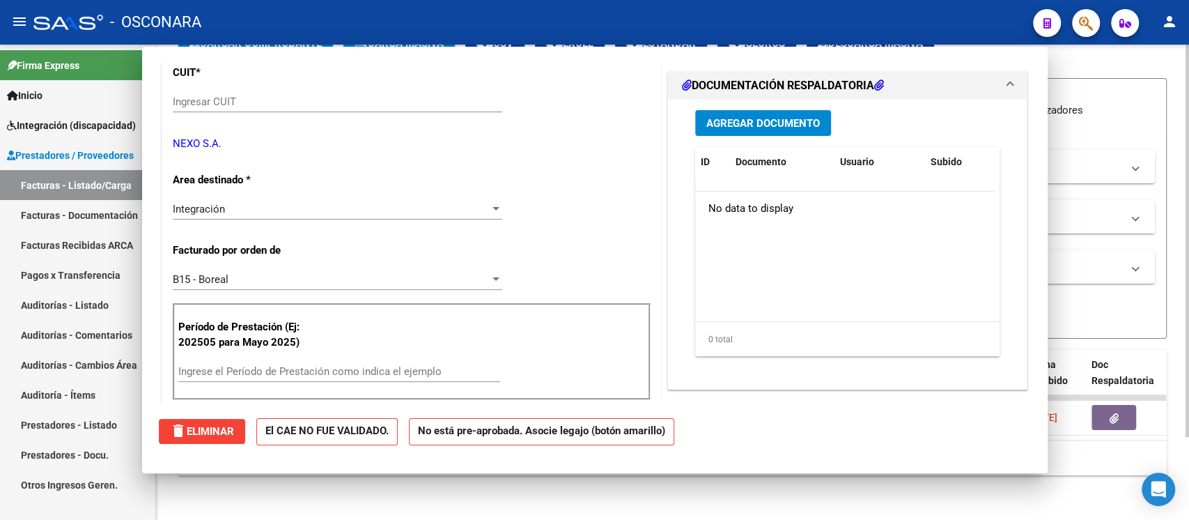
scroll to position [0, 0]
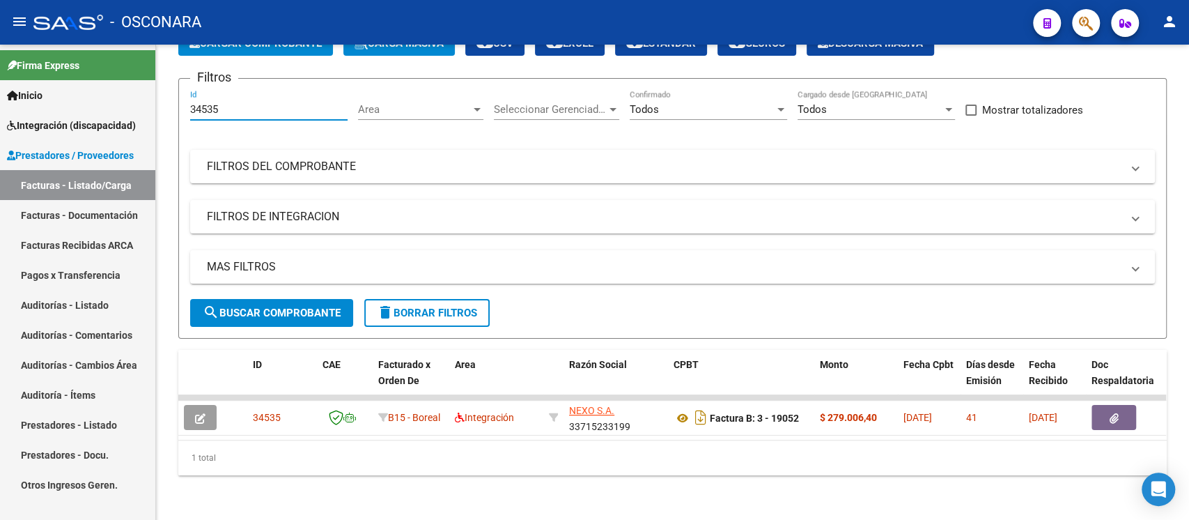
drag, startPoint x: 224, startPoint y: 92, endPoint x: 130, endPoint y: 92, distance: 93.4
click at [130, 92] on mat-sidenav-container "Firma Express Inicio Instructivos Contacto OS Integración (discapacidad) Certif…" at bounding box center [594, 282] width 1189 height 475
paste input "24"
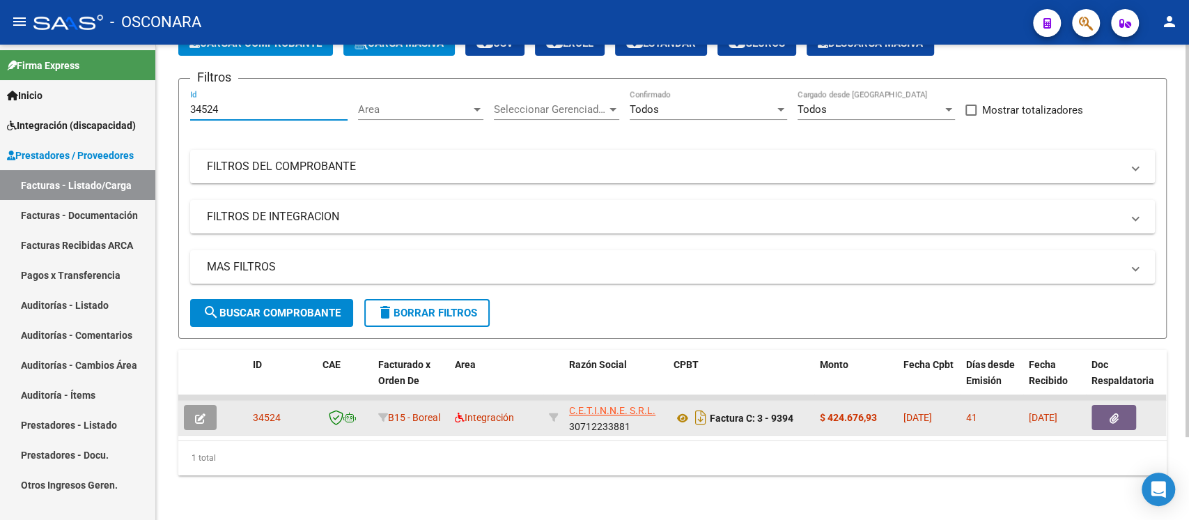
type input "34524"
click at [195, 413] on icon "button" at bounding box center [200, 418] width 10 height 10
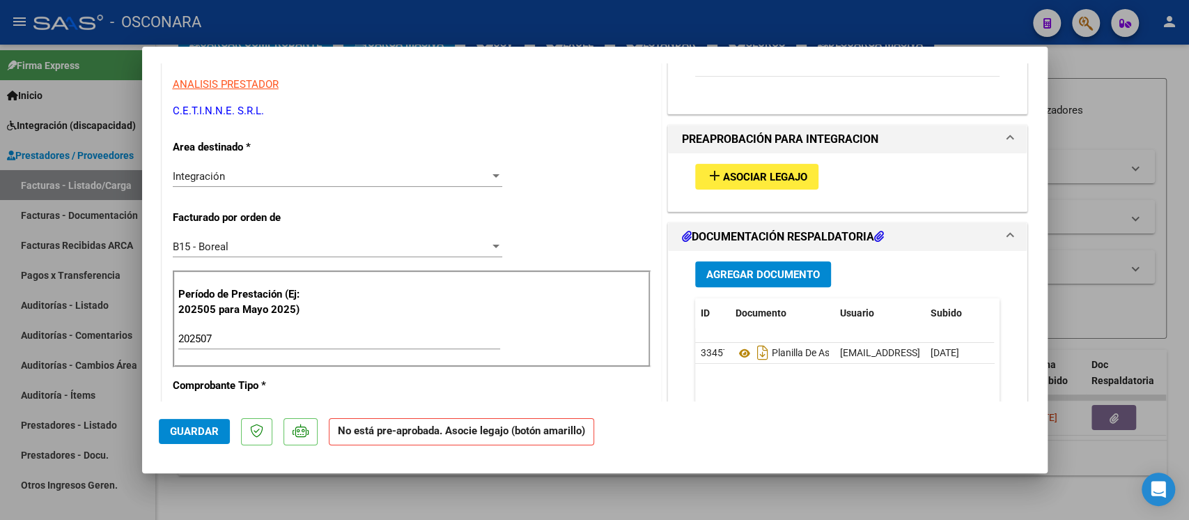
scroll to position [279, 0]
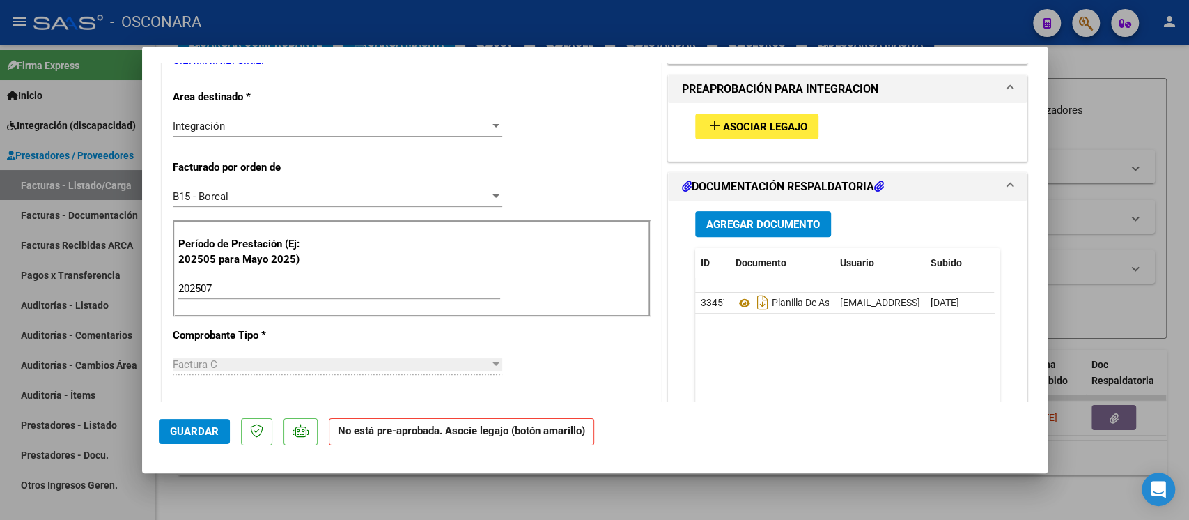
click at [753, 118] on button "add Asociar Legajo" at bounding box center [756, 127] width 123 height 26
type input "$ 0,00"
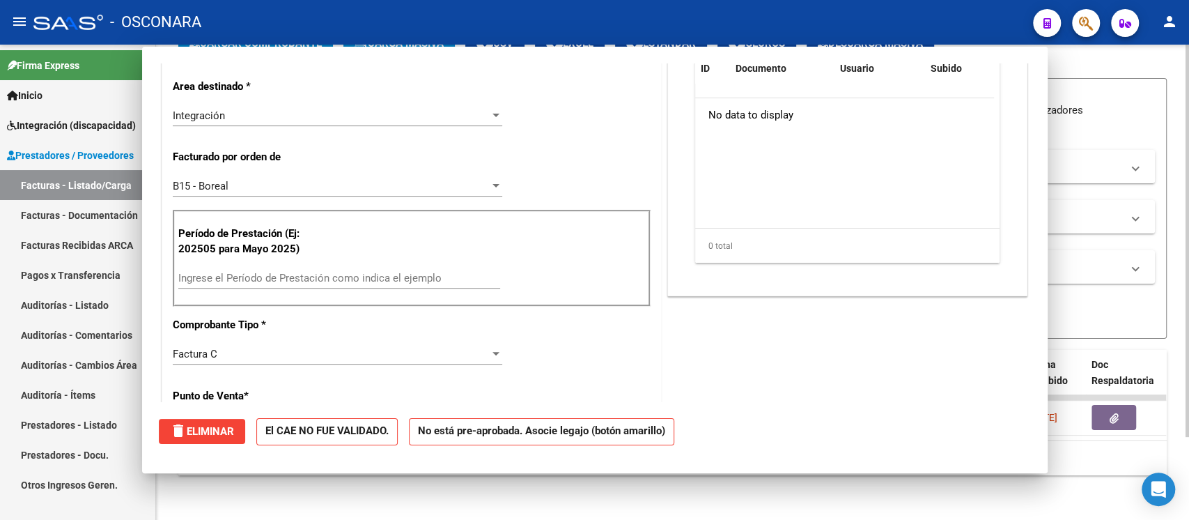
scroll to position [0, 0]
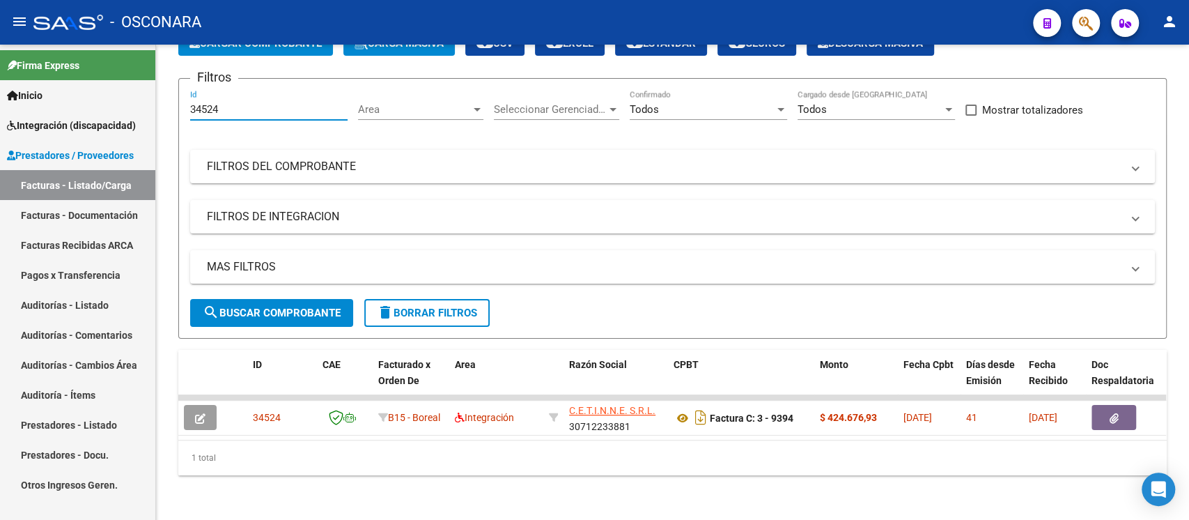
drag, startPoint x: 226, startPoint y: 95, endPoint x: 7, endPoint y: 81, distance: 220.0
click at [7, 81] on mat-sidenav-container "Firma Express Inicio Instructivos Contacto OS Integración (discapacidad) Certif…" at bounding box center [594, 282] width 1189 height 475
paste input "08"
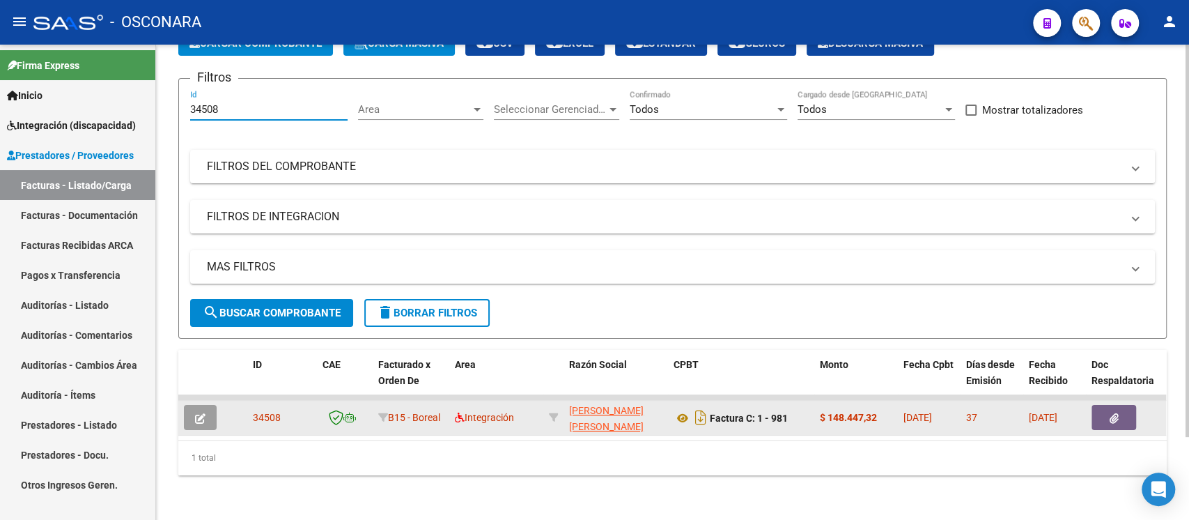
type input "34508"
click at [192, 405] on button "button" at bounding box center [200, 417] width 33 height 25
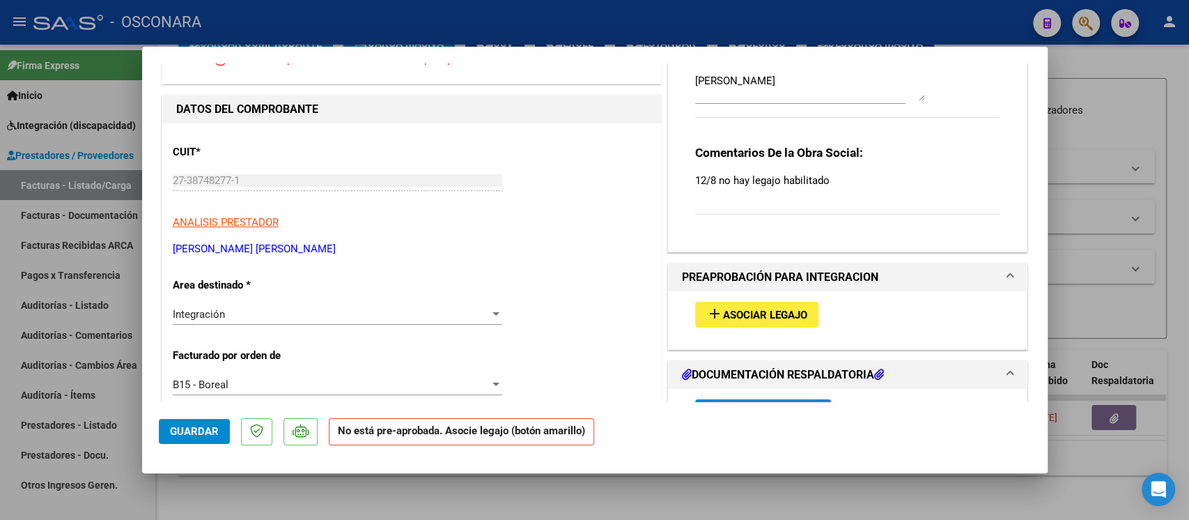
scroll to position [185, 0]
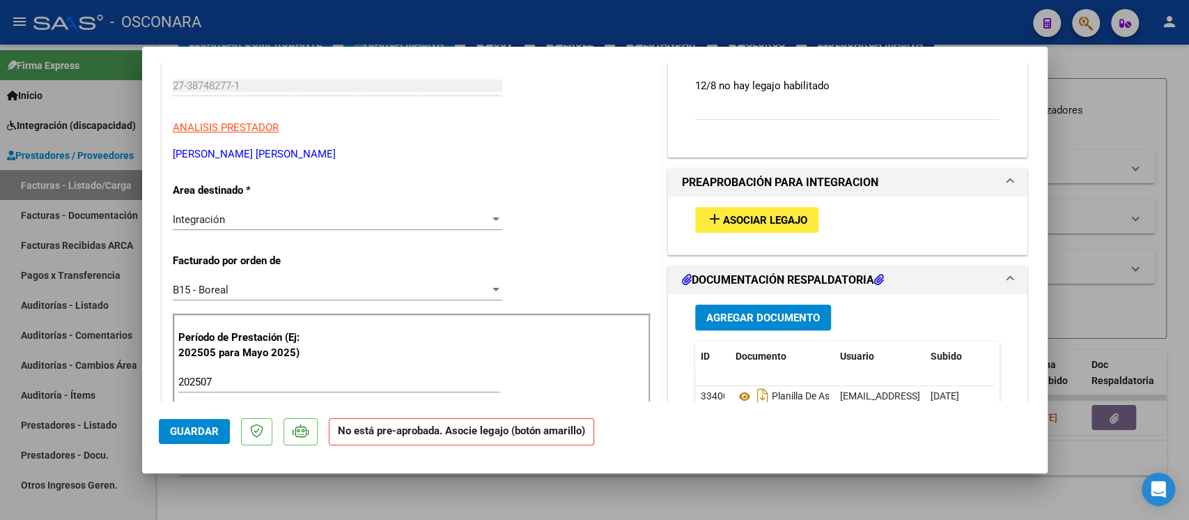
click at [789, 207] on button "add Asociar Legajo" at bounding box center [756, 220] width 123 height 26
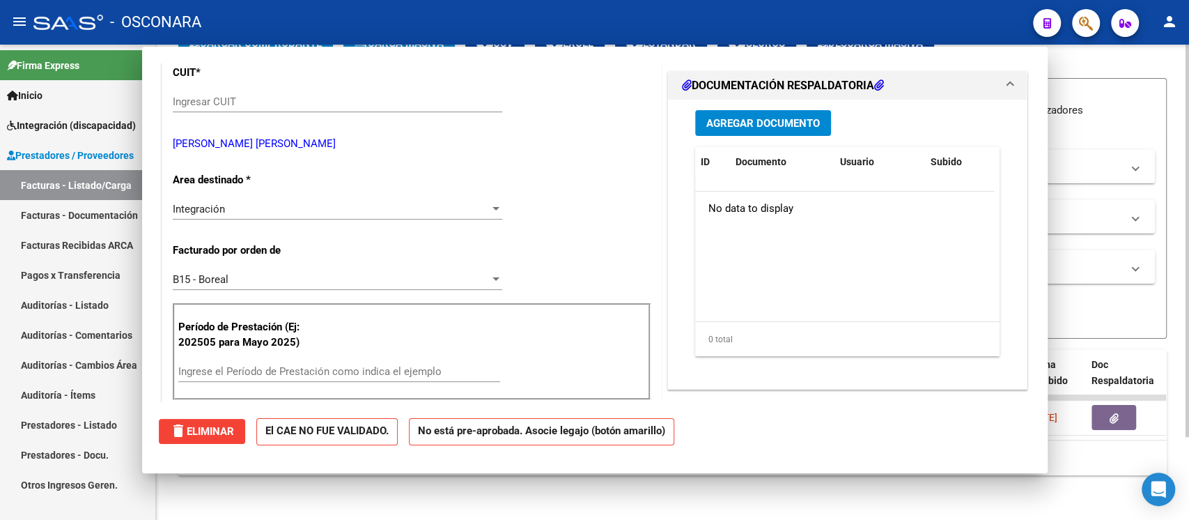
scroll to position [0, 0]
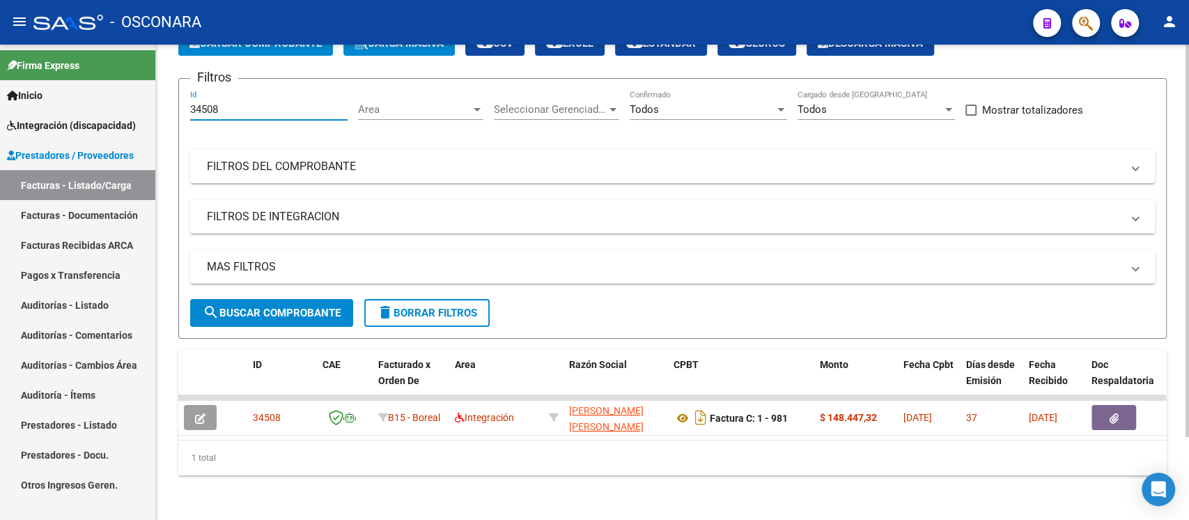
click at [226, 102] on div "34508 Id" at bounding box center [268, 105] width 157 height 30
drag, startPoint x: 225, startPoint y: 101, endPoint x: 160, endPoint y: 100, distance: 65.5
click at [160, 100] on div "Video tutorial PRESTADORES -> Listado de CPBTs Emitidos por Prestadores / Prove…" at bounding box center [672, 238] width 1033 height 562
paste input "471"
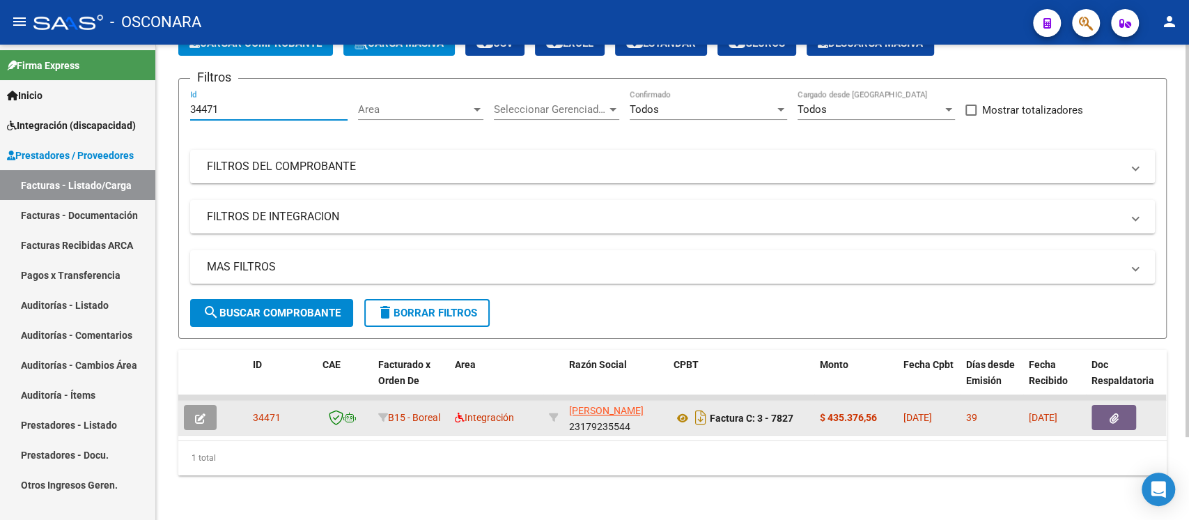
type input "34471"
click at [208, 407] on button "button" at bounding box center [200, 417] width 33 height 25
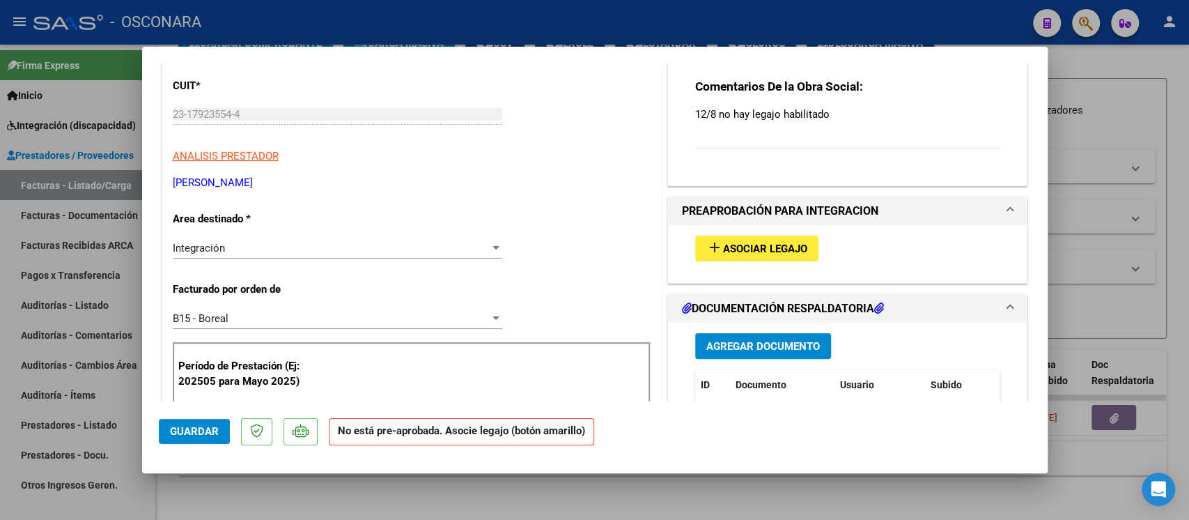
scroll to position [279, 0]
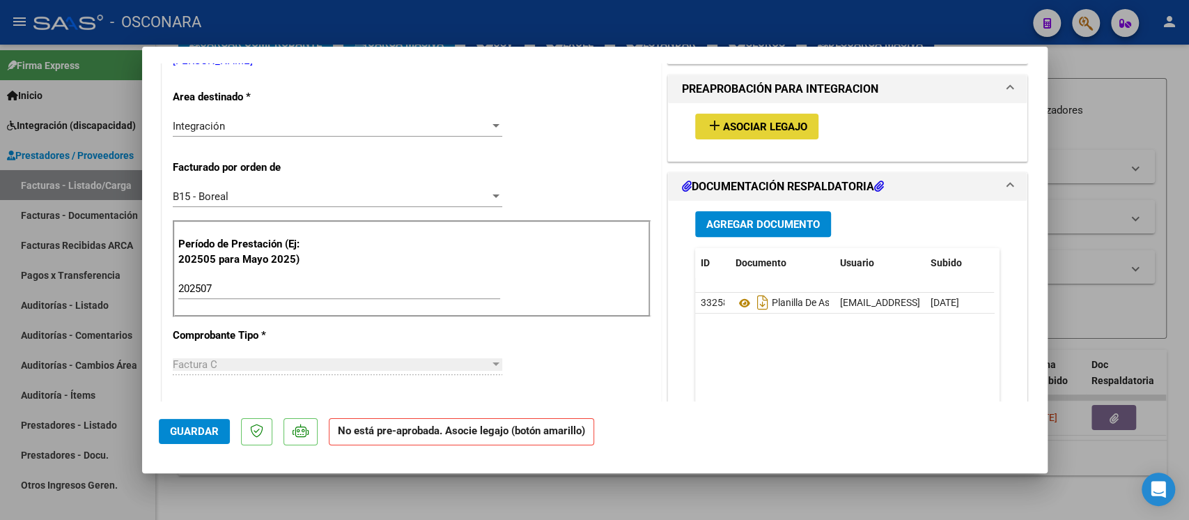
click at [750, 125] on span "Asociar Legajo" at bounding box center [765, 127] width 84 height 13
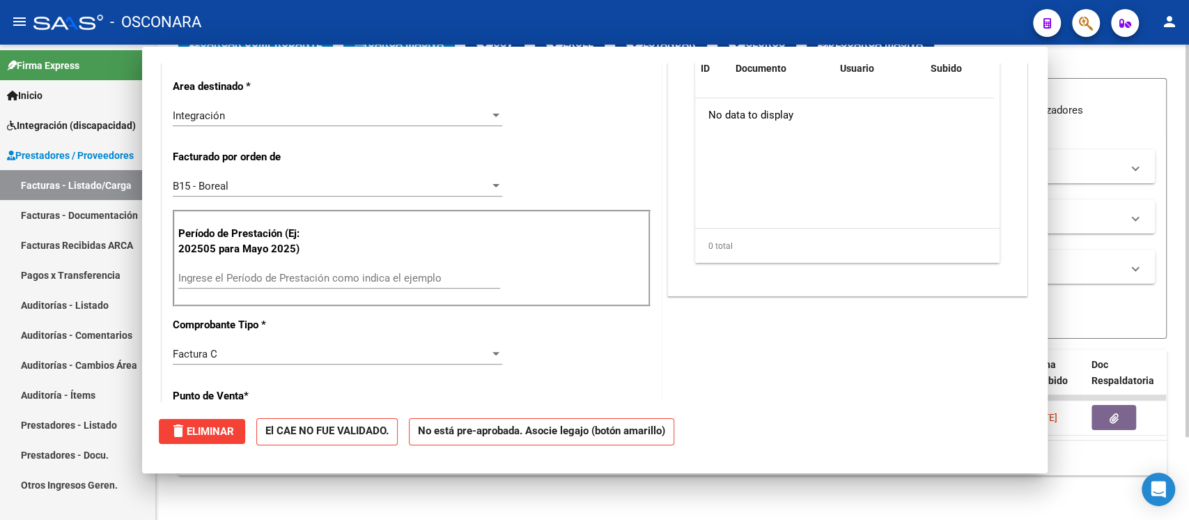
scroll to position [0, 0]
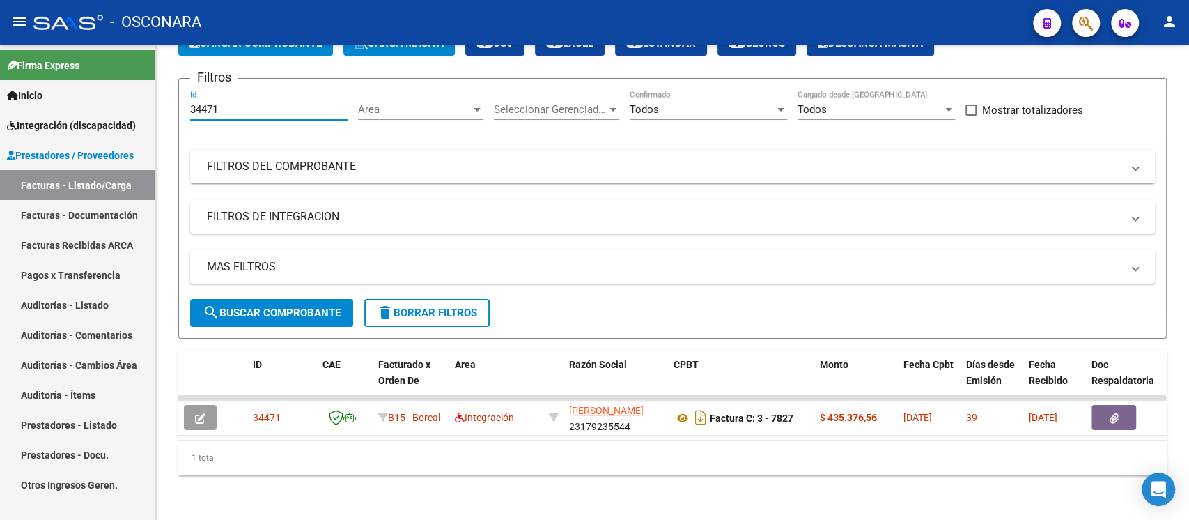
drag, startPoint x: 237, startPoint y: 98, endPoint x: 89, endPoint y: 101, distance: 147.8
click at [89, 101] on mat-sidenav-container "Firma Express Inicio Instructivos Contacto OS Integración (discapacidad) Certif…" at bounding box center [594, 282] width 1189 height 475
paste input "62"
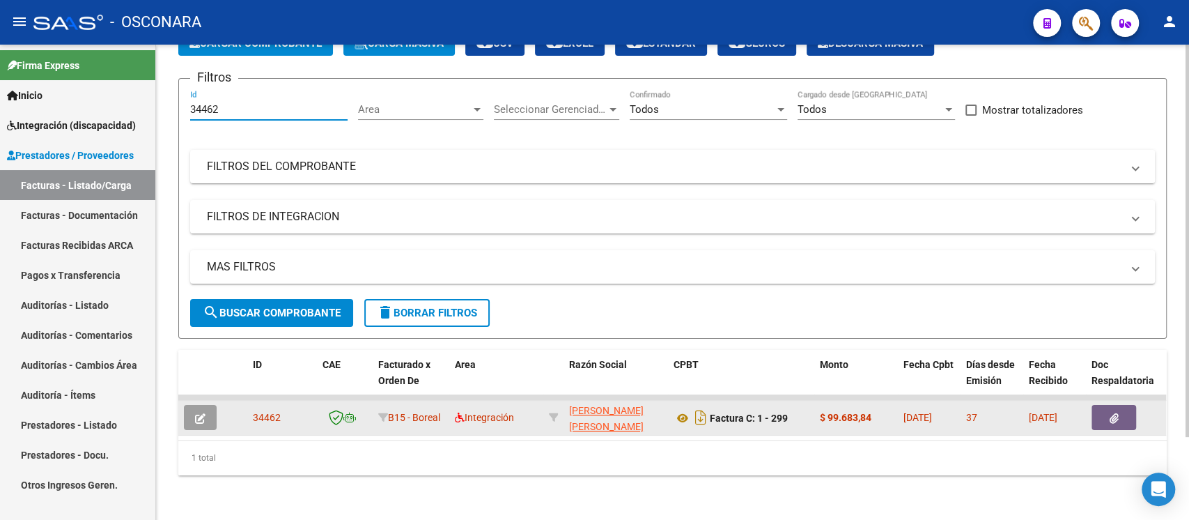
type input "34462"
click at [207, 409] on button "button" at bounding box center [200, 417] width 33 height 25
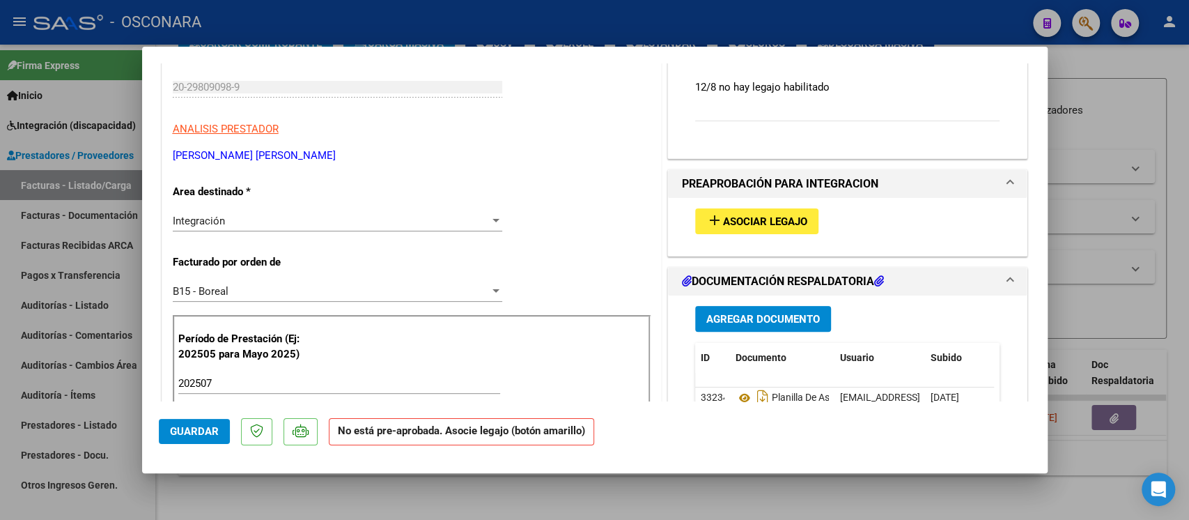
scroll to position [185, 0]
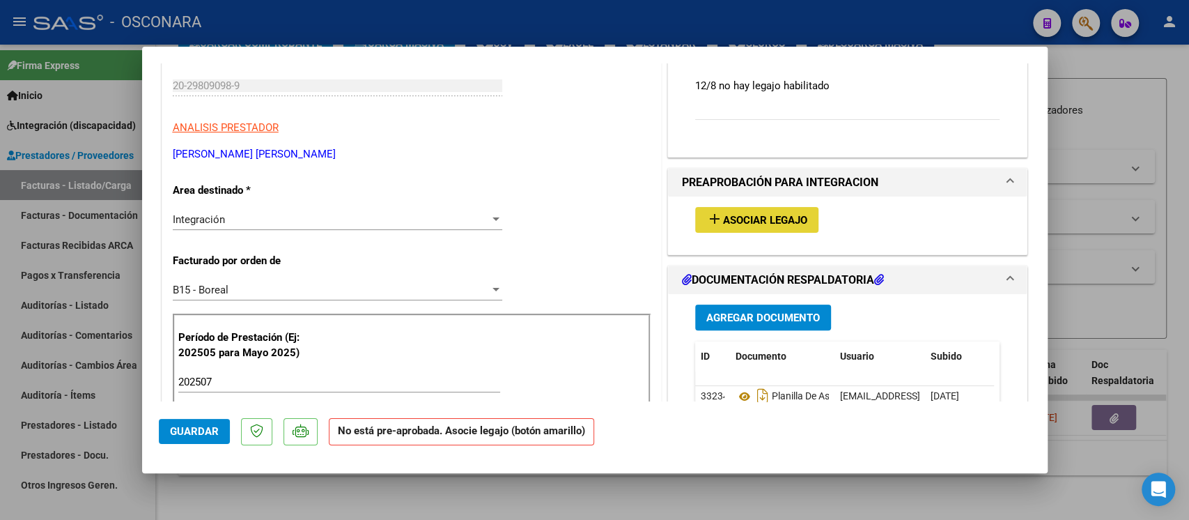
click at [757, 220] on span "Asociar Legajo" at bounding box center [765, 220] width 84 height 13
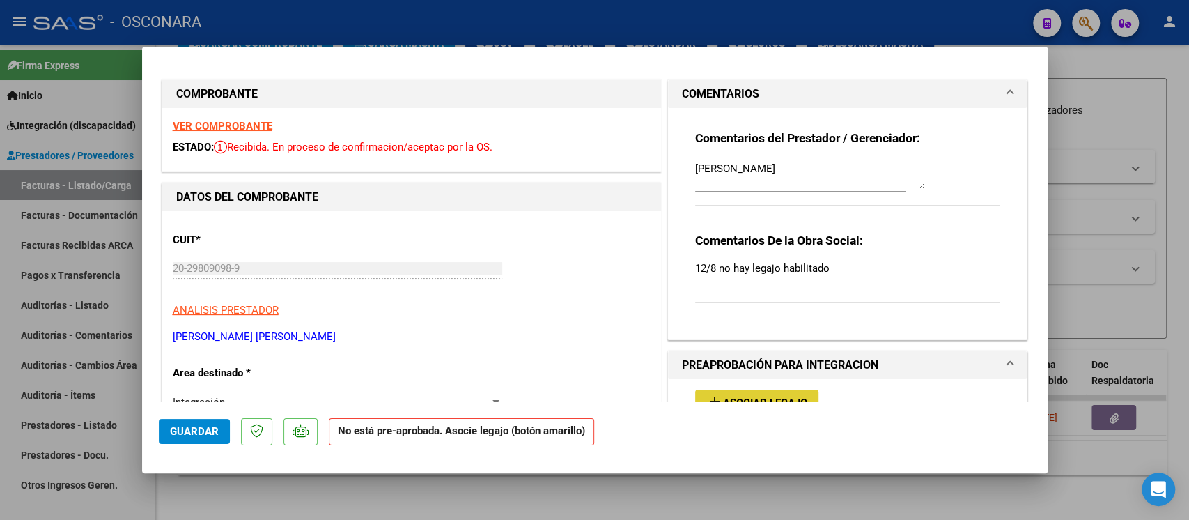
scroll to position [0, 0]
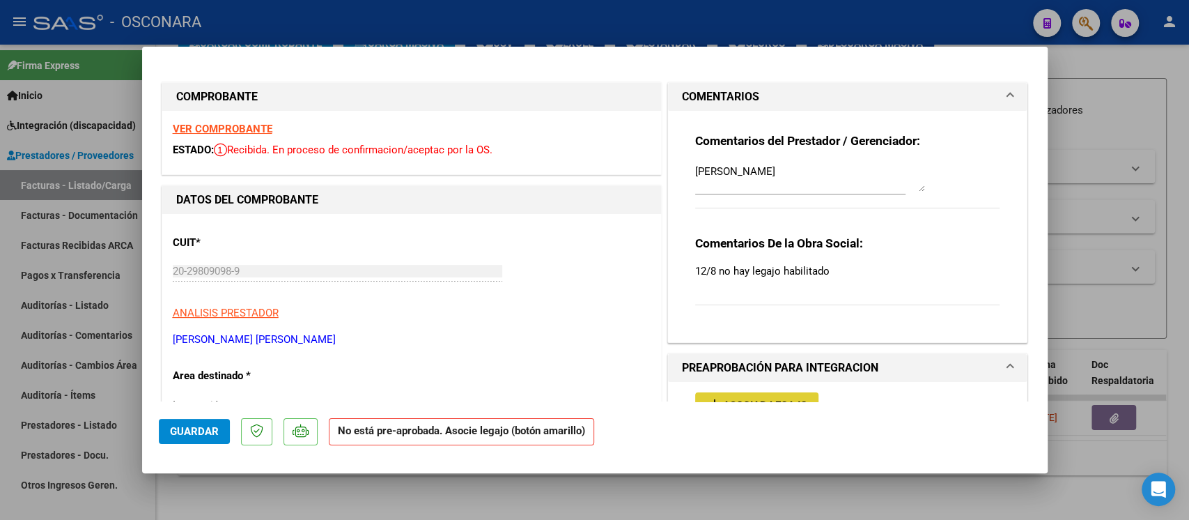
type input "$ 0,00"
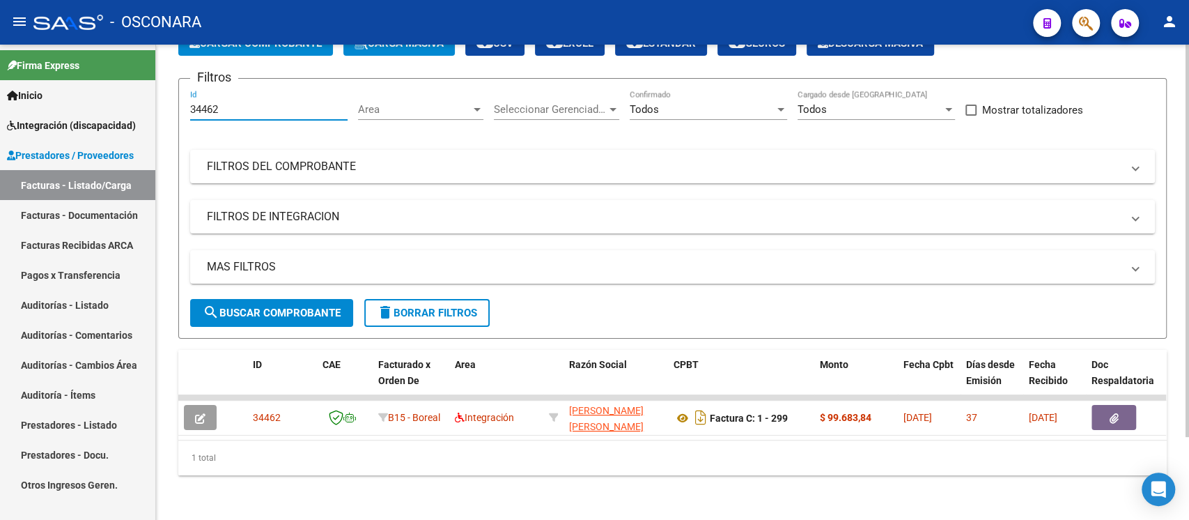
drag, startPoint x: 240, startPoint y: 95, endPoint x: 159, endPoint y: 100, distance: 81.7
click at [159, 100] on div "Video tutorial PRESTADORES -> Listado de CPBTs Emitidos por Prestadores / Prove…" at bounding box center [672, 238] width 1033 height 562
paste input "09"
type input "34409"
click at [295, 307] on span "search Buscar Comprobante" at bounding box center [272, 313] width 138 height 13
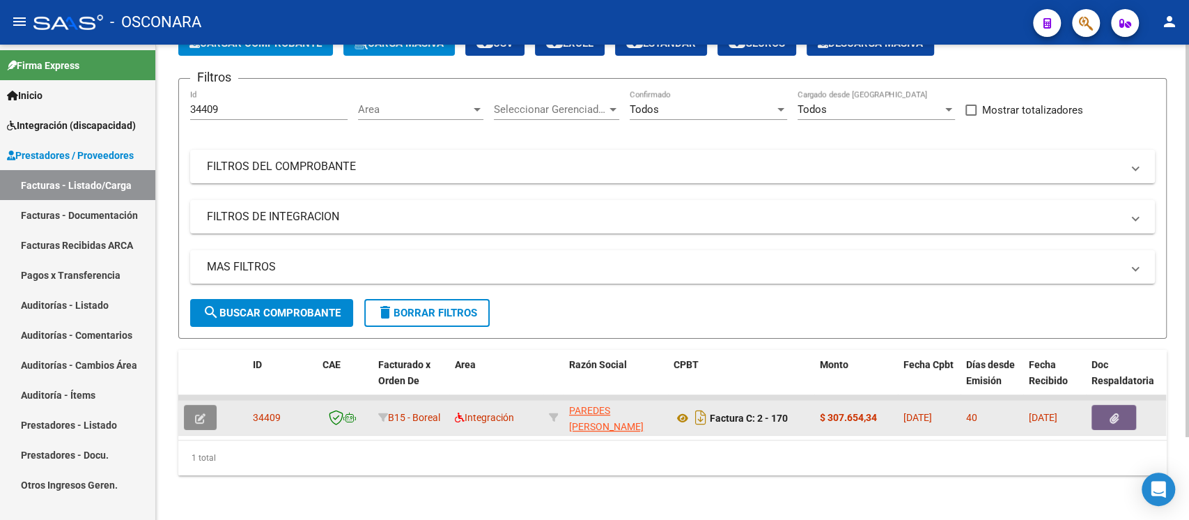
click at [197, 413] on icon "button" at bounding box center [200, 418] width 10 height 10
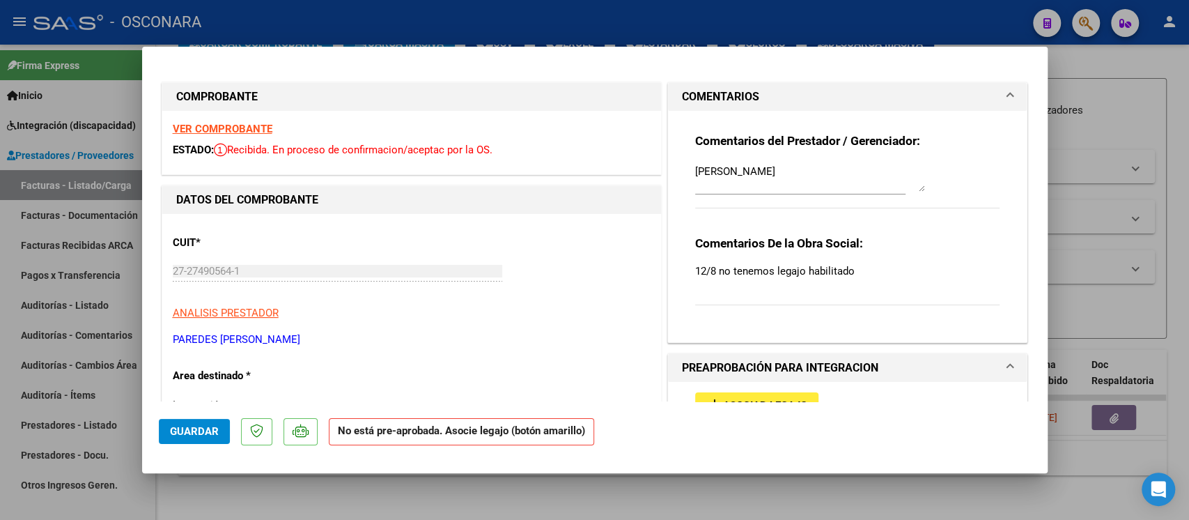
scroll to position [93, 0]
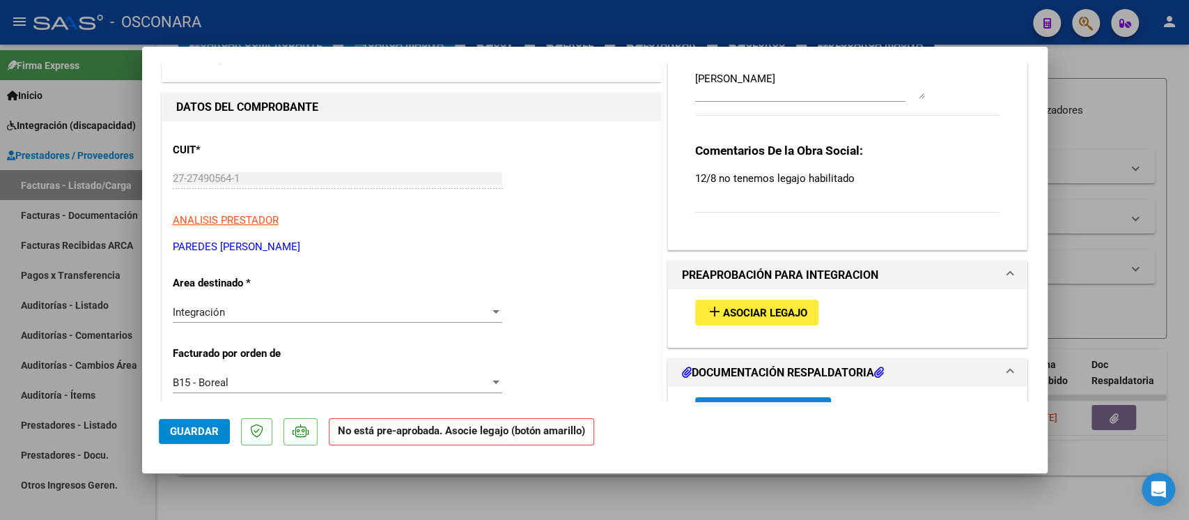
click at [776, 321] on button "add Asociar Legajo" at bounding box center [756, 313] width 123 height 26
click at [753, 309] on span "Asociar Legajo" at bounding box center [765, 313] width 84 height 13
type input "$ 0,00"
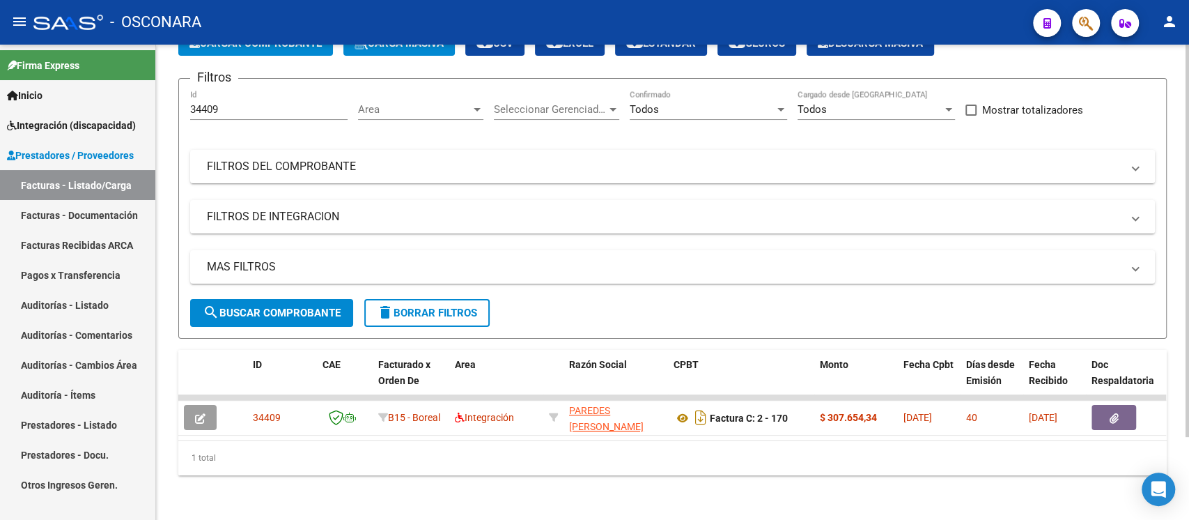
click at [245, 103] on div "34409 Id" at bounding box center [268, 105] width 157 height 30
drag, startPoint x: 240, startPoint y: 92, endPoint x: 132, endPoint y: 98, distance: 108.2
click at [132, 98] on mat-sidenav-container "Firma Express Inicio Instructivos Contacto OS Integración (discapacidad) Certif…" at bounding box center [594, 282] width 1189 height 475
paste input "38"
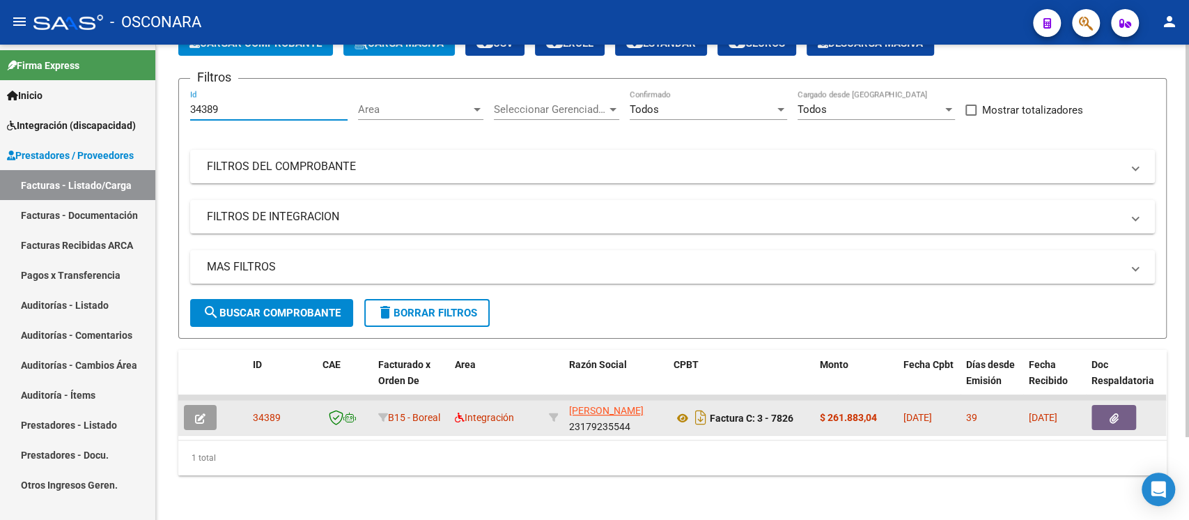
type input "34389"
click at [205, 413] on icon "button" at bounding box center [200, 418] width 10 height 10
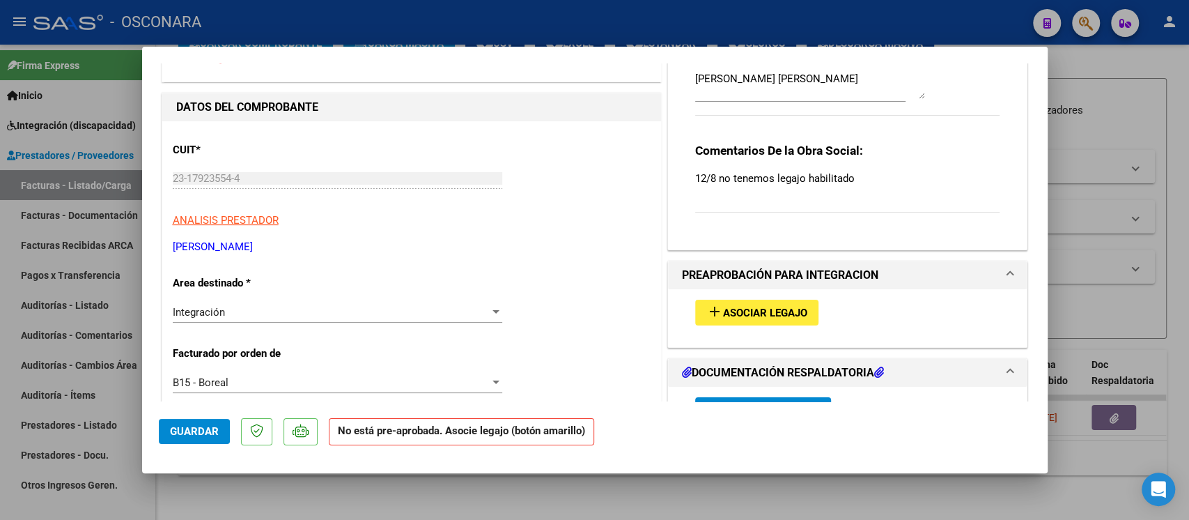
click at [740, 307] on span "Asociar Legajo" at bounding box center [765, 313] width 84 height 13
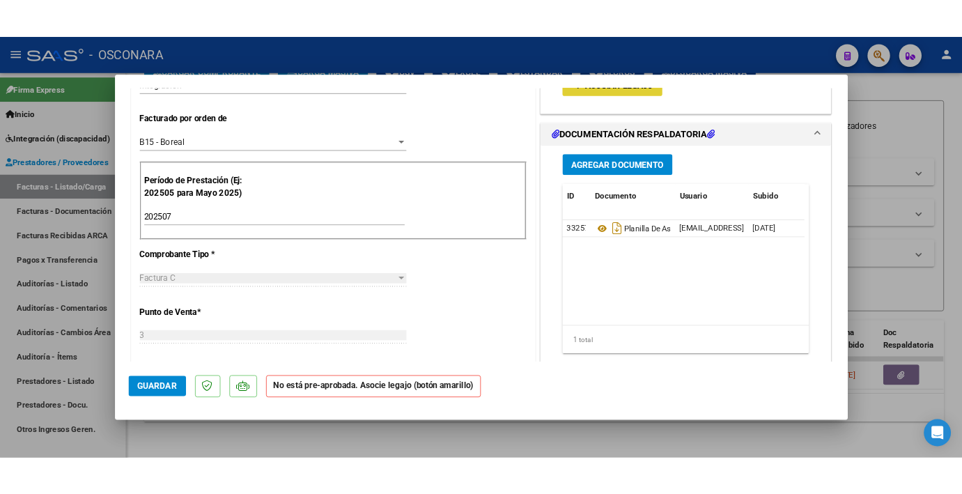
scroll to position [371, 0]
